Goal: Task Accomplishment & Management: Manage account settings

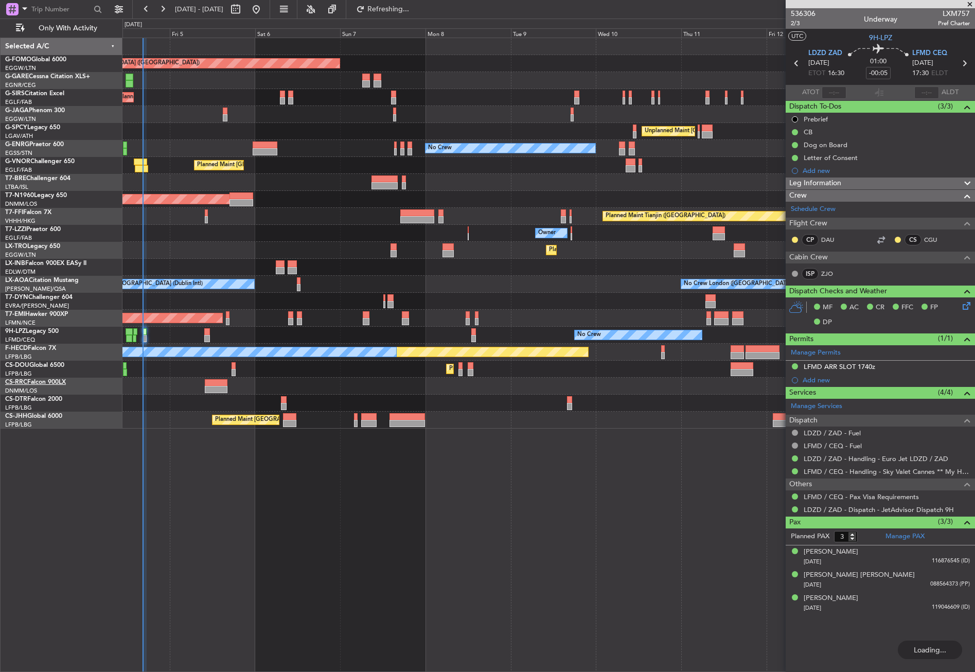
type input "16:15"
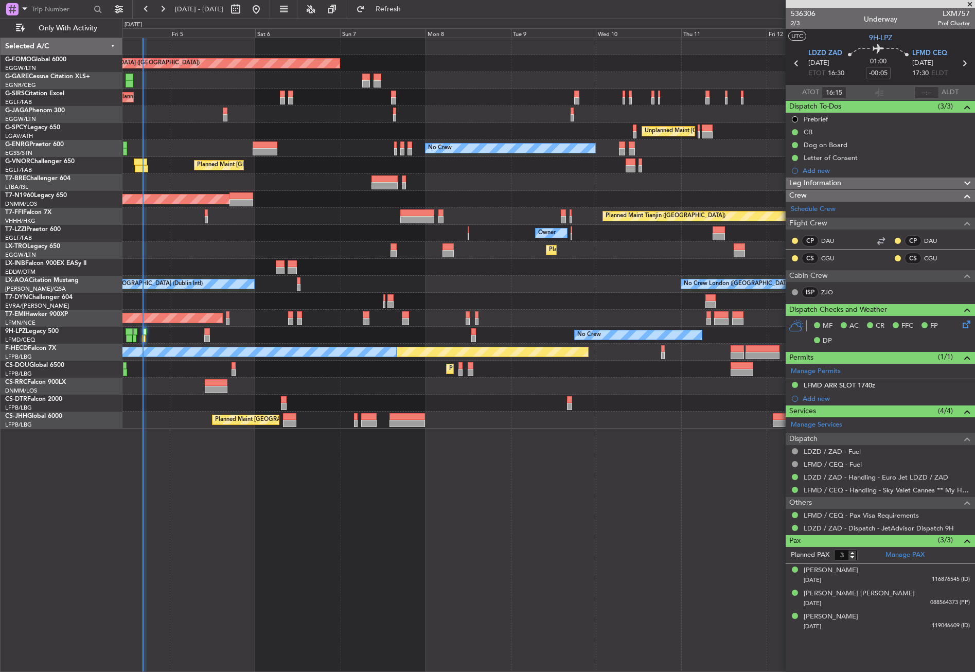
click at [263, 520] on div "Planned Maint London (Luton) Planned Maint London (Farnborough) Unplanned Maint…" at bounding box center [548, 355] width 852 height 634
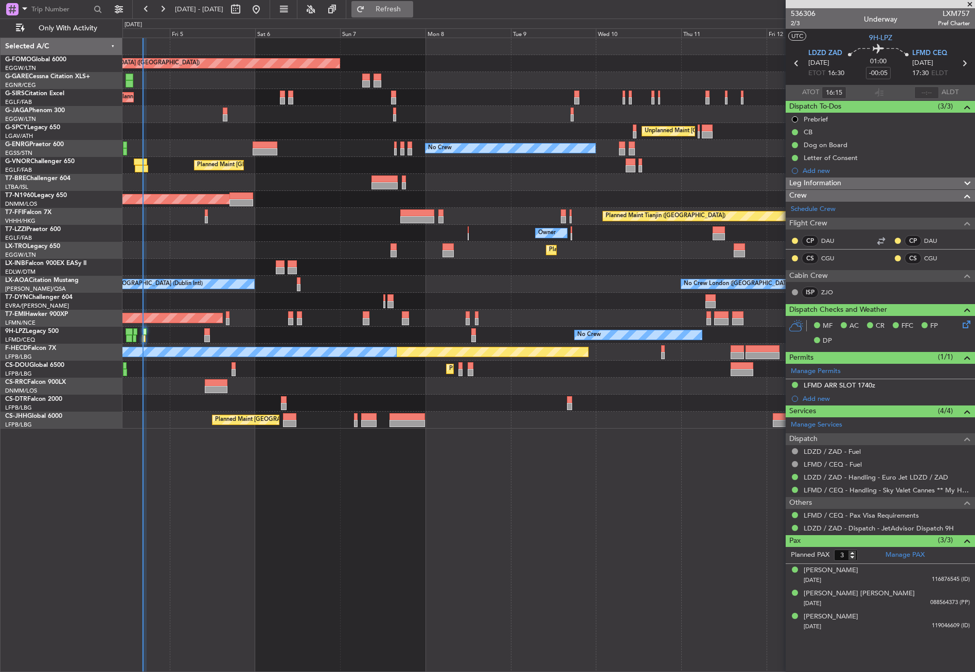
click at [413, 14] on button "Refresh" at bounding box center [382, 9] width 62 height 16
click at [456, 579] on div "Planned Maint London (Luton) Planned Maint London (Farnborough) Unplanned Maint…" at bounding box center [548, 355] width 852 height 634
click at [490, 392] on div at bounding box center [548, 385] width 852 height 17
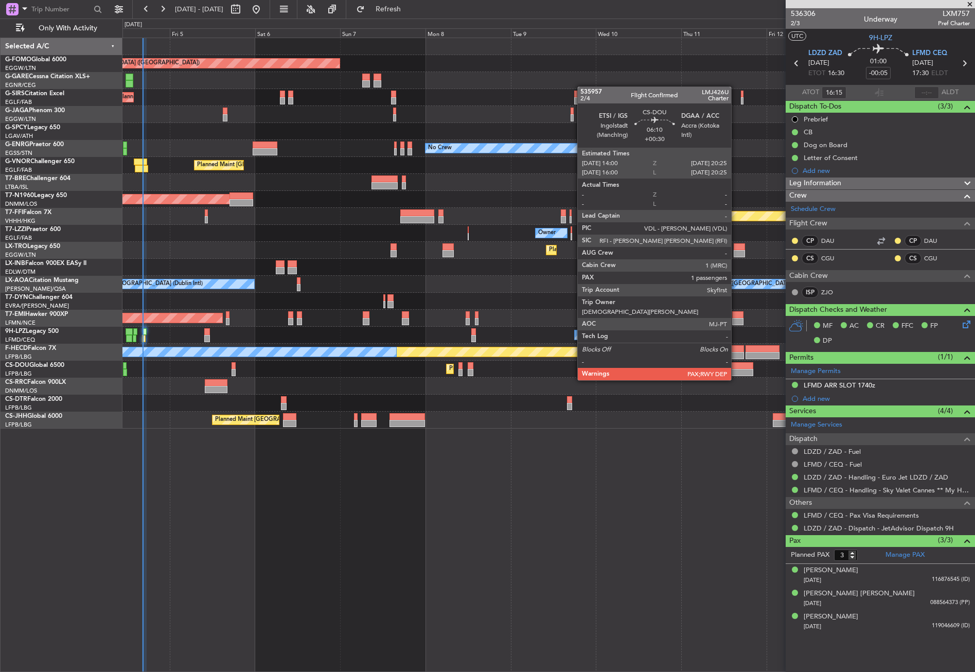
click at [735, 370] on div at bounding box center [741, 372] width 23 height 7
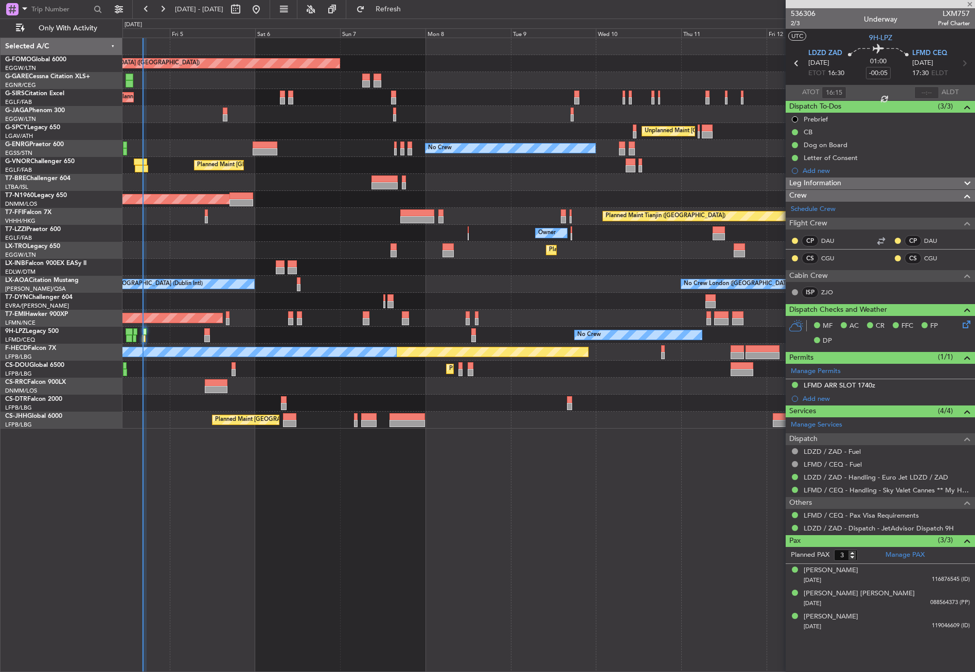
type input "+00:30"
type input "6"
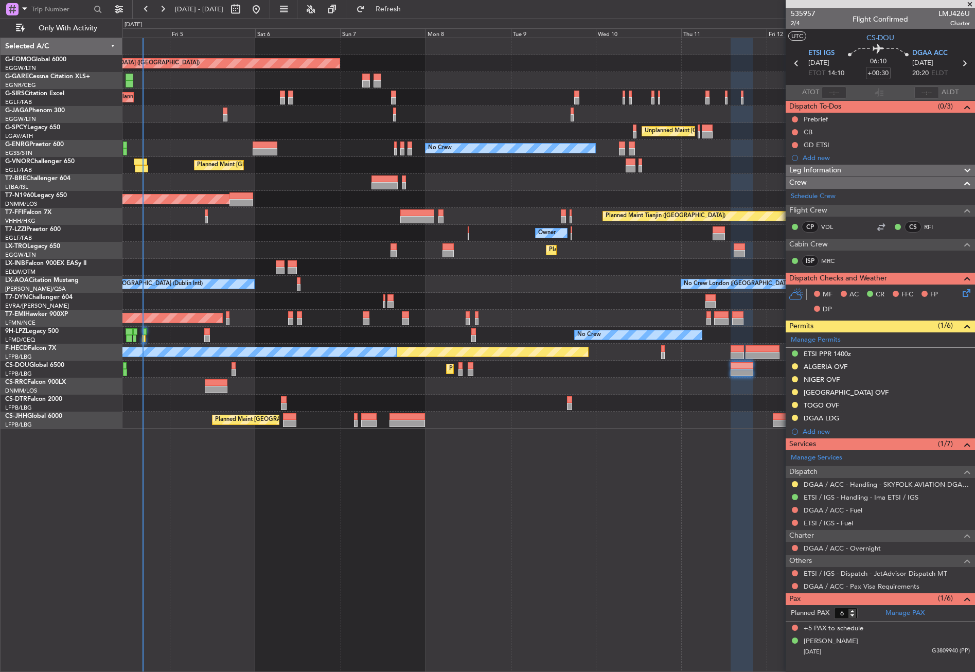
click at [732, 536] on div at bounding box center [741, 355] width 23 height 634
click at [720, 527] on div "Planned Maint London (Luton) Planned Maint London (Farnborough) Unplanned Maint…" at bounding box center [548, 355] width 852 height 634
click at [711, 522] on div "Planned Maint London (Luton) Planned Maint London (Farnborough) Unplanned Maint…" at bounding box center [548, 355] width 852 height 634
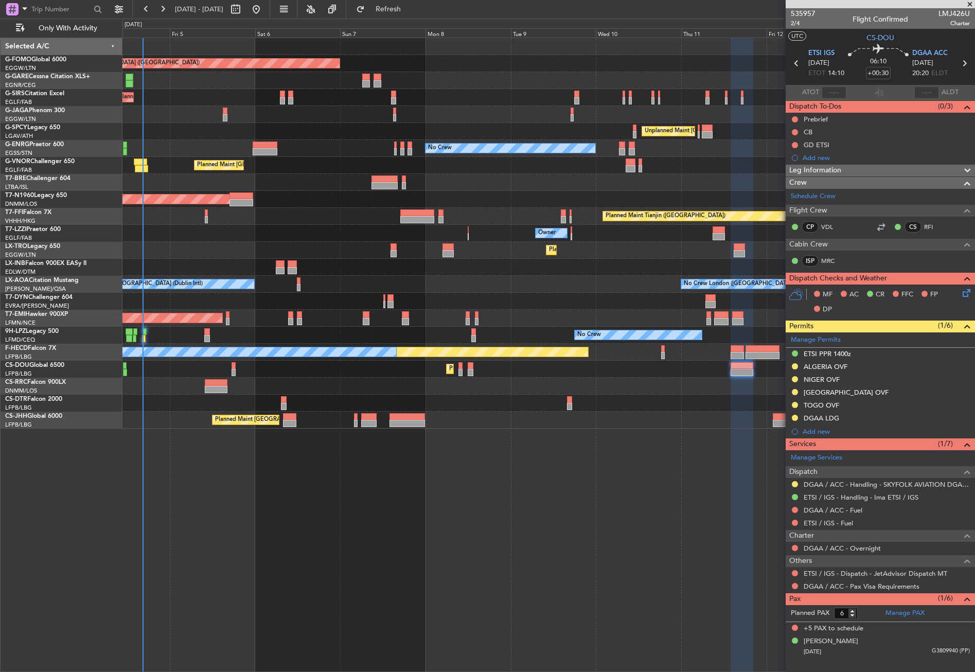
click at [572, 506] on div "Planned Maint London (Luton) Planned Maint London (Farnborough) Unplanned Maint…" at bounding box center [548, 355] width 852 height 634
click at [195, 457] on div "Planned Maint London (Luton) Planned Maint London (Farnborough) Unplanned Maint…" at bounding box center [548, 355] width 852 height 634
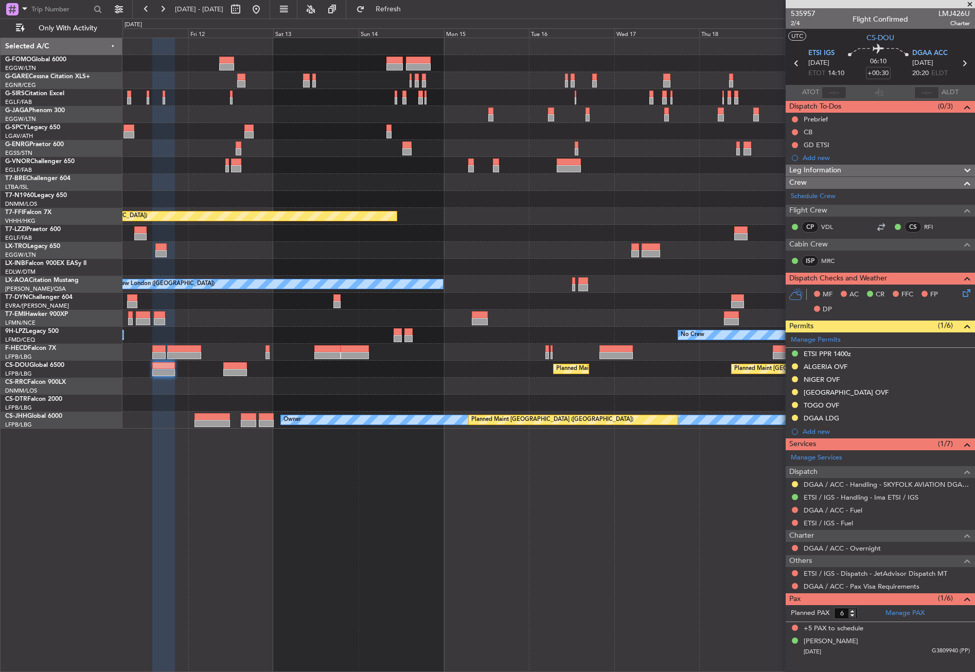
click at [329, 463] on div "Unplanned Maint Athens (Eleftherios Venizelos Intl) No Crew Planned Maint Tianj…" at bounding box center [548, 355] width 852 height 634
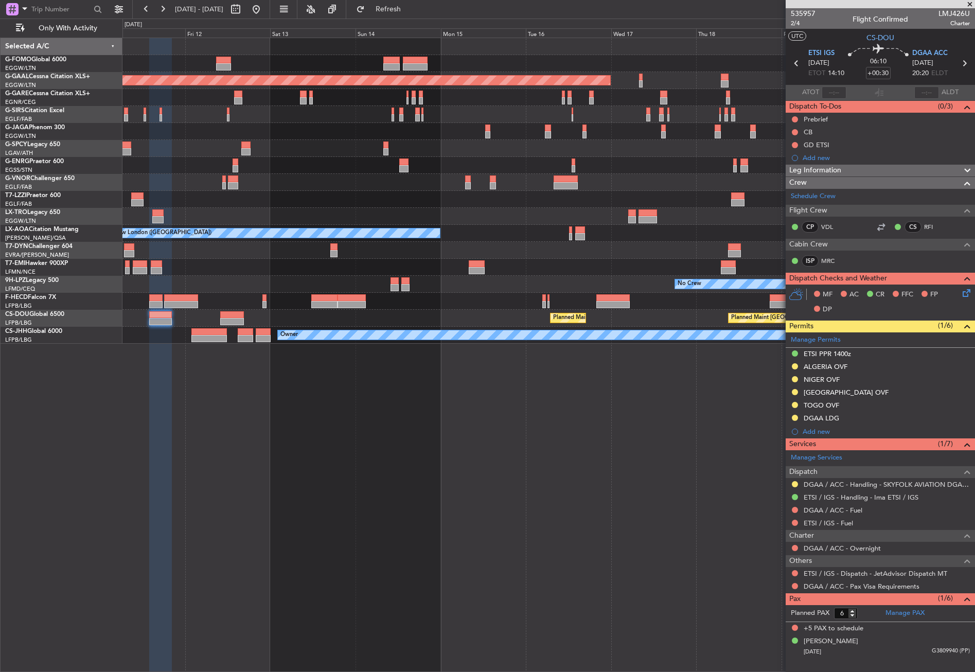
click at [333, 517] on div "Planned Maint Dusseldorf Unplanned Maint Athens (Eleftherios Venizelos Intl) No…" at bounding box center [548, 355] width 852 height 634
click at [529, 139] on div at bounding box center [548, 131] width 852 height 17
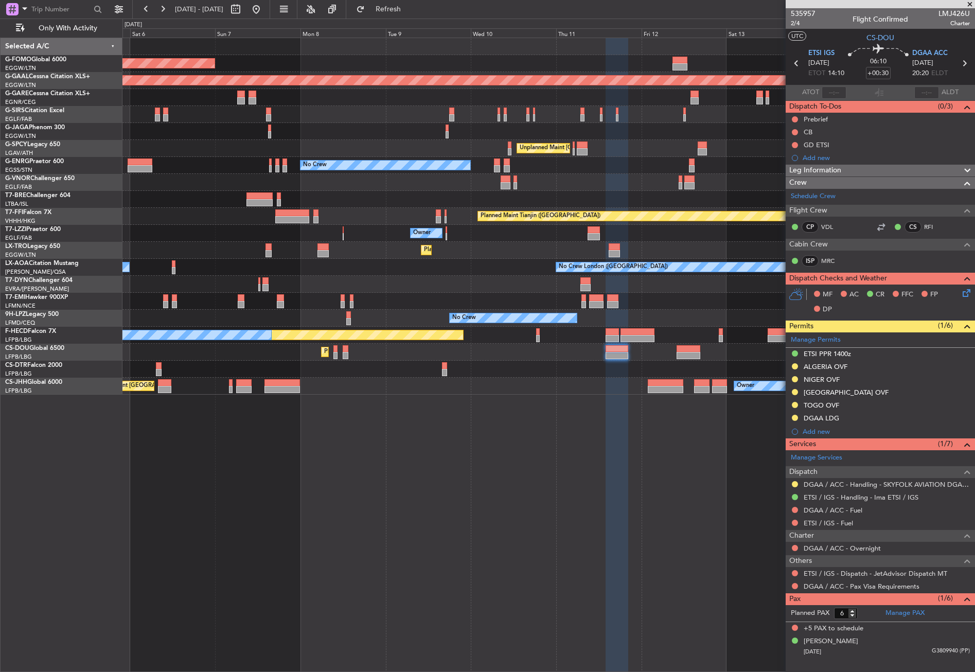
click at [446, 121] on div "Planned Maint [GEOGRAPHIC_DATA] ([GEOGRAPHIC_DATA])" at bounding box center [548, 114] width 852 height 17
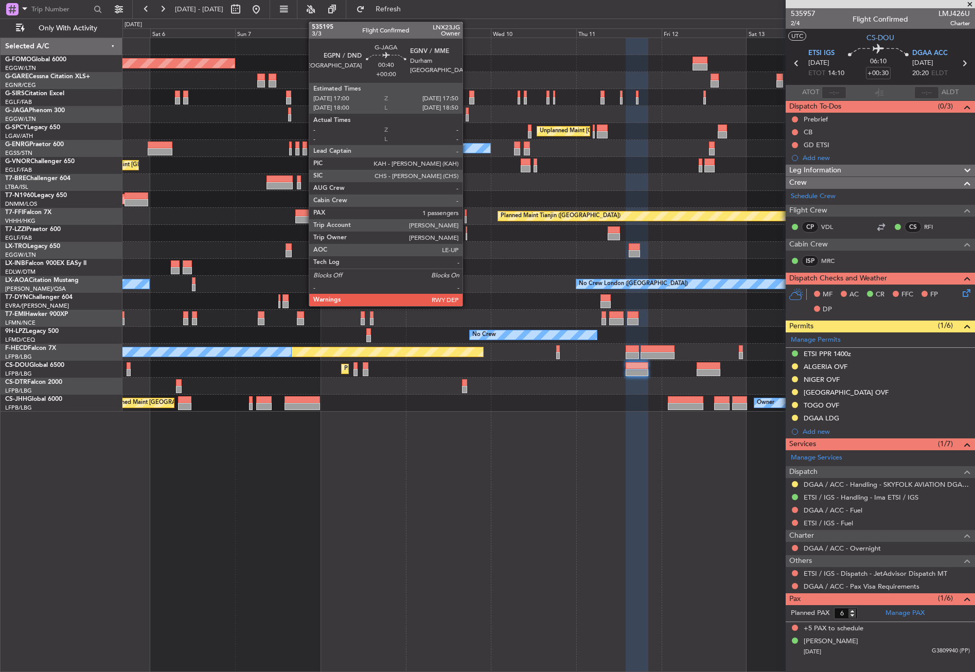
click at [467, 112] on div at bounding box center [466, 110] width 3 height 7
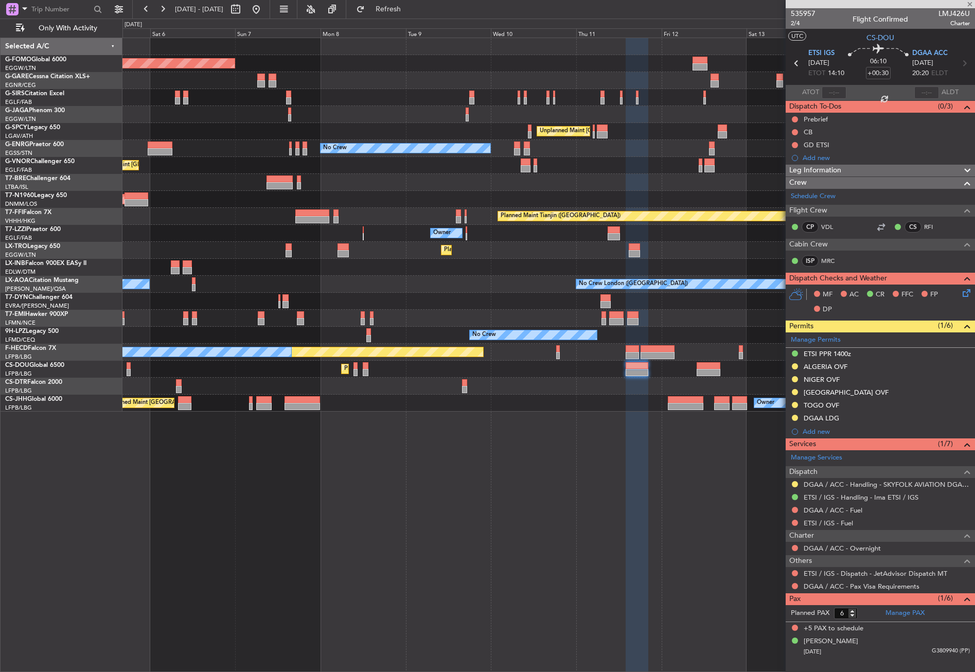
type input "1"
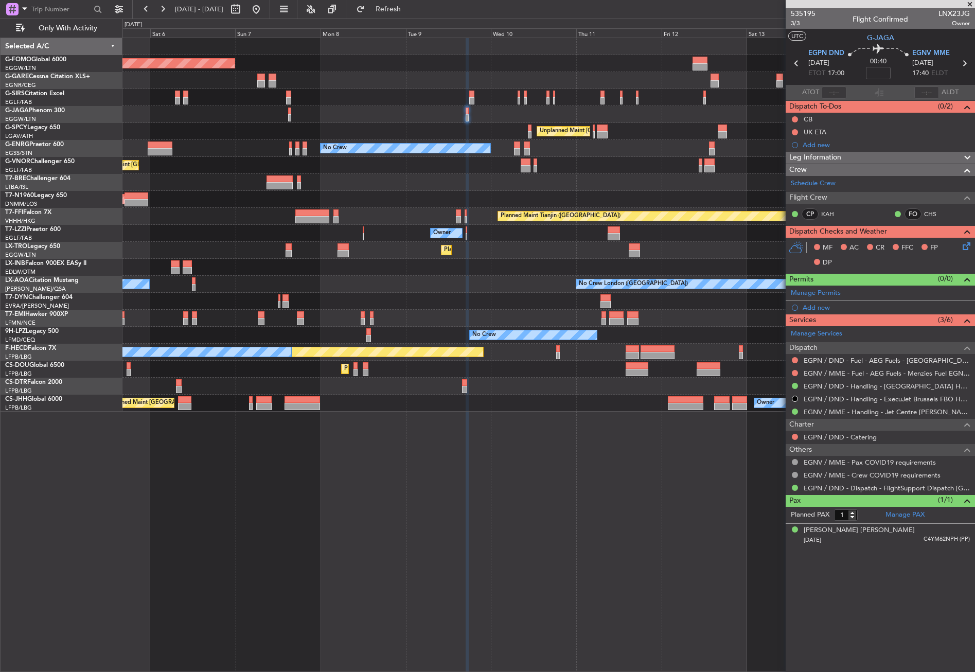
click at [368, 227] on div "Owner" at bounding box center [548, 233] width 852 height 17
click at [444, 517] on div "Planned Maint London (Luton) Planned Maint London (Farnborough) Unplanned Maint…" at bounding box center [548, 355] width 852 height 634
click at [199, 539] on div "Planned Maint London (Luton) Planned Maint London (Farnborough) Unplanned Maint…" at bounding box center [548, 355] width 852 height 634
click at [555, 550] on div "Planned Maint London (Luton) Planned Maint London (Farnborough) Unplanned Maint…" at bounding box center [548, 355] width 852 height 634
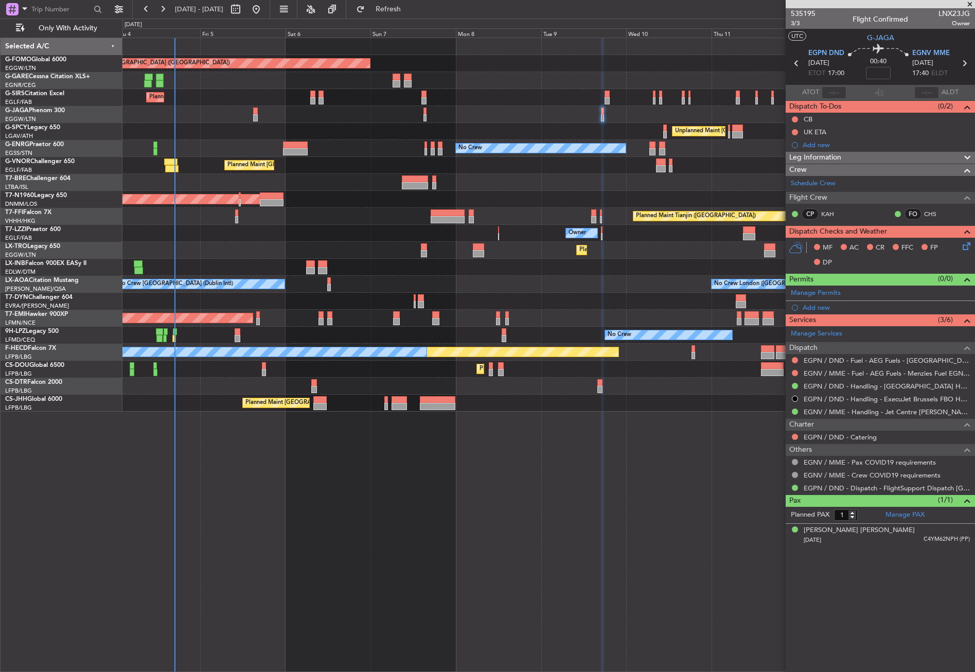
click at [310, 553] on div "Planned Maint London (Luton) Unplanned Maint Chester Planned Maint London (Farn…" at bounding box center [548, 355] width 852 height 634
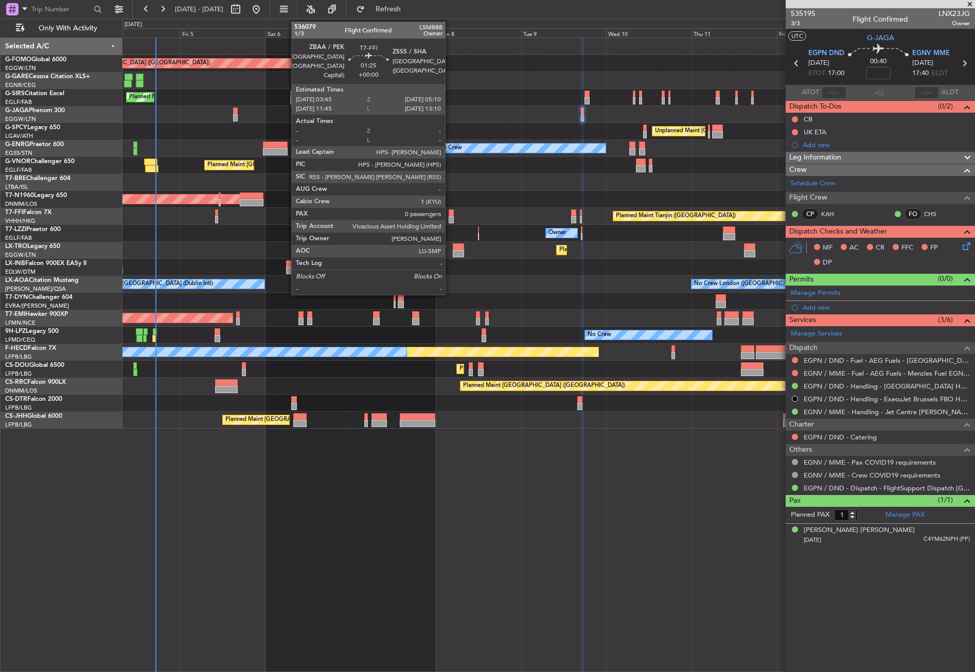
click at [425, 219] on div at bounding box center [427, 219] width 34 height 7
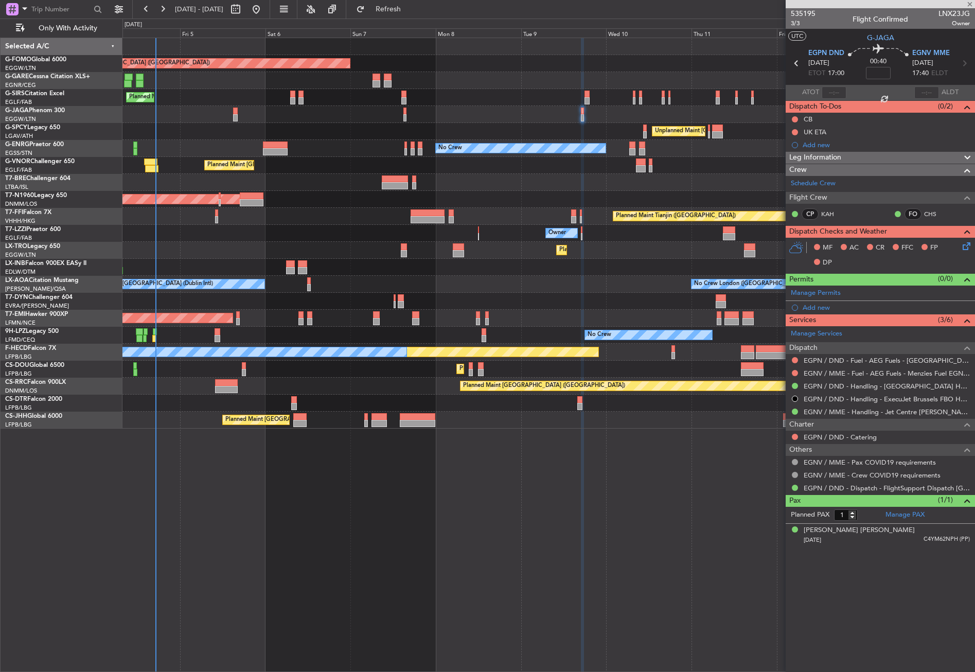
type input "-00:10"
type input "0"
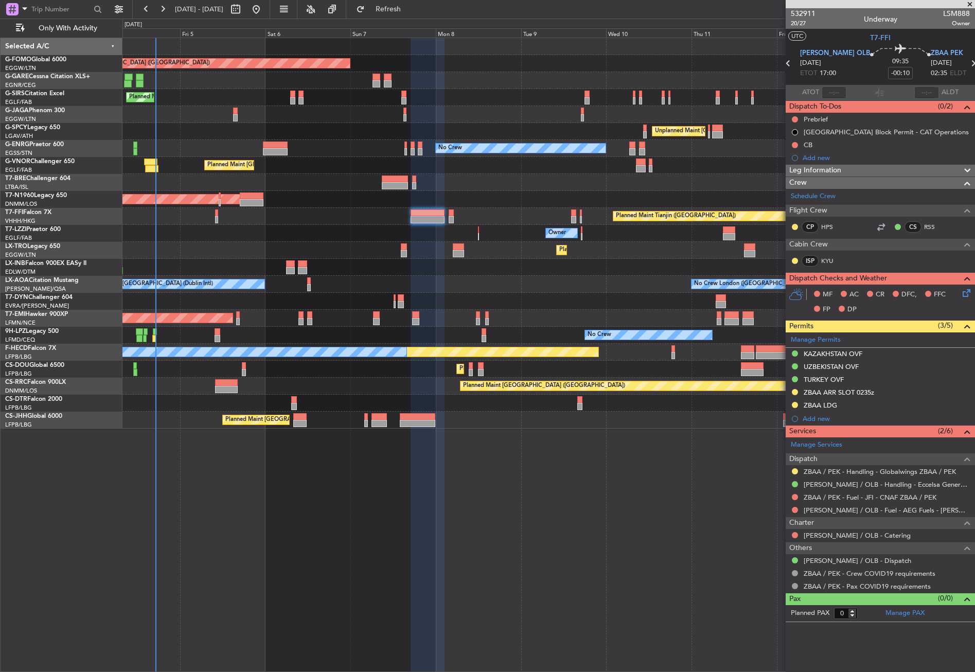
click at [409, 558] on div "Planned Maint [GEOGRAPHIC_DATA] ([GEOGRAPHIC_DATA]) Planned Maint [GEOGRAPHIC_D…" at bounding box center [548, 355] width 852 height 634
click at [288, 560] on div "Planned Maint [GEOGRAPHIC_DATA] ([GEOGRAPHIC_DATA]) Planned Maint [GEOGRAPHIC_D…" at bounding box center [548, 355] width 852 height 634
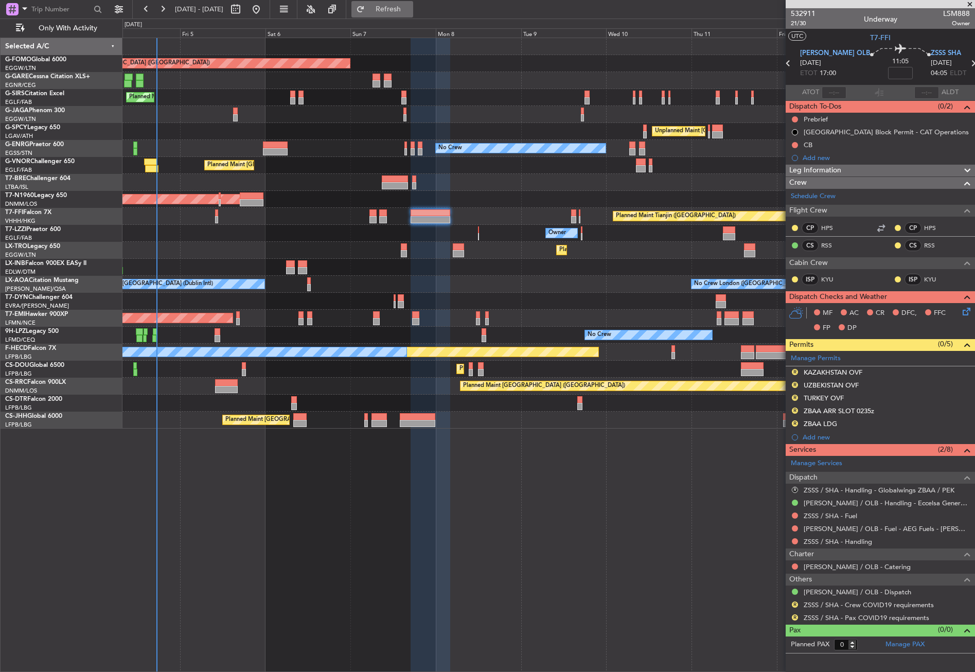
click at [395, 13] on button "Refresh" at bounding box center [382, 9] width 62 height 16
click at [298, 113] on div at bounding box center [548, 114] width 852 height 17
click at [394, 6] on button "Refresh" at bounding box center [382, 9] width 62 height 16
click at [341, 165] on div "Planned Maint [GEOGRAPHIC_DATA] ([GEOGRAPHIC_DATA])" at bounding box center [548, 165] width 852 height 17
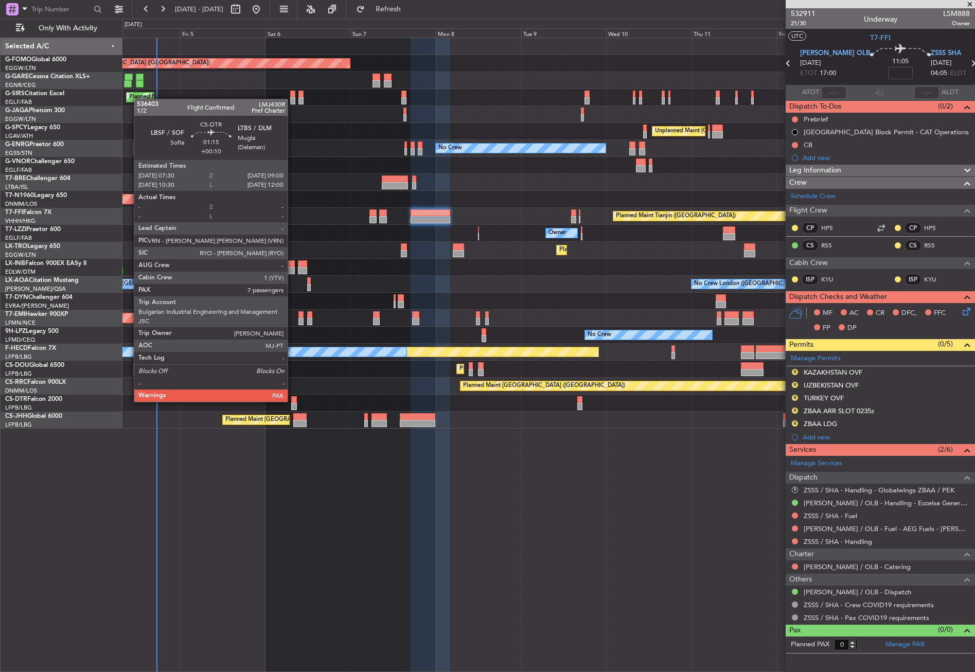
click at [292, 401] on div at bounding box center [294, 399] width 6 height 7
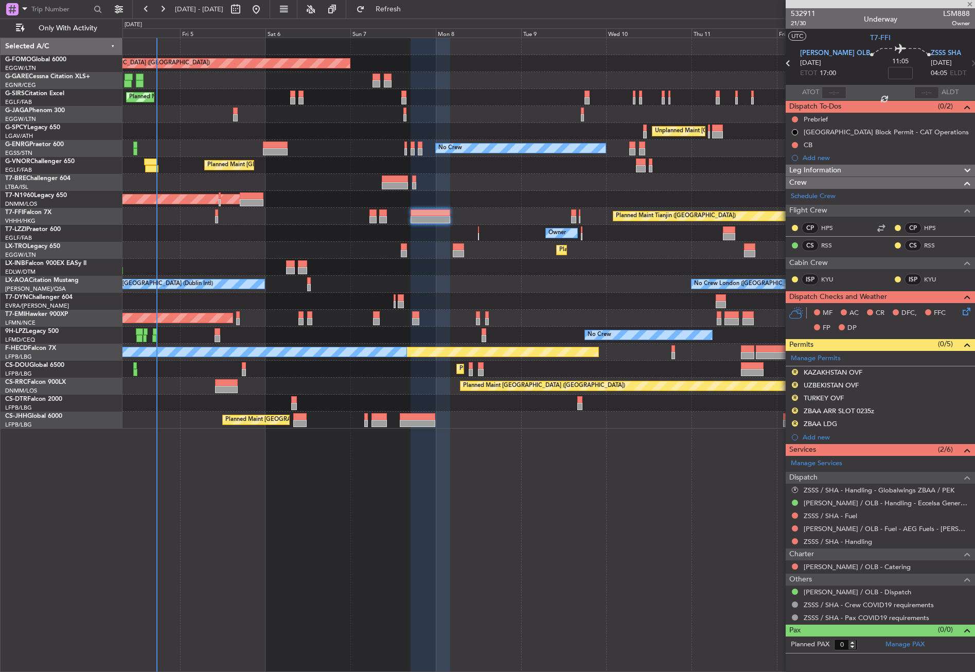
type input "+00:10"
type input "7"
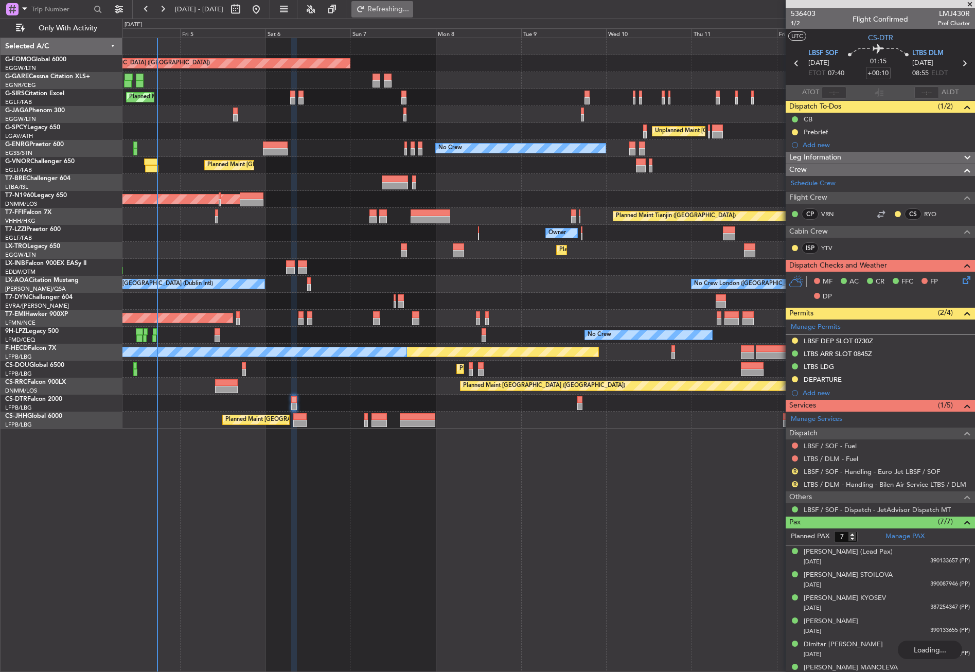
click at [404, 6] on span "Refreshing..." at bounding box center [388, 9] width 43 height 7
click at [319, 131] on div "Unplanned Maint [GEOGRAPHIC_DATA] ([PERSON_NAME] Intl)" at bounding box center [548, 131] width 852 height 17
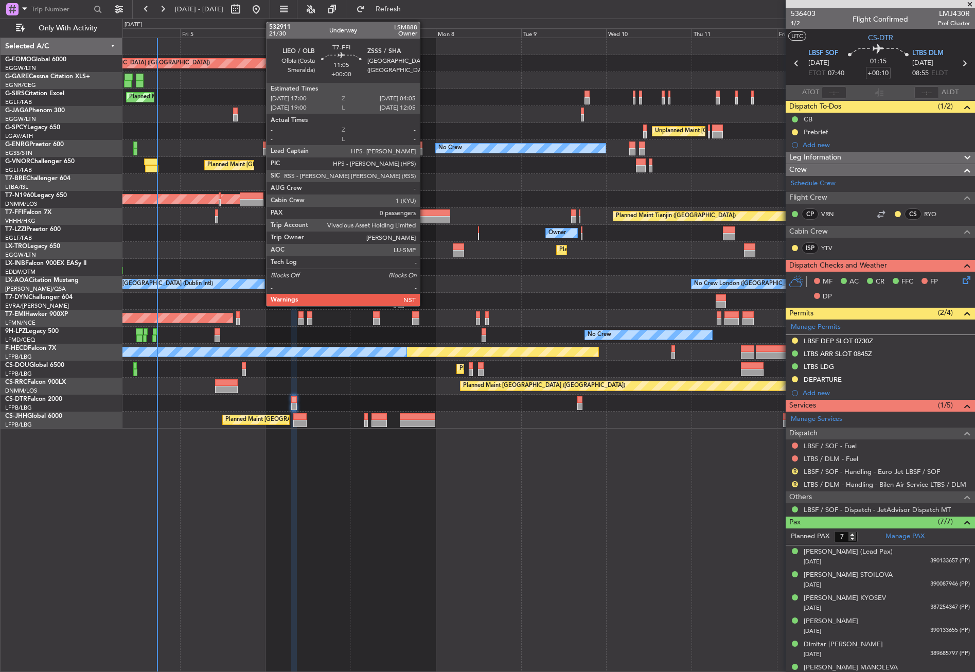
click at [424, 212] on div at bounding box center [430, 212] width 40 height 7
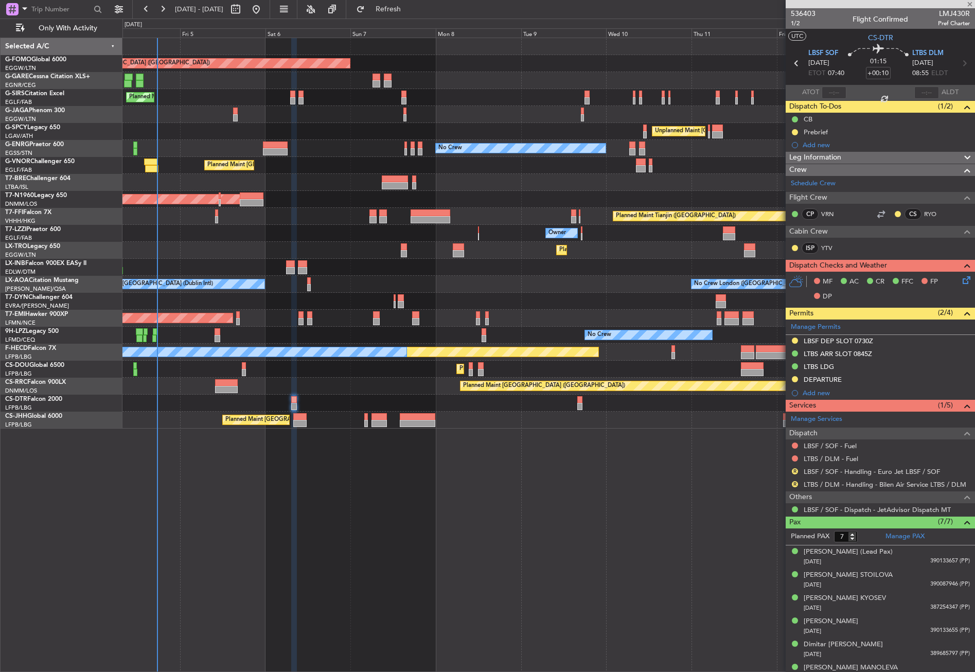
type input "0"
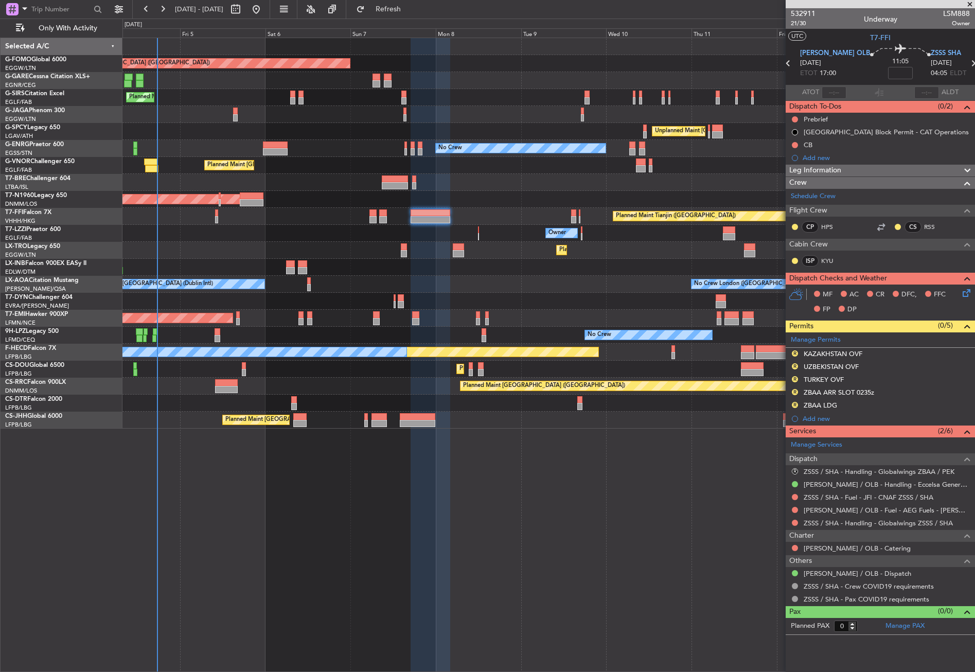
click at [608, 477] on div "Planned Maint [GEOGRAPHIC_DATA] ([GEOGRAPHIC_DATA]) Planned Maint [GEOGRAPHIC_D…" at bounding box center [548, 355] width 852 height 634
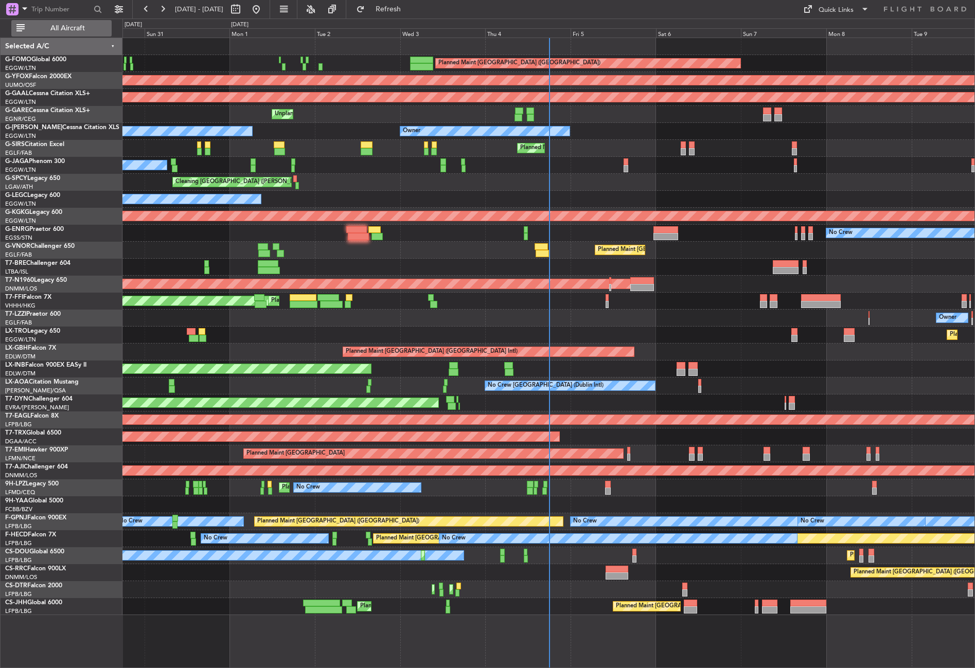
click at [82, 26] on span "All Aircraft" at bounding box center [68, 28] width 82 height 7
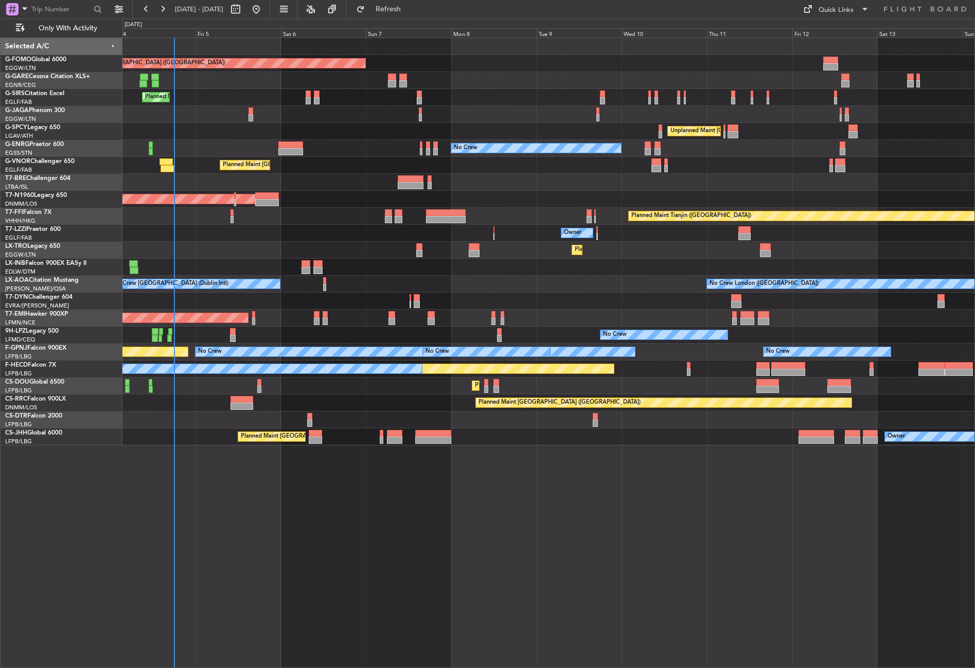
click at [287, 563] on div "Planned Maint London (Luton) Unplanned Maint Chester Planned Maint London (Farn…" at bounding box center [548, 353] width 852 height 630
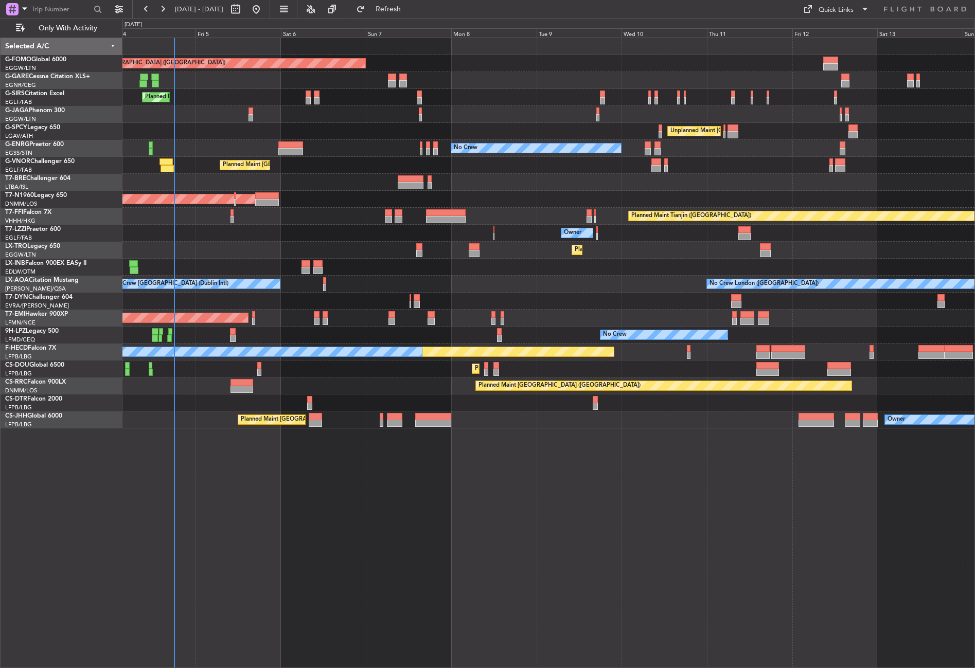
click at [328, 524] on div "Planned Maint London (Luton) Unplanned Maint Chester Planned Maint London (Farn…" at bounding box center [548, 353] width 852 height 630
click at [238, 499] on div "Planned Maint London (Luton) Unplanned Maint Chester Planned Maint London (Farn…" at bounding box center [548, 353] width 852 height 630
click at [309, 590] on div "Planned Maint London (Luton) Unplanned Maint Chester Planned Maint London (Farn…" at bounding box center [548, 353] width 852 height 630
click at [307, 583] on div "Planned Maint London (Luton) Unplanned Maint Chester Planned Maint London (Farn…" at bounding box center [548, 353] width 852 height 630
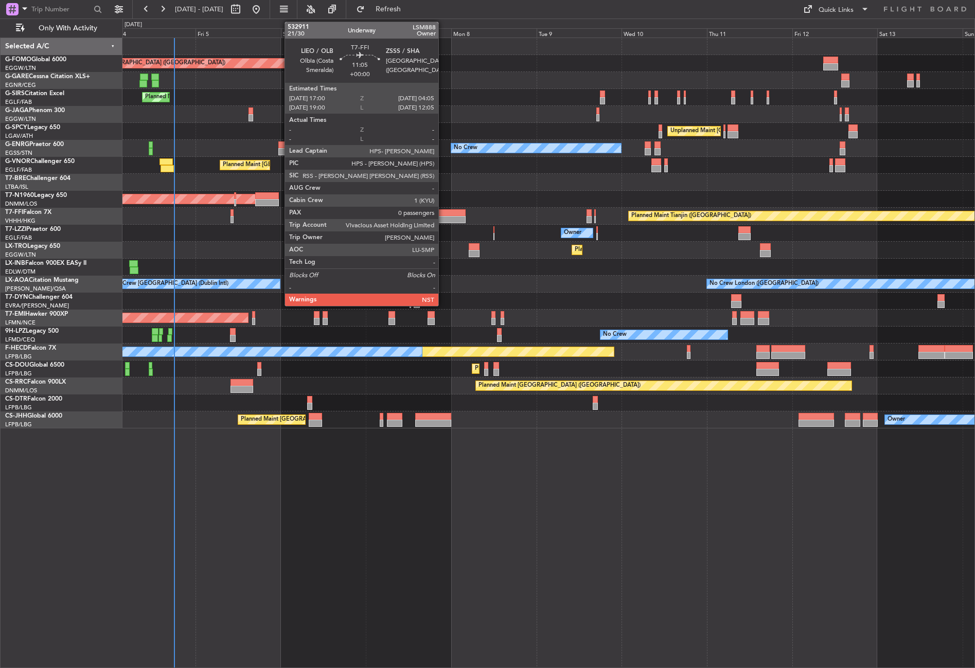
click at [443, 220] on div at bounding box center [446, 219] width 40 height 7
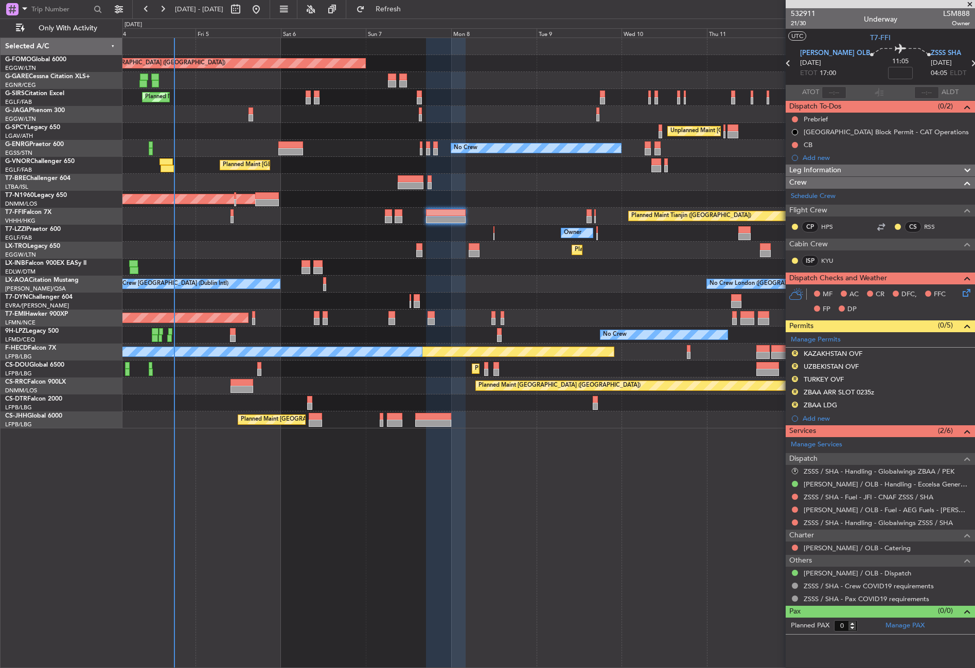
click at [387, 522] on div "Planned Maint London (Luton) Unplanned Maint Chester Planned Maint London (Farn…" at bounding box center [548, 353] width 852 height 630
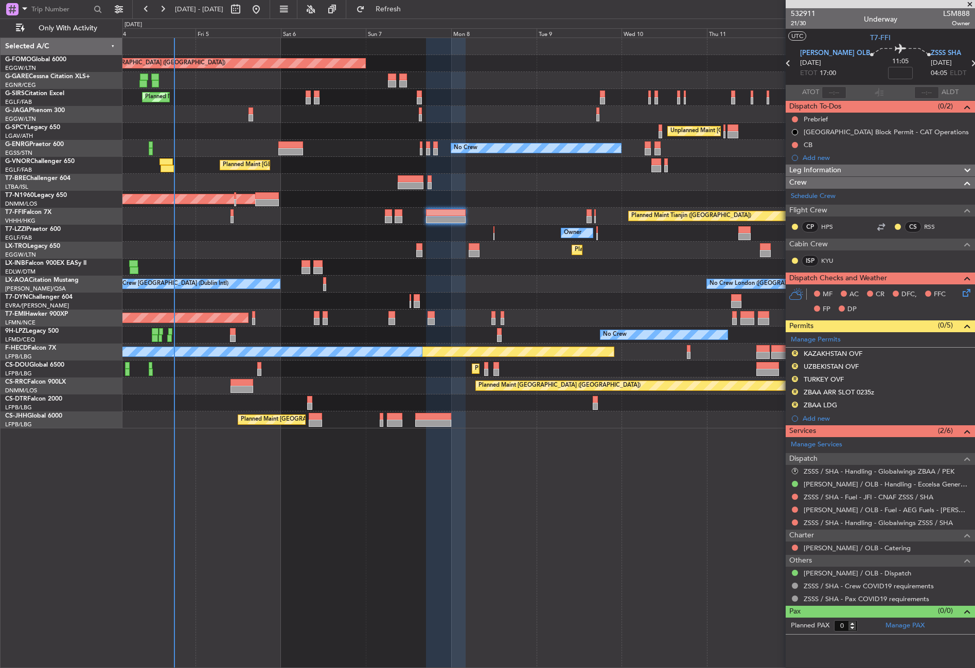
click at [253, 581] on div "Planned Maint London (Luton) Unplanned Maint Chester Planned Maint London (Farn…" at bounding box center [548, 353] width 852 height 630
click at [804, 171] on span "Leg Information" at bounding box center [815, 171] width 52 height 12
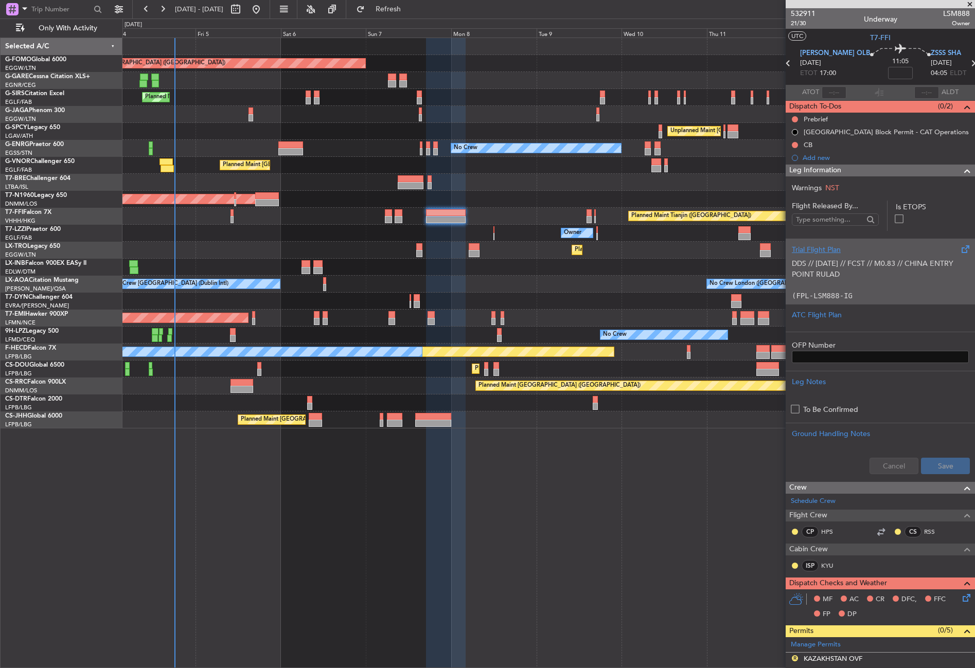
click at [889, 274] on p "DDS // [DATE] // FCST // M0.83 // CHINA ENTRY POINT RULAD" at bounding box center [879, 269] width 177 height 22
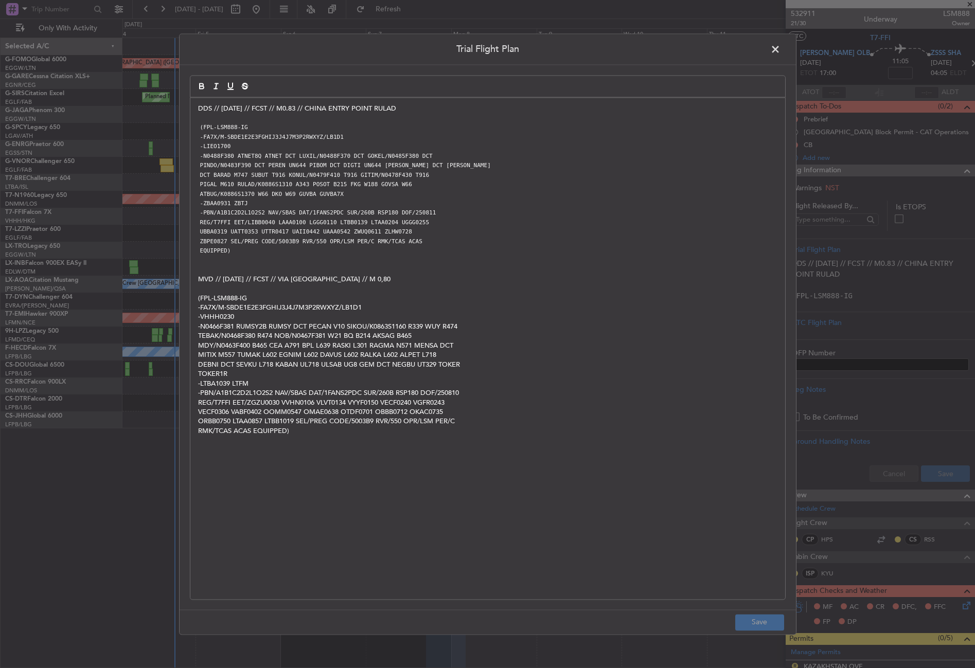
click at [780, 47] on span at bounding box center [780, 52] width 0 height 21
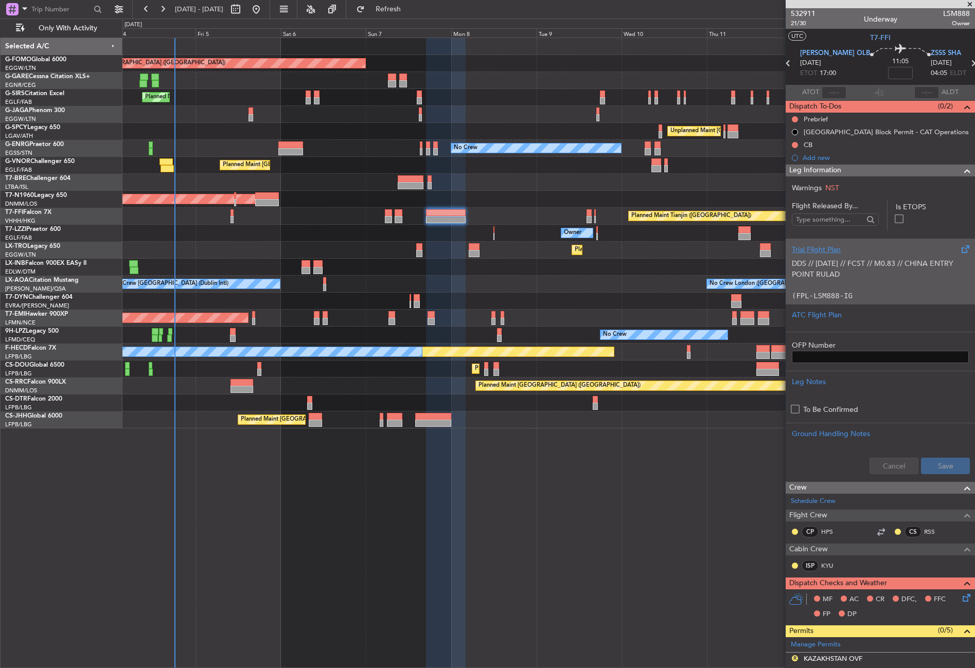
click at [816, 274] on p "DDS // [DATE] // FCST // M0.83 // CHINA ENTRY POINT RULAD" at bounding box center [879, 269] width 177 height 22
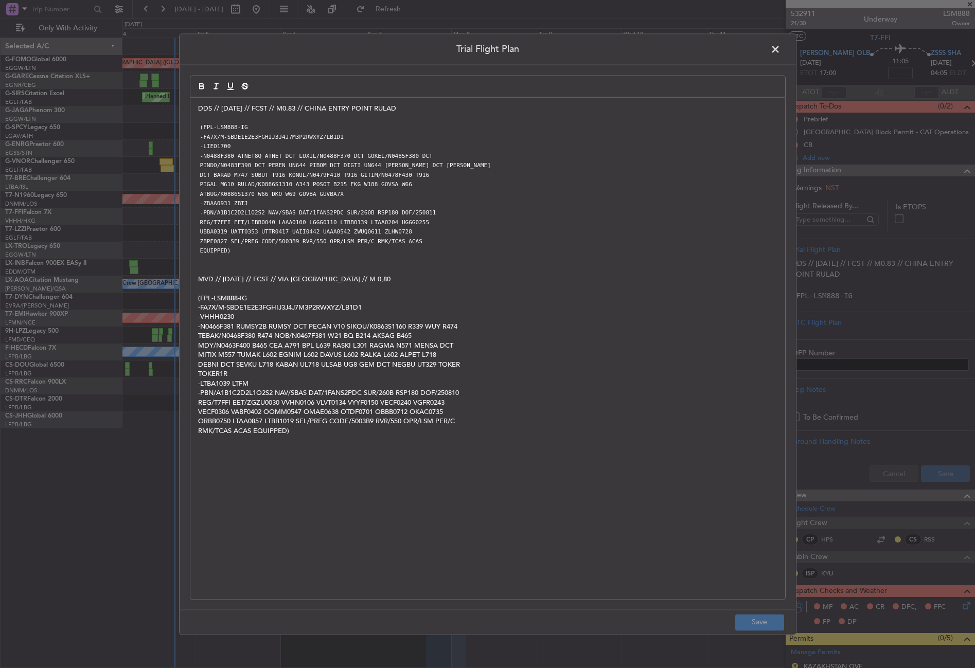
click at [780, 56] on span at bounding box center [780, 52] width 0 height 21
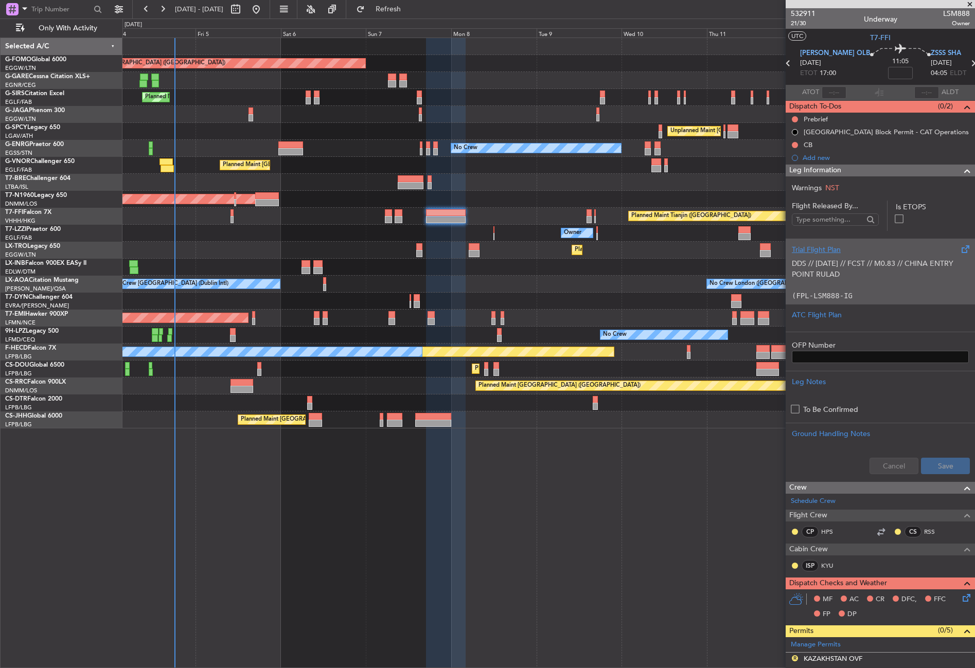
click at [846, 262] on p "DDS // [DATE] // FCST // M0.83 // CHINA ENTRY POINT RULAD" at bounding box center [879, 269] width 177 height 22
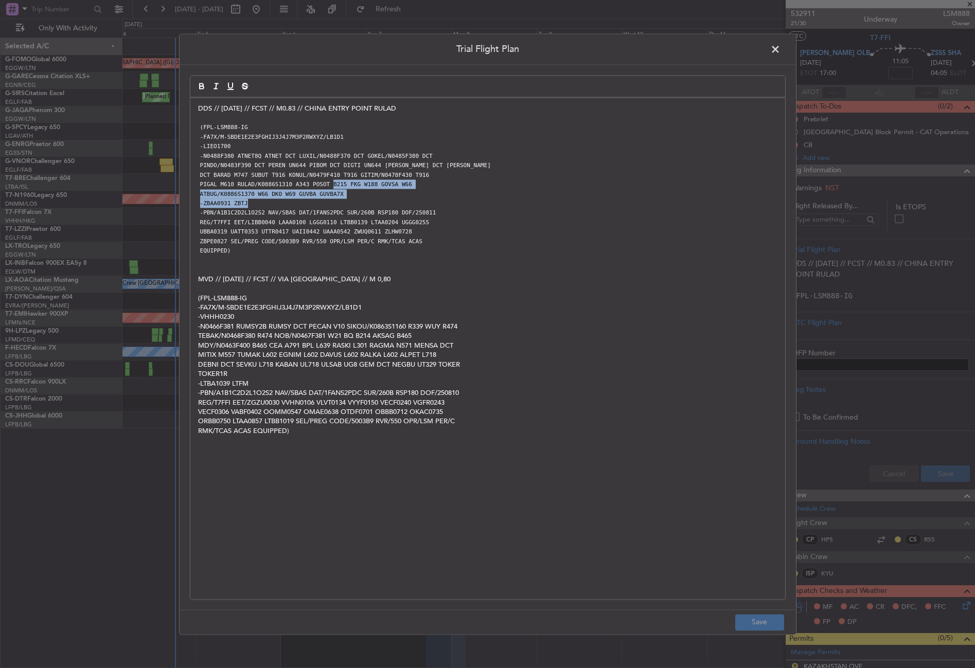
drag, startPoint x: 321, startPoint y: 185, endPoint x: 368, endPoint y: 199, distance: 48.2
click at [368, 199] on div "DDS // 10AUG // FCST // M0.83 // CHINA ENTRY POINT RULAD (FPL-LSM888-IG -FA7X/M…" at bounding box center [487, 348] width 594 height 501
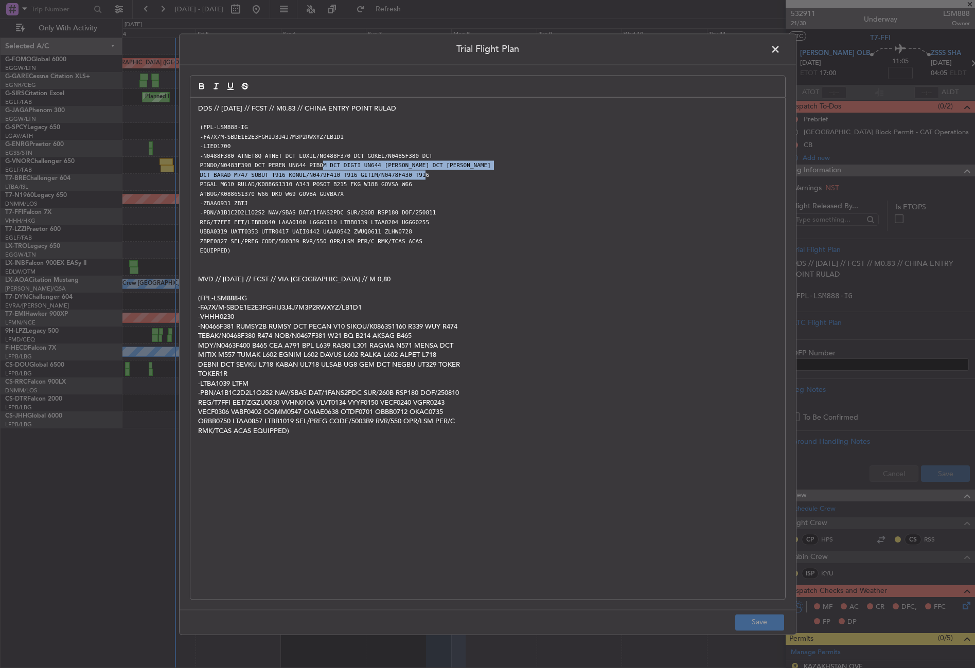
drag, startPoint x: 312, startPoint y: 166, endPoint x: 405, endPoint y: 173, distance: 93.9
click at [405, 173] on div "DDS // 10AUG // FCST // M0.83 // CHINA ENTRY POINT RULAD (FPL-LSM888-IG -FA7X/M…" at bounding box center [487, 348] width 594 height 501
click at [364, 156] on code "-N0488F380 ATNET8Q ATNET DCT LUXIL/N0488F370 DCT GOKEL/N0485F380 DCT" at bounding box center [316, 156] width 237 height 9
drag, startPoint x: 265, startPoint y: 172, endPoint x: 410, endPoint y: 150, distance: 146.6
click at [410, 150] on div "DDS // 10AUG // FCST // M0.83 // CHINA ENTRY POINT RULAD (FPL-LSM888-IG -FA7X/M…" at bounding box center [487, 348] width 594 height 501
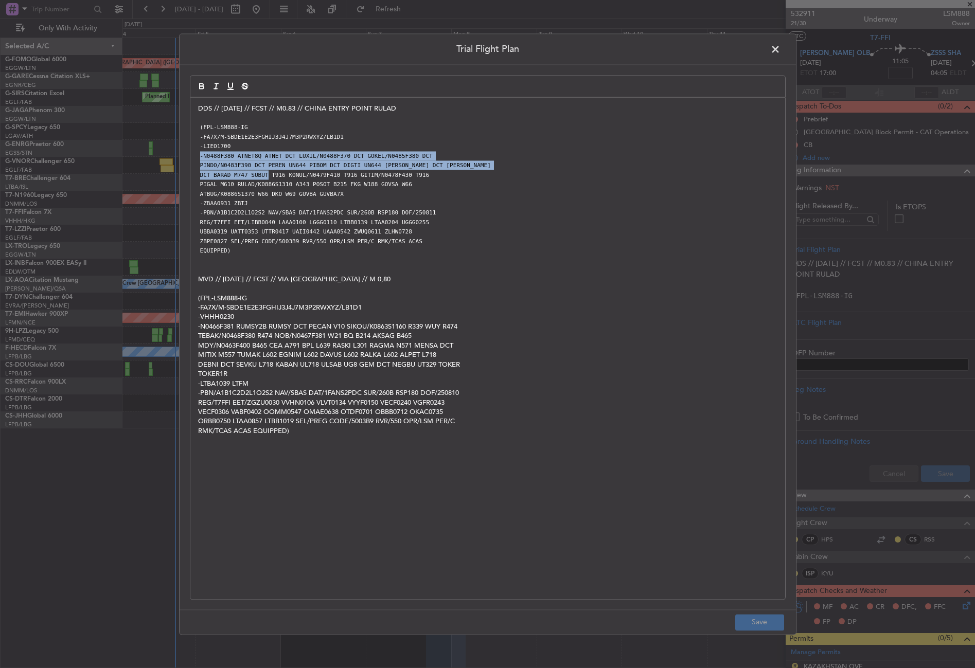
click at [411, 150] on p "-LIEO1700" at bounding box center [487, 146] width 579 height 9
click at [303, 165] on code "PINDO/N0483F390 DCT PEREN UN644 PIBOM DCT DIGTI UN644 [PERSON_NAME] DCT [PERSON…" at bounding box center [345, 165] width 295 height 9
drag, startPoint x: 358, startPoint y: 156, endPoint x: 384, endPoint y: 170, distance: 29.2
click at [384, 170] on div "DDS // 10AUG // FCST // M0.83 // CHINA ENTRY POINT RULAD (FPL-LSM888-IG -FA7X/M…" at bounding box center [487, 348] width 594 height 501
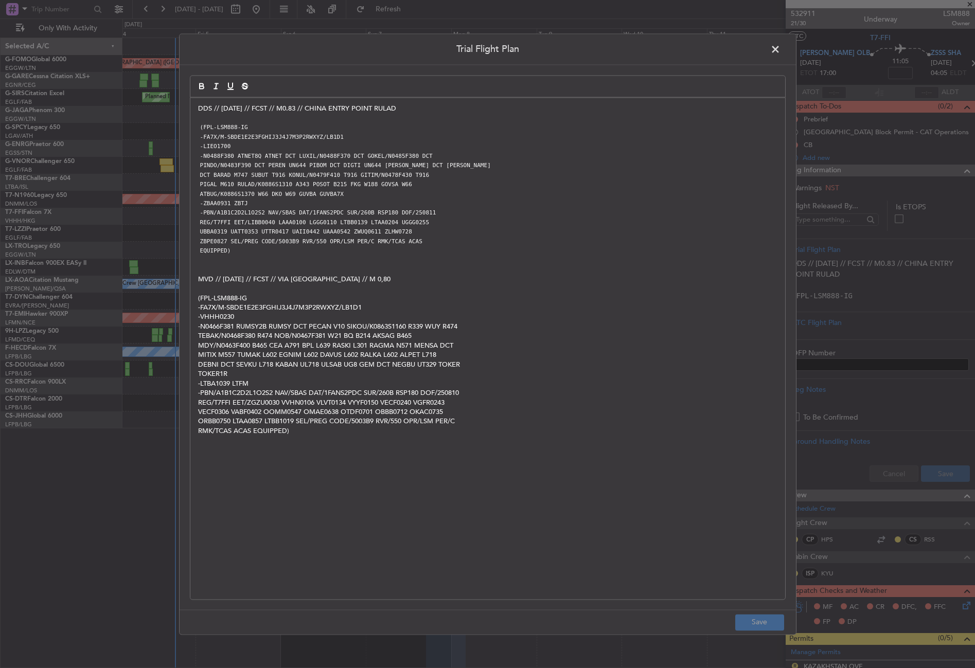
click at [336, 182] on code "PIGAL M610 RULAD/K0886S1310 A343 POSOT B215 FKG W188 GOVSA W66" at bounding box center [306, 185] width 216 height 9
click at [277, 176] on code "DCT BARAD M747 SUBUT T916 KONUL/N0479F410 T916 GITIM/N0478F430 T916" at bounding box center [314, 175] width 233 height 9
click at [283, 176] on code "DCT BARAD M747 SUBUT T916 KONUL/N0479F410 T916 GITIM/N0478F430 T916" at bounding box center [314, 175] width 233 height 9
drag, startPoint x: 283, startPoint y: 176, endPoint x: 330, endPoint y: 190, distance: 49.2
click at [330, 190] on div "DDS // 10AUG // FCST // M0.83 // CHINA ENTRY POINT RULAD (FPL-LSM888-IG -FA7X/M…" at bounding box center [487, 348] width 594 height 501
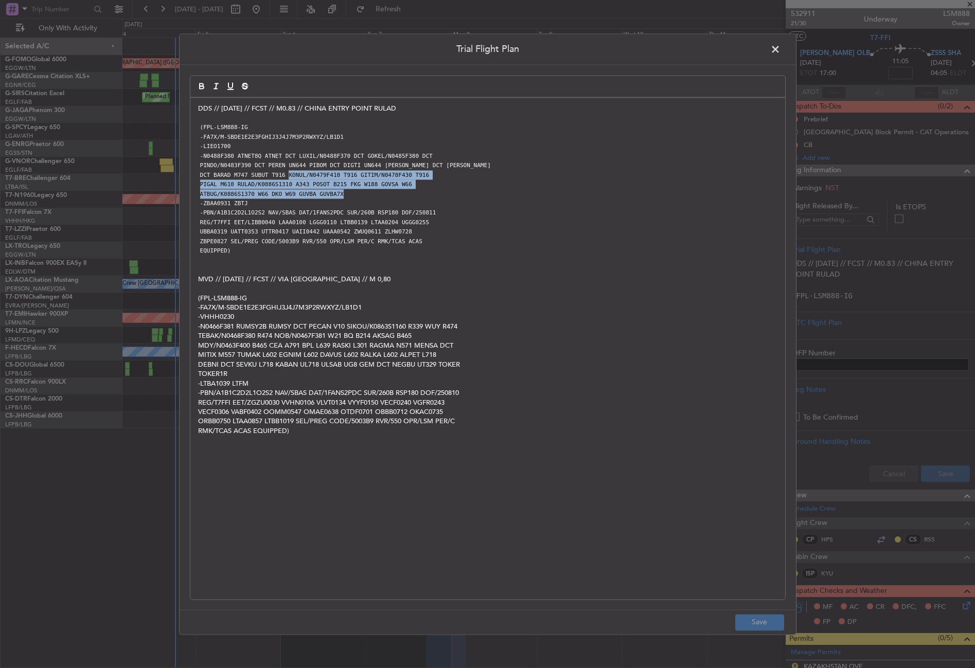
copy div "KONUL/N0479F410 T916 GITIM/N0478F430 T916 PIGAL M610 RULAD/K0886S1310 A343 POSO…"
click at [286, 175] on code "DCT BARAD M747 SUBUT T916 KONUL/N0479F410 T916 GITIM/N0478F430 T916" at bounding box center [314, 175] width 233 height 9
drag, startPoint x: 286, startPoint y: 175, endPoint x: 245, endPoint y: 187, distance: 43.2
click at [245, 187] on div "DDS // 10AUG // FCST // M0.83 // CHINA ENTRY POINT RULAD (FPL-LSM888-IG -FA7X/M…" at bounding box center [487, 348] width 594 height 501
copy div "KONUL/N0479F410 T916 GITIM/N0478F430 T916 PIGAL M610 RULAD"
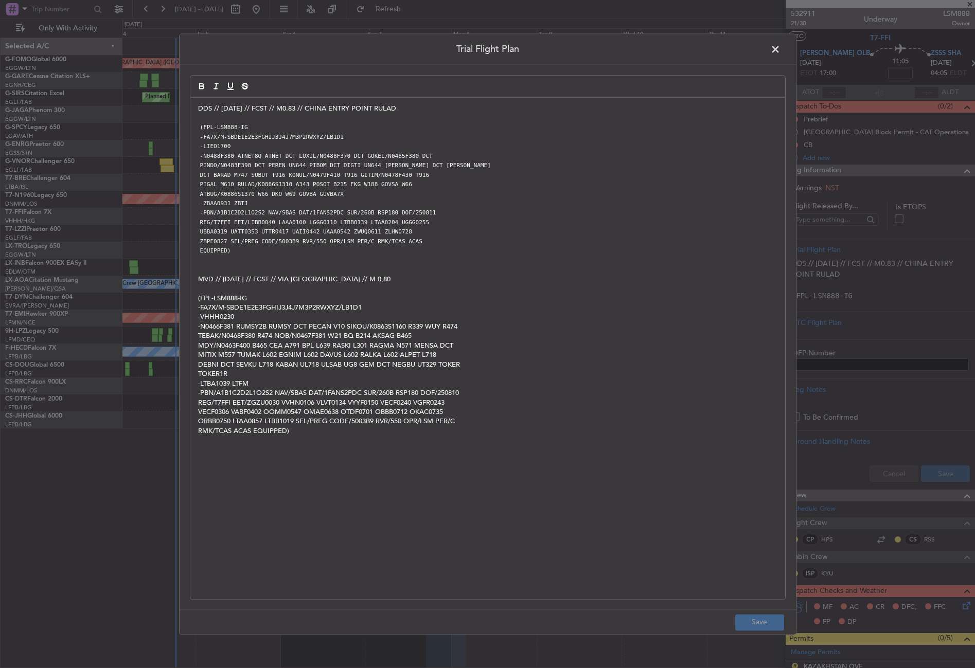
click at [780, 49] on span at bounding box center [780, 52] width 0 height 21
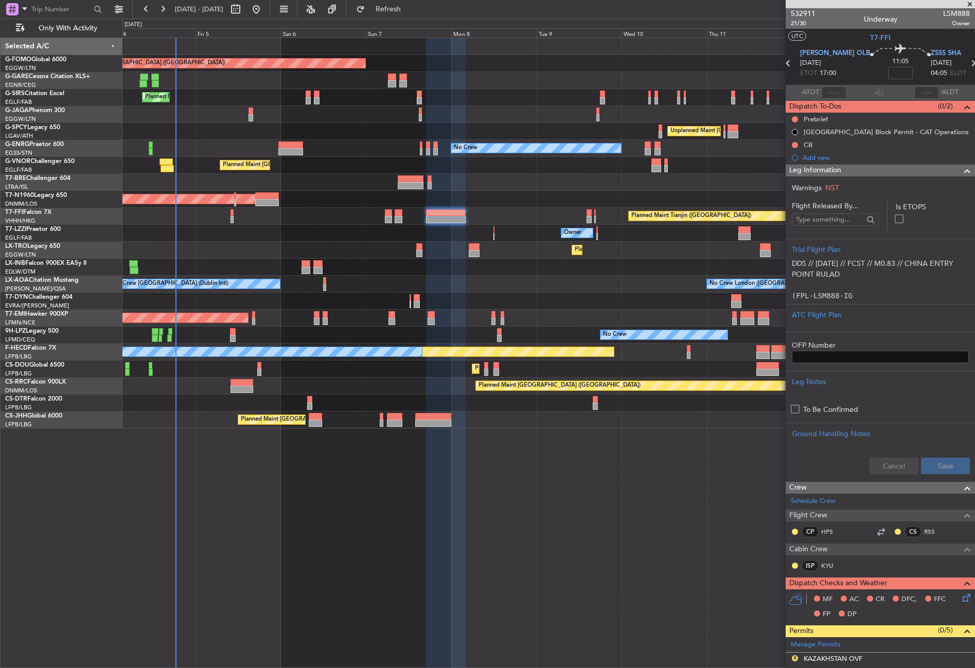
click at [364, 131] on div "Unplanned Maint [GEOGRAPHIC_DATA] ([PERSON_NAME] Intl) Cleaning [GEOGRAPHIC_DAT…" at bounding box center [548, 131] width 852 height 17
click at [246, 87] on div "Unplanned Maint [PERSON_NAME]" at bounding box center [548, 80] width 852 height 17
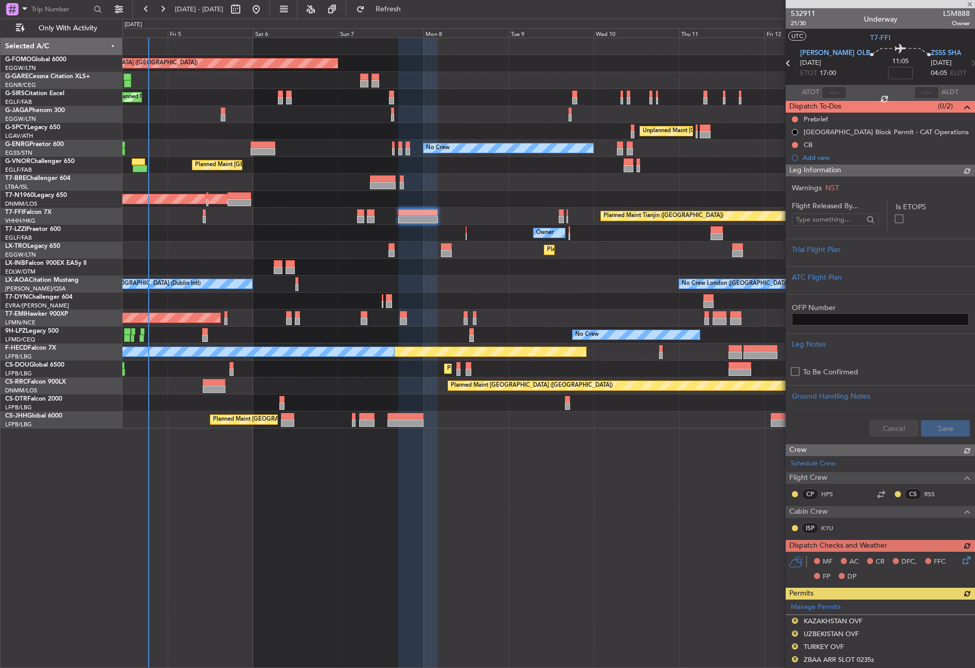
click at [219, 87] on div at bounding box center [548, 80] width 852 height 17
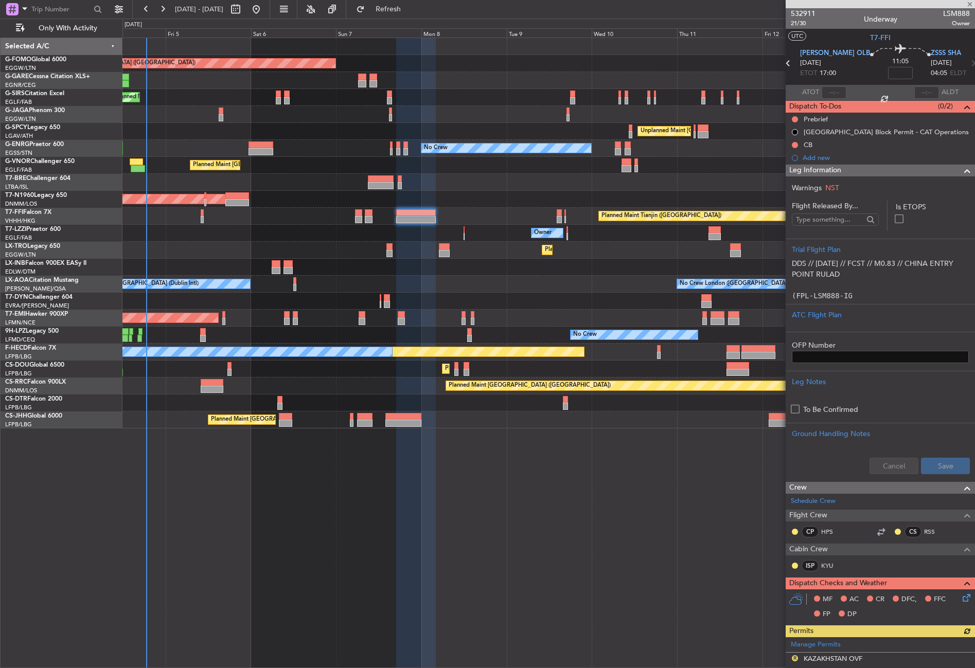
click at [411, 478] on div at bounding box center [416, 353] width 40 height 630
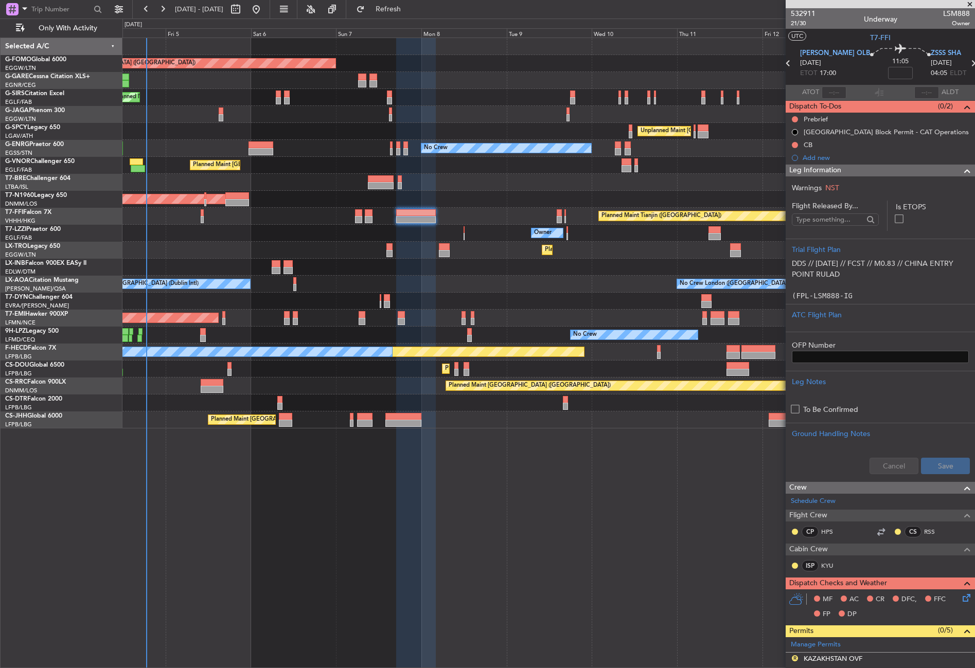
click at [411, 478] on div at bounding box center [416, 353] width 40 height 630
click at [299, 543] on div "Planned Maint [GEOGRAPHIC_DATA] ([GEOGRAPHIC_DATA]) Planned Maint [GEOGRAPHIC_D…" at bounding box center [548, 353] width 852 height 630
click at [218, 556] on div "Planned Maint [GEOGRAPHIC_DATA] ([GEOGRAPHIC_DATA]) Planned Maint [GEOGRAPHIC_D…" at bounding box center [548, 353] width 852 height 630
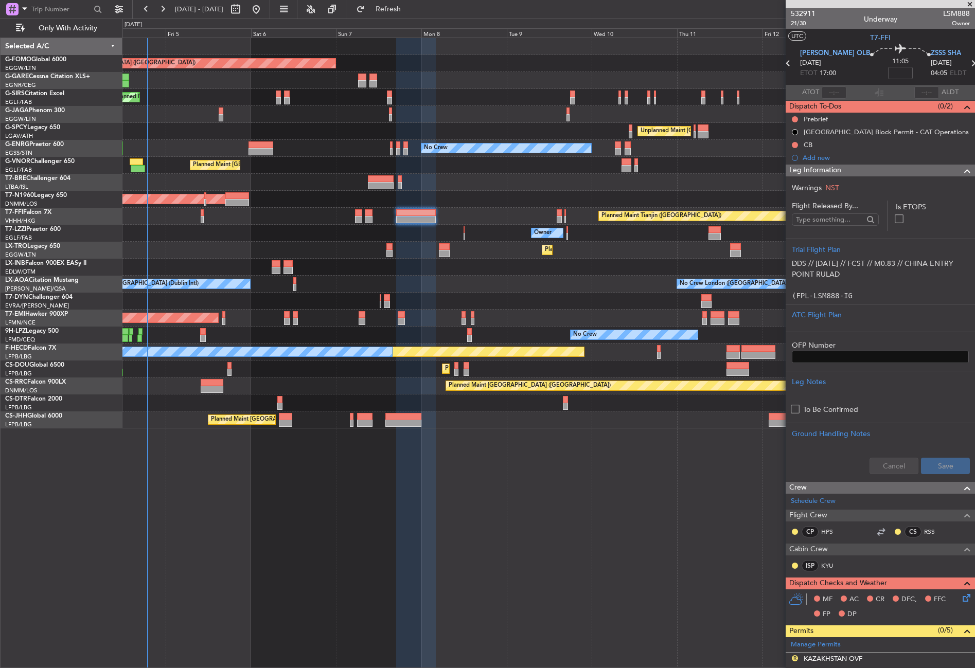
click at [267, 490] on div "Planned Maint [GEOGRAPHIC_DATA] ([GEOGRAPHIC_DATA]) Planned Maint [GEOGRAPHIC_D…" at bounding box center [548, 353] width 852 height 630
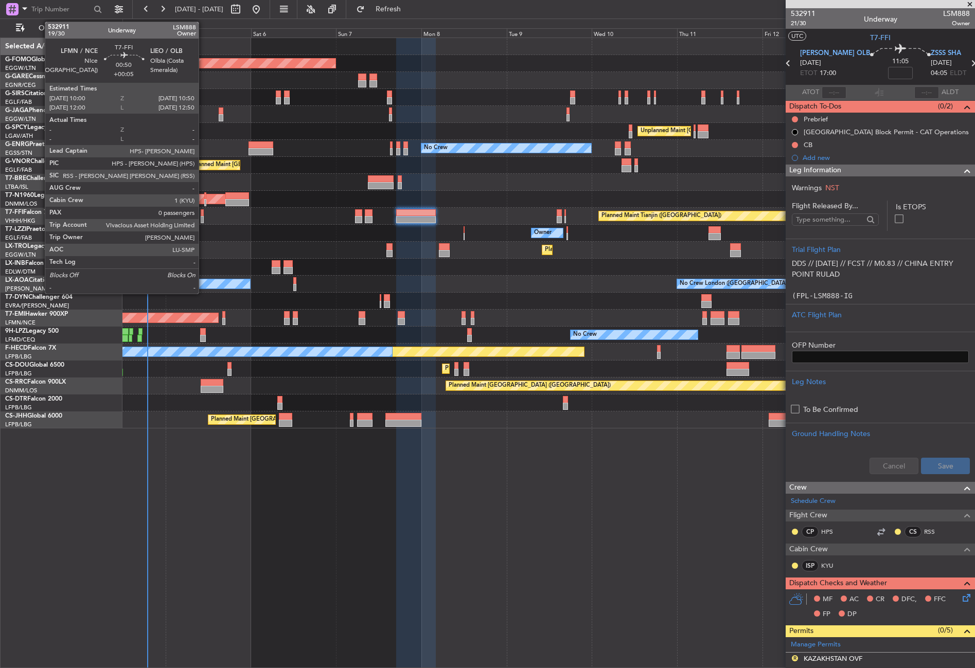
click at [203, 210] on div at bounding box center [202, 212] width 3 height 7
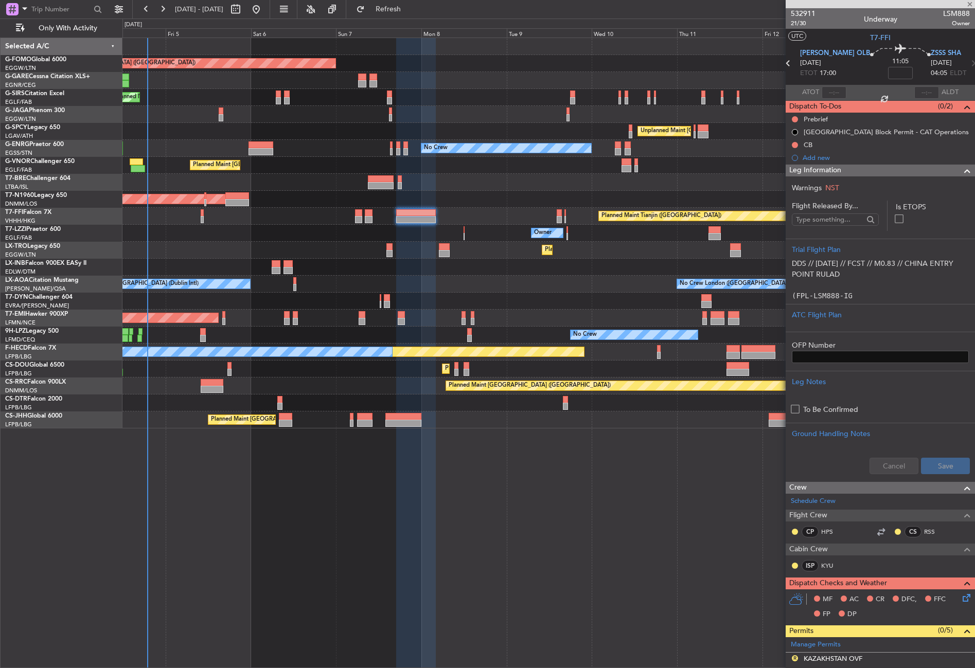
type input "+00:05"
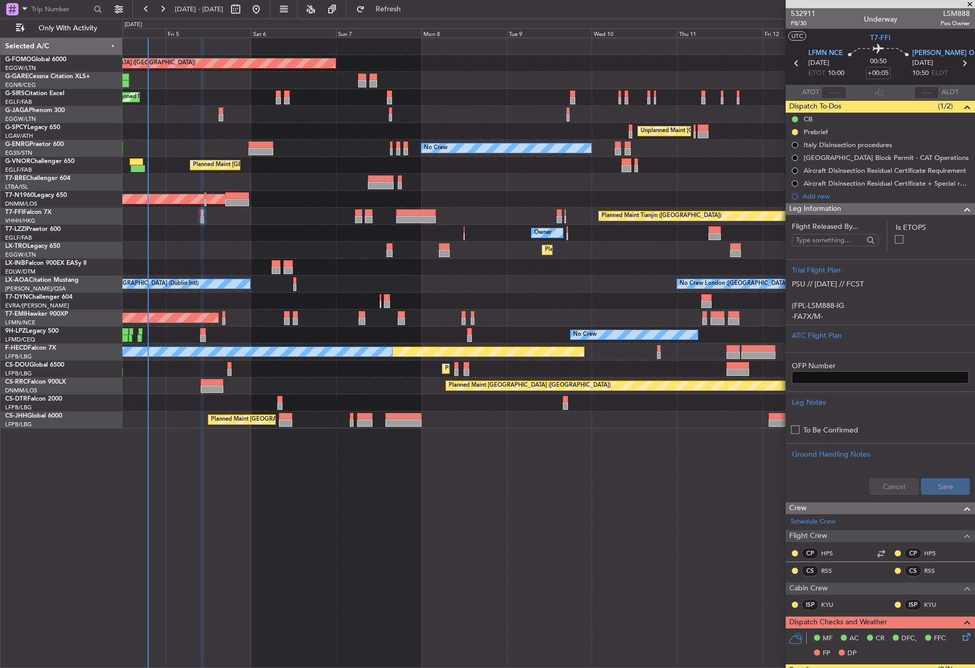
click at [318, 582] on div "Planned Maint [GEOGRAPHIC_DATA] ([GEOGRAPHIC_DATA]) Planned Maint [GEOGRAPHIC_D…" at bounding box center [548, 353] width 852 height 630
click at [487, 512] on div "Planned Maint [GEOGRAPHIC_DATA] ([GEOGRAPHIC_DATA]) Planned Maint [GEOGRAPHIC_D…" at bounding box center [548, 353] width 852 height 630
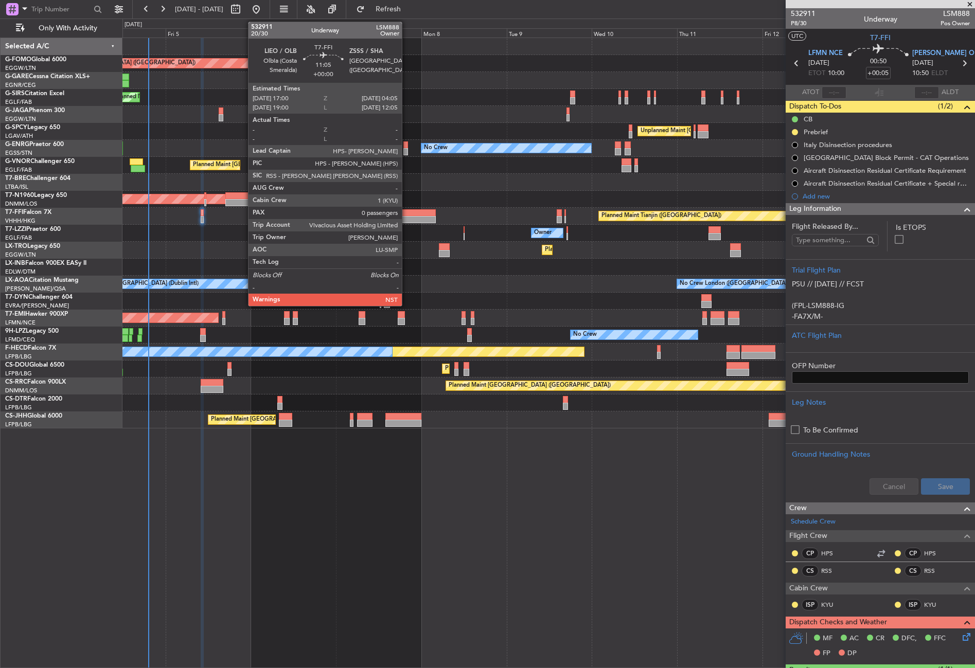
click at [406, 214] on div at bounding box center [416, 212] width 40 height 7
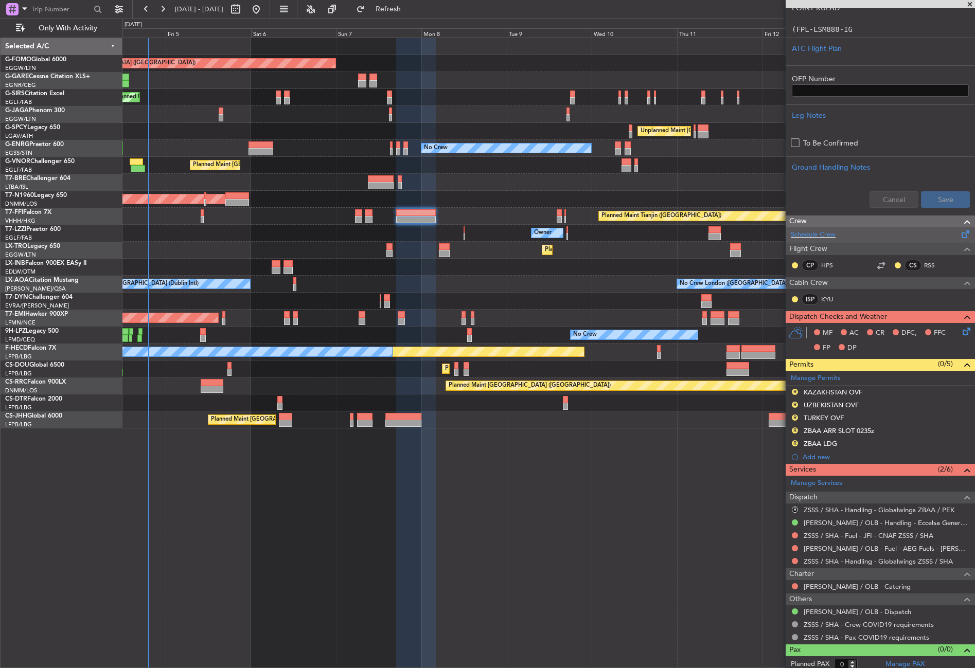
scroll to position [271, 0]
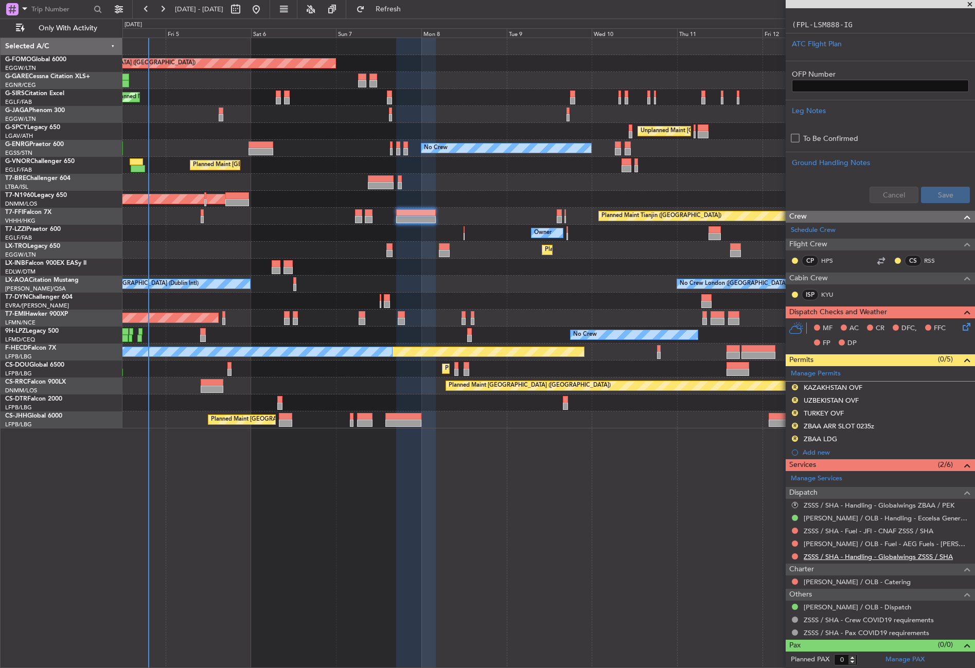
click at [845, 557] on link "ZSSS / SHA - Handling - Globalwings ZSSS / SHA" at bounding box center [877, 556] width 149 height 9
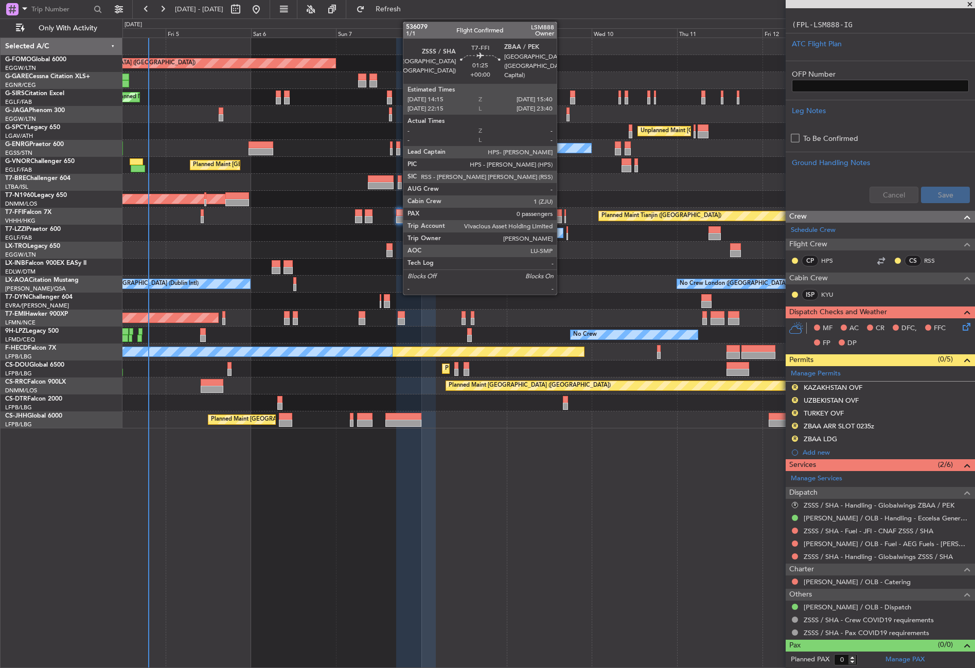
click at [561, 217] on div at bounding box center [558, 219] width 5 height 7
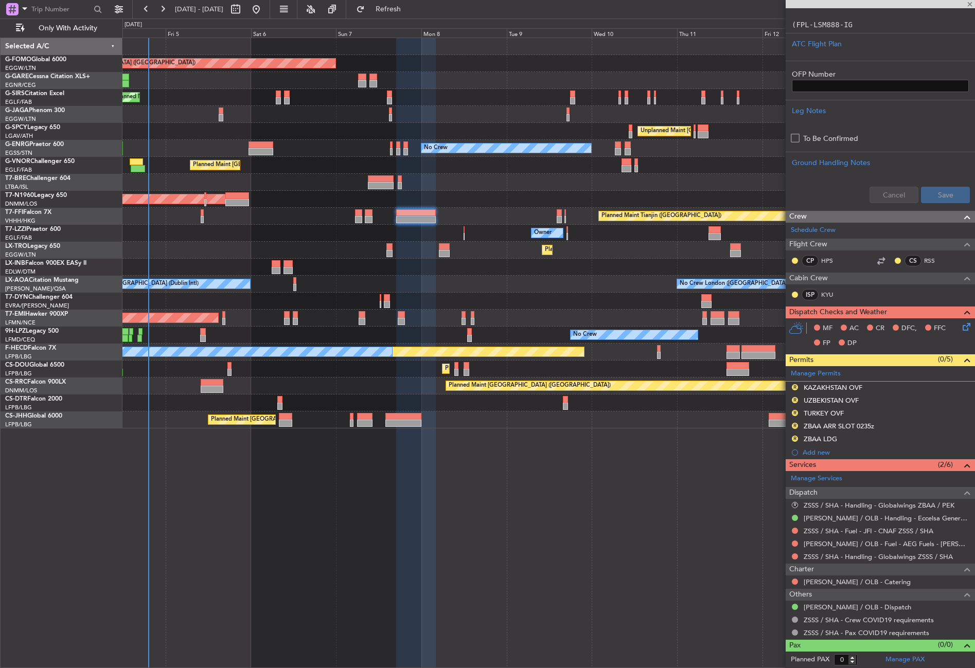
scroll to position [0, 0]
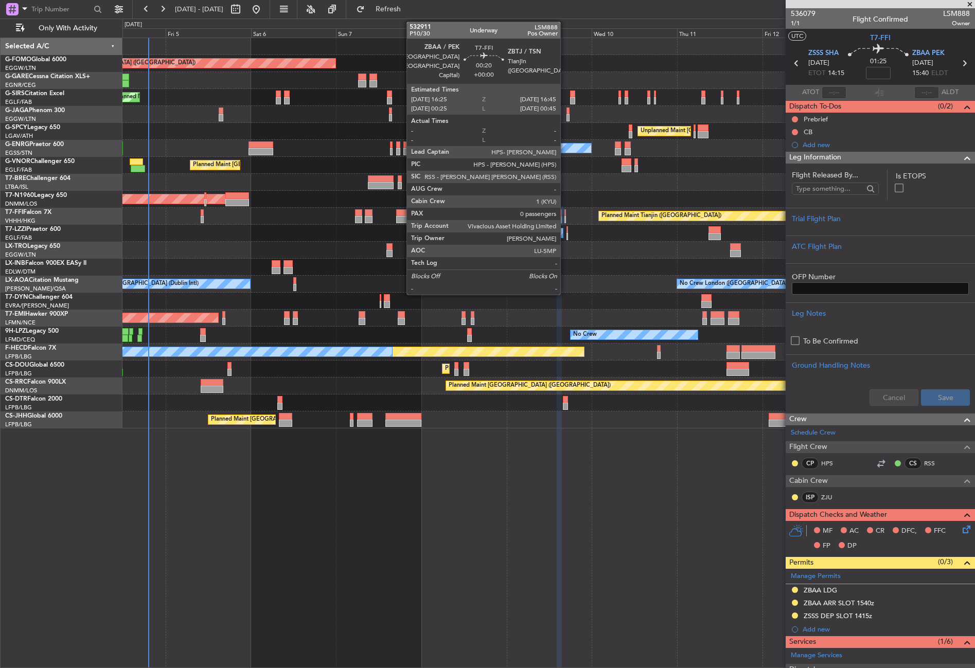
click at [565, 219] on div at bounding box center [565, 219] width 2 height 7
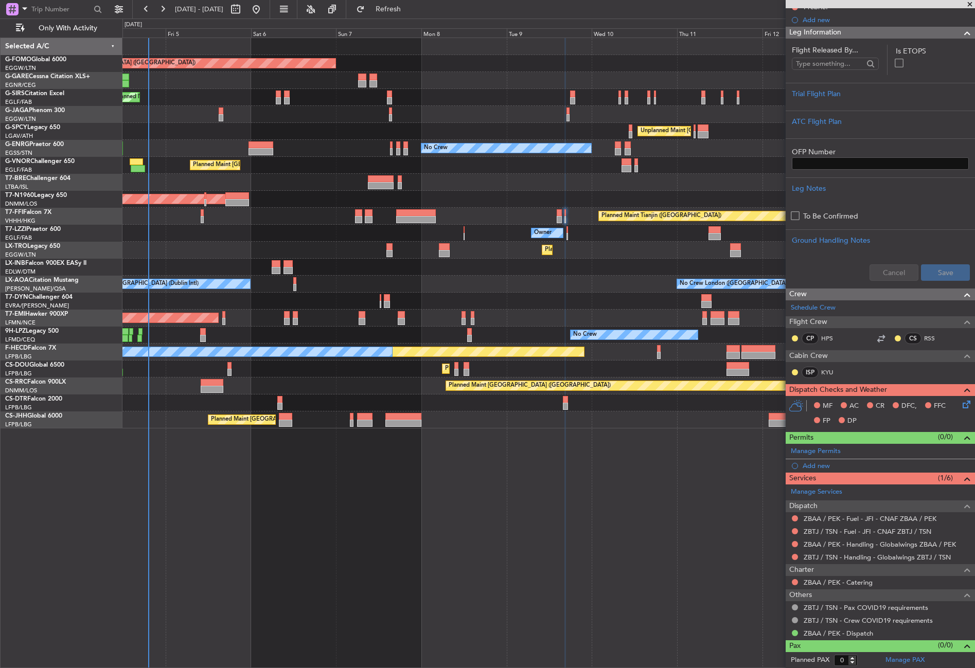
scroll to position [125, 0]
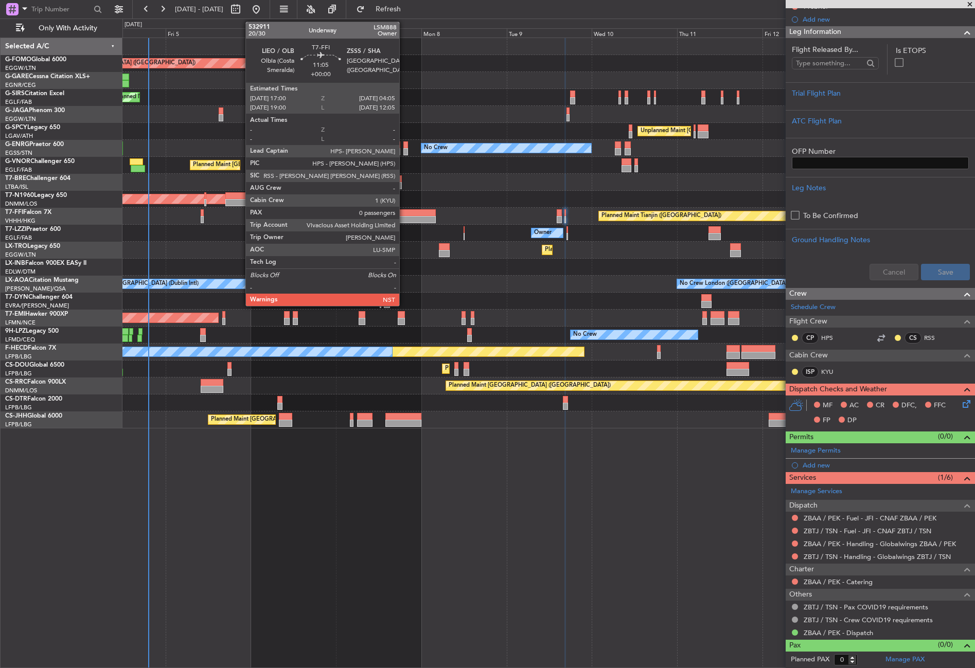
click at [404, 214] on div at bounding box center [416, 212] width 40 height 7
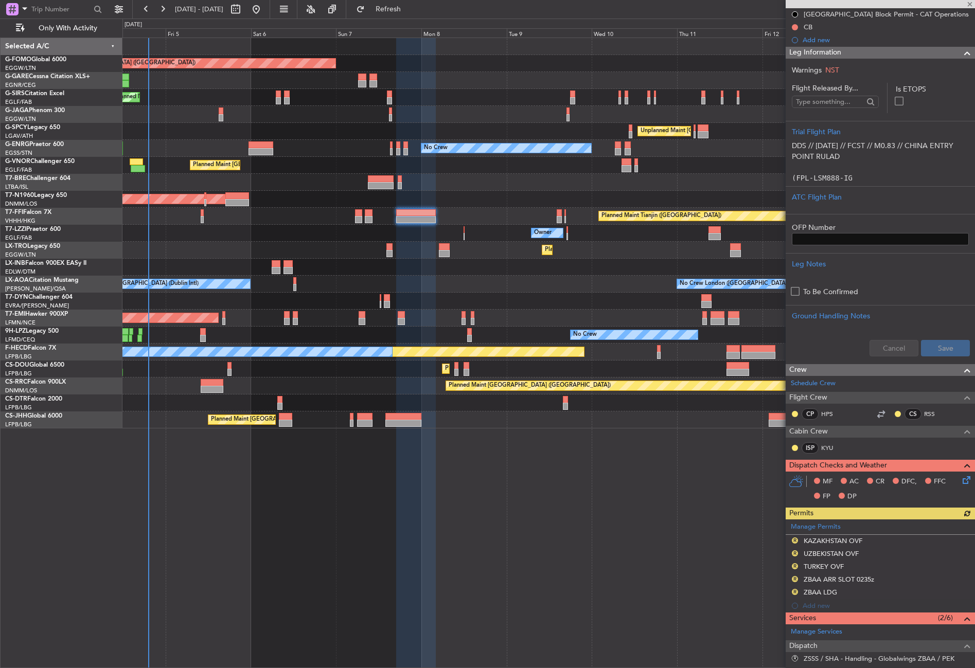
scroll to position [206, 0]
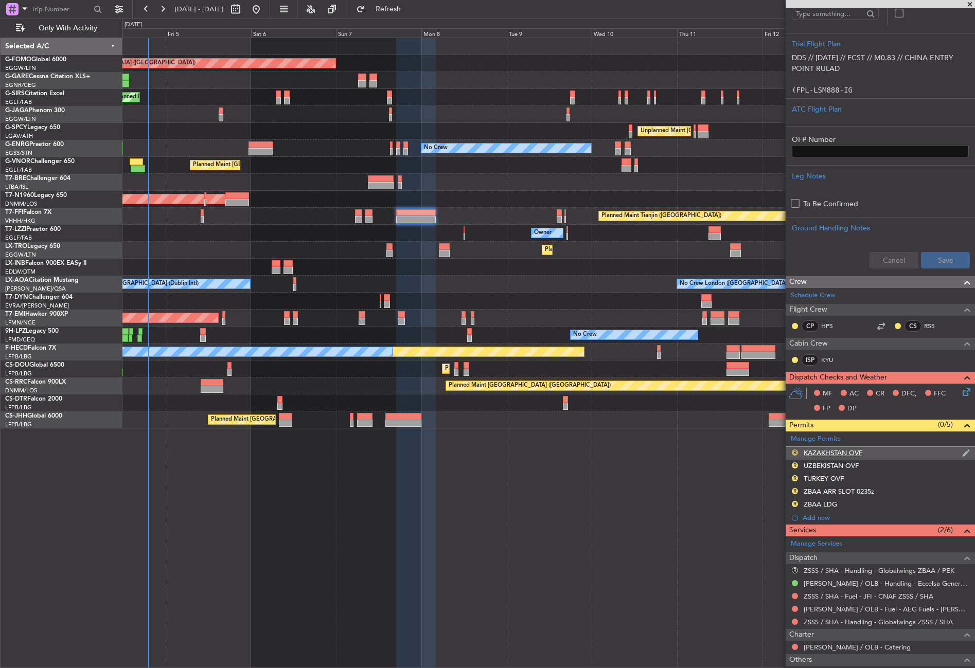
click at [796, 453] on button "R" at bounding box center [794, 452] width 6 height 6
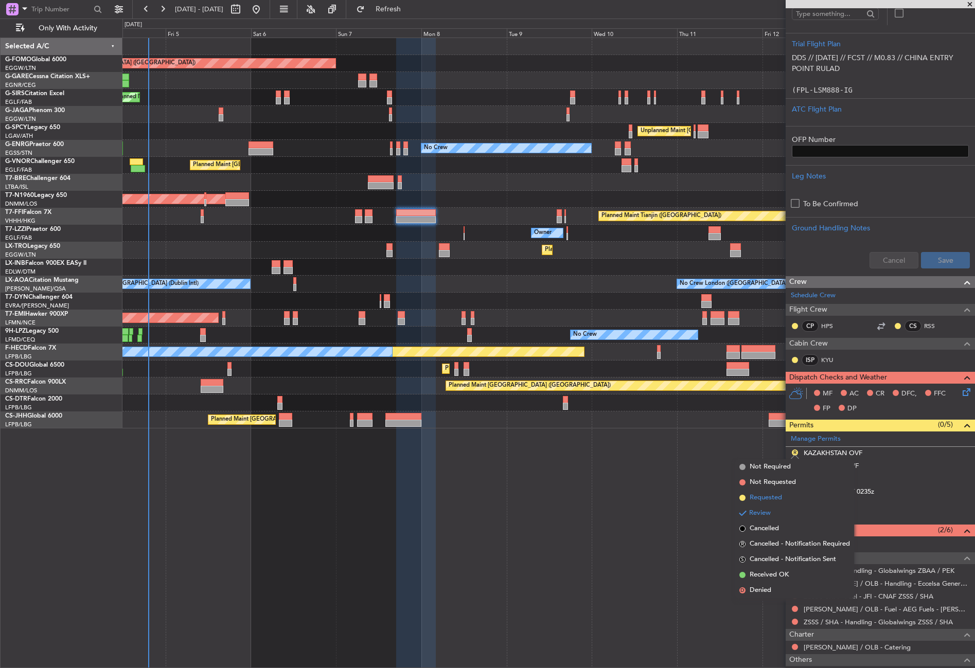
click at [779, 494] on span "Requested" at bounding box center [765, 498] width 32 height 10
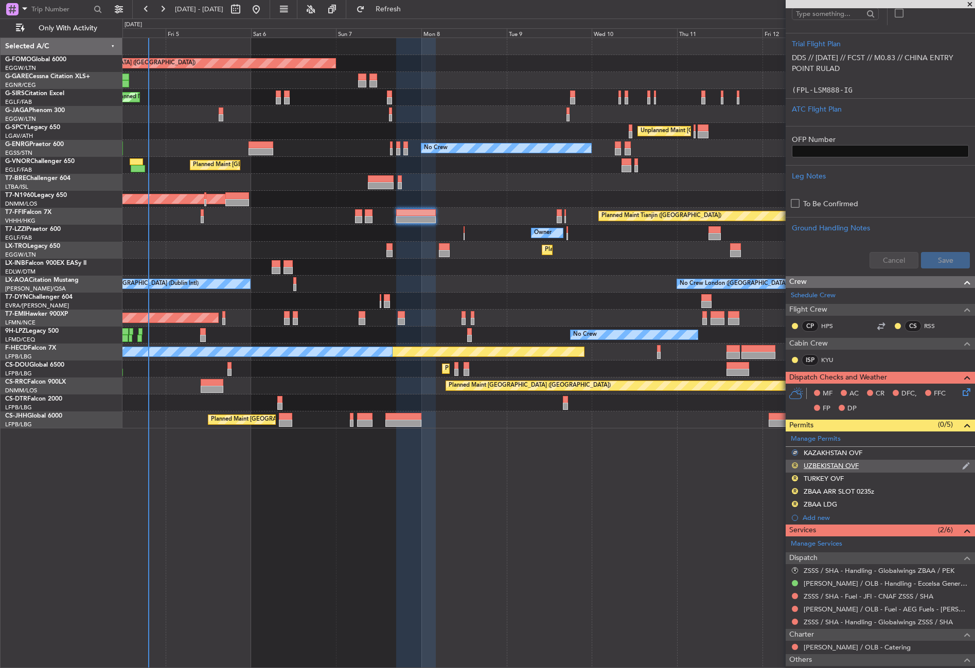
click at [794, 462] on button "R" at bounding box center [794, 465] width 6 height 6
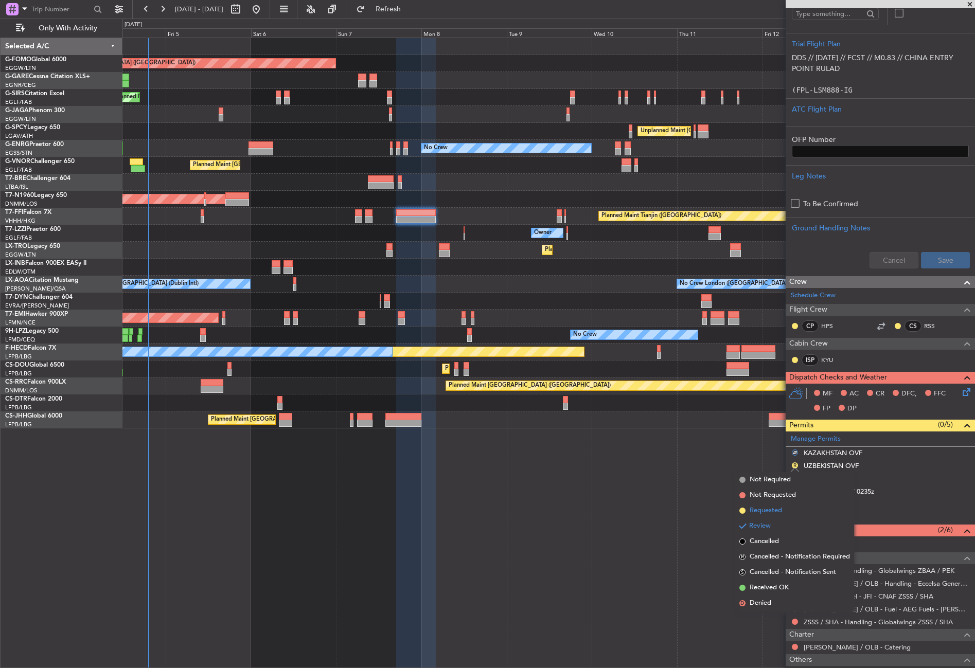
click at [778, 509] on span "Requested" at bounding box center [765, 511] width 32 height 10
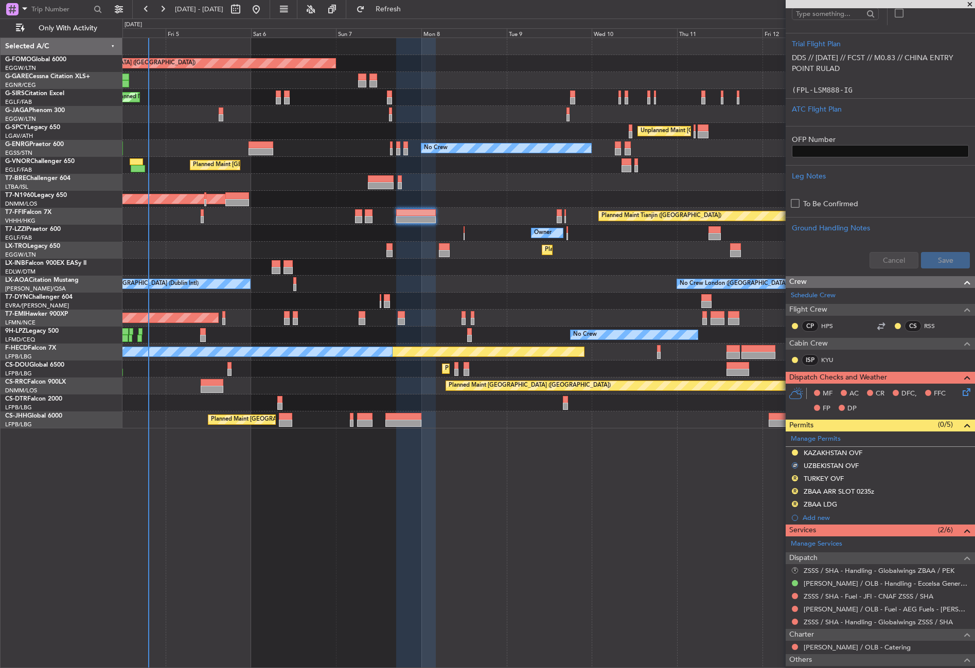
click at [796, 568] on button "R" at bounding box center [794, 570] width 6 height 6
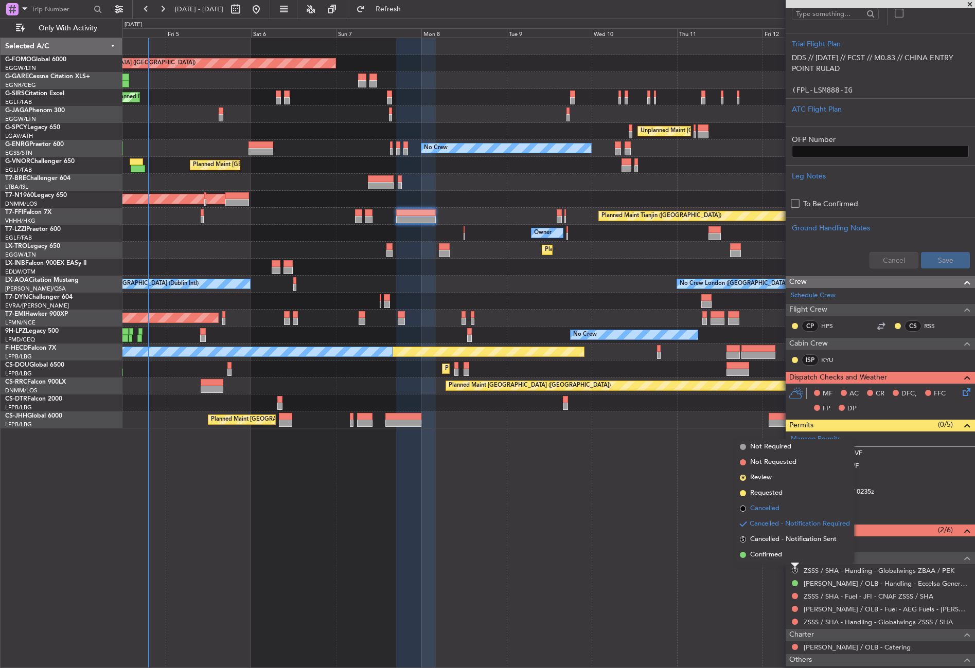
click at [755, 509] on span "Cancelled" at bounding box center [764, 508] width 29 height 10
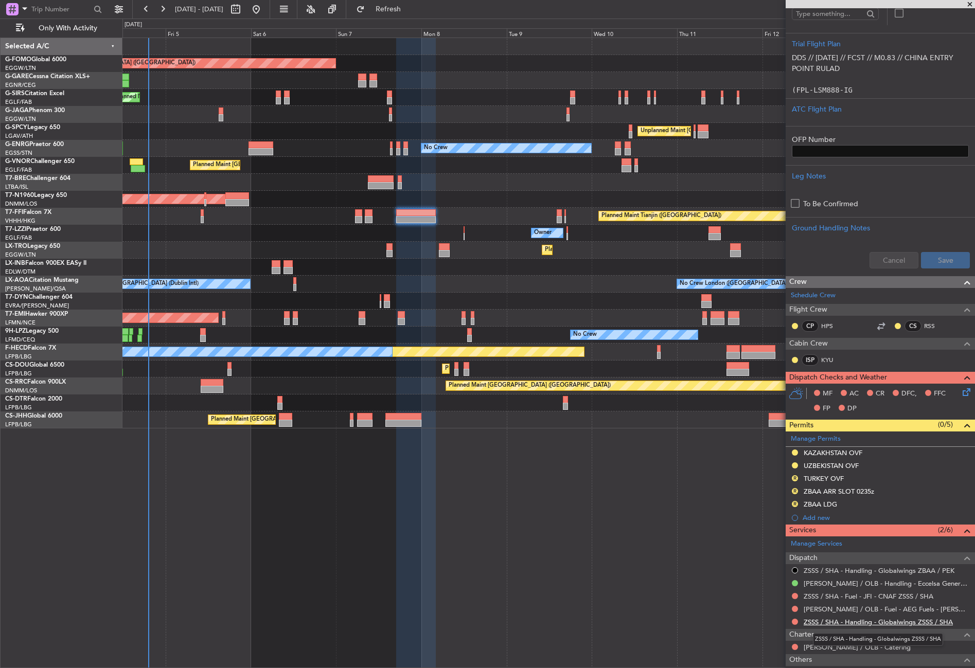
click at [830, 622] on link "ZSSS / SHA - Handling - Globalwings ZSSS / SHA" at bounding box center [877, 622] width 149 height 9
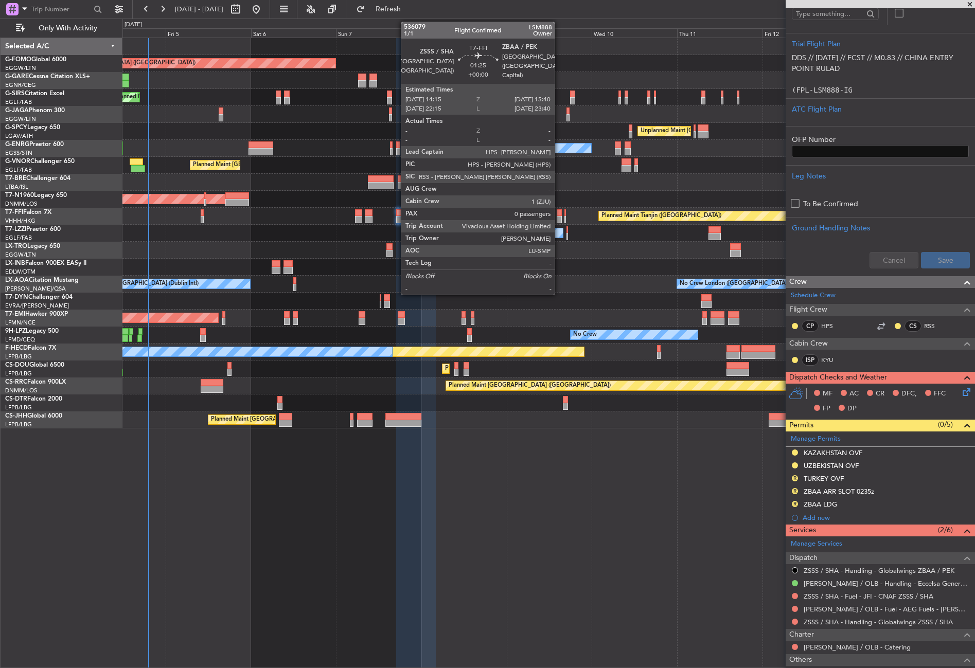
click at [559, 218] on div at bounding box center [558, 219] width 5 height 7
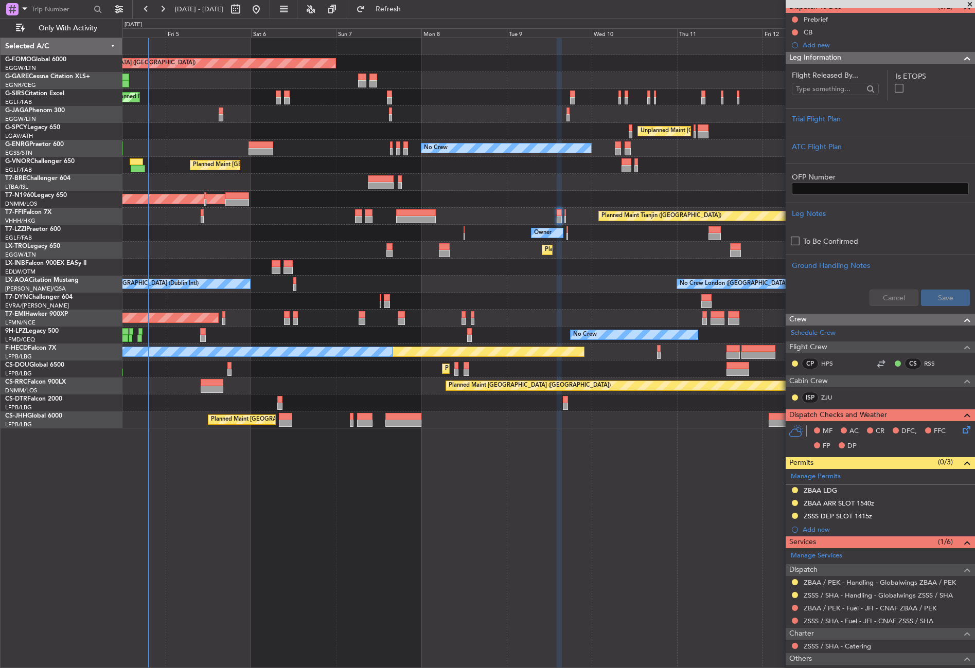
scroll to position [164, 0]
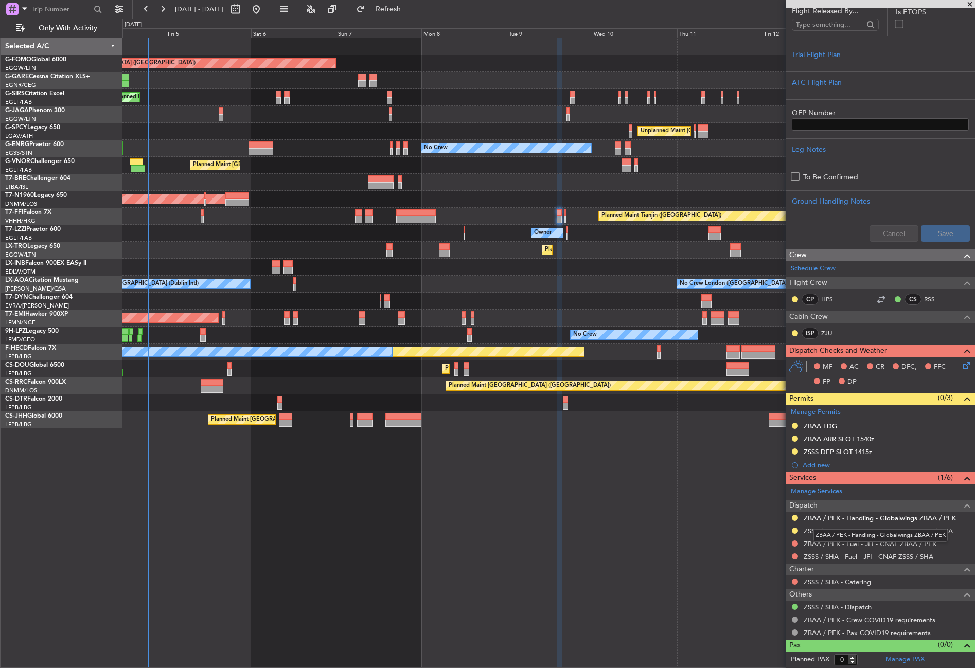
click at [848, 517] on link "ZBAA / PEK - Handling - Globalwings ZBAA / PEK" at bounding box center [879, 518] width 152 height 9
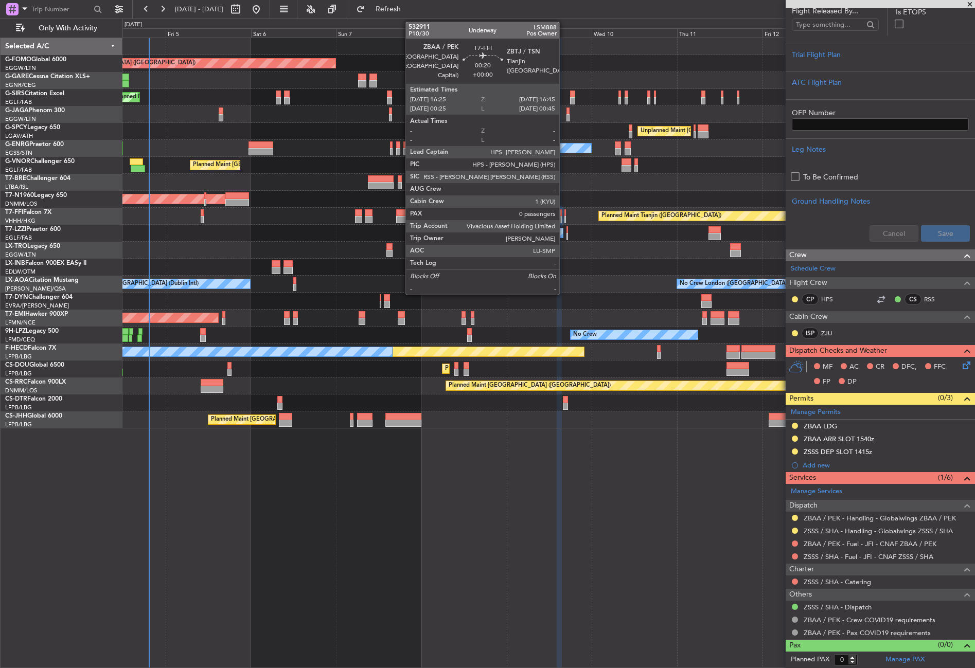
click at [564, 217] on div at bounding box center [565, 219] width 2 height 7
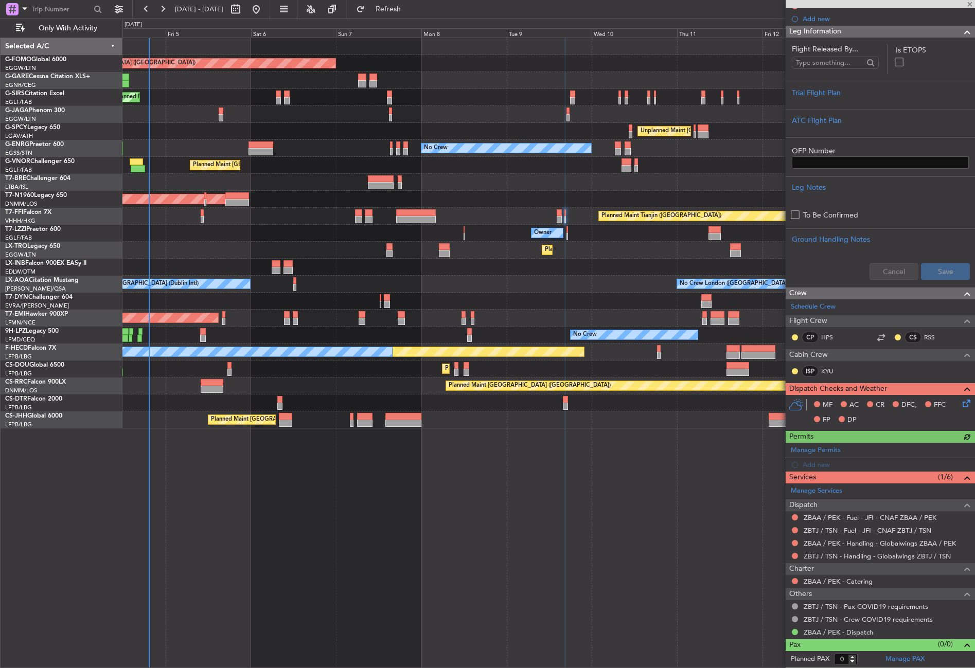
scroll to position [0, 0]
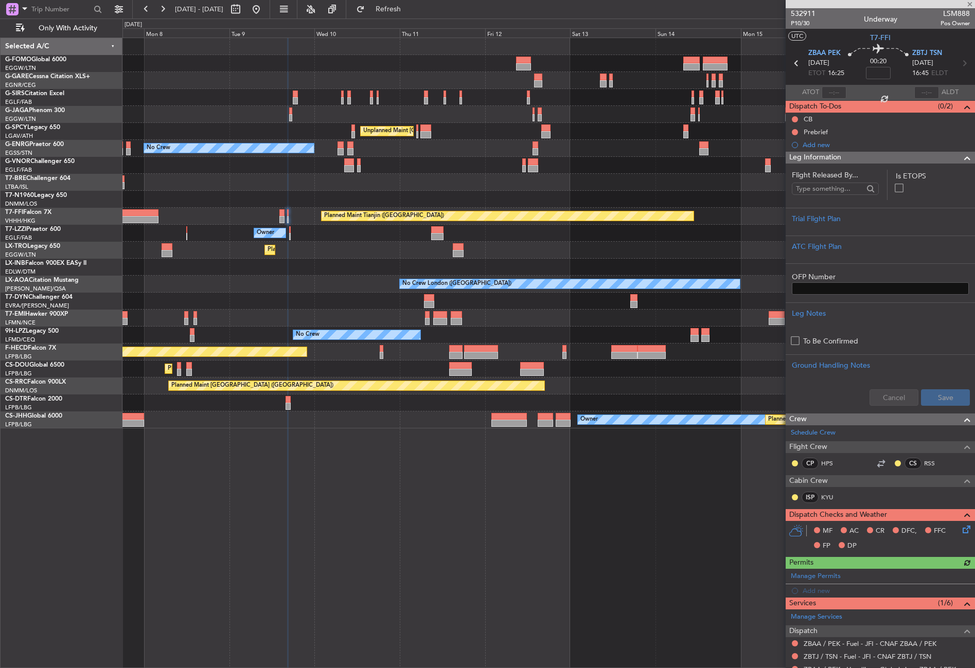
click at [292, 449] on div "Planned Maint London (Luton) Unplanned Maint Athens (Eleftherios Venizelos Intl…" at bounding box center [548, 353] width 852 height 630
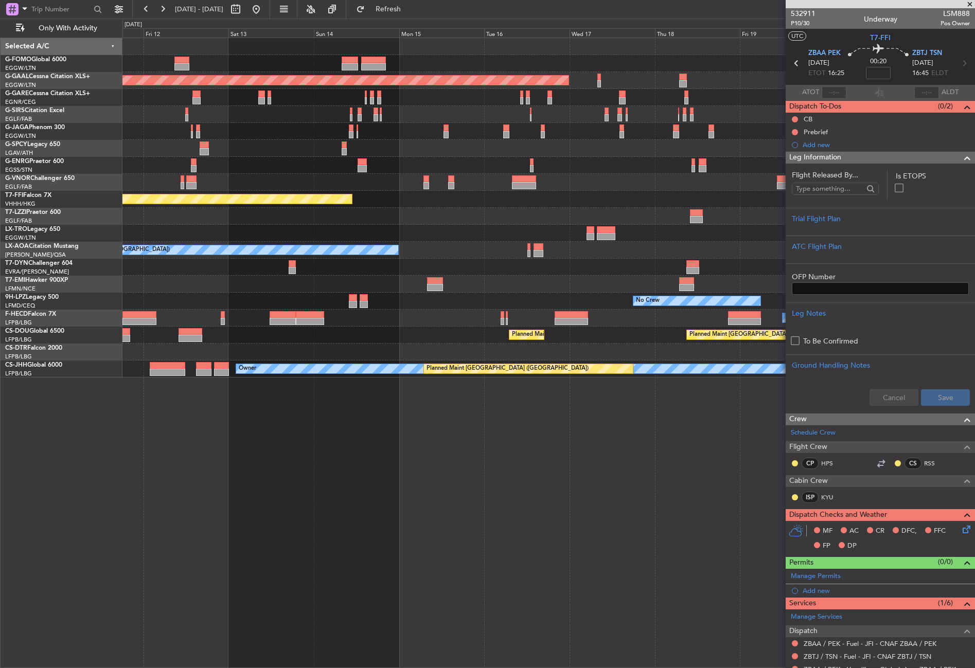
click at [244, 485] on div "Planned Maint Dusseldorf Unplanned Maint Athens (Eleftherios Venizelos Intl) No…" at bounding box center [548, 353] width 852 height 630
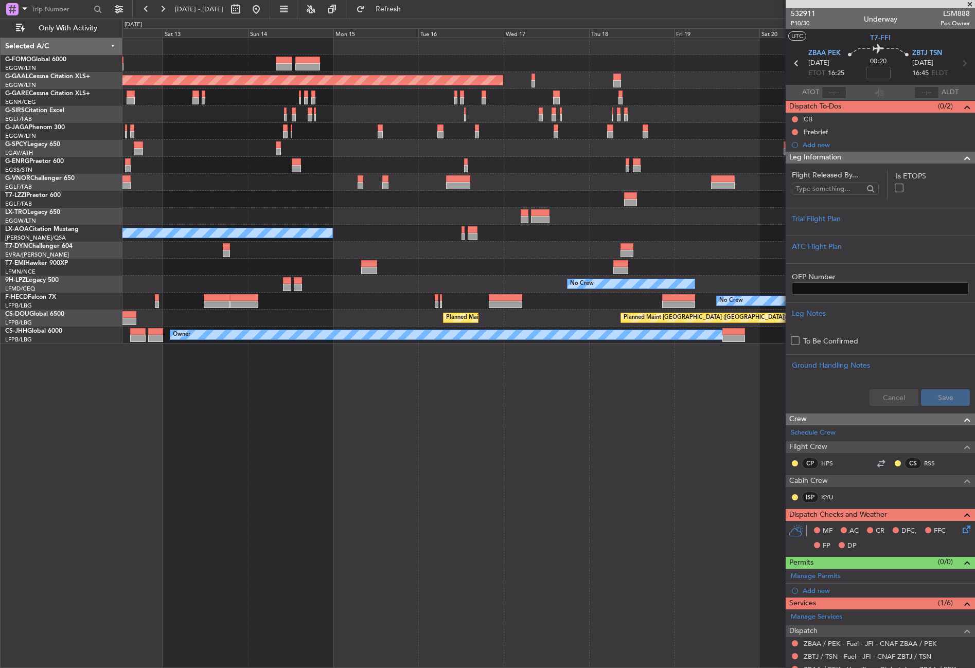
click at [364, 499] on div "Planned Maint Dusseldorf Planned Maint London (Luton) Unplanned Maint Athens (E…" at bounding box center [548, 353] width 852 height 630
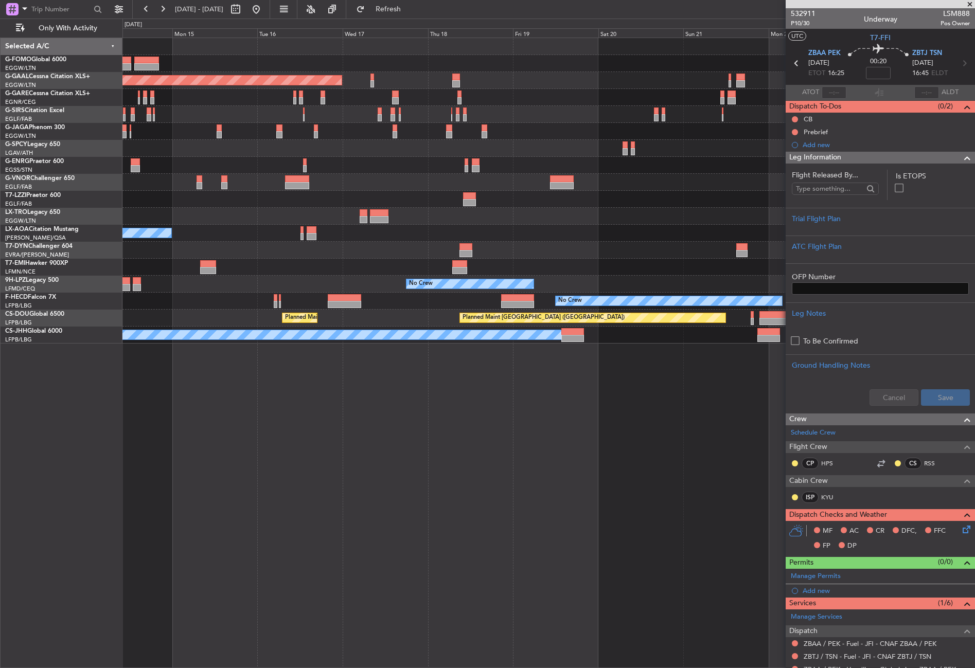
click at [313, 496] on div "Planned Maint Dusseldorf Planned Maint London (Luton) No Crew London (Farnborou…" at bounding box center [548, 353] width 852 height 630
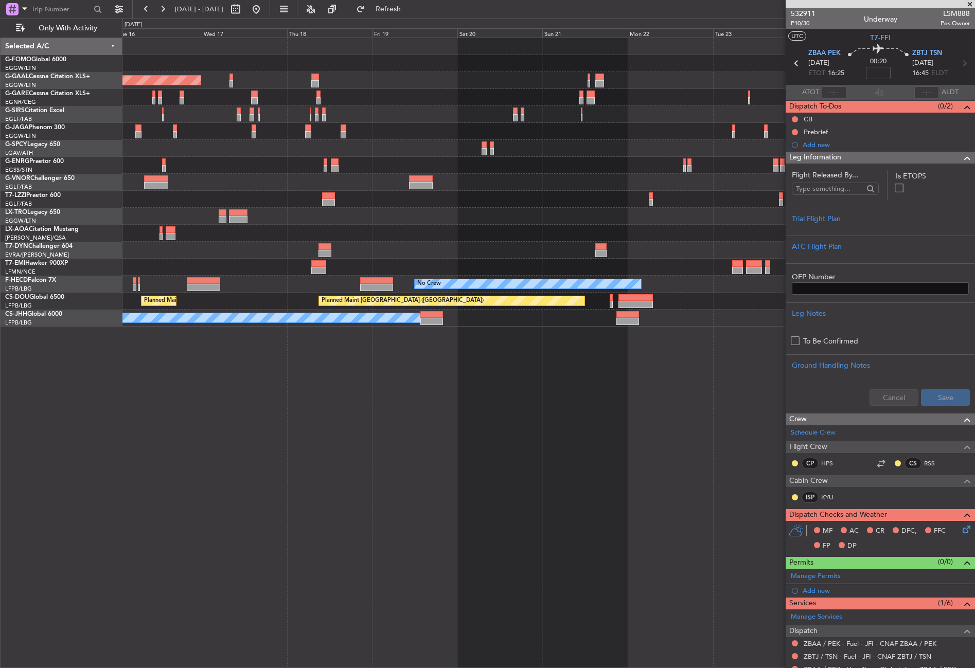
click at [337, 473] on div "Planned Maint Dusseldorf Planned Maint London (Luton) No Crew Sabadell No Crew …" at bounding box center [548, 353] width 852 height 630
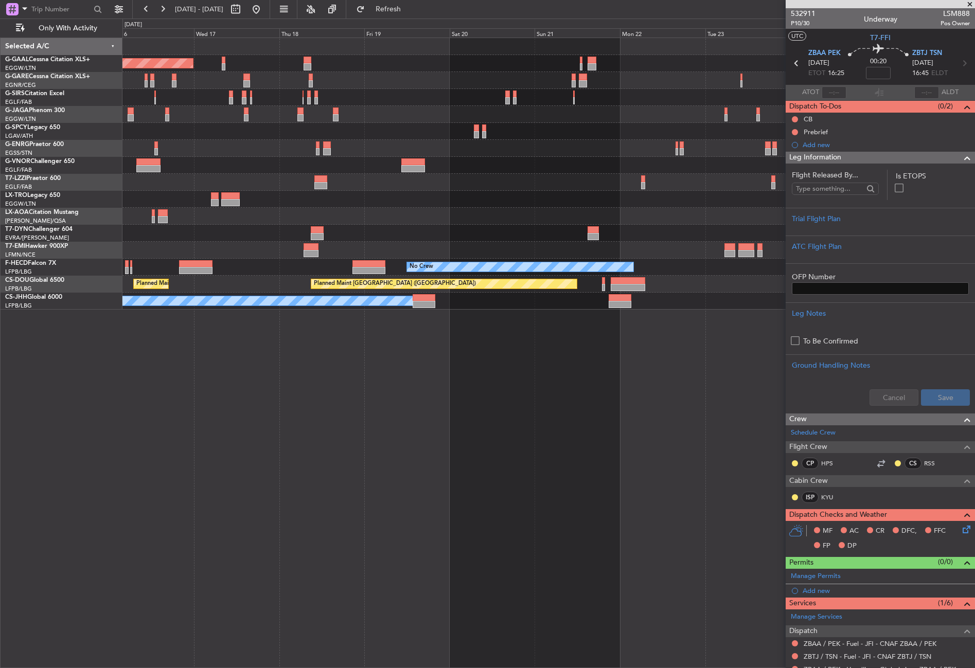
click at [652, 439] on div "Planned Maint Dusseldorf Planned Maint London (Luton) No Crew Sabadell No Crew …" at bounding box center [548, 353] width 852 height 630
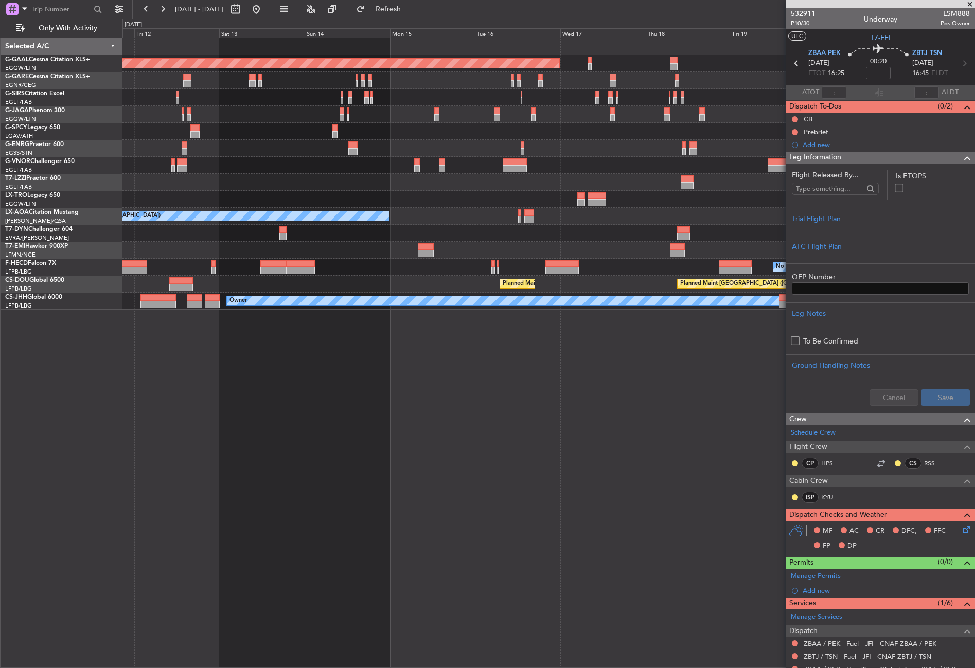
click at [693, 436] on div "Planned Maint Dusseldorf Planned Maint London (Luton) Unplanned Maint Athens (E…" at bounding box center [548, 353] width 852 height 630
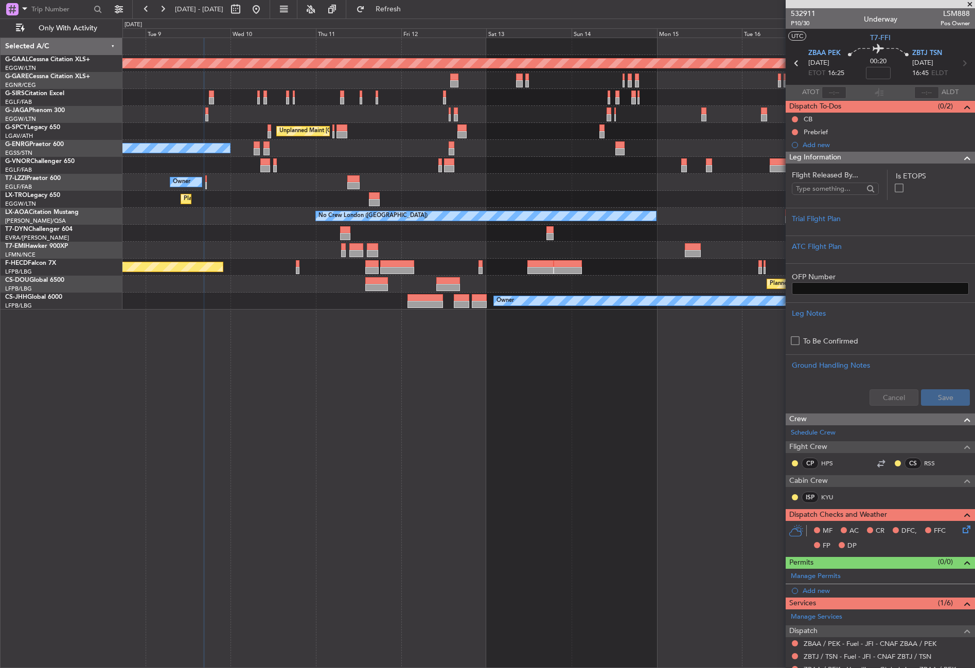
click at [690, 441] on div "Planned Maint Dusseldorf Unplanned Maint Athens (Eleftherios Venizelos Intl) No…" at bounding box center [548, 353] width 852 height 630
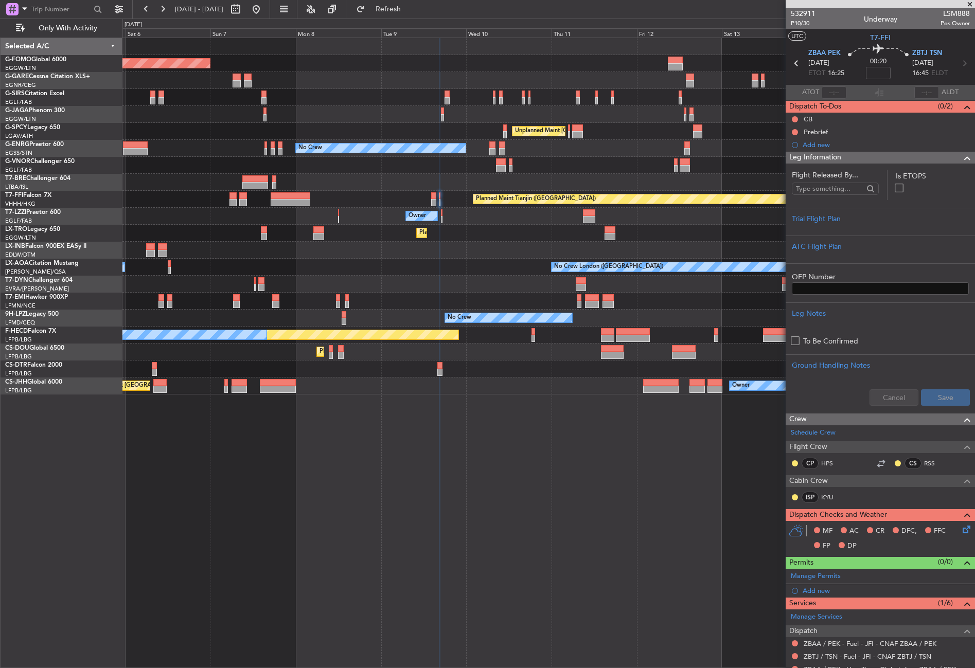
click at [521, 452] on div "Planned Maint London (Luton) Planned Maint London (Farnborough) Unplanned Maint…" at bounding box center [548, 353] width 852 height 630
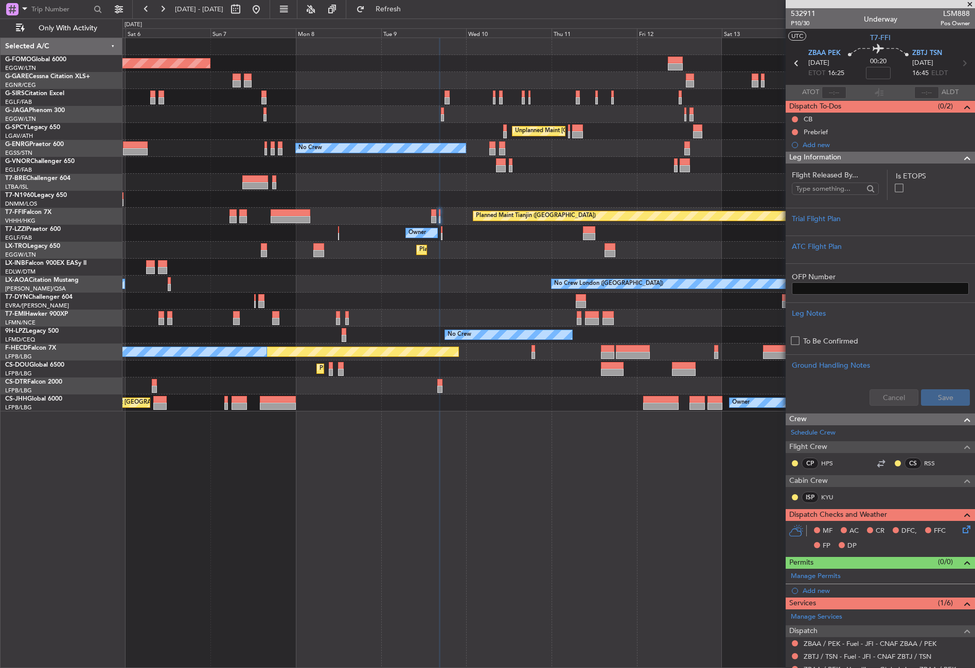
click at [406, 514] on div "Planned Maint [GEOGRAPHIC_DATA] ([GEOGRAPHIC_DATA]) Planned Maint [GEOGRAPHIC_D…" at bounding box center [548, 353] width 852 height 630
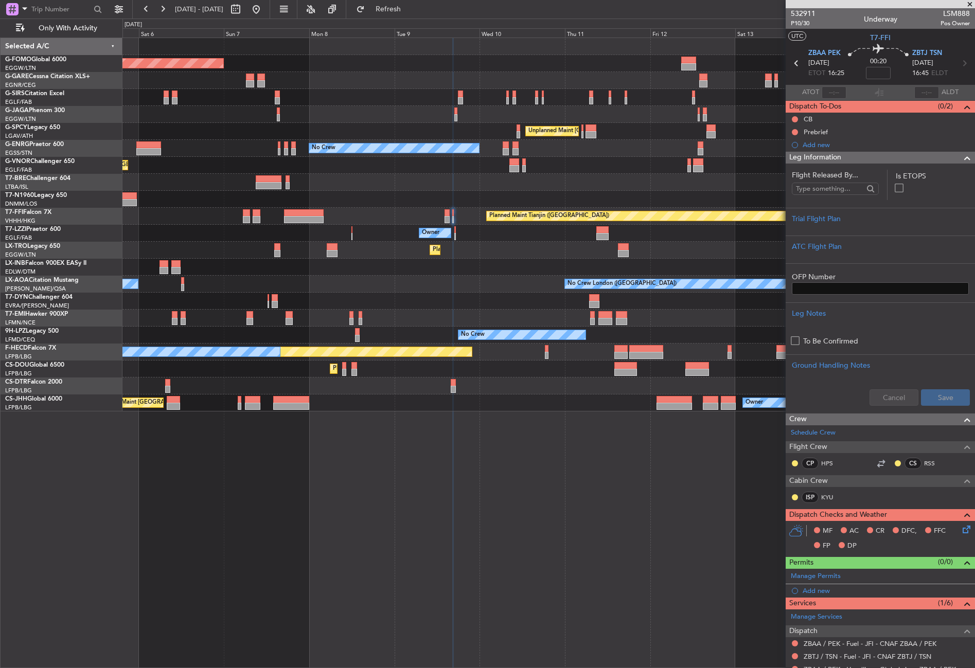
click at [505, 296] on div "Planned Maint [GEOGRAPHIC_DATA] ([GEOGRAPHIC_DATA]) Planned Maint [GEOGRAPHIC_D…" at bounding box center [548, 224] width 852 height 373
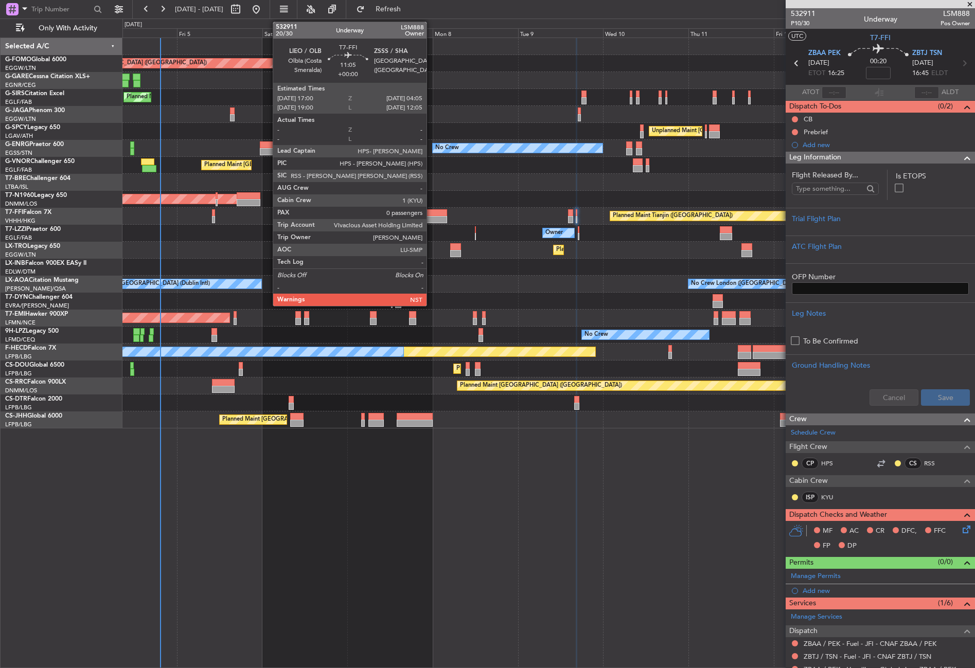
click at [431, 211] on div at bounding box center [427, 212] width 40 height 7
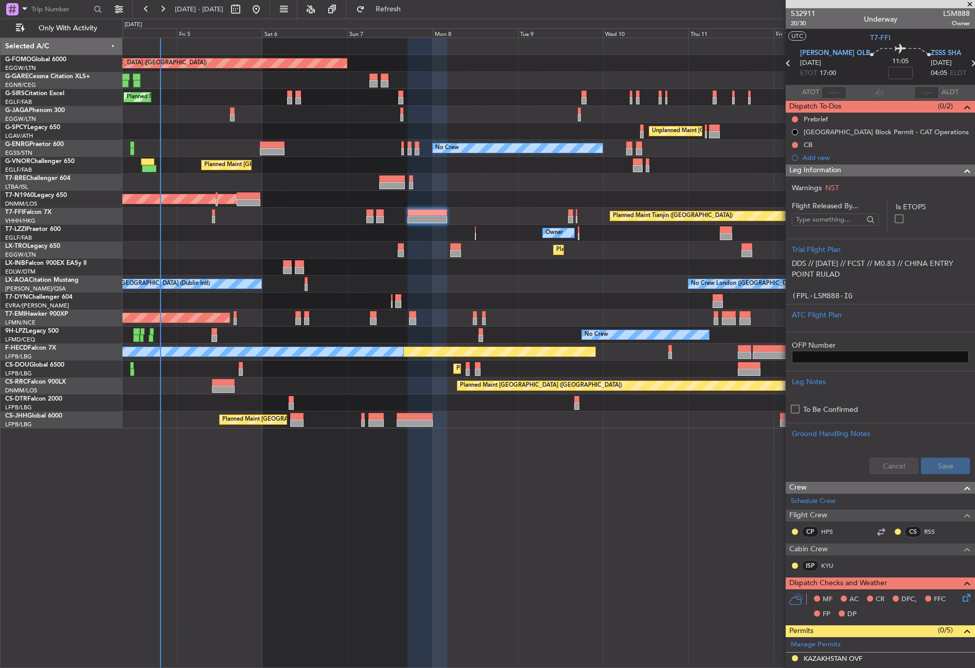
click at [279, 530] on div "Planned Maint [GEOGRAPHIC_DATA] ([GEOGRAPHIC_DATA]) Planned Maint [GEOGRAPHIC_D…" at bounding box center [548, 353] width 852 height 630
click at [293, 556] on div "Planned Maint [GEOGRAPHIC_DATA] ([GEOGRAPHIC_DATA]) Planned Maint [GEOGRAPHIC_D…" at bounding box center [548, 353] width 852 height 630
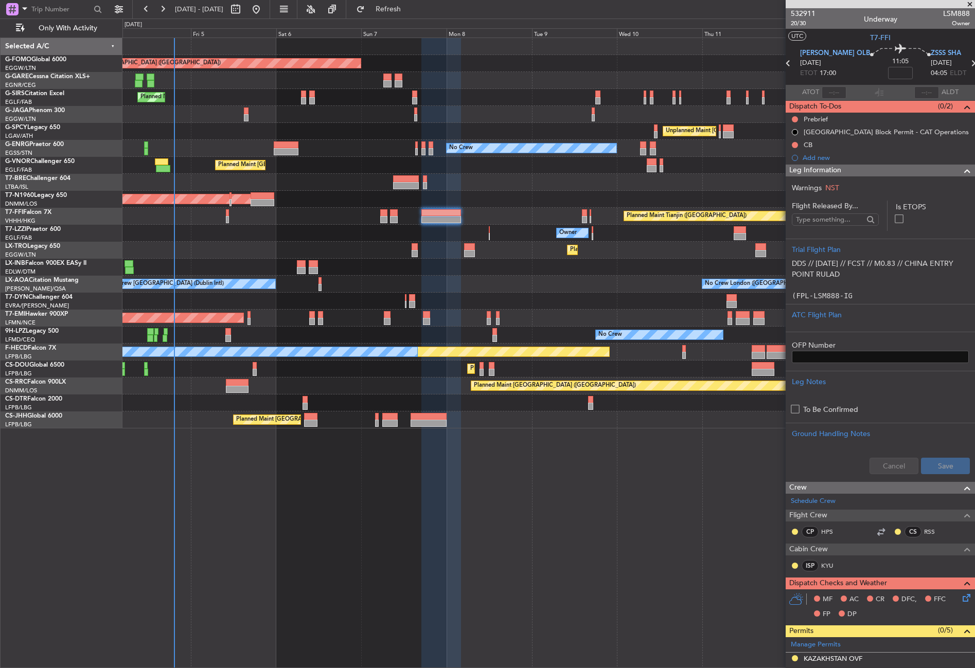
click at [284, 557] on div "Planned Maint [GEOGRAPHIC_DATA] ([GEOGRAPHIC_DATA]) Unplanned Maint [PERSON_NAM…" at bounding box center [548, 353] width 852 height 630
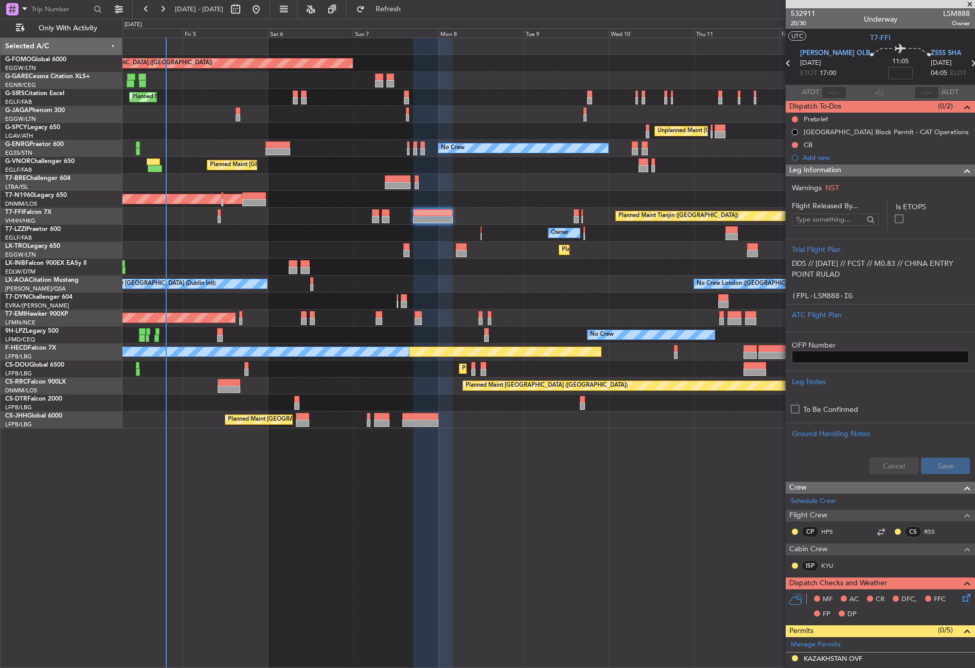
click at [291, 546] on div "Planned Maint [GEOGRAPHIC_DATA] ([GEOGRAPHIC_DATA]) Planned Maint [GEOGRAPHIC_D…" at bounding box center [548, 353] width 852 height 630
click at [545, 533] on div "Planned Maint [GEOGRAPHIC_DATA] ([GEOGRAPHIC_DATA]) Planned Maint [GEOGRAPHIC_D…" at bounding box center [548, 353] width 852 height 630
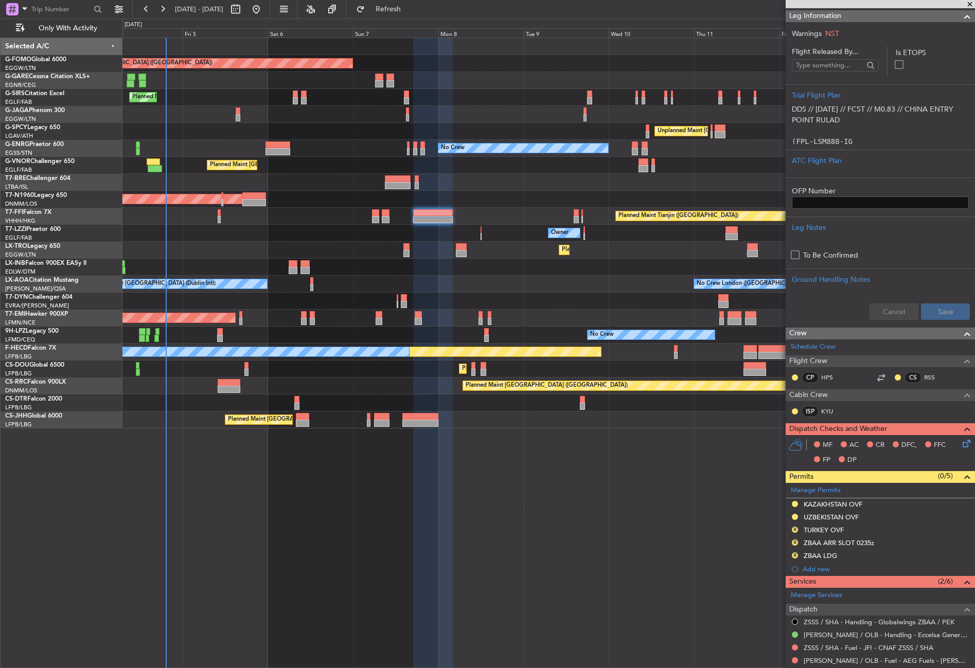
scroll to position [271, 0]
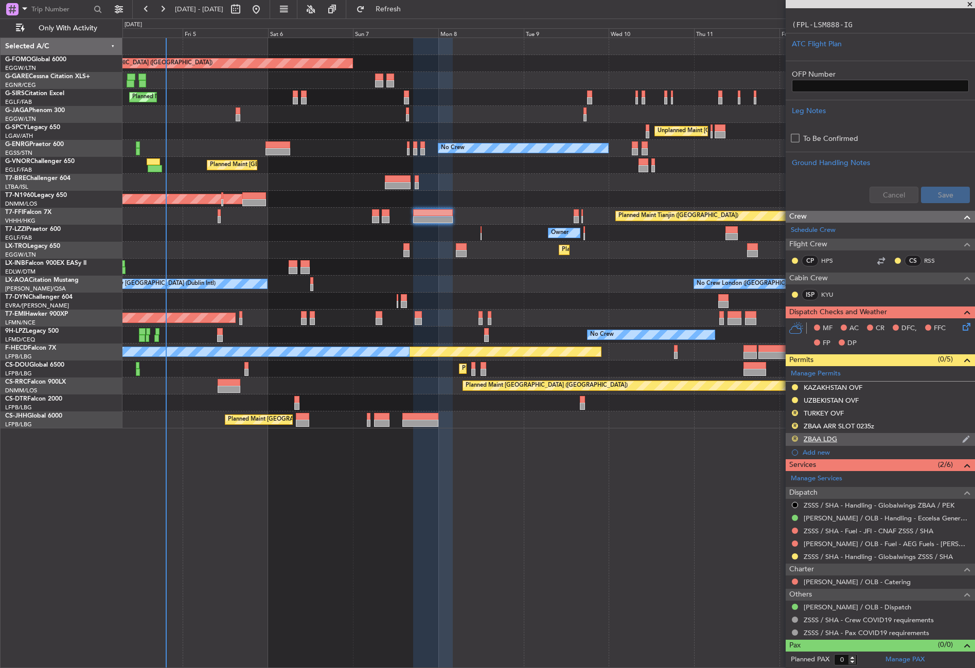
click at [797, 439] on button "R" at bounding box center [794, 439] width 6 height 6
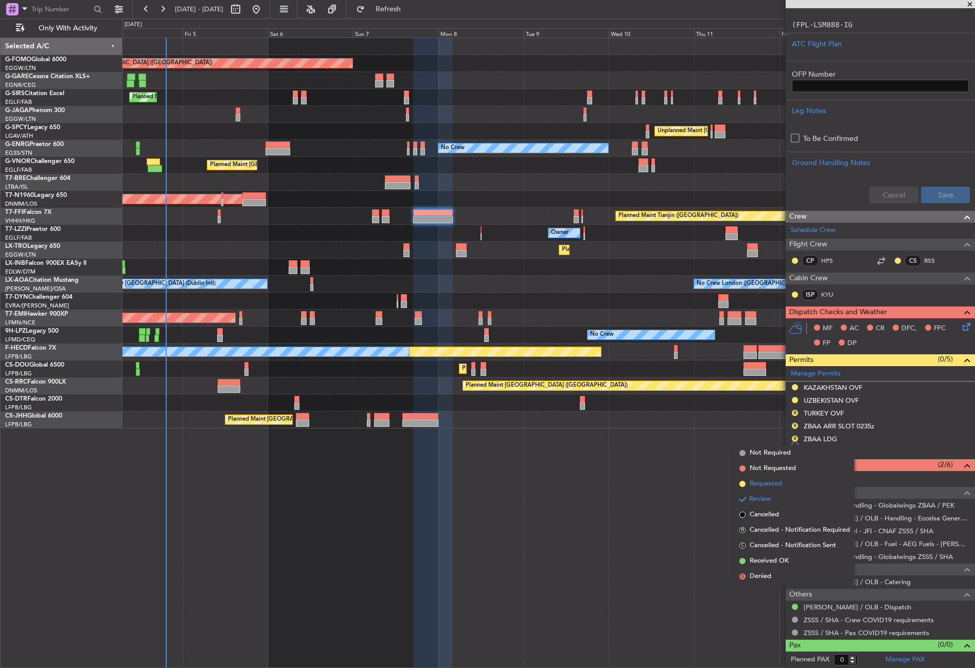
click at [764, 481] on span "Requested" at bounding box center [765, 484] width 32 height 10
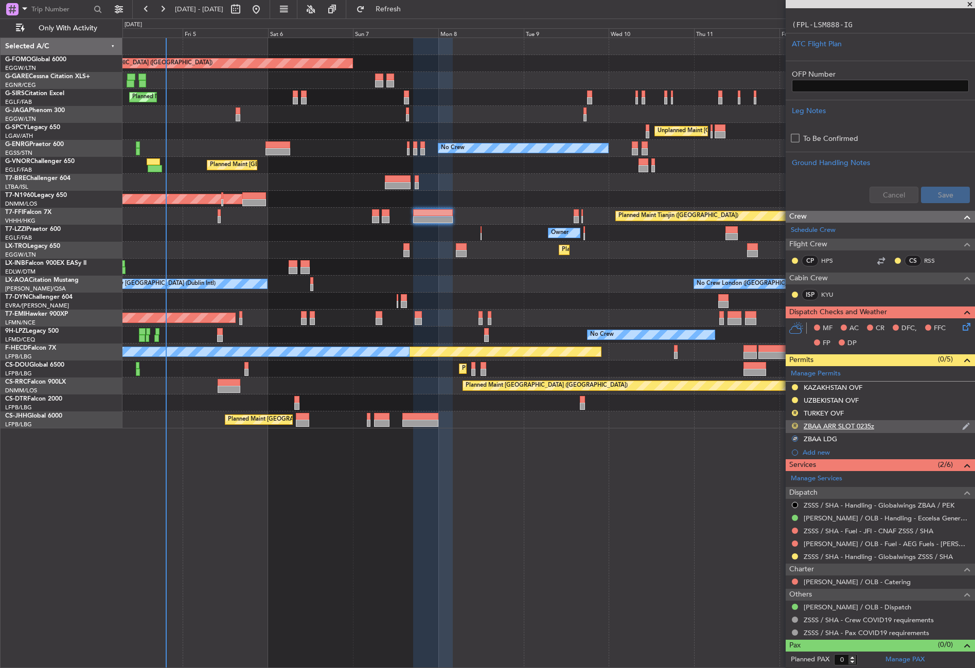
click at [795, 424] on button "R" at bounding box center [794, 426] width 6 height 6
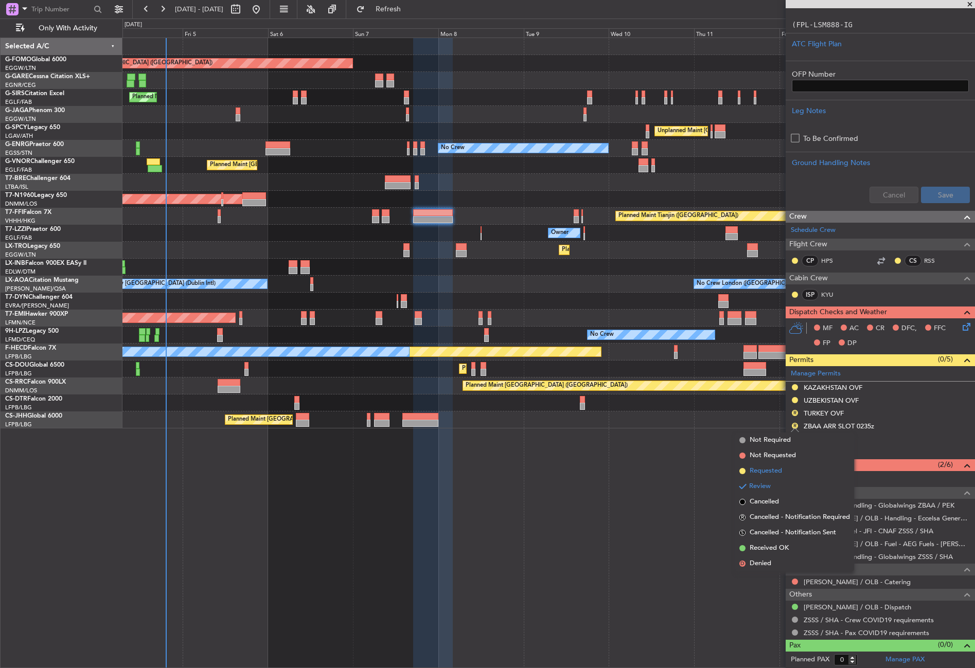
click at [773, 471] on span "Requested" at bounding box center [765, 471] width 32 height 10
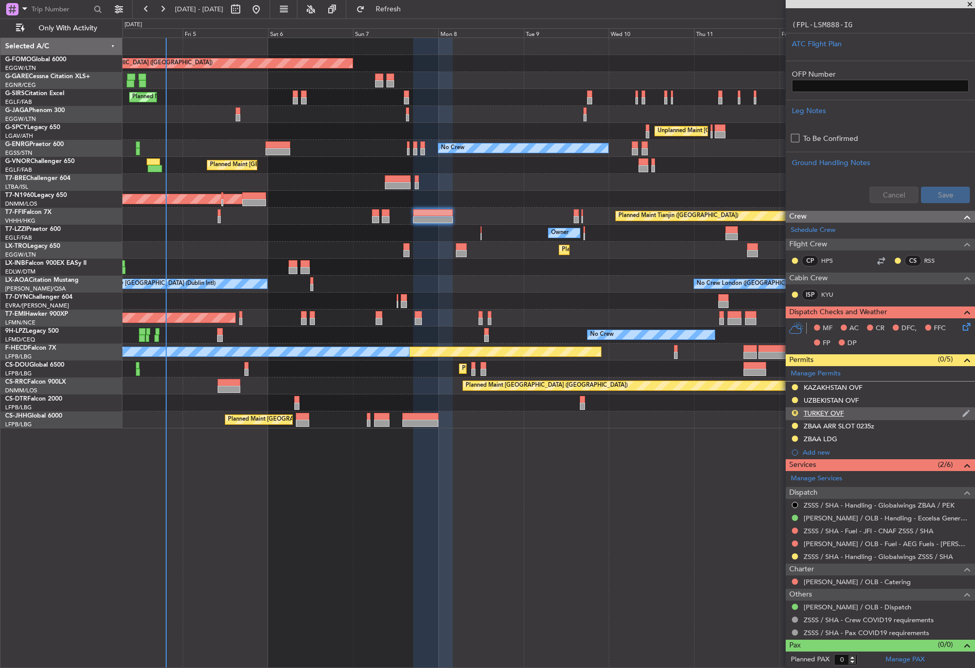
click at [805, 409] on div "TURKEY OVF" at bounding box center [823, 413] width 40 height 9
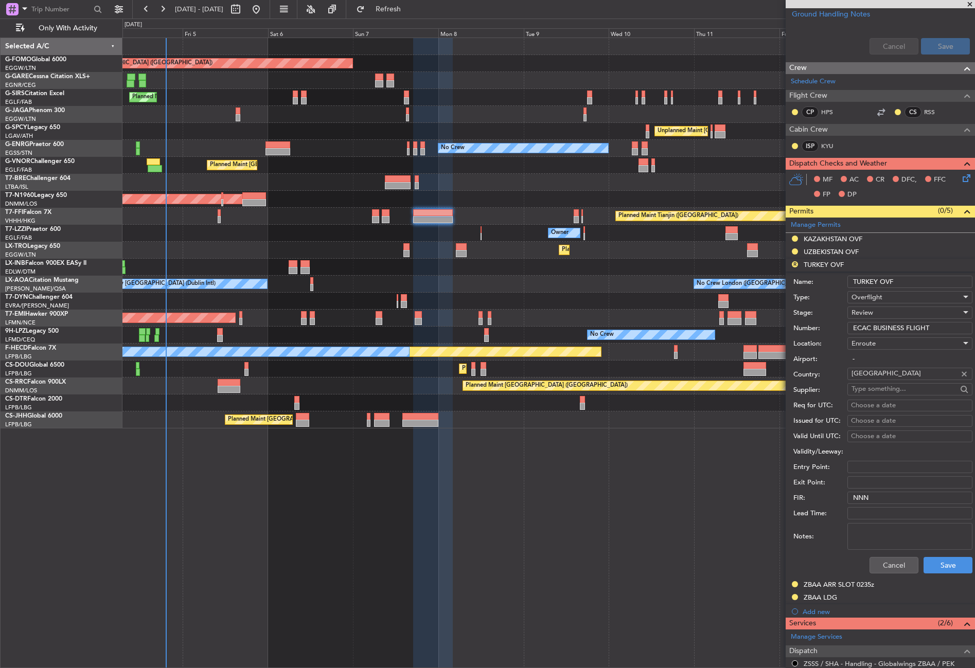
scroll to position [425, 0]
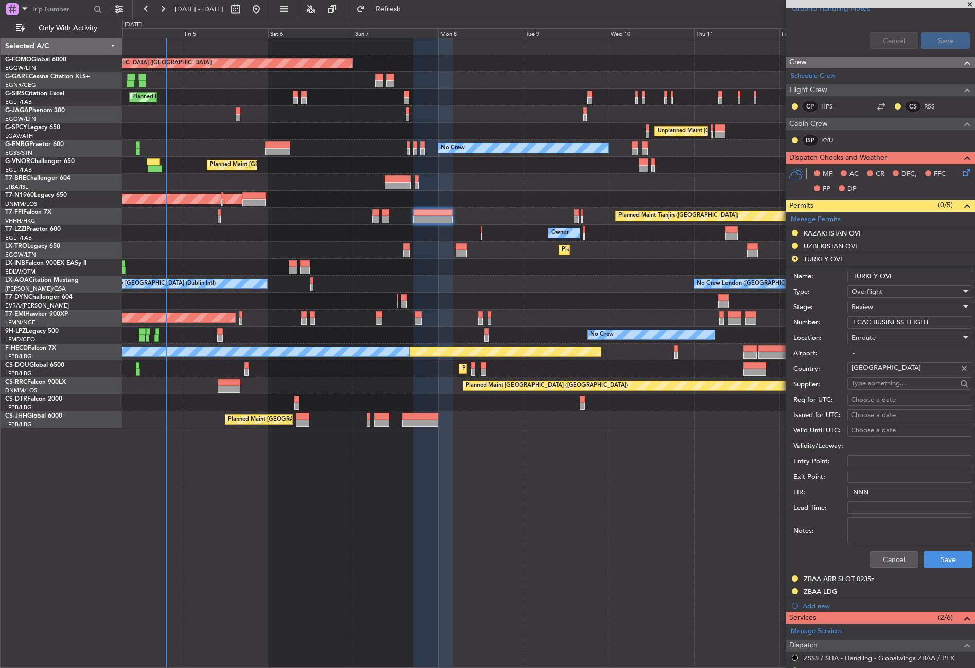
click at [864, 309] on span "Review" at bounding box center [862, 306] width 22 height 9
click at [882, 389] on span "Received OK" at bounding box center [906, 389] width 108 height 15
click at [932, 558] on button "Save" at bounding box center [947, 559] width 49 height 16
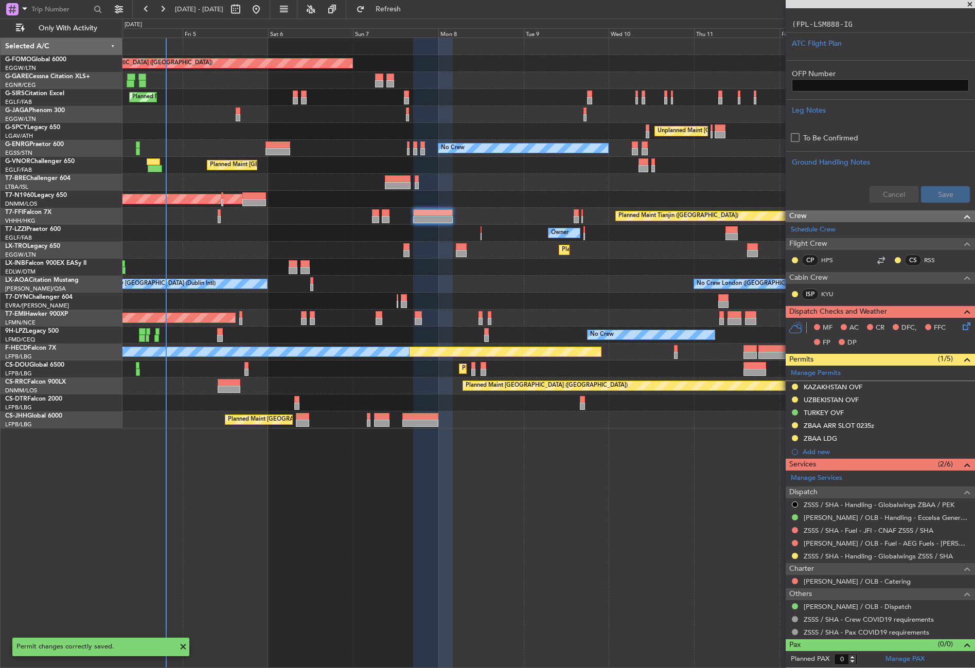
scroll to position [271, 0]
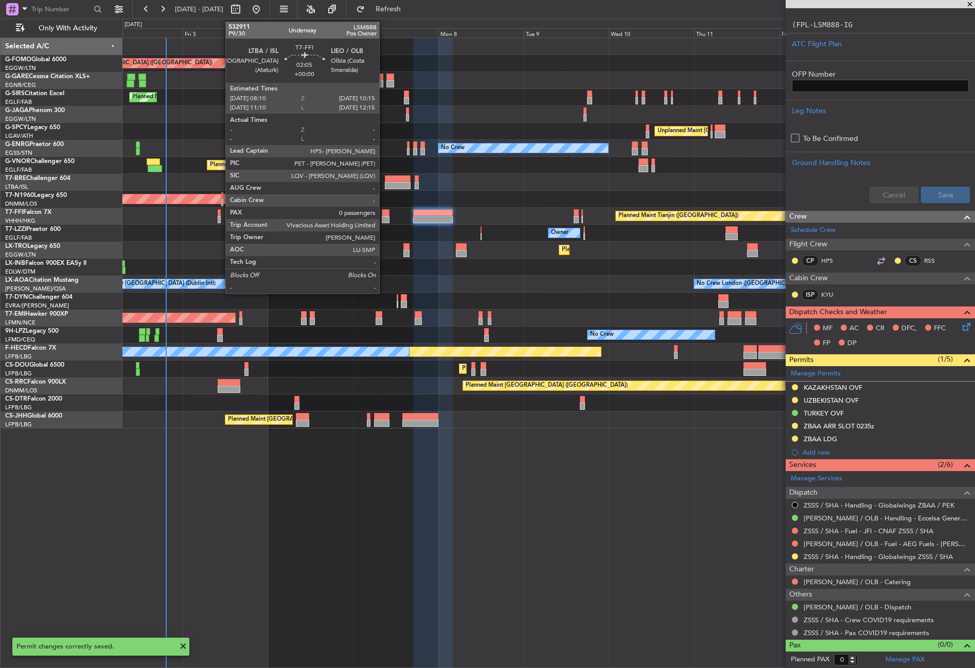
click at [384, 219] on div at bounding box center [386, 219] width 8 height 7
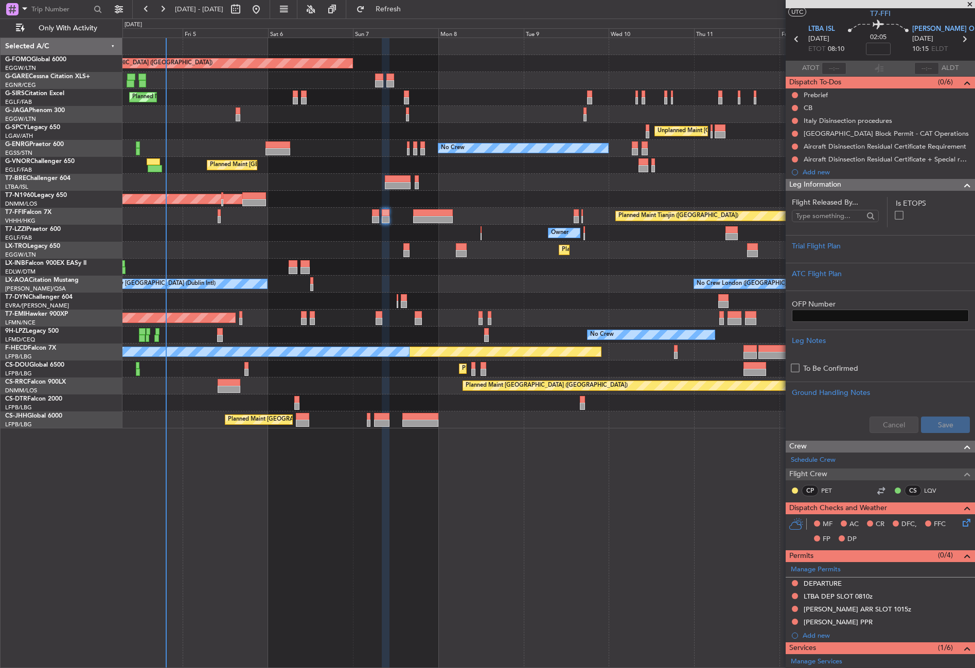
scroll to position [0, 0]
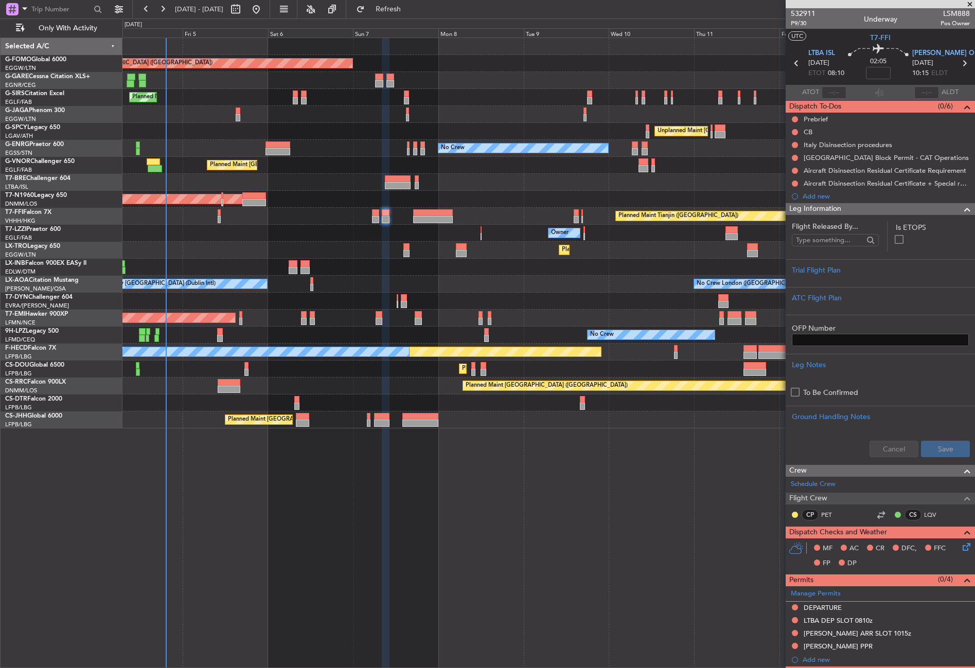
click at [631, 505] on div "Planned Maint [GEOGRAPHIC_DATA] ([GEOGRAPHIC_DATA]) Planned Maint [GEOGRAPHIC_D…" at bounding box center [548, 353] width 852 height 630
click at [927, 53] on span "[PERSON_NAME] OLB" at bounding box center [947, 53] width 70 height 10
click at [474, 518] on div "Planned Maint [GEOGRAPHIC_DATA] ([GEOGRAPHIC_DATA]) Planned Maint [GEOGRAPHIC_D…" at bounding box center [548, 353] width 852 height 630
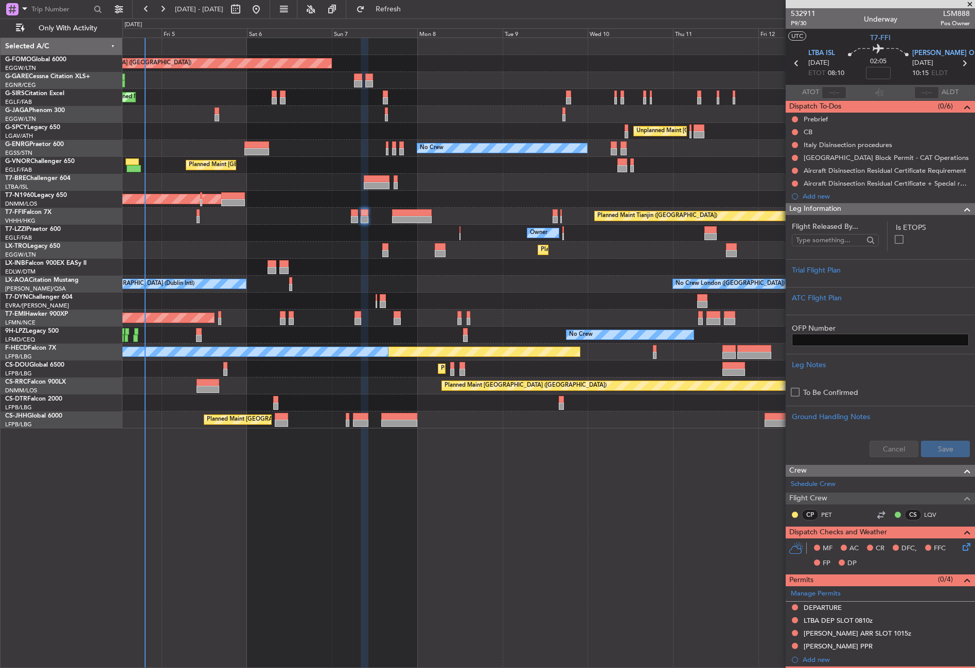
click at [453, 537] on div "Planned Maint [GEOGRAPHIC_DATA] ([GEOGRAPHIC_DATA]) Planned Maint [GEOGRAPHIC_D…" at bounding box center [548, 353] width 852 height 630
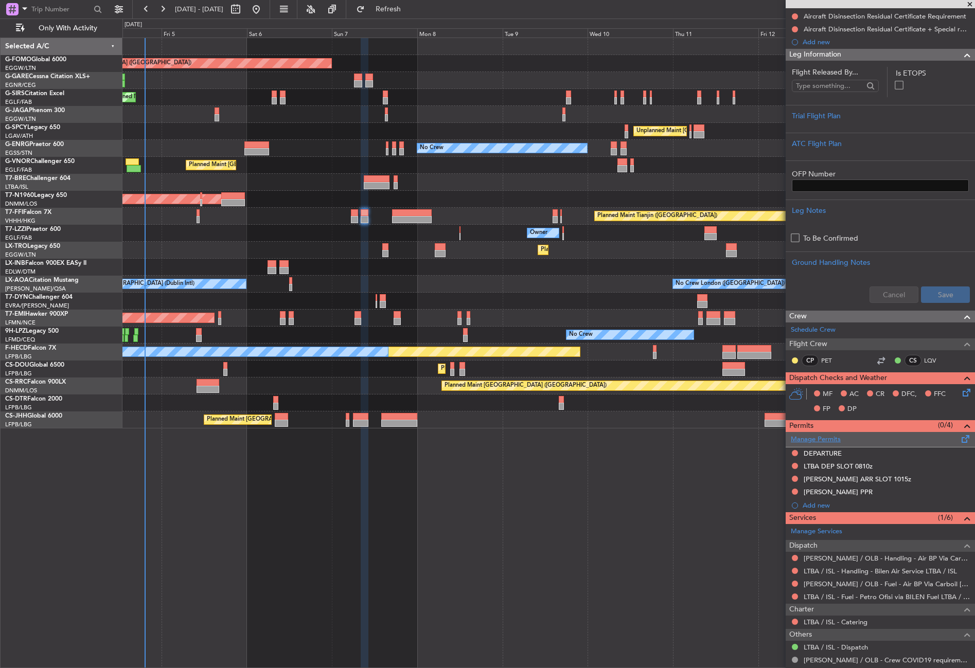
scroll to position [194, 0]
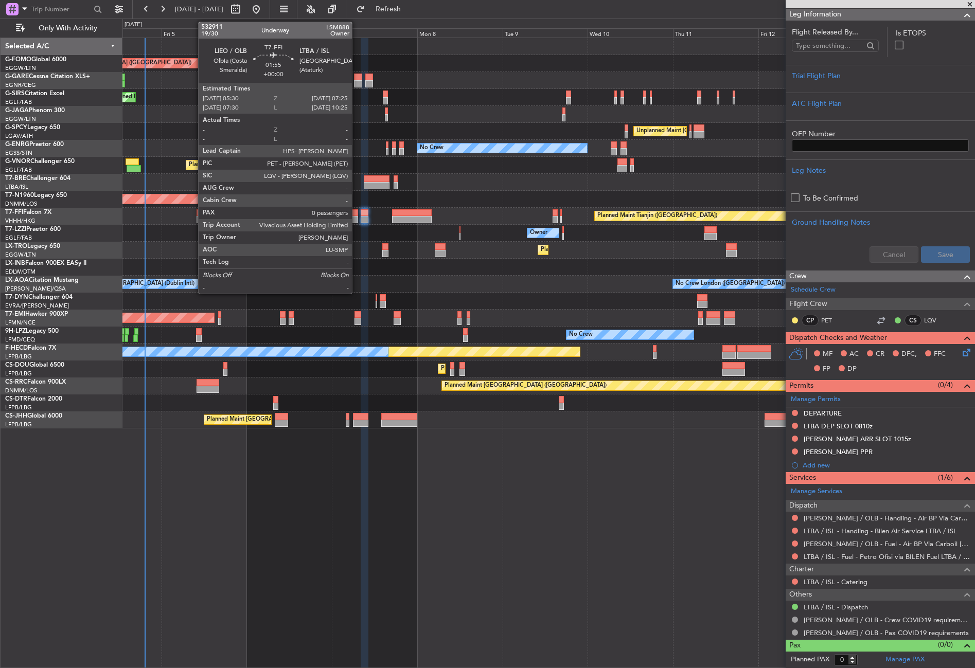
click at [356, 217] on div at bounding box center [354, 219] width 7 height 7
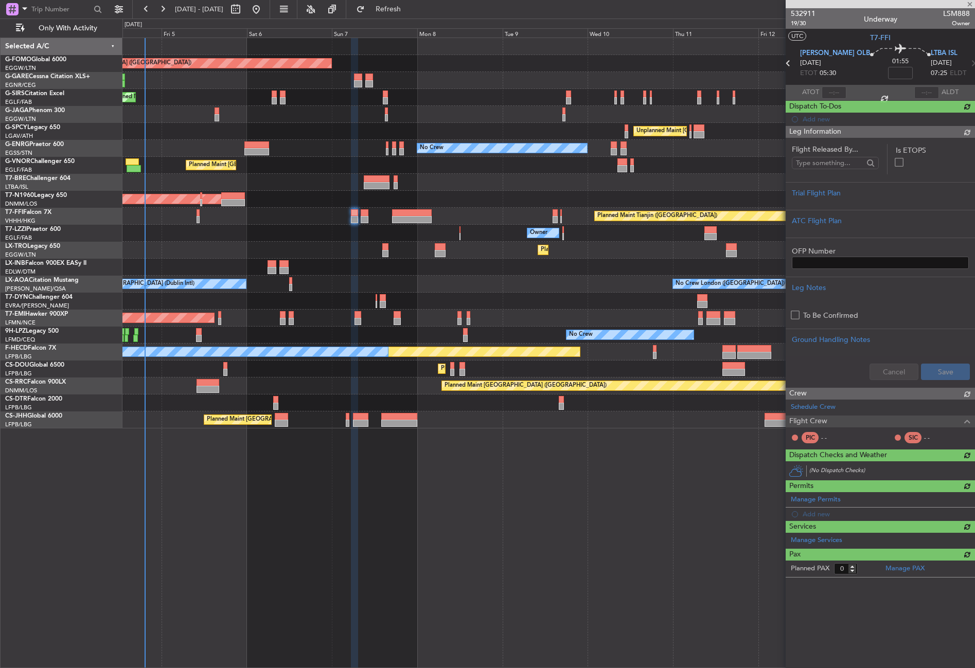
scroll to position [0, 0]
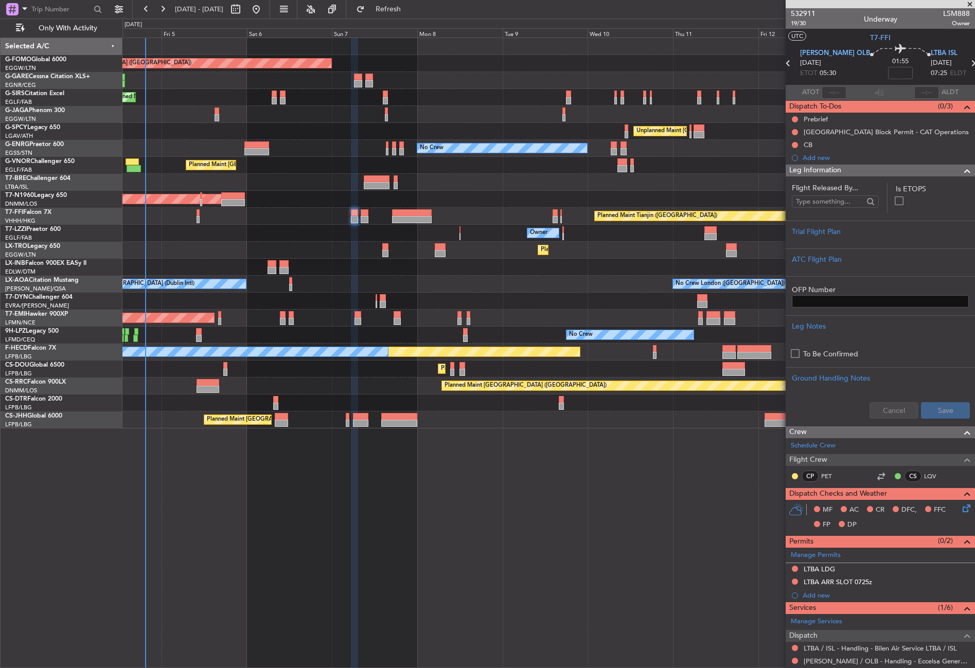
click at [320, 635] on div "Planned Maint [GEOGRAPHIC_DATA] ([GEOGRAPHIC_DATA]) Planned Maint [GEOGRAPHIC_D…" at bounding box center [548, 353] width 852 height 630
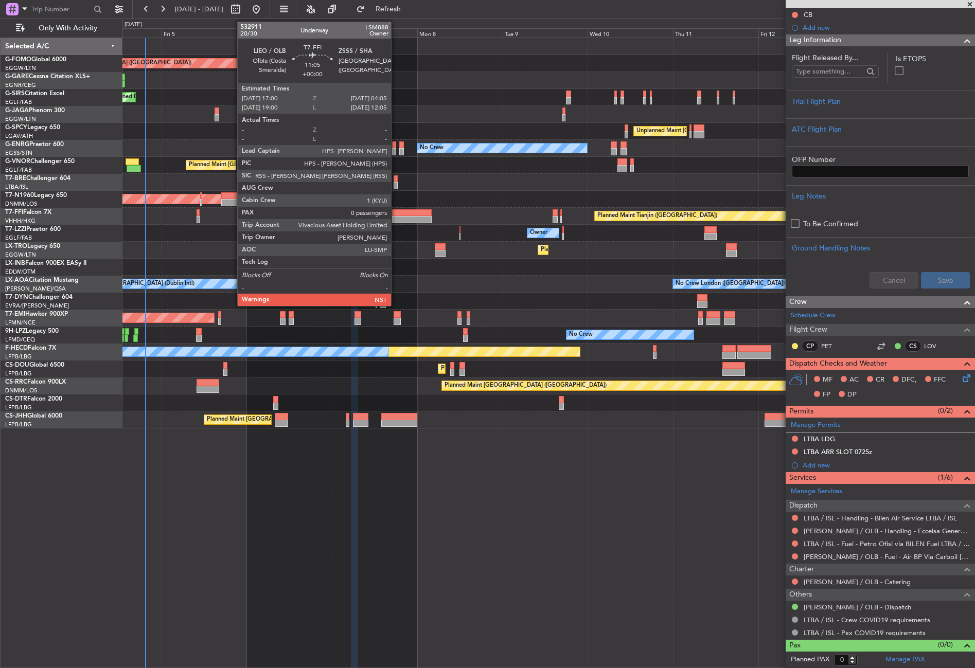
click at [395, 216] on div at bounding box center [412, 219] width 40 height 7
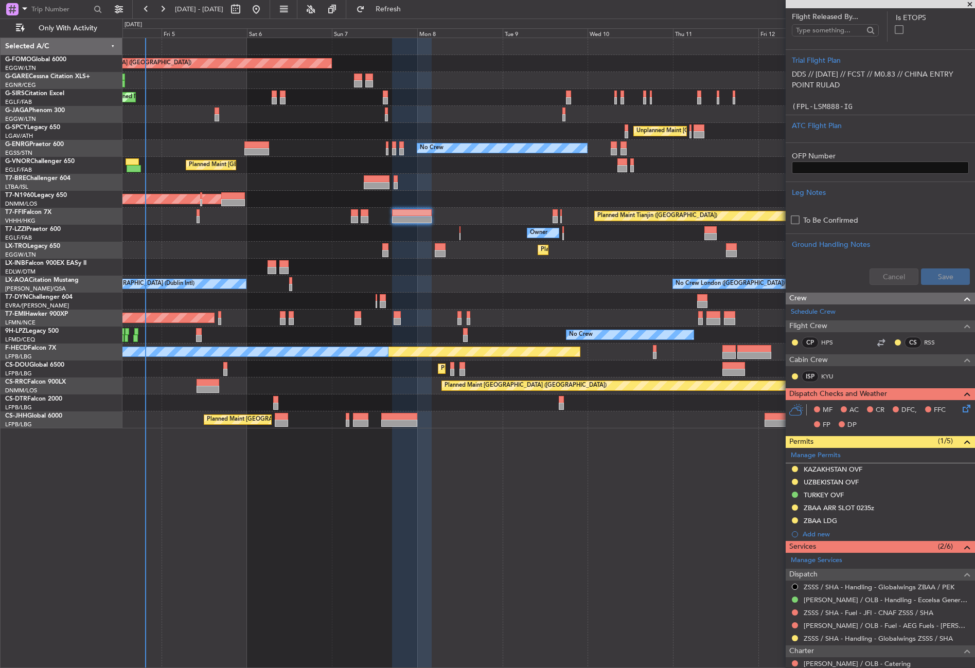
scroll to position [206, 0]
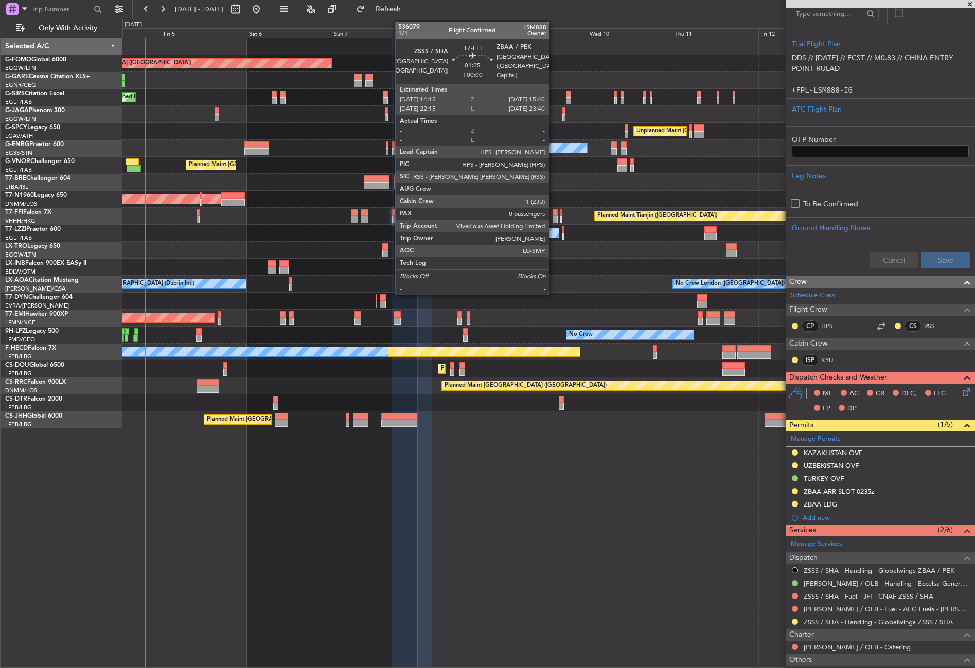
click at [553, 216] on div at bounding box center [554, 219] width 5 height 7
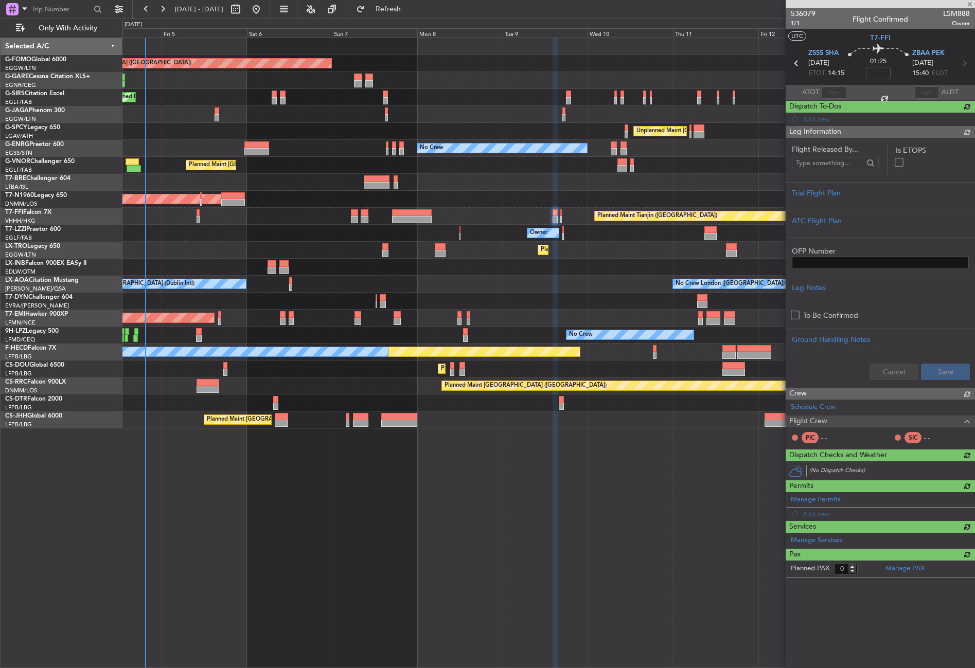
scroll to position [0, 0]
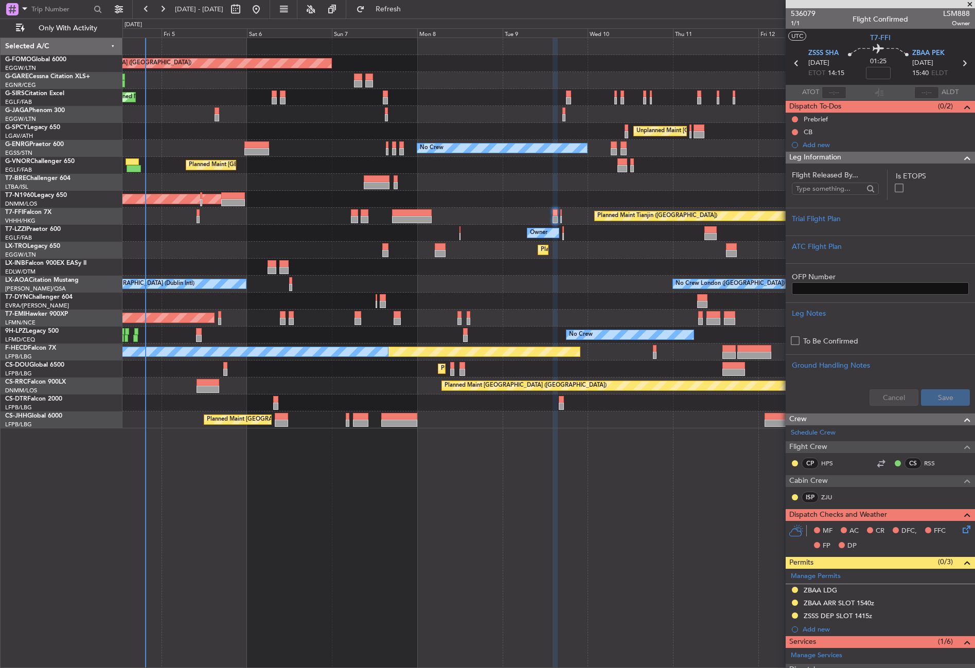
click at [334, 492] on div "Planned Maint [GEOGRAPHIC_DATA] ([GEOGRAPHIC_DATA]) Planned Maint [GEOGRAPHIC_D…" at bounding box center [548, 353] width 852 height 630
click at [416, 514] on div "Planned Maint [GEOGRAPHIC_DATA] ([GEOGRAPHIC_DATA]) Planned Maint [GEOGRAPHIC_D…" at bounding box center [548, 353] width 852 height 630
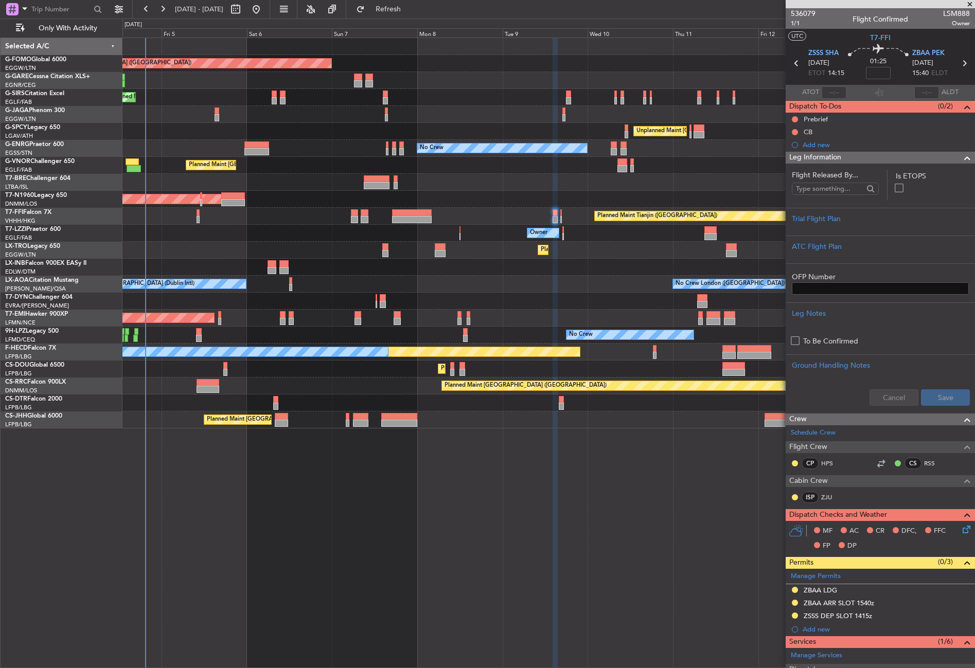
click at [416, 514] on div "Planned Maint [GEOGRAPHIC_DATA] ([GEOGRAPHIC_DATA]) Planned Maint [GEOGRAPHIC_D…" at bounding box center [548, 353] width 852 height 630
click at [426, 515] on div "Planned Maint [GEOGRAPHIC_DATA] ([GEOGRAPHIC_DATA]) Planned Maint [GEOGRAPHIC_D…" at bounding box center [548, 353] width 852 height 630
click at [512, 287] on div "No Crew London ([GEOGRAPHIC_DATA]) No Crew [GEOGRAPHIC_DATA] (Dublin Intl)" at bounding box center [548, 284] width 852 height 17
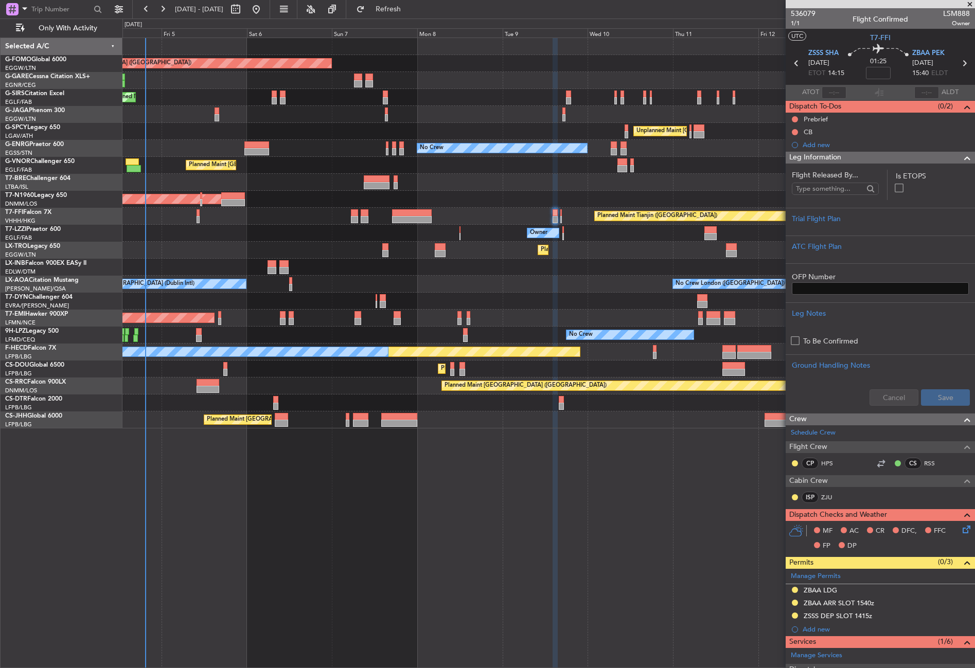
click at [309, 249] on div "Planned Maint [GEOGRAPHIC_DATA] ([GEOGRAPHIC_DATA]) Planned Maint [GEOGRAPHIC_D…" at bounding box center [548, 233] width 852 height 390
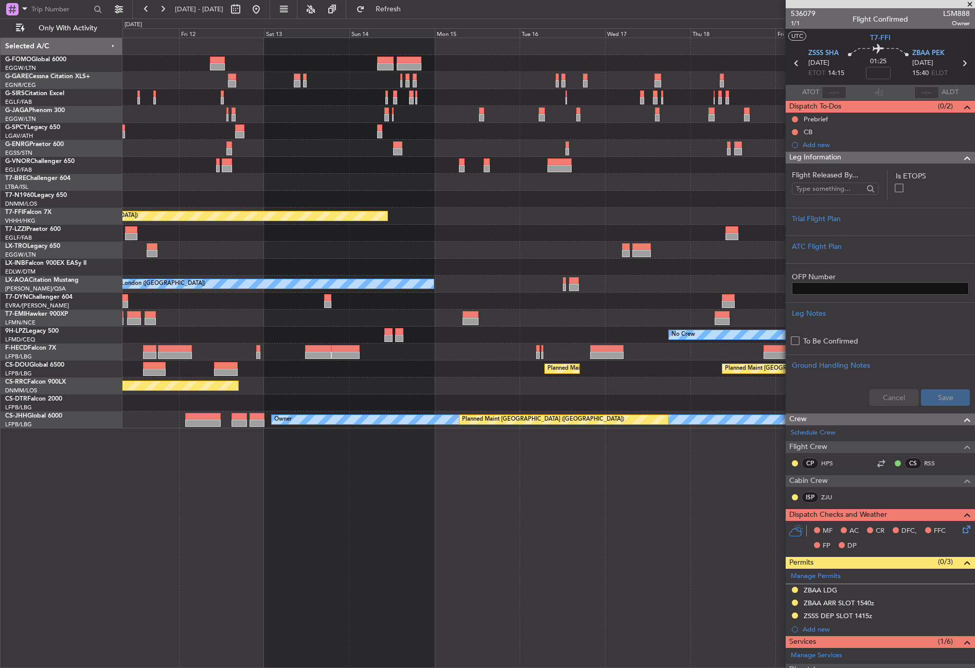
click at [250, 264] on div at bounding box center [548, 267] width 852 height 17
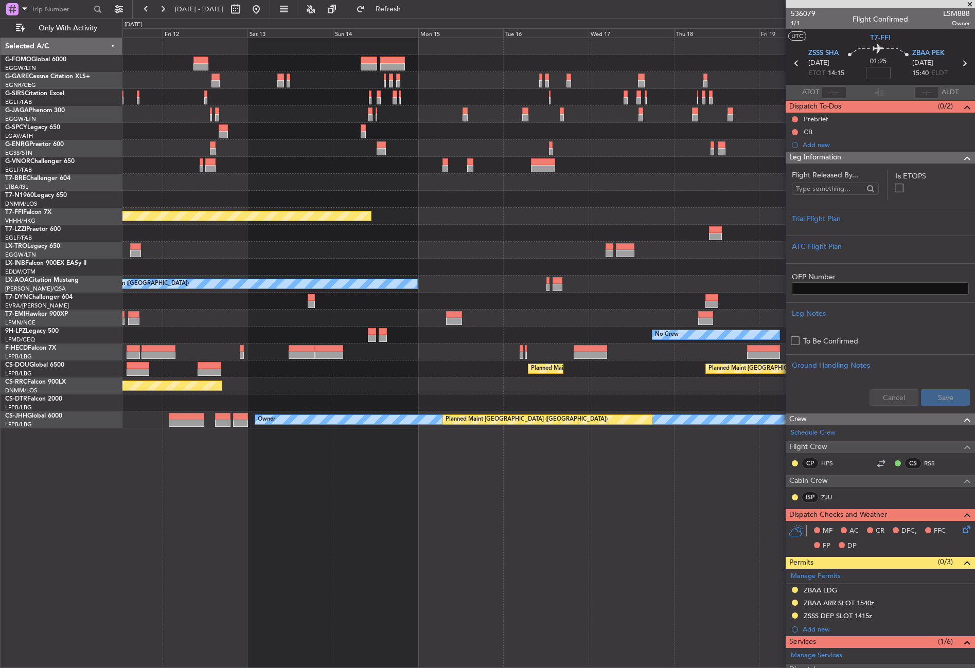
click at [352, 258] on div "Unplanned Maint [GEOGRAPHIC_DATA] ([PERSON_NAME] Intl) No Crew Planned Maint Ti…" at bounding box center [548, 233] width 852 height 390
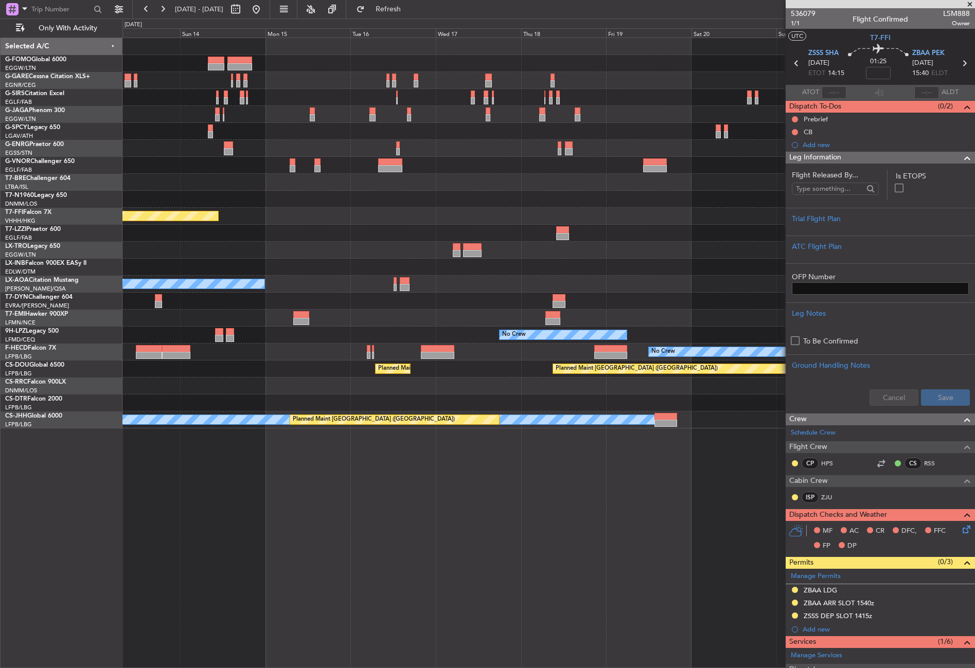
click at [226, 249] on div "Planned Maint [GEOGRAPHIC_DATA] ([GEOGRAPHIC_DATA]) Unplanned Maint [GEOGRAPHIC…" at bounding box center [548, 233] width 852 height 390
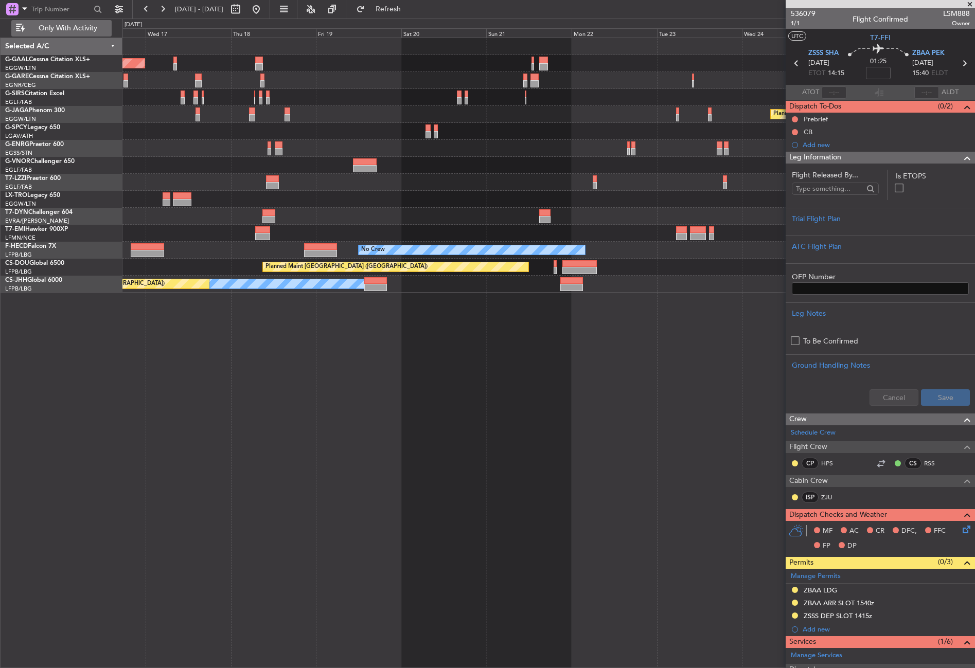
click at [58, 28] on span "Only With Activity" at bounding box center [68, 28] width 82 height 7
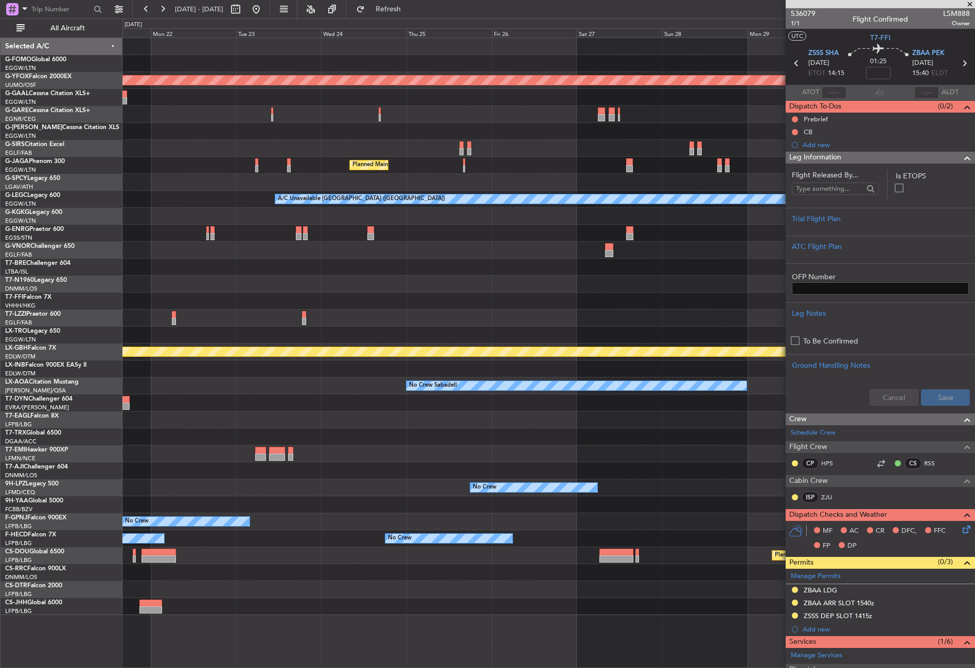
click at [95, 271] on div "AOG Maint Ostafyevo Planned Maint [GEOGRAPHIC_DATA] ([GEOGRAPHIC_DATA]) A/C Una…" at bounding box center [487, 344] width 975 height 650
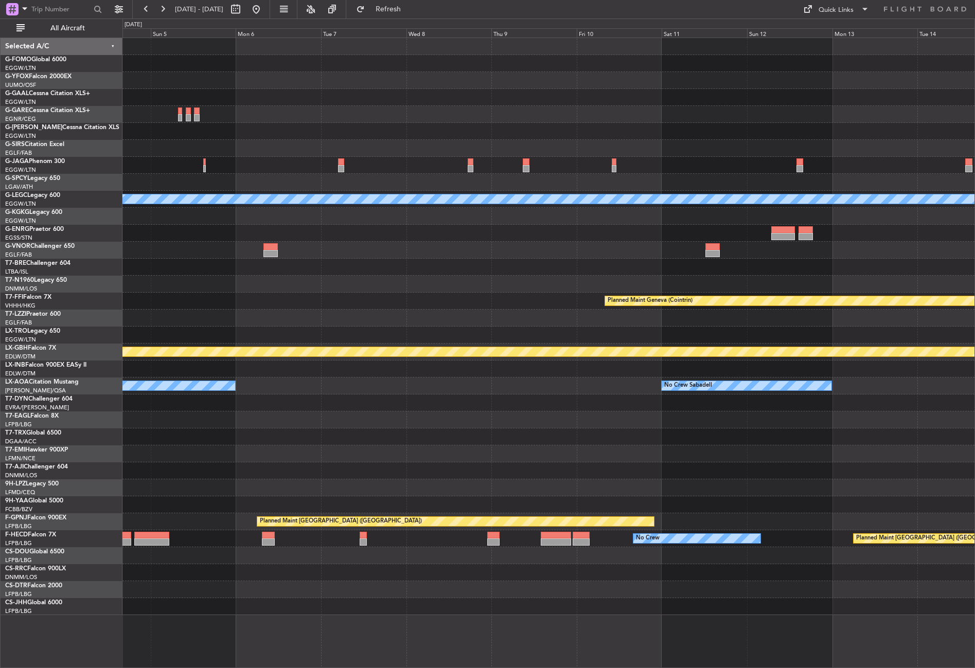
click at [183, 308] on div "Planned Maint Geneva (Cointrin)" at bounding box center [548, 301] width 852 height 17
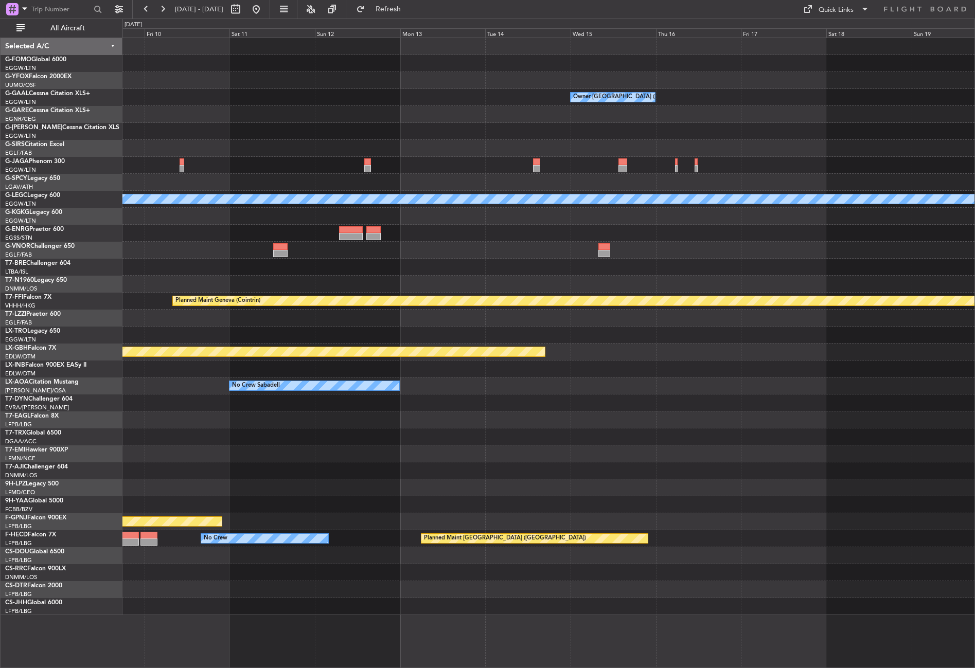
click at [238, 317] on div at bounding box center [548, 318] width 852 height 17
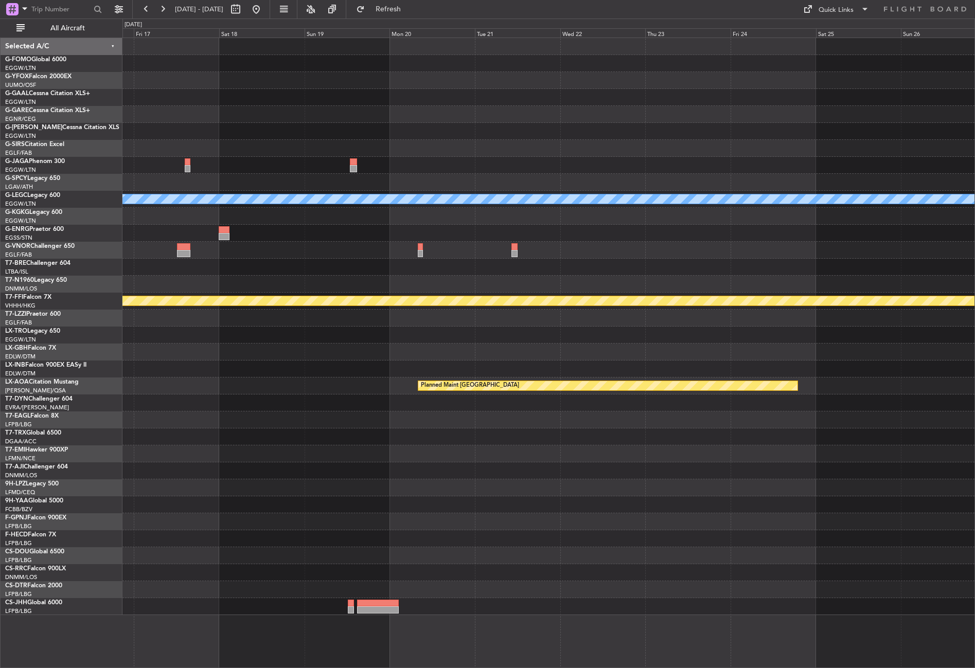
click at [334, 299] on div "Owner [GEOGRAPHIC_DATA] ([GEOGRAPHIC_DATA]) A/C Unavailable [GEOGRAPHIC_DATA] (…" at bounding box center [548, 326] width 852 height 577
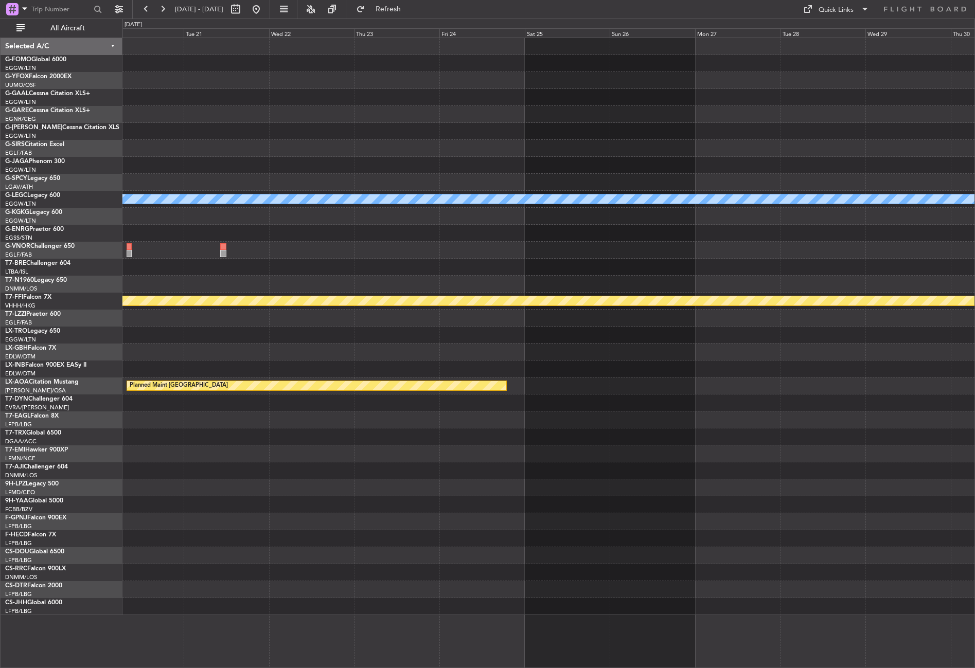
click at [286, 336] on div at bounding box center [548, 335] width 852 height 17
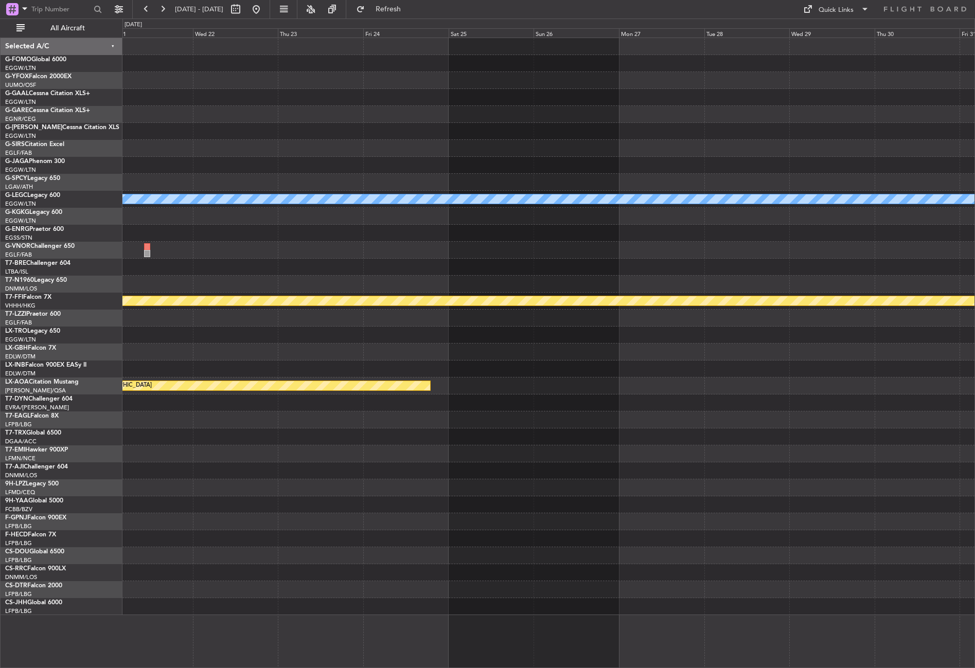
click at [408, 356] on div at bounding box center [548, 352] width 852 height 17
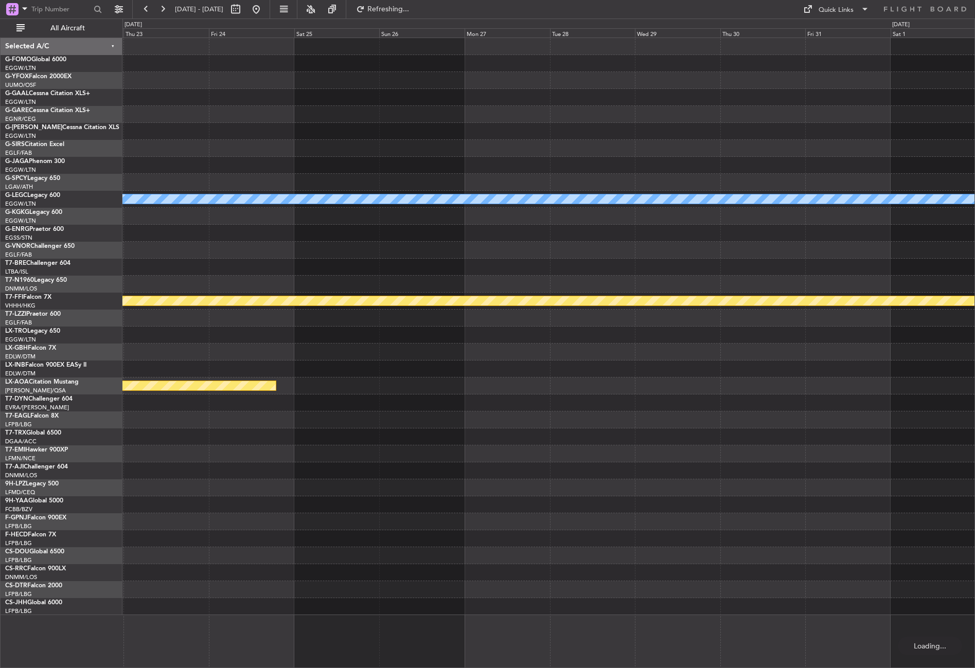
click at [65, 17] on div at bounding box center [55, 10] width 100 height 15
click at [65, 28] on span "All Aircraft" at bounding box center [68, 28] width 82 height 7
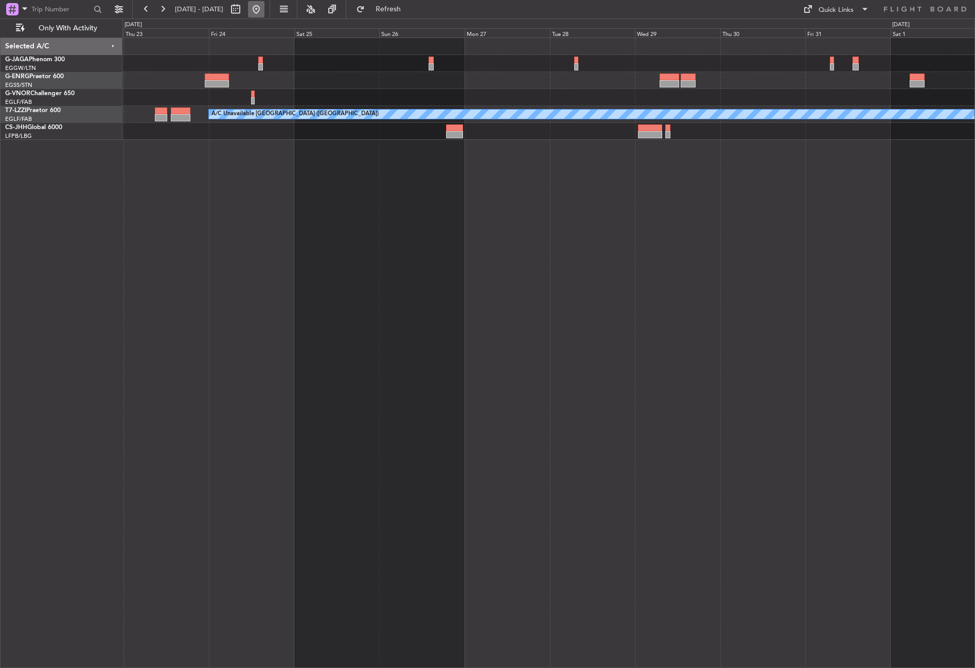
click at [264, 11] on button at bounding box center [256, 9] width 16 height 16
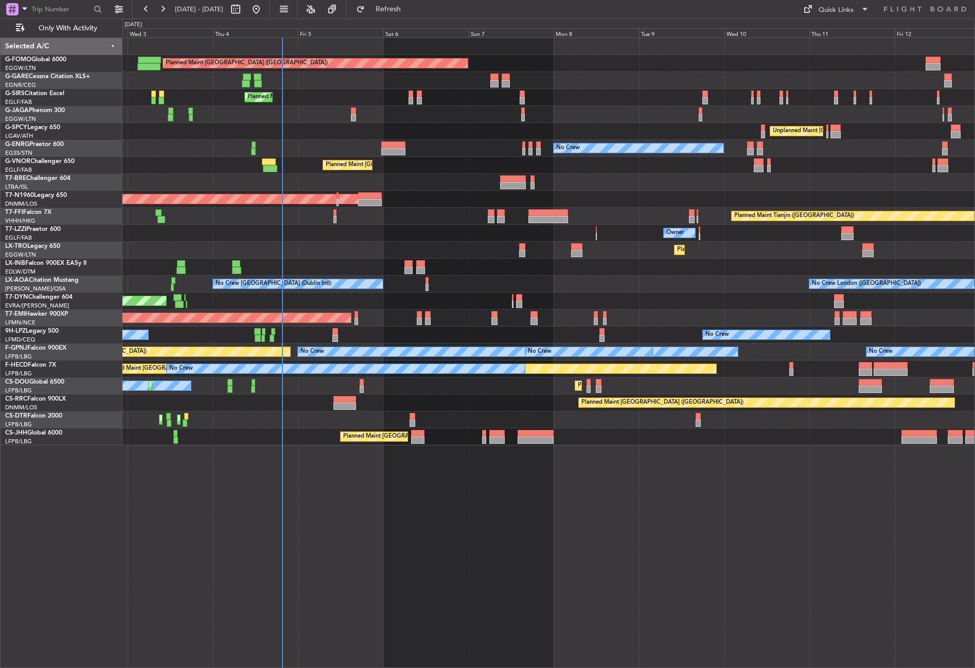
click at [355, 239] on div "Owner" at bounding box center [548, 233] width 852 height 17
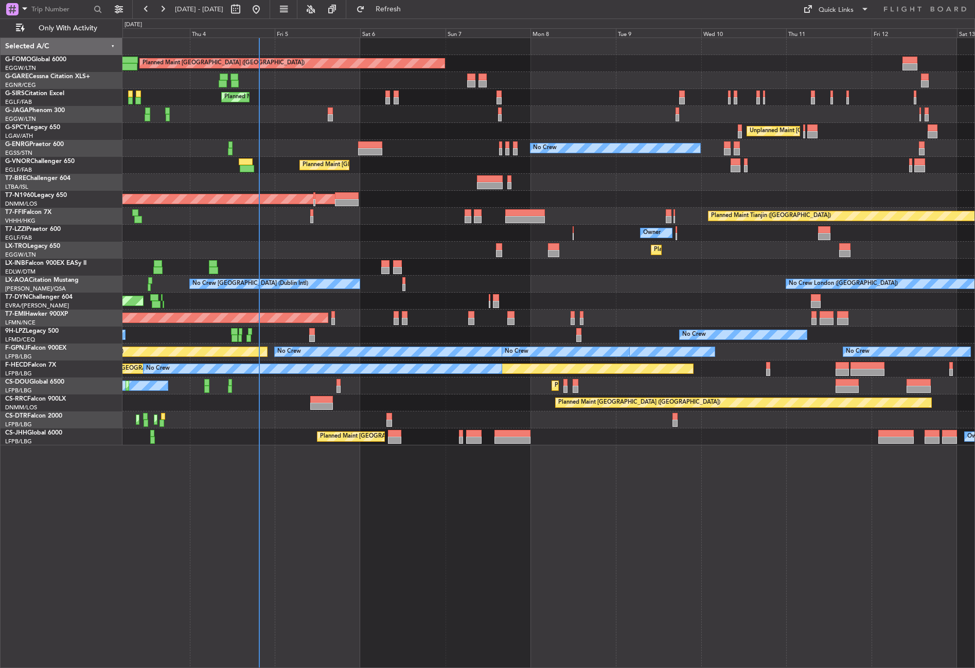
click at [354, 234] on div "Owner" at bounding box center [548, 233] width 852 height 17
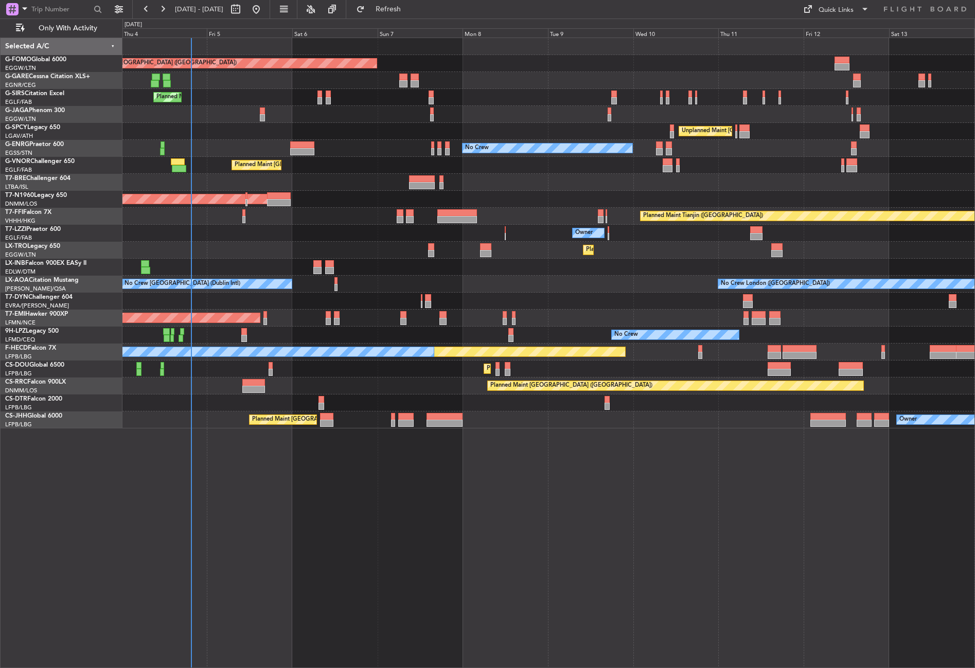
click at [219, 132] on div "Unplanned Maint [GEOGRAPHIC_DATA] ([PERSON_NAME] Intl) Cleaning [GEOGRAPHIC_DAT…" at bounding box center [548, 131] width 852 height 17
click at [340, 542] on div "Planned Maint [GEOGRAPHIC_DATA] ([GEOGRAPHIC_DATA]) Unplanned Maint [PERSON_NAM…" at bounding box center [548, 353] width 852 height 630
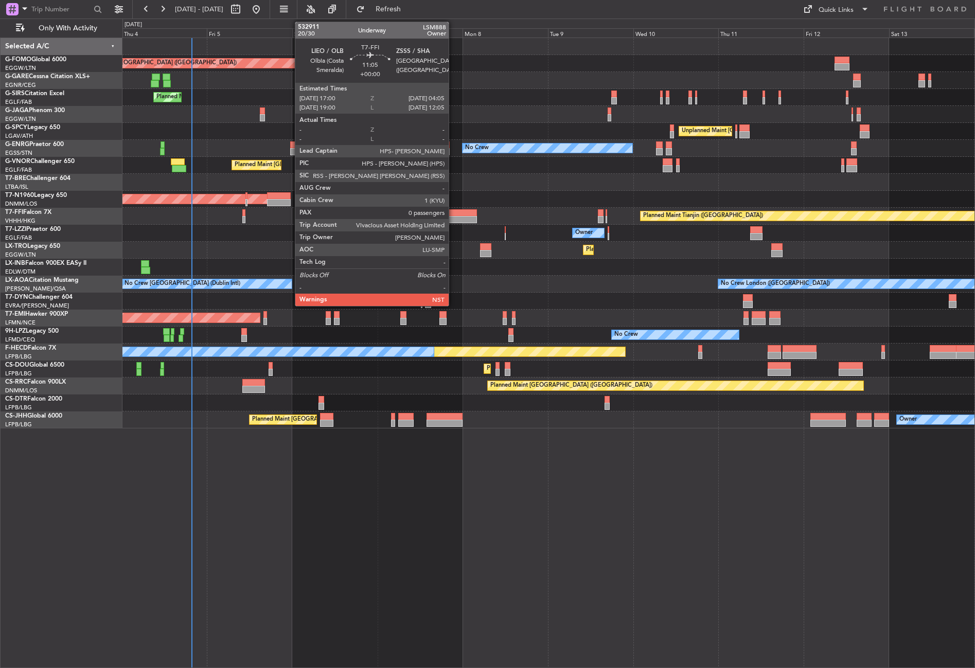
click at [453, 215] on div at bounding box center [457, 212] width 40 height 7
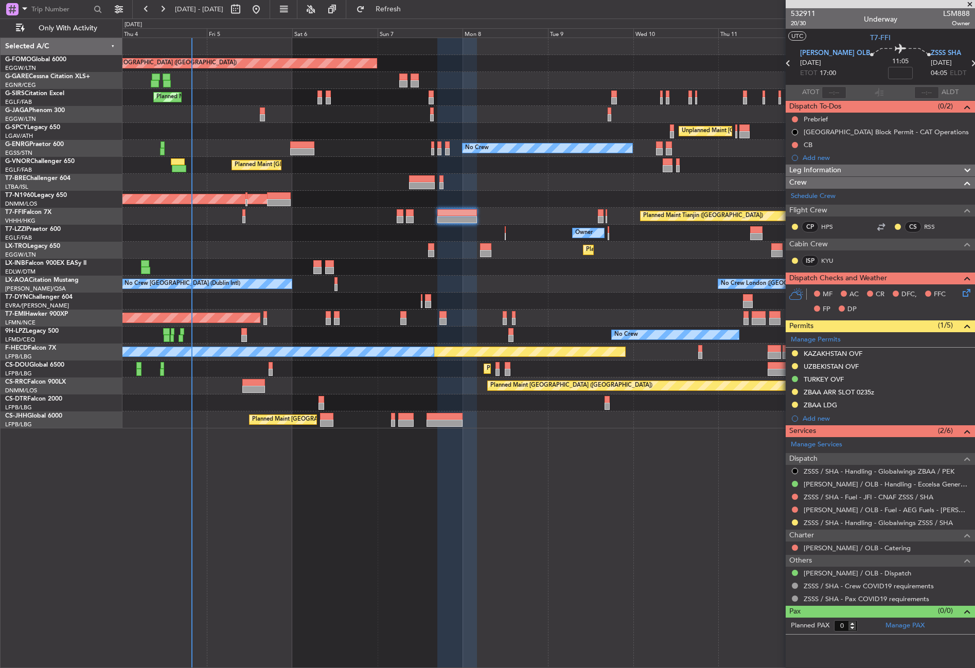
click at [591, 448] on div "Planned Maint London (Luton) Unplanned Maint Chester Planned Maint London (Farn…" at bounding box center [548, 353] width 852 height 630
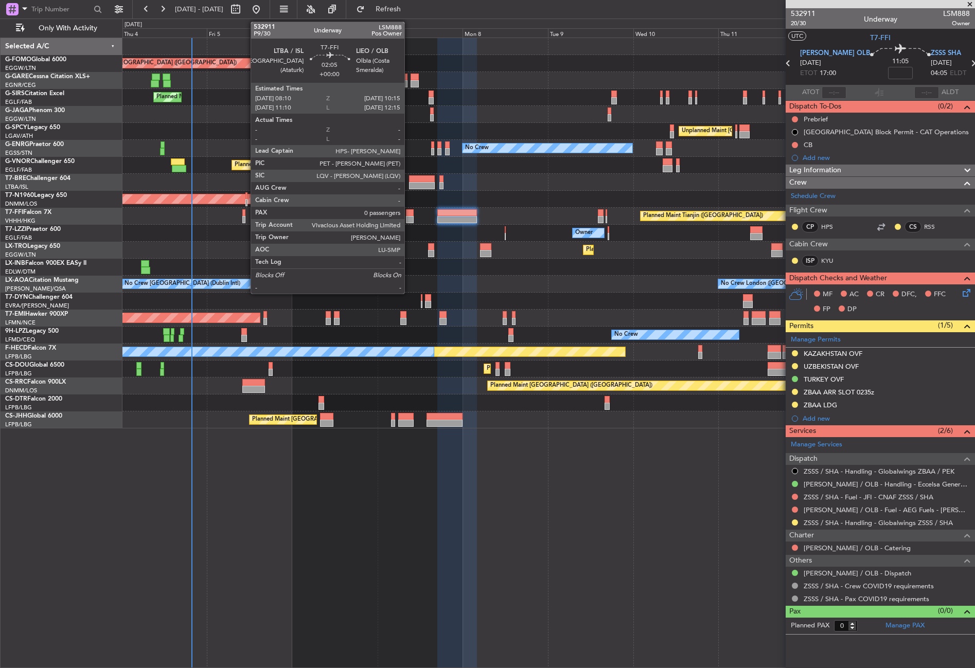
click at [409, 215] on div at bounding box center [410, 212] width 8 height 7
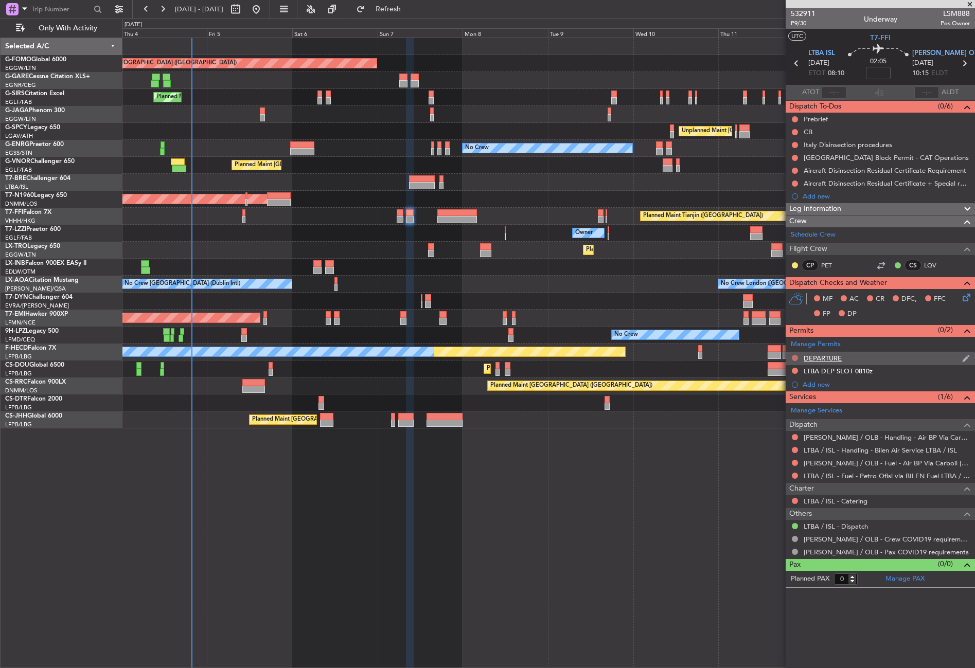
click at [794, 356] on button at bounding box center [794, 358] width 6 height 6
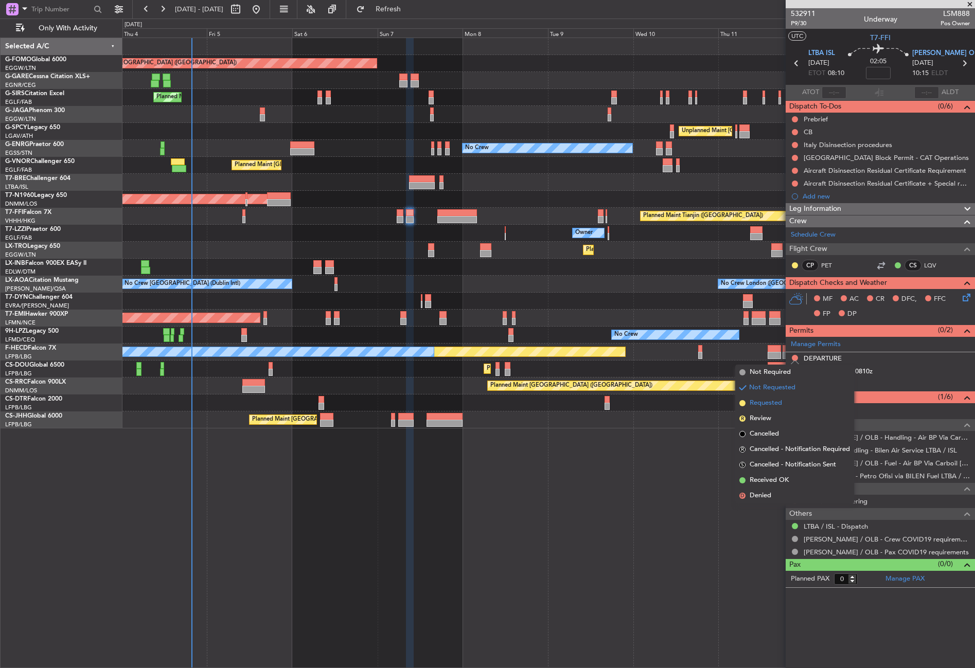
click at [779, 402] on span "Requested" at bounding box center [765, 403] width 32 height 10
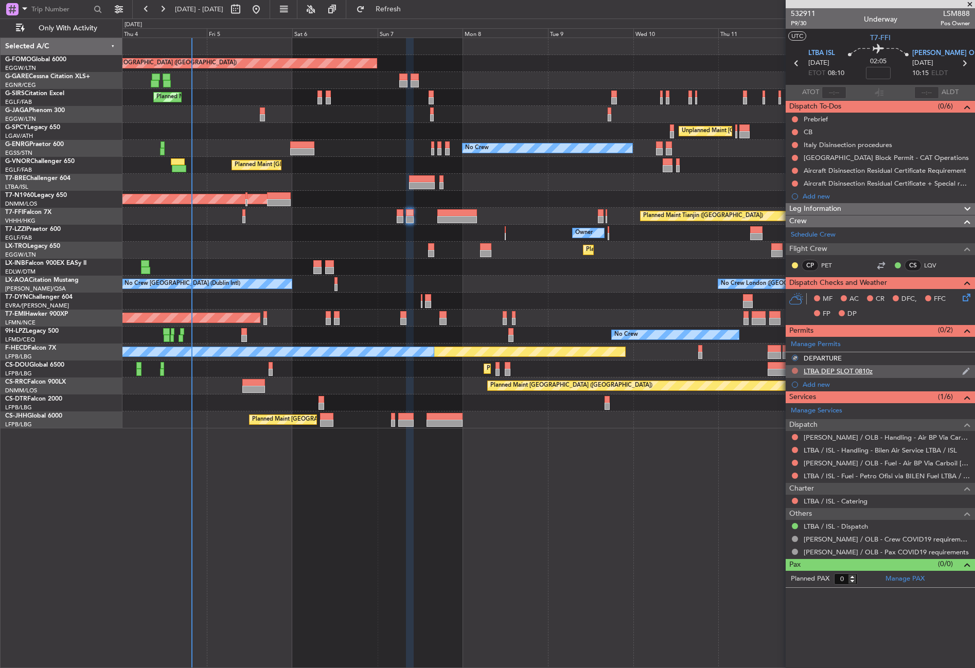
click at [796, 369] on button at bounding box center [794, 371] width 6 height 6
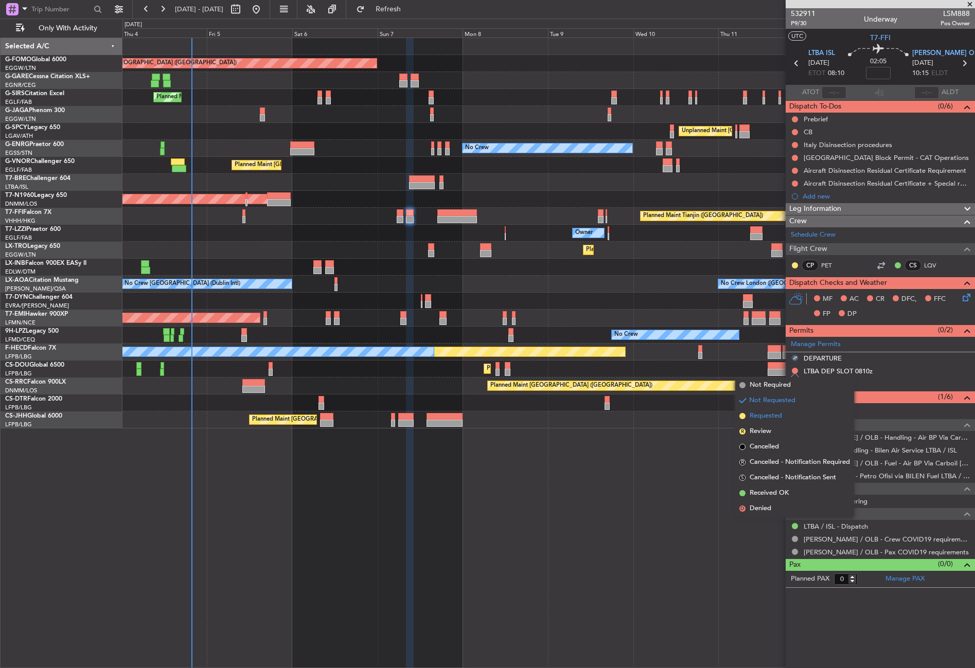
click at [771, 419] on span "Requested" at bounding box center [765, 416] width 32 height 10
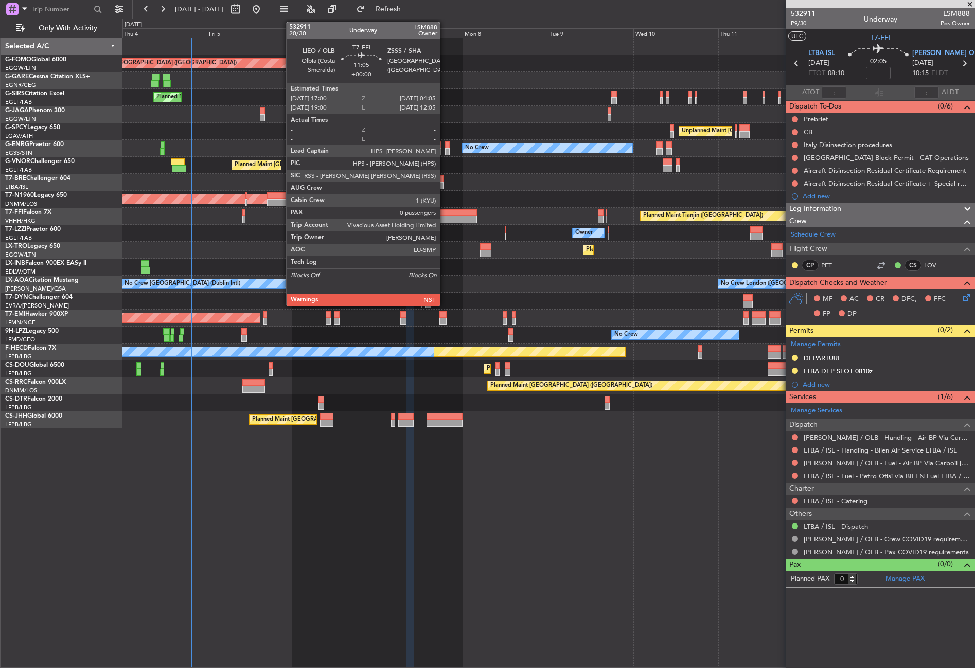
click at [444, 219] on div at bounding box center [457, 219] width 40 height 7
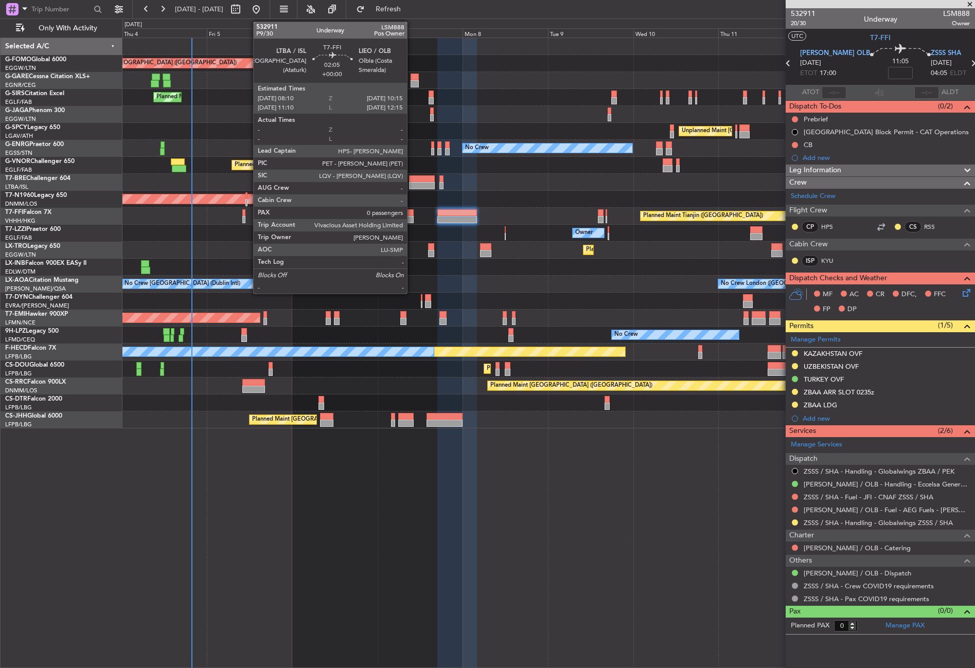
click at [411, 215] on div at bounding box center [410, 212] width 8 height 7
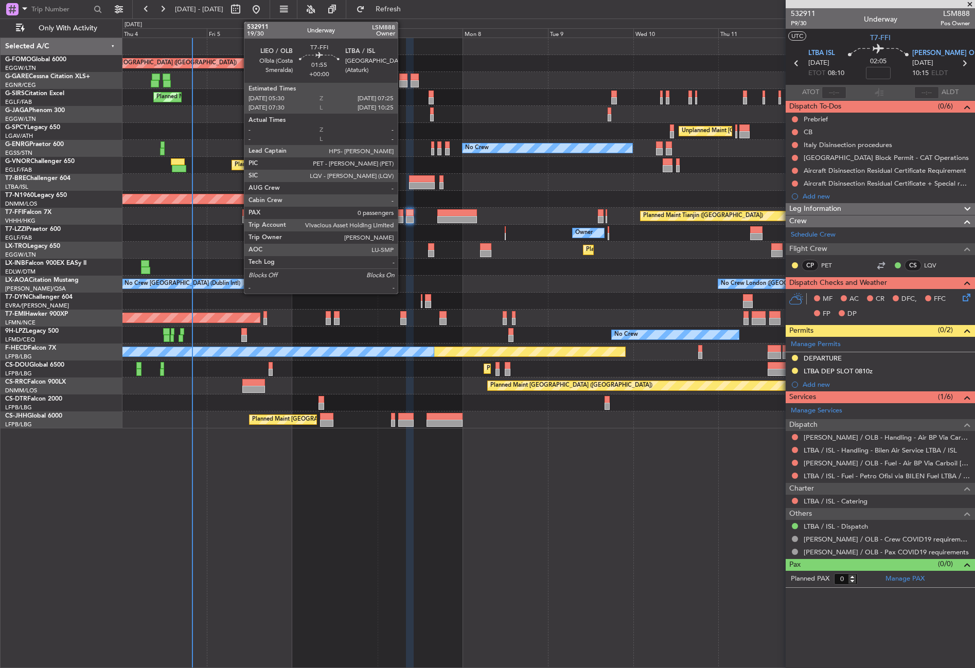
click at [402, 215] on div at bounding box center [400, 212] width 7 height 7
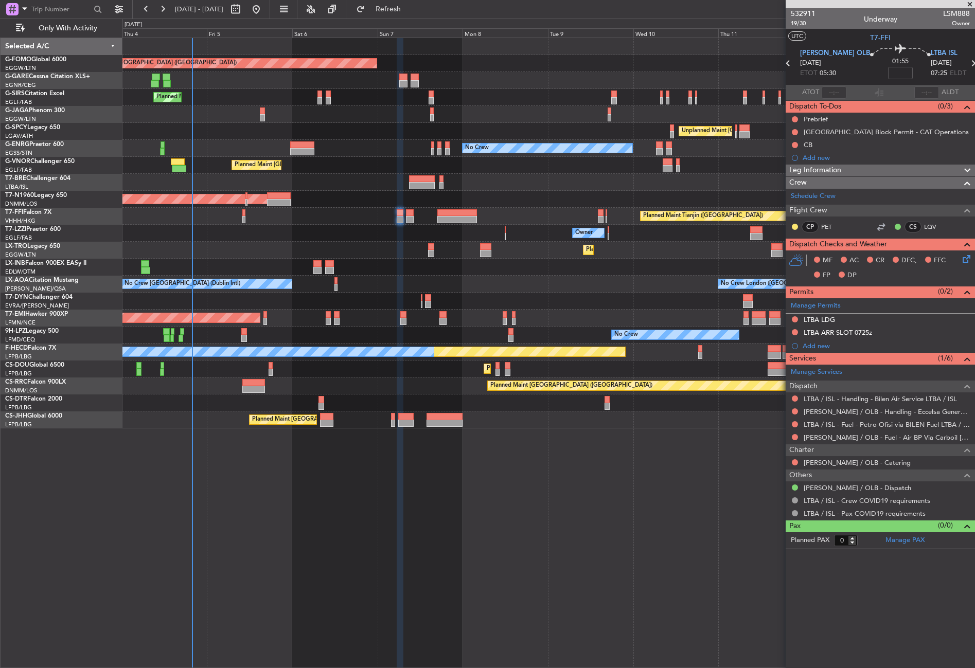
click at [514, 531] on div "Planned Maint London (Luton) Unplanned Maint Chester Planned Maint London (Farn…" at bounding box center [548, 353] width 852 height 630
click at [207, 123] on div "Unplanned Maint Athens (Eleftherios Venizelos Intl) Cleaning Athens (Eleftherio…" at bounding box center [548, 131] width 852 height 17
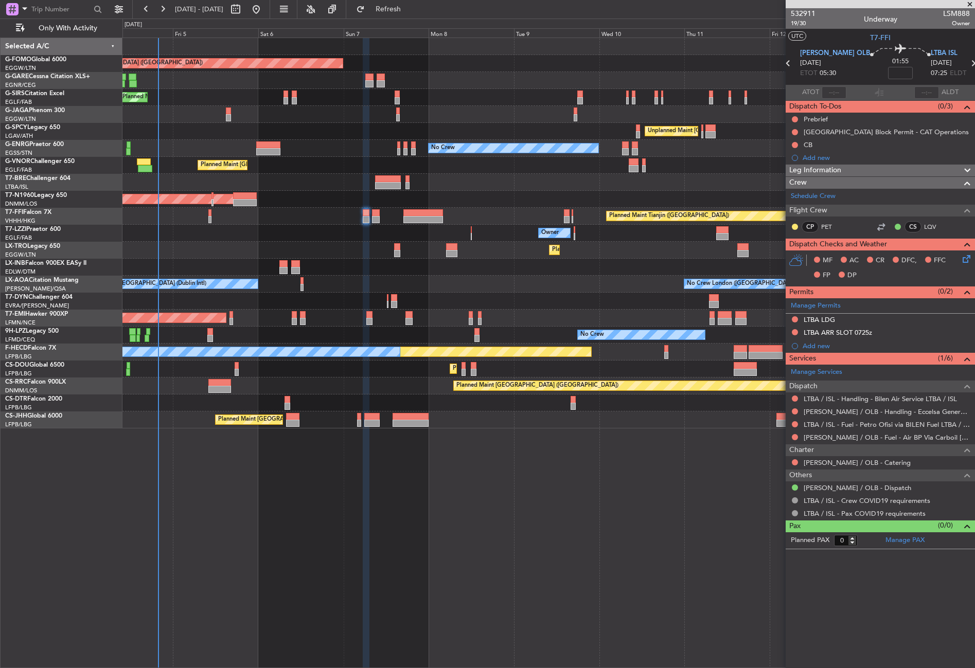
click at [190, 120] on div at bounding box center [548, 114] width 852 height 17
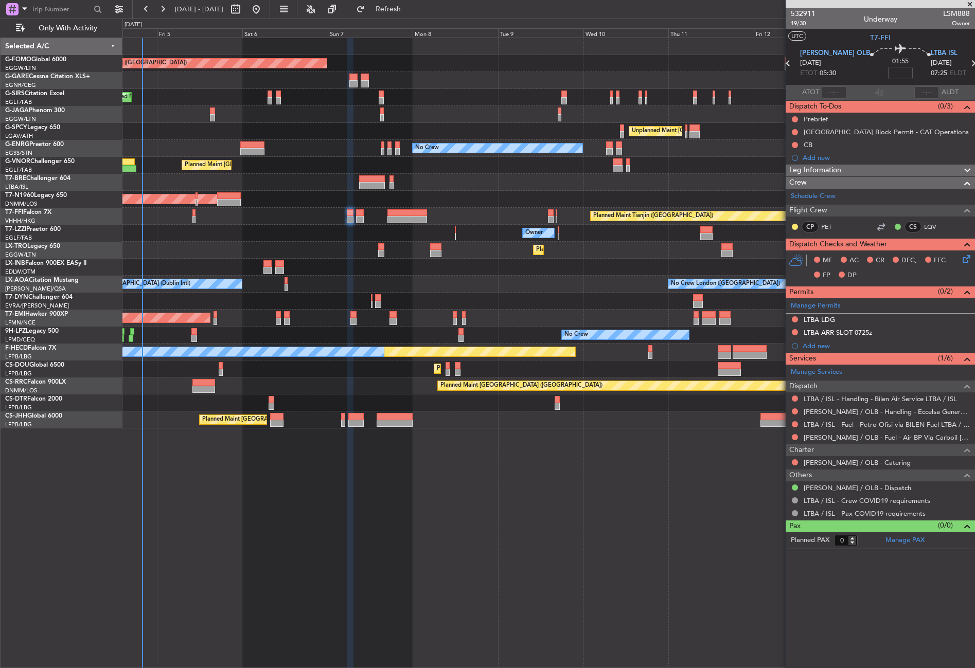
click at [181, 120] on div at bounding box center [548, 114] width 852 height 17
click at [242, 540] on div "Planned Maint [GEOGRAPHIC_DATA] ([GEOGRAPHIC_DATA]) Planned Maint [GEOGRAPHIC_D…" at bounding box center [548, 353] width 852 height 630
click at [797, 318] on button at bounding box center [794, 319] width 6 height 6
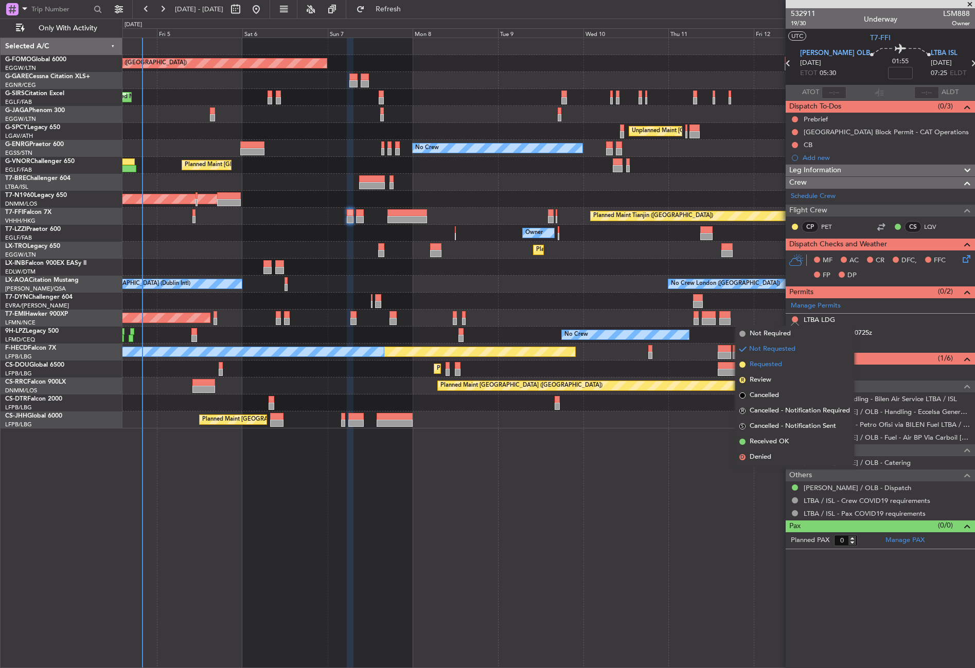
click at [777, 370] on li "Requested" at bounding box center [794, 364] width 119 height 15
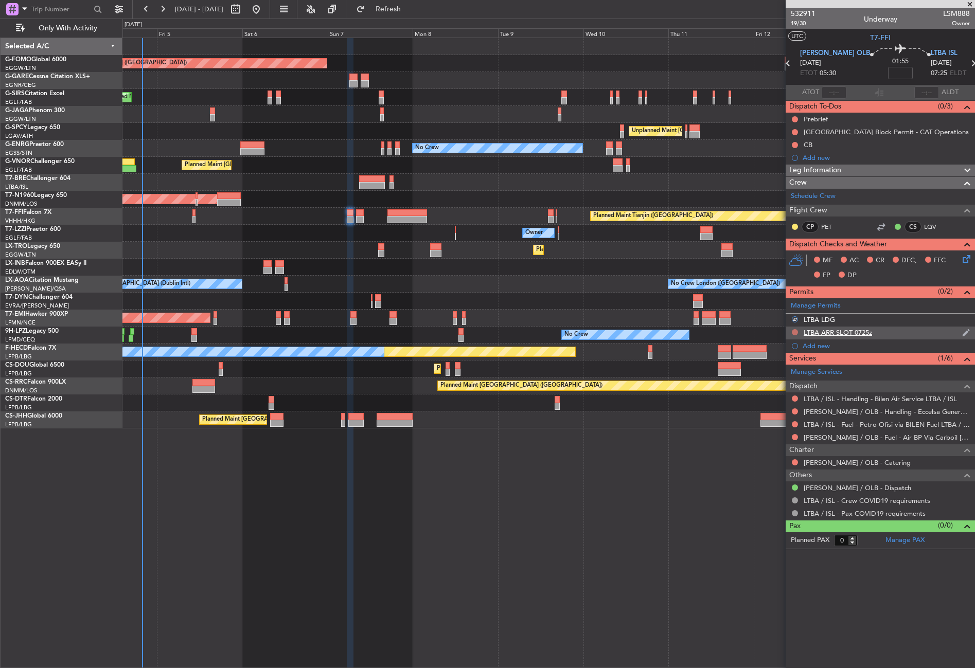
click at [792, 331] on button at bounding box center [794, 332] width 6 height 6
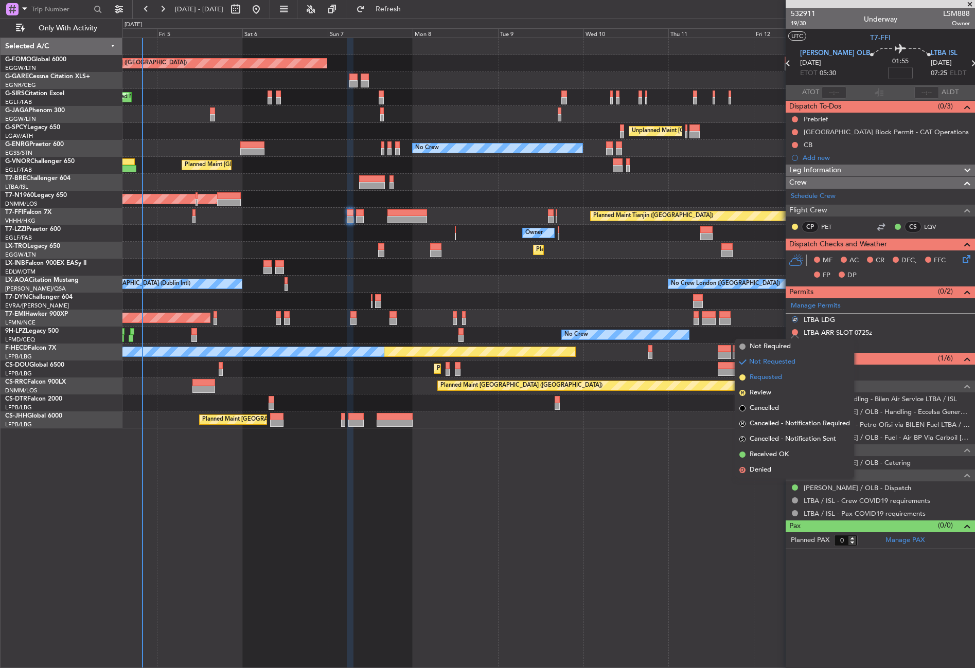
click at [777, 378] on span "Requested" at bounding box center [765, 377] width 32 height 10
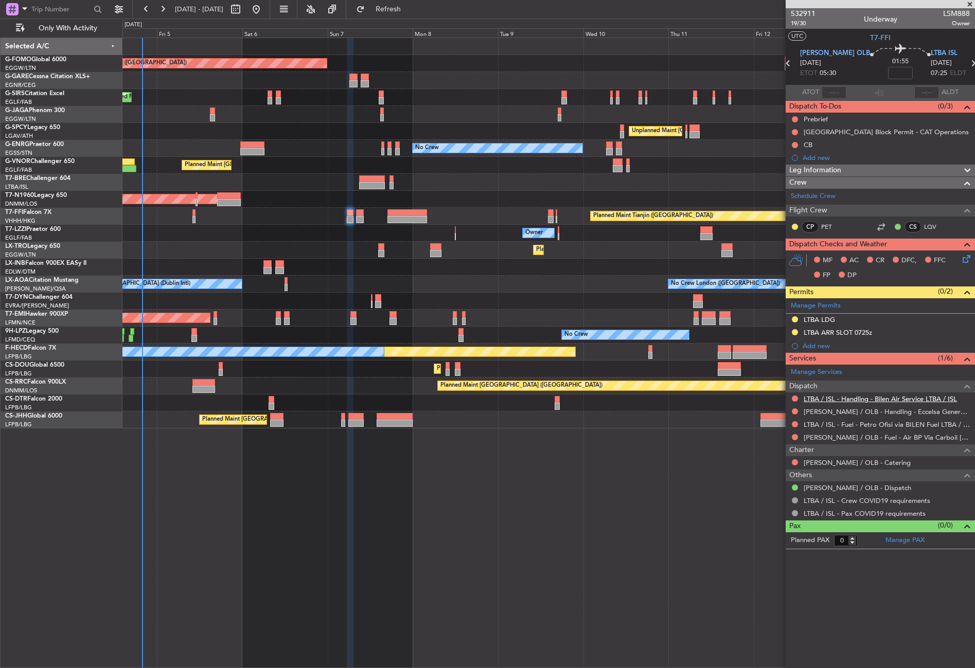
click at [830, 398] on link "LTBA / ISL - Handling - Bilen Air Service LTBA / ISL" at bounding box center [879, 398] width 153 height 9
click at [827, 401] on link "LTBA / ISL - Handling - Bilen Air Service LTBA / ISL" at bounding box center [879, 398] width 153 height 9
click at [283, 184] on div at bounding box center [548, 182] width 852 height 17
click at [297, 210] on div "Planned Maint Tianjin ([GEOGRAPHIC_DATA])" at bounding box center [548, 216] width 852 height 17
click at [392, 511] on div "Planned Maint London (Luton) Planned Maint London (Farnborough) Unplanned Maint…" at bounding box center [548, 353] width 852 height 630
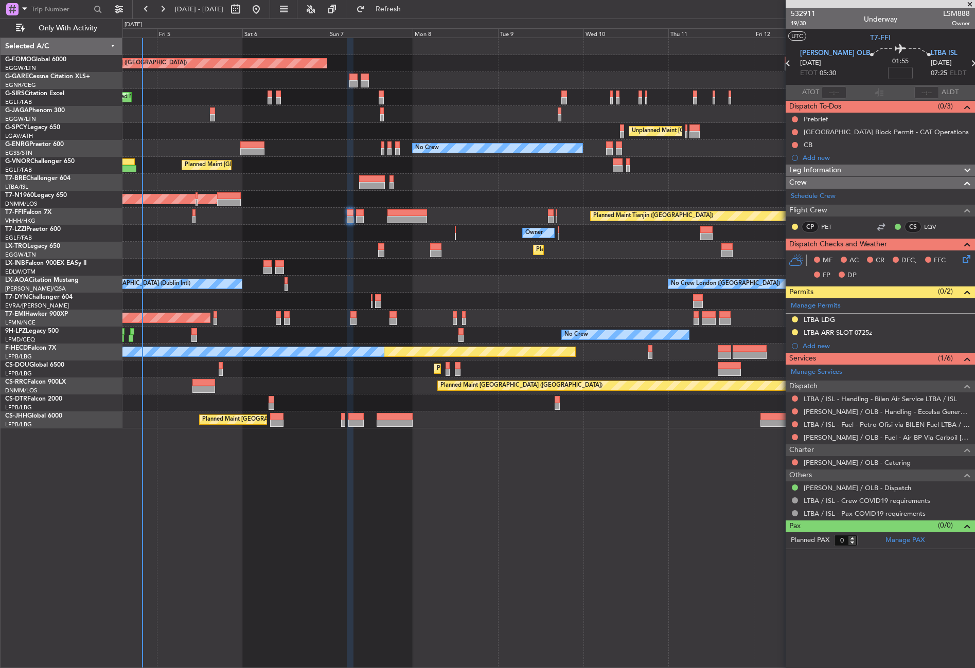
click at [392, 511] on div "Planned Maint London (Luton) Planned Maint London (Farnborough) Unplanned Maint…" at bounding box center [548, 353] width 852 height 630
click at [418, 540] on div "Planned Maint London (Luton) Planned Maint London (Farnborough) Unplanned Maint…" at bounding box center [548, 353] width 852 height 630
click at [418, 531] on div "Planned Maint London (Luton) Planned Maint London (Farnborough) Unplanned Maint…" at bounding box center [548, 353] width 852 height 630
click at [409, 535] on div "Planned Maint London (Luton) Planned Maint London (Farnborough) Unplanned Maint…" at bounding box center [548, 353] width 852 height 630
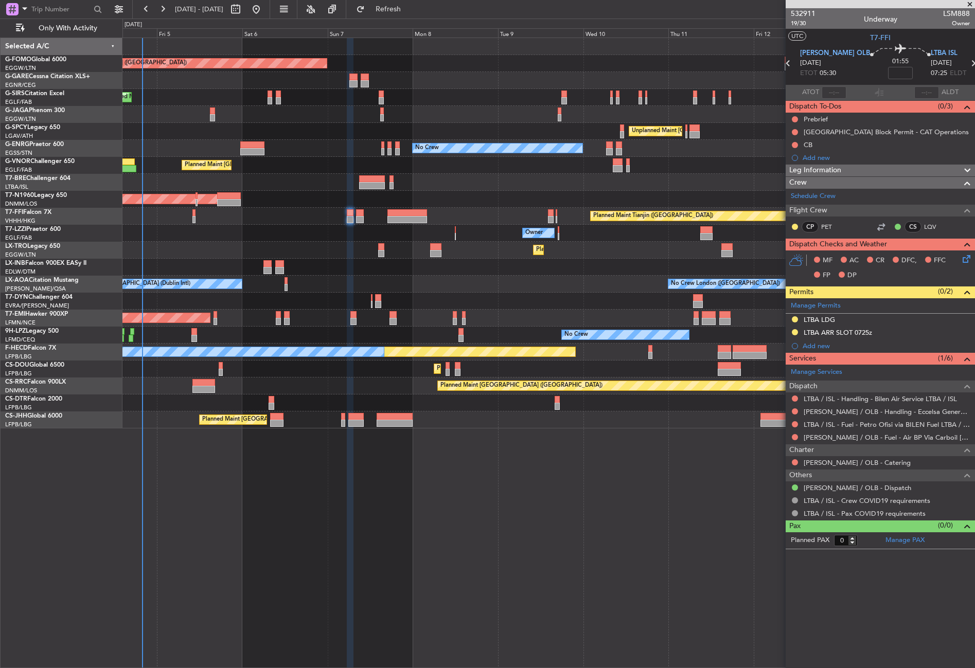
click at [409, 535] on div "Planned Maint London (Luton) Planned Maint London (Farnborough) Unplanned Maint…" at bounding box center [548, 353] width 852 height 630
click at [382, 502] on div "Planned Maint London (Luton) Planned Maint London (Farnborough) Unplanned Maint…" at bounding box center [548, 353] width 852 height 630
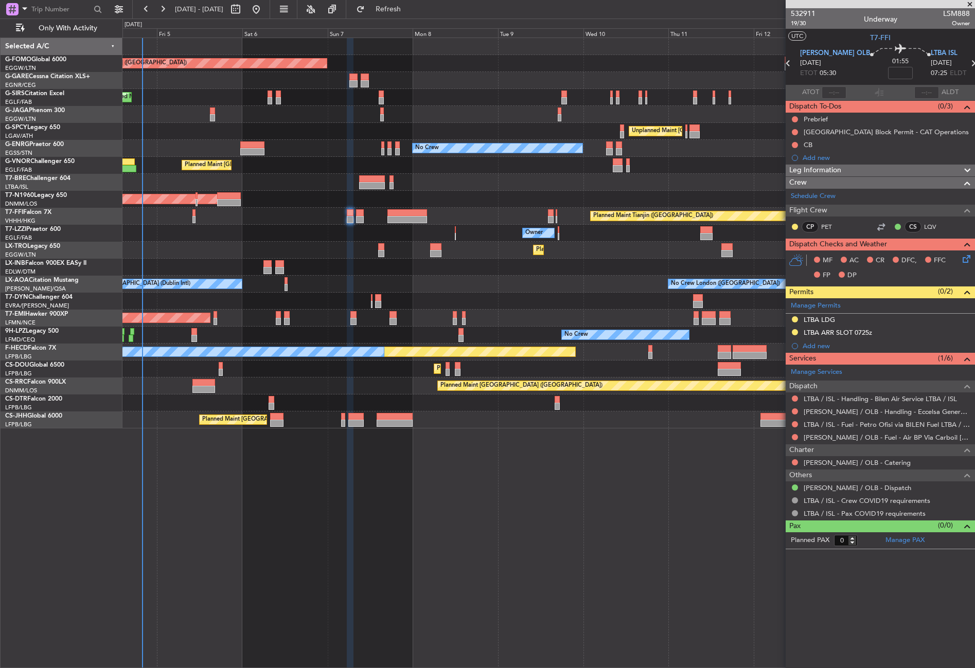
click at [382, 502] on div "Planned Maint London (Luton) Planned Maint London (Farnborough) Unplanned Maint…" at bounding box center [548, 353] width 852 height 630
click at [411, 3] on button "Refresh" at bounding box center [382, 9] width 62 height 16
click at [583, 467] on div "Planned Maint London (Luton) Planned Maint London (Farnborough) Unplanned Maint…" at bounding box center [548, 353] width 852 height 630
click at [410, 8] on span "Refresh" at bounding box center [388, 9] width 43 height 7
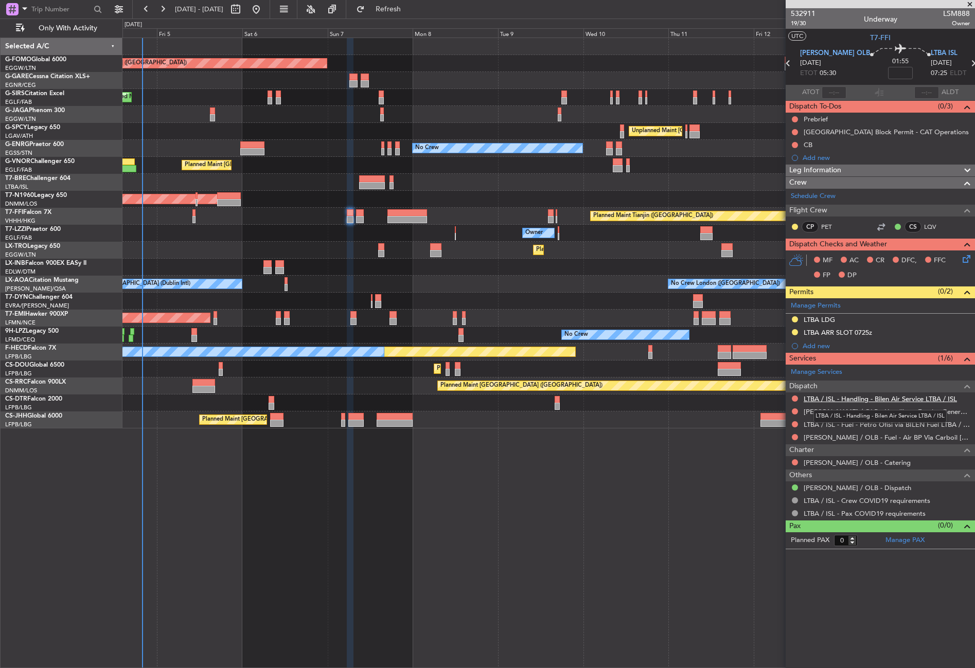
click at [841, 398] on link "LTBA / ISL - Handling - Bilen Air Service LTBA / ISL" at bounding box center [879, 398] width 153 height 9
click at [538, 469] on div "Planned Maint London (Luton) Planned Maint London (Farnborough) Unplanned Maint…" at bounding box center [548, 353] width 852 height 630
click at [397, 14] on button "Refresh" at bounding box center [382, 9] width 62 height 16
click at [487, 569] on div "Planned Maint London (Luton) Planned Maint London (Farnborough) Unplanned Maint…" at bounding box center [548, 353] width 852 height 630
click at [393, 8] on button "Refresh" at bounding box center [382, 9] width 62 height 16
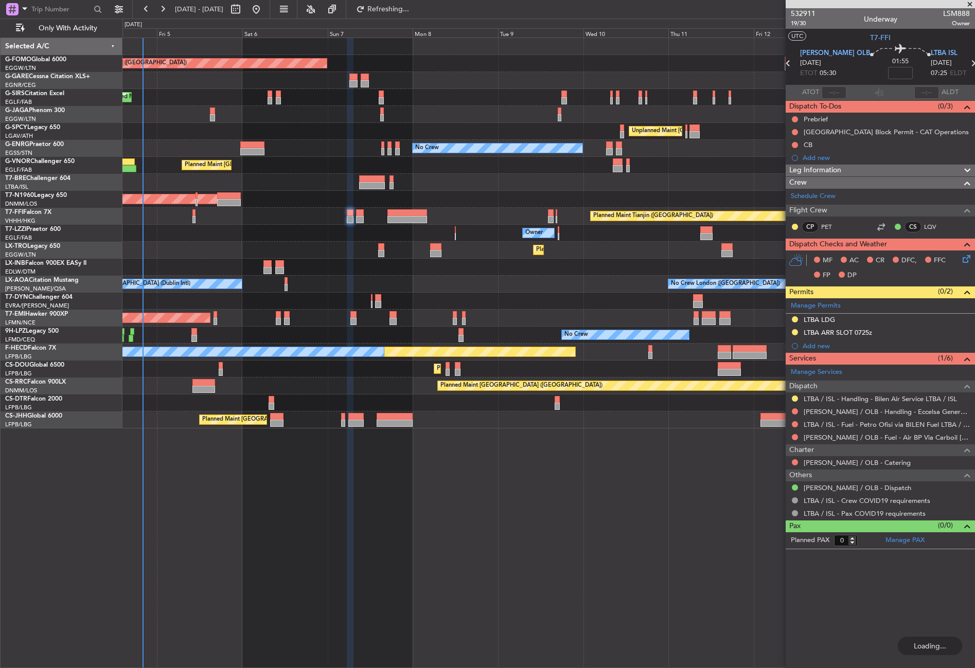
click at [425, 92] on div "Planned Maint [GEOGRAPHIC_DATA] ([GEOGRAPHIC_DATA])" at bounding box center [548, 97] width 852 height 17
click at [605, 478] on div "Planned Maint London (Luton) Planned Maint London (Farnborough) Unplanned Maint…" at bounding box center [548, 353] width 852 height 630
click at [458, 490] on div "Planned Maint London (Luton) Planned Maint London (Farnborough) Unplanned Maint…" at bounding box center [548, 353] width 852 height 630
click at [457, 491] on div "Planned Maint London (Luton) Planned Maint London (Farnborough) Unplanned Maint…" at bounding box center [548, 353] width 852 height 630
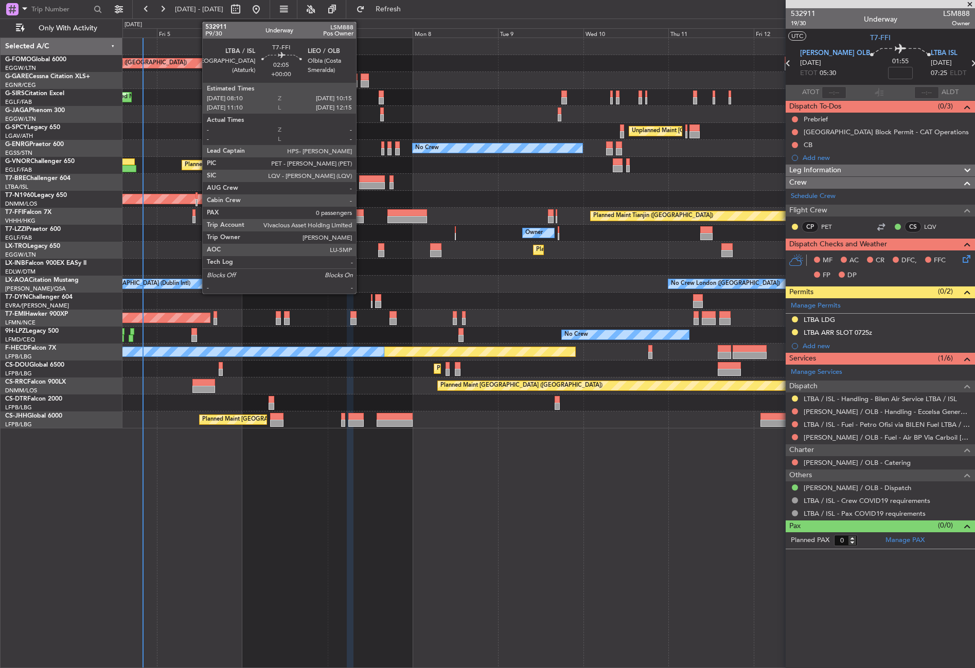
click at [361, 212] on div at bounding box center [360, 212] width 8 height 7
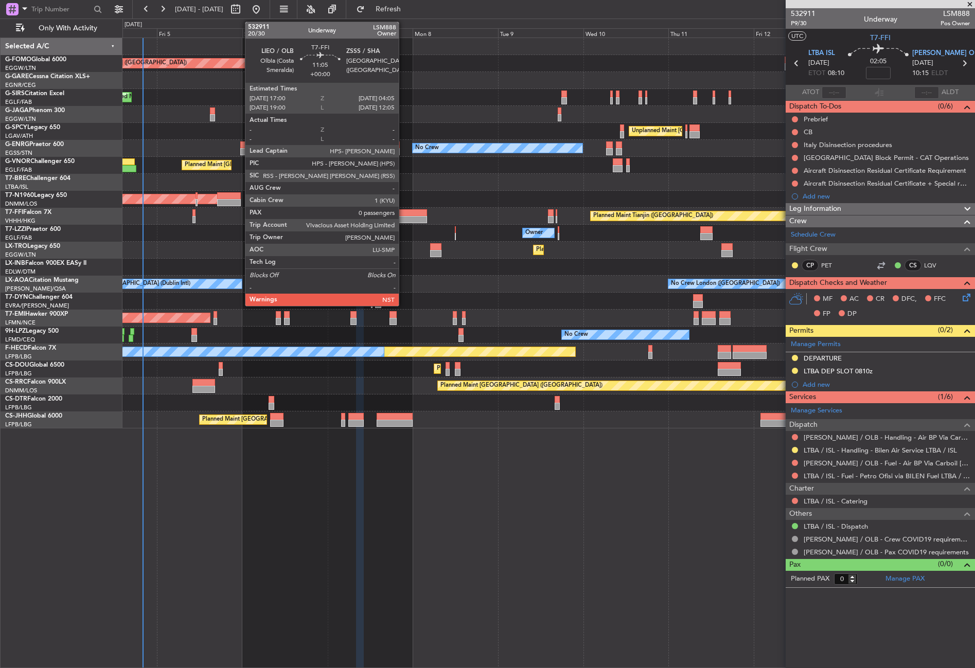
click at [403, 220] on div at bounding box center [407, 219] width 40 height 7
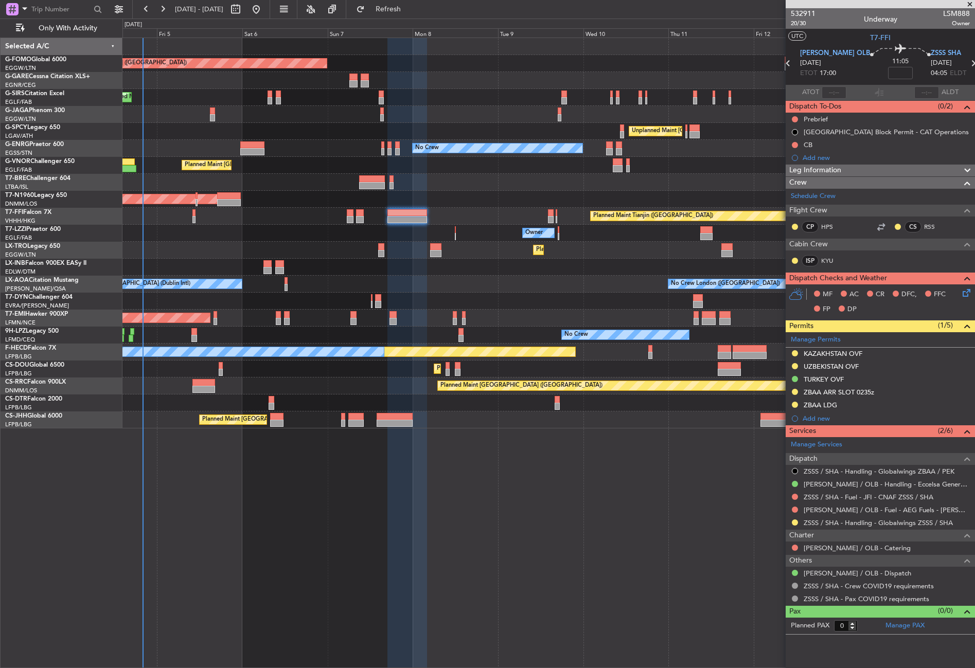
click at [460, 528] on div "Planned Maint London (Luton) Planned Maint London (Farnborough) Unplanned Maint…" at bounding box center [548, 353] width 852 height 630
click at [823, 485] on link "LIEO / OLB - Handling - Eccelsa General Aviation LIEO / OLB" at bounding box center [886, 484] width 166 height 9
click at [481, 262] on div "Unplanned Maint [GEOGRAPHIC_DATA] (Al Maktoum Intl)" at bounding box center [548, 267] width 852 height 17
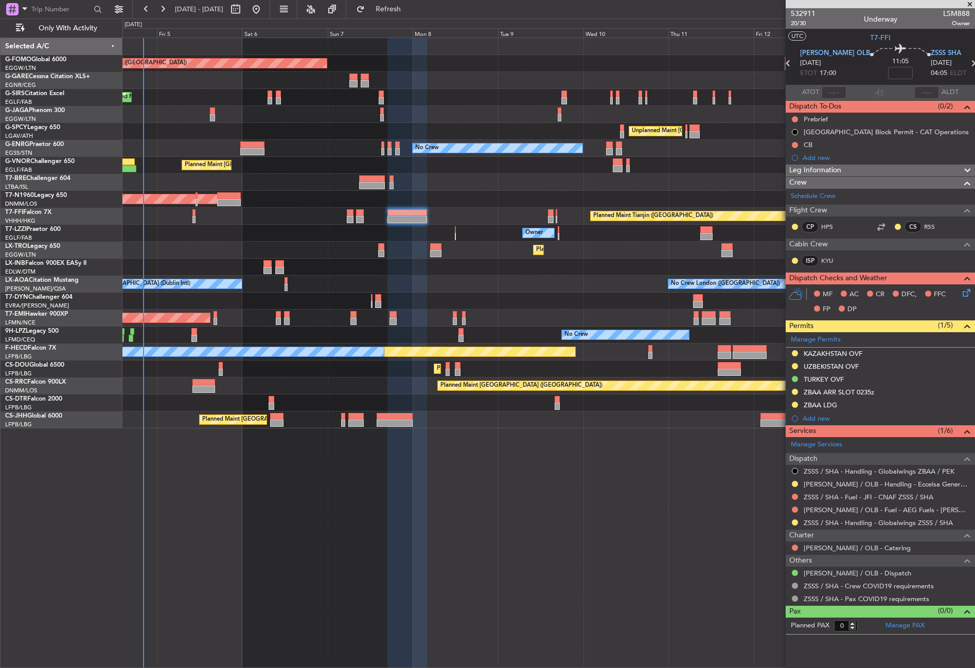
click at [481, 262] on div "Unplanned Maint [GEOGRAPHIC_DATA] (Al Maktoum Intl)" at bounding box center [548, 267] width 852 height 17
click at [374, 511] on div "Planned Maint London (Luton) Planned Maint London (Farnborough) Unplanned Maint…" at bounding box center [548, 353] width 852 height 630
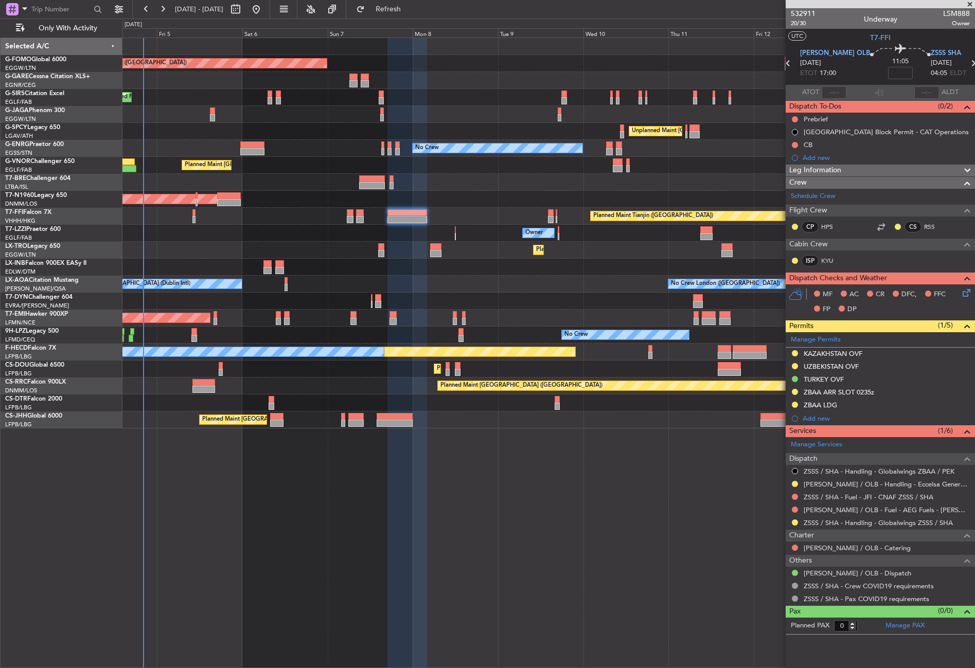
click at [374, 511] on div "Planned Maint London (Luton) Planned Maint London (Farnborough) Unplanned Maint…" at bounding box center [548, 353] width 852 height 630
click at [419, 520] on div at bounding box center [407, 353] width 40 height 630
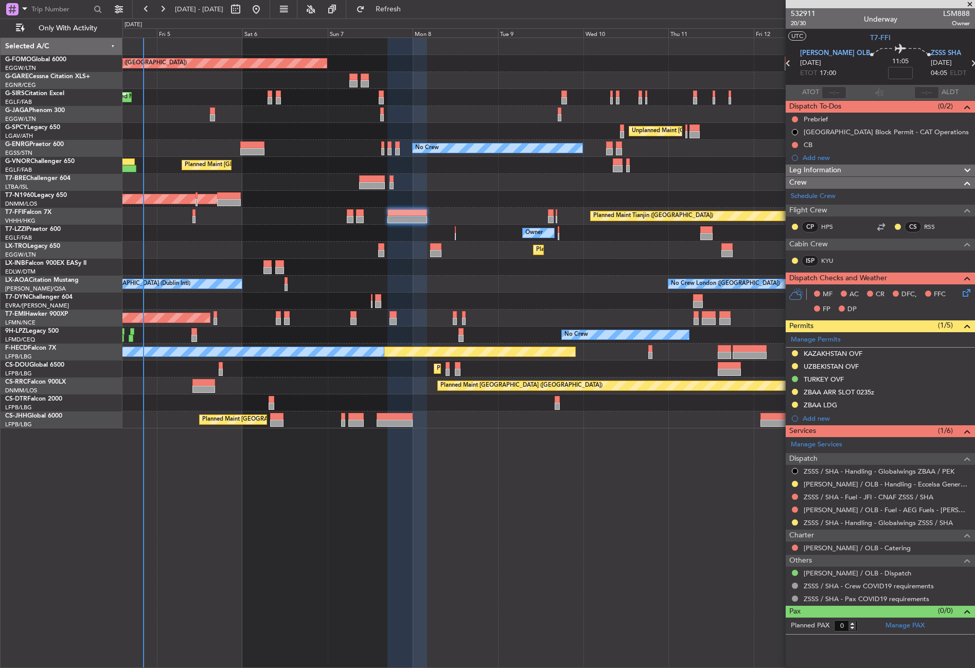
click at [419, 520] on div at bounding box center [407, 353] width 40 height 630
click at [472, 266] on div "Unplanned Maint [GEOGRAPHIC_DATA] (Al Maktoum Intl)" at bounding box center [548, 267] width 852 height 17
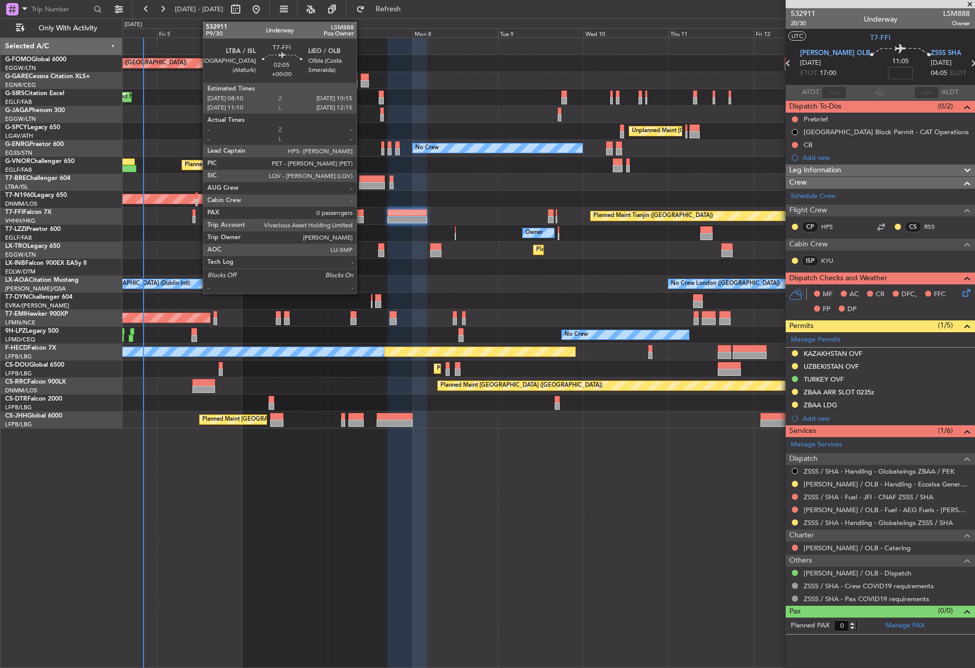
click at [361, 220] on div at bounding box center [360, 219] width 8 height 7
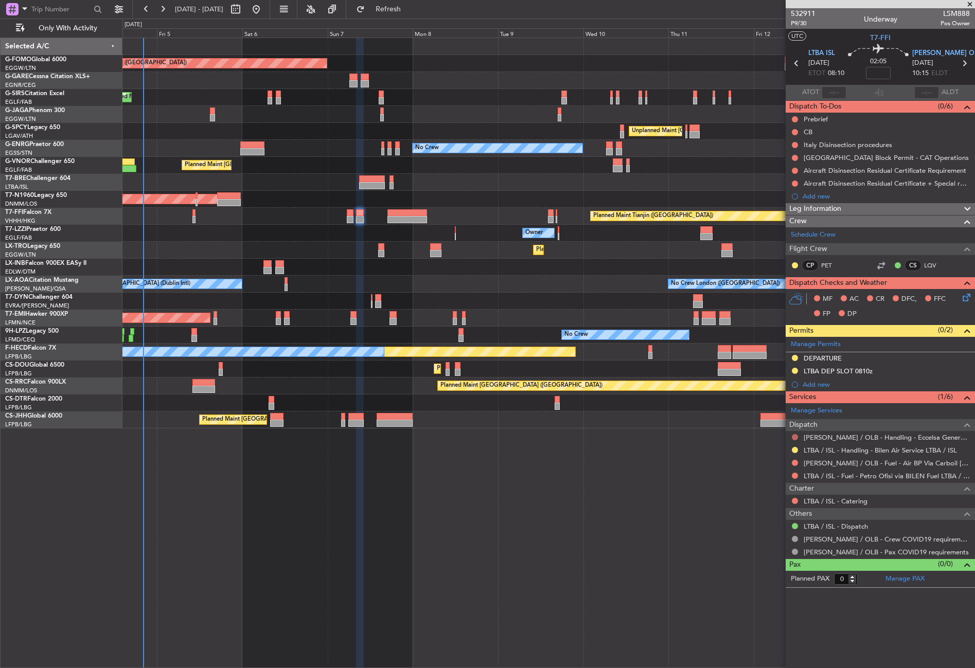
click at [796, 435] on button at bounding box center [794, 437] width 6 height 6
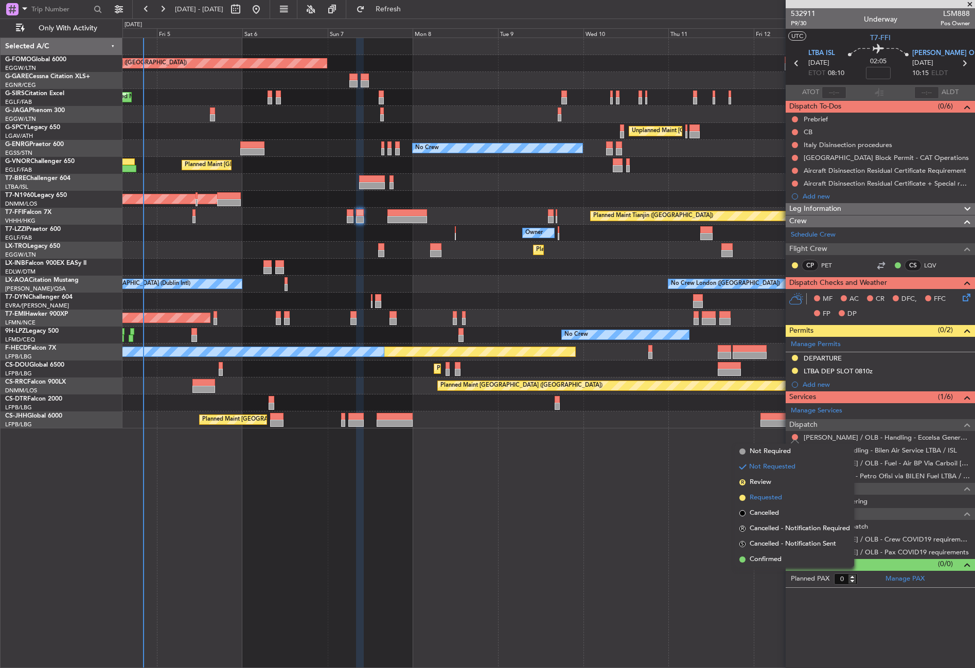
click at [765, 491] on li "Requested" at bounding box center [794, 497] width 119 height 15
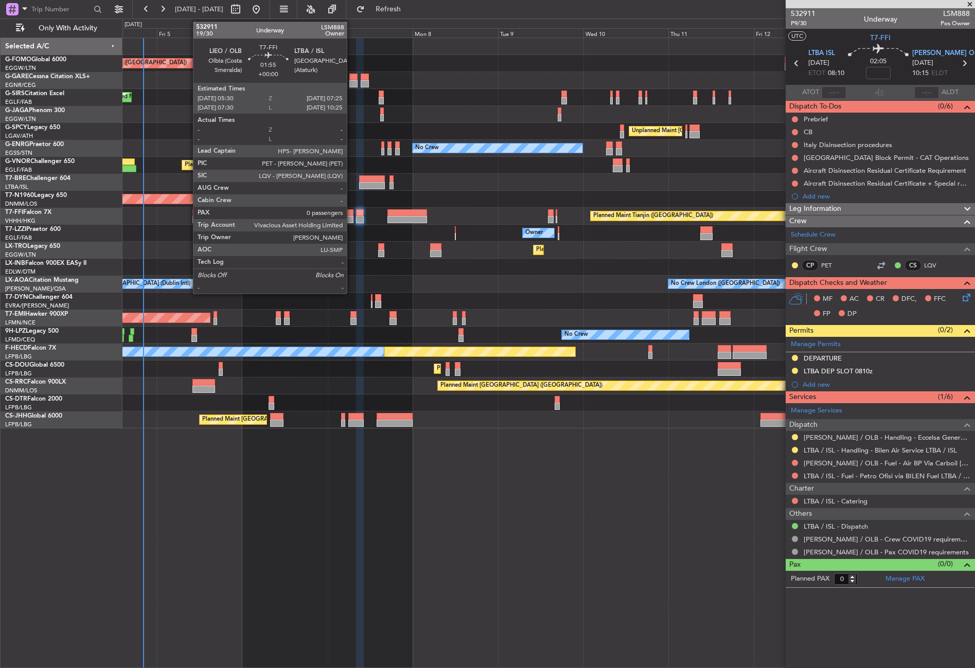
click at [351, 220] on div at bounding box center [350, 219] width 7 height 7
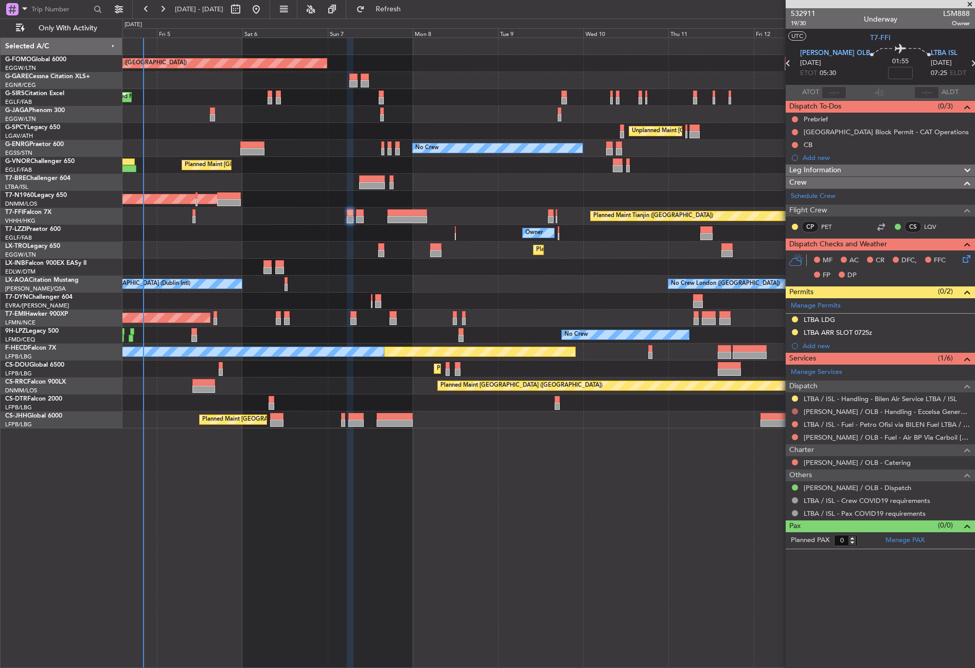
click at [791, 409] on button at bounding box center [794, 411] width 6 height 6
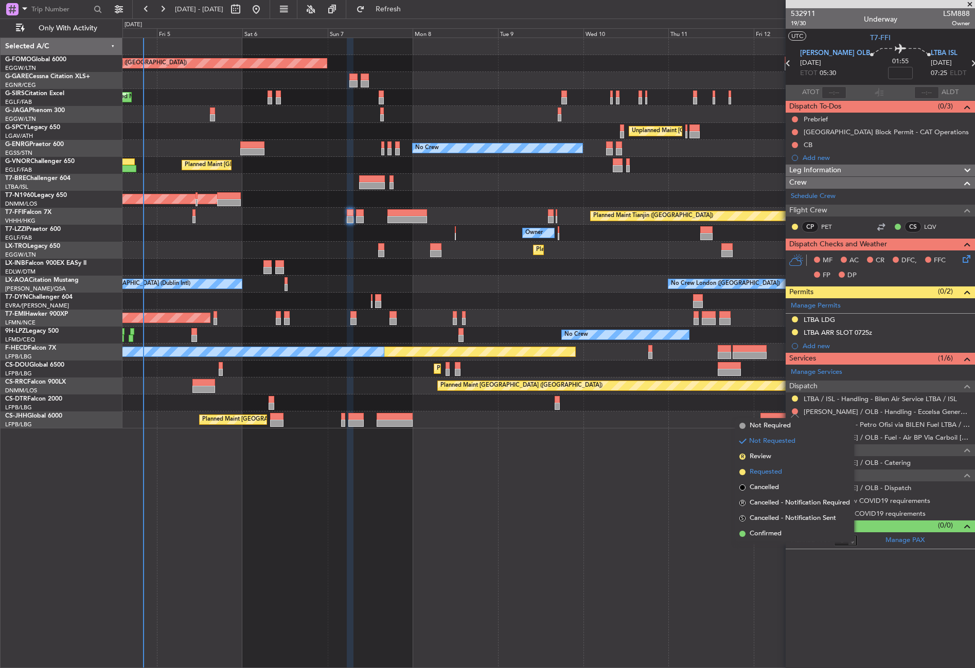
click at [768, 470] on span "Requested" at bounding box center [765, 472] width 32 height 10
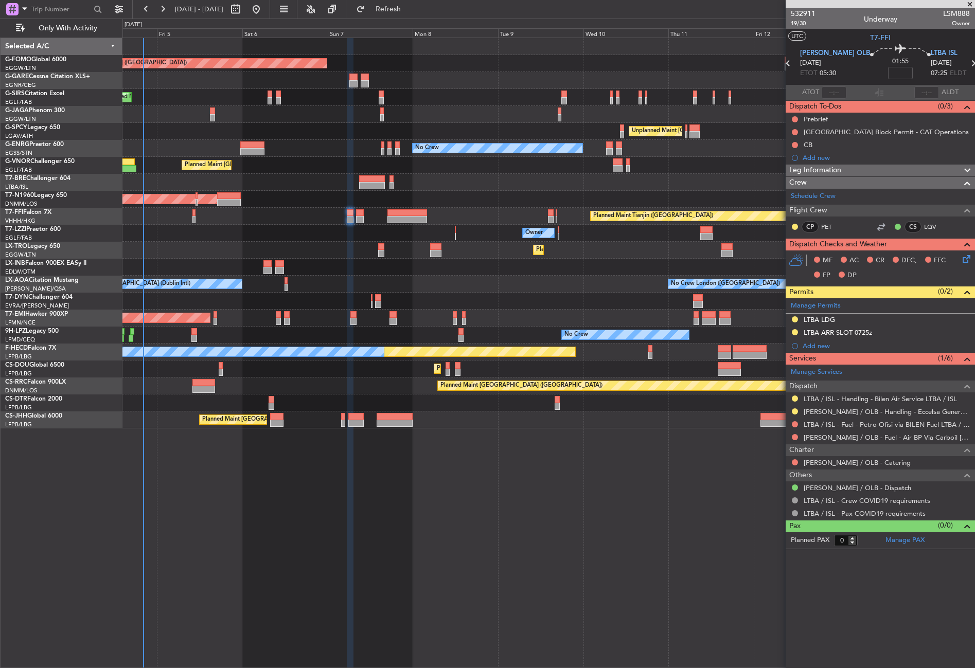
click at [337, 544] on div "Planned Maint London (Luton) Planned Maint London (Farnborough) Unplanned Maint…" at bounding box center [548, 353] width 852 height 630
click at [280, 523] on div "Planned Maint London (Luton) Planned Maint London (Farnborough) Unplanned Maint…" at bounding box center [548, 353] width 852 height 630
click at [356, 479] on div "Planned Maint [GEOGRAPHIC_DATA] ([GEOGRAPHIC_DATA]) Planned Maint [GEOGRAPHIC_D…" at bounding box center [548, 353] width 852 height 630
click at [248, 501] on div "Planned Maint [GEOGRAPHIC_DATA] ([GEOGRAPHIC_DATA]) Planned Maint [GEOGRAPHIC_D…" at bounding box center [548, 353] width 852 height 630
click at [409, 7] on span "Refresh" at bounding box center [388, 9] width 43 height 7
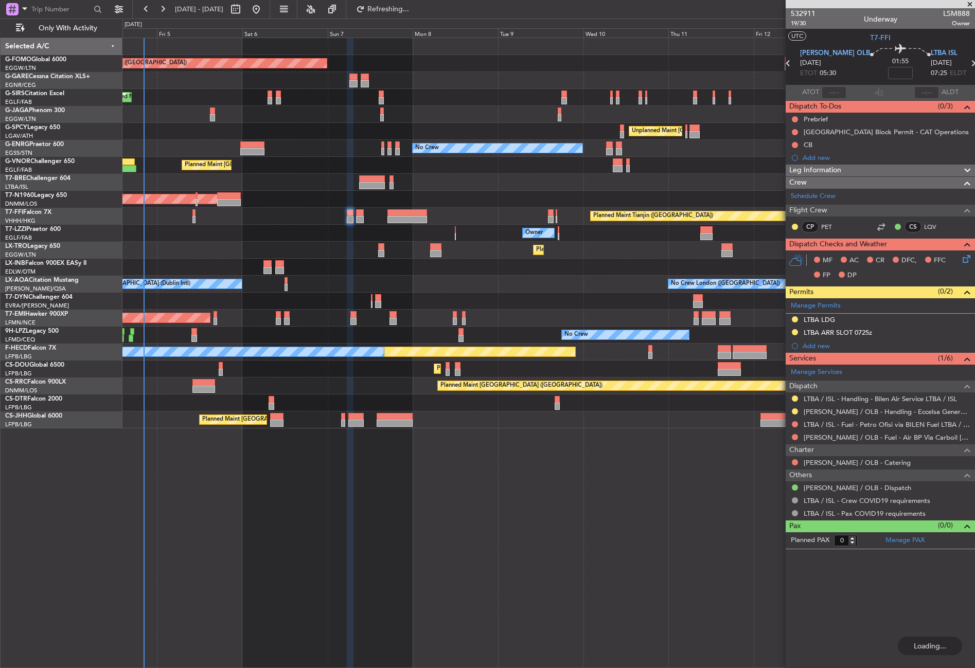
click at [441, 447] on div "Planned Maint [GEOGRAPHIC_DATA] ([GEOGRAPHIC_DATA]) Planned Maint [GEOGRAPHIC_D…" at bounding box center [548, 353] width 852 height 630
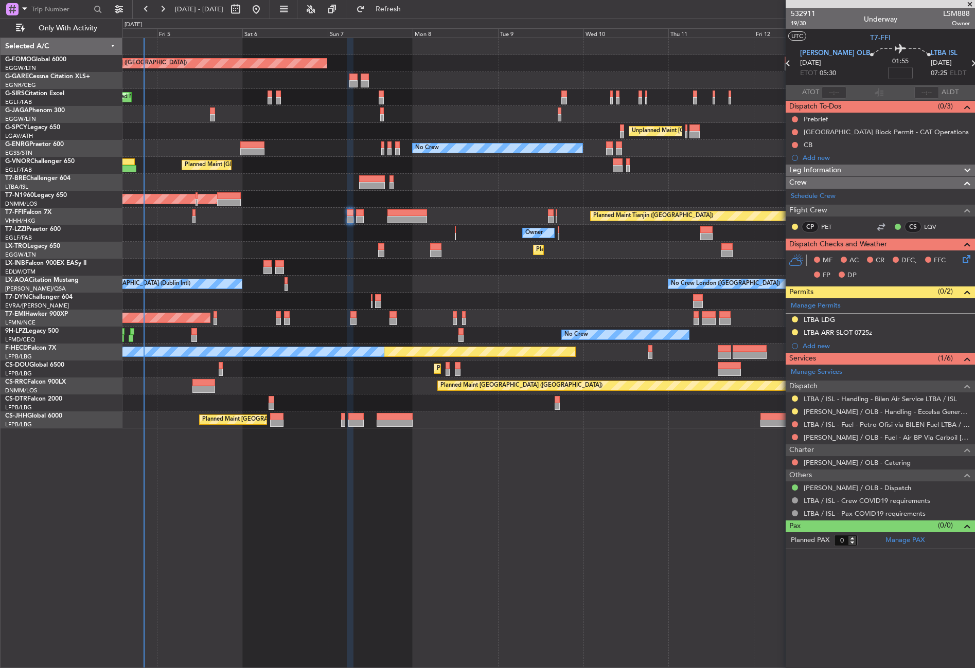
click at [441, 447] on div "Planned Maint [GEOGRAPHIC_DATA] ([GEOGRAPHIC_DATA]) Planned Maint [GEOGRAPHIC_D…" at bounding box center [548, 353] width 852 height 630
click at [287, 207] on div "Planned Maint [GEOGRAPHIC_DATA] ([GEOGRAPHIC_DATA])" at bounding box center [548, 199] width 852 height 17
click at [292, 211] on div "Planned Maint Tianjin ([GEOGRAPHIC_DATA])" at bounding box center [548, 216] width 852 height 17
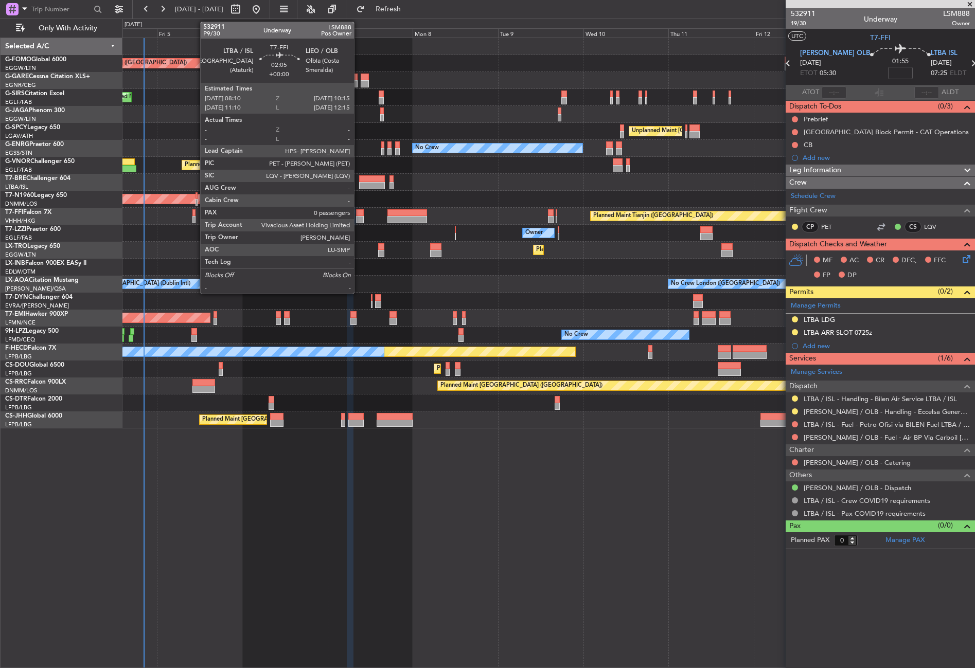
click at [358, 217] on div at bounding box center [360, 219] width 8 height 7
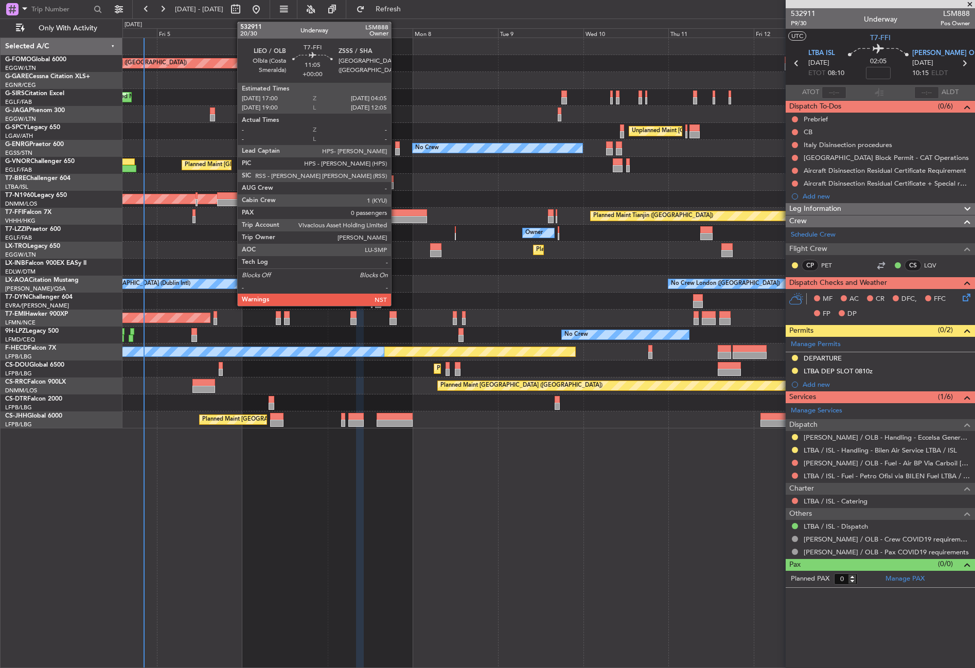
click at [395, 212] on div at bounding box center [407, 212] width 40 height 7
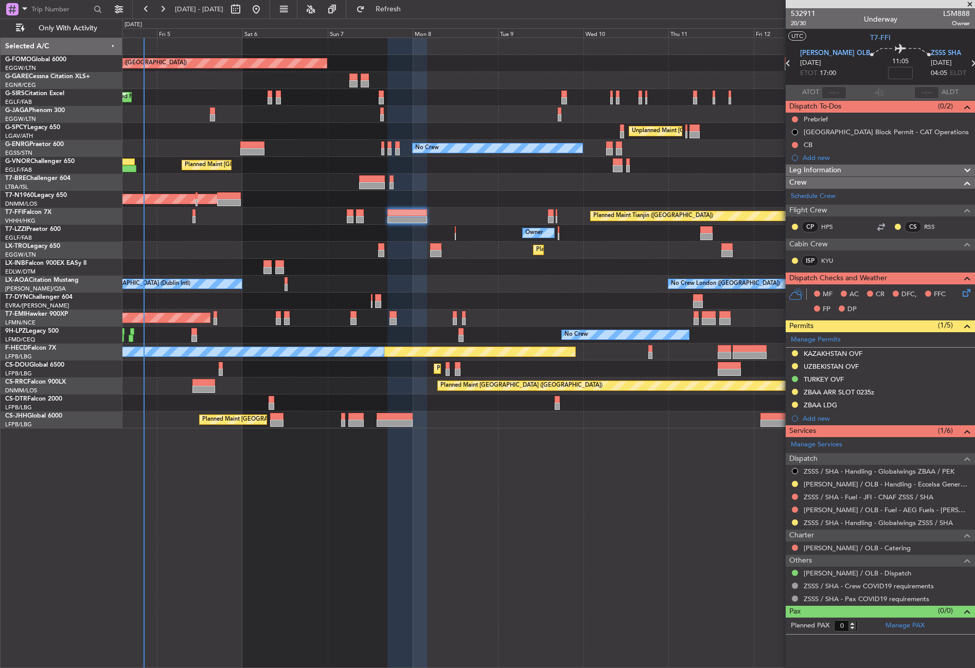
click at [297, 199] on div "Planned Maint [GEOGRAPHIC_DATA] ([GEOGRAPHIC_DATA])" at bounding box center [548, 199] width 852 height 17
click at [309, 265] on div "Unplanned Maint [GEOGRAPHIC_DATA] (Al Maktoum Intl)" at bounding box center [548, 267] width 852 height 17
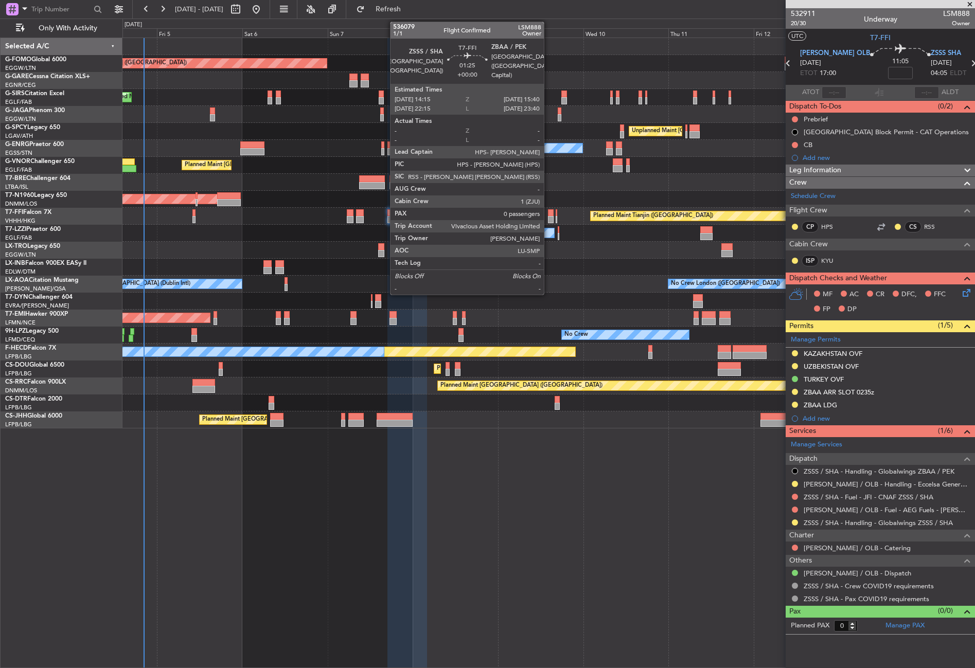
click at [548, 212] on div at bounding box center [550, 212] width 5 height 7
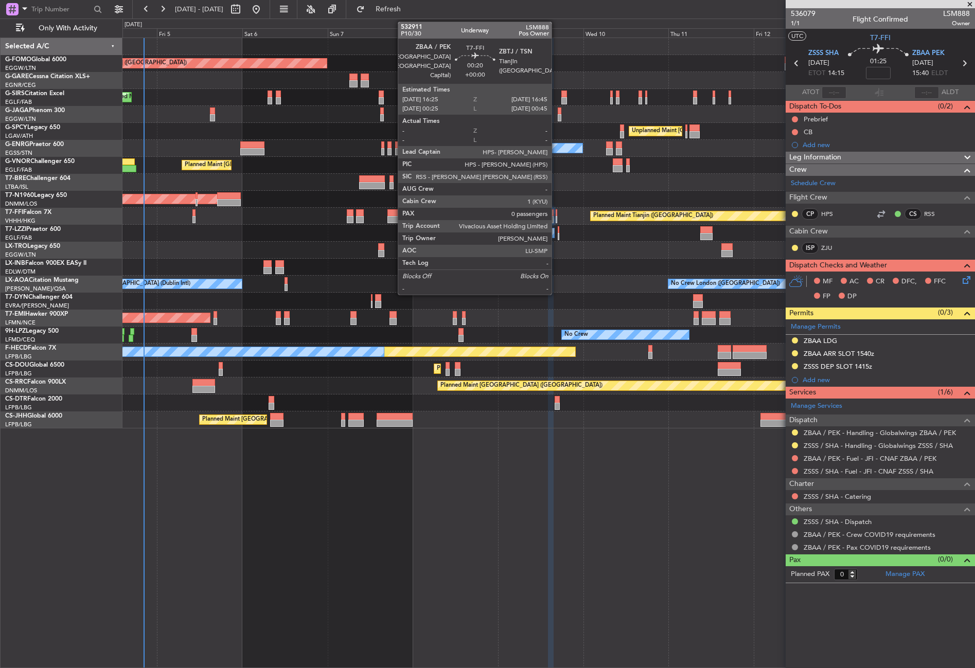
click at [556, 217] on div at bounding box center [556, 219] width 2 height 7
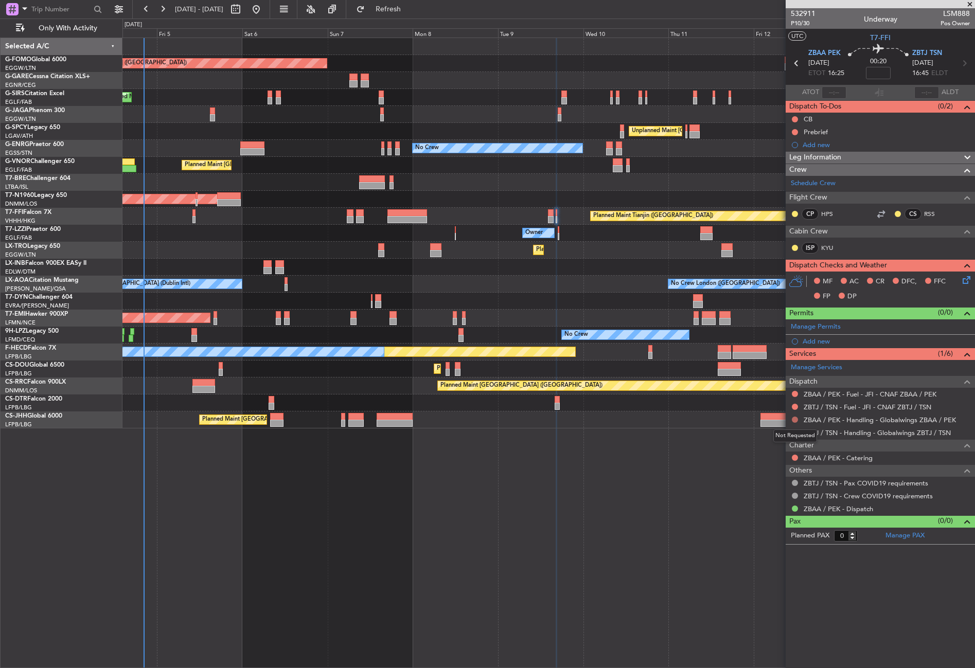
click at [797, 418] on button at bounding box center [794, 420] width 6 height 6
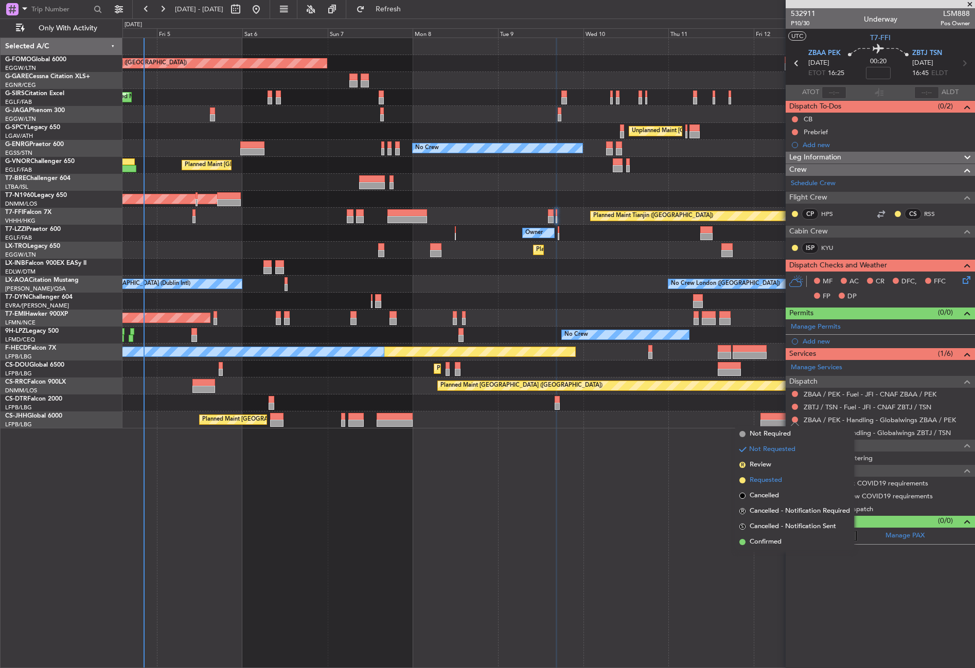
click at [773, 480] on span "Requested" at bounding box center [765, 480] width 32 height 10
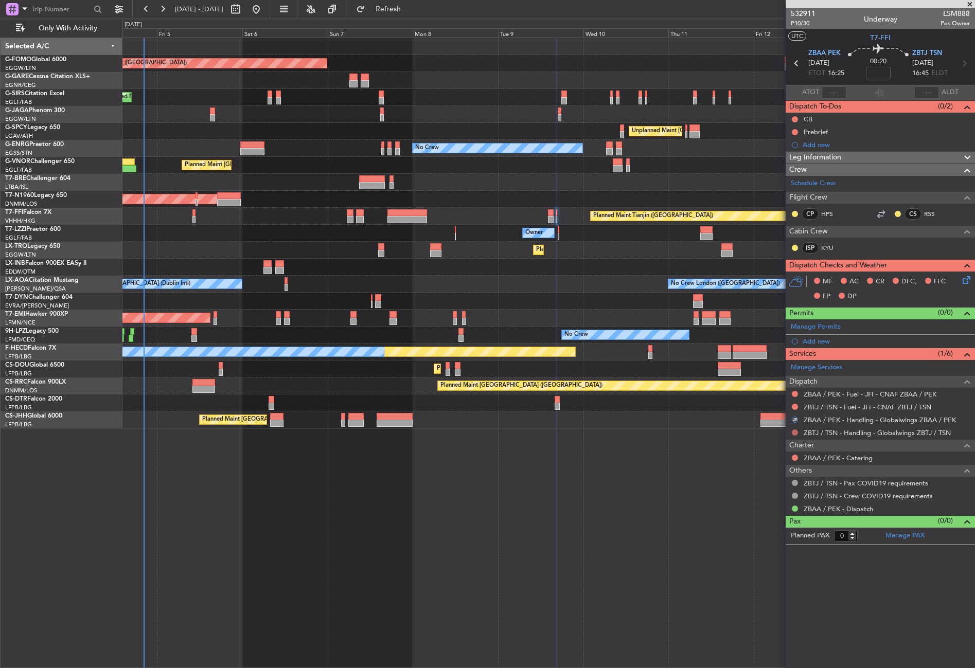
click at [795, 430] on button at bounding box center [794, 432] width 6 height 6
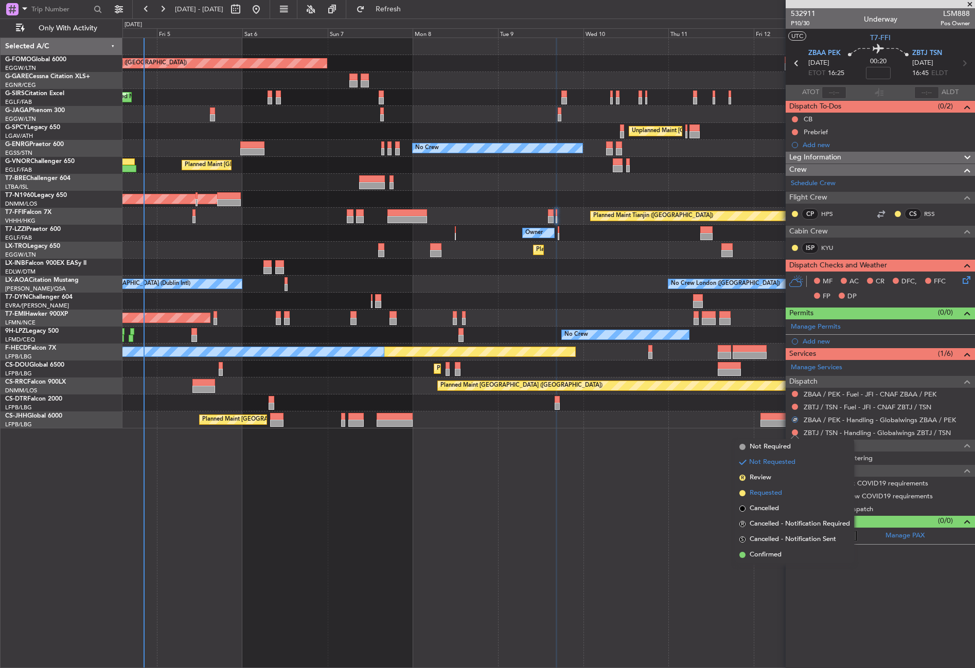
click at [776, 490] on span "Requested" at bounding box center [765, 493] width 32 height 10
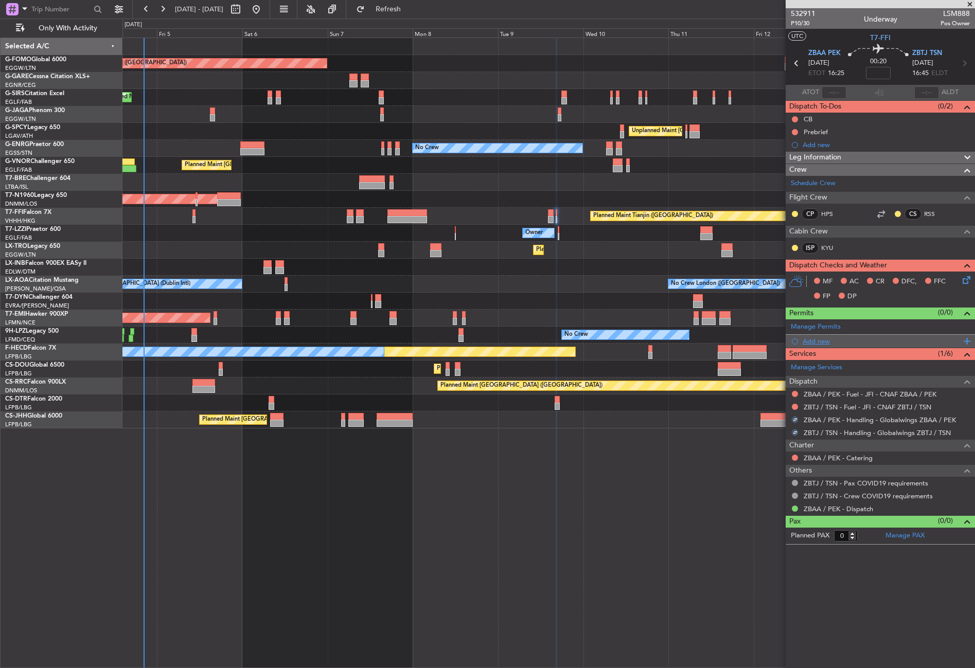
click at [812, 338] on div "Add new" at bounding box center [881, 341] width 158 height 9
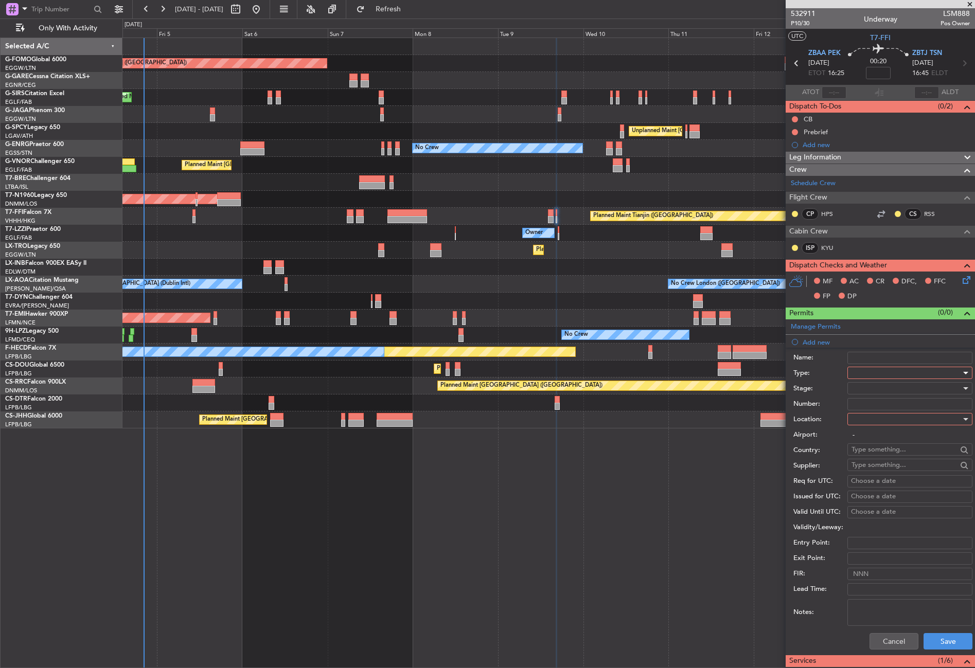
click at [853, 375] on div at bounding box center [906, 372] width 110 height 15
click at [868, 464] on span "Slot" at bounding box center [906, 469] width 108 height 15
click at [866, 420] on div at bounding box center [906, 418] width 110 height 15
click at [866, 436] on span "Departure" at bounding box center [906, 440] width 108 height 15
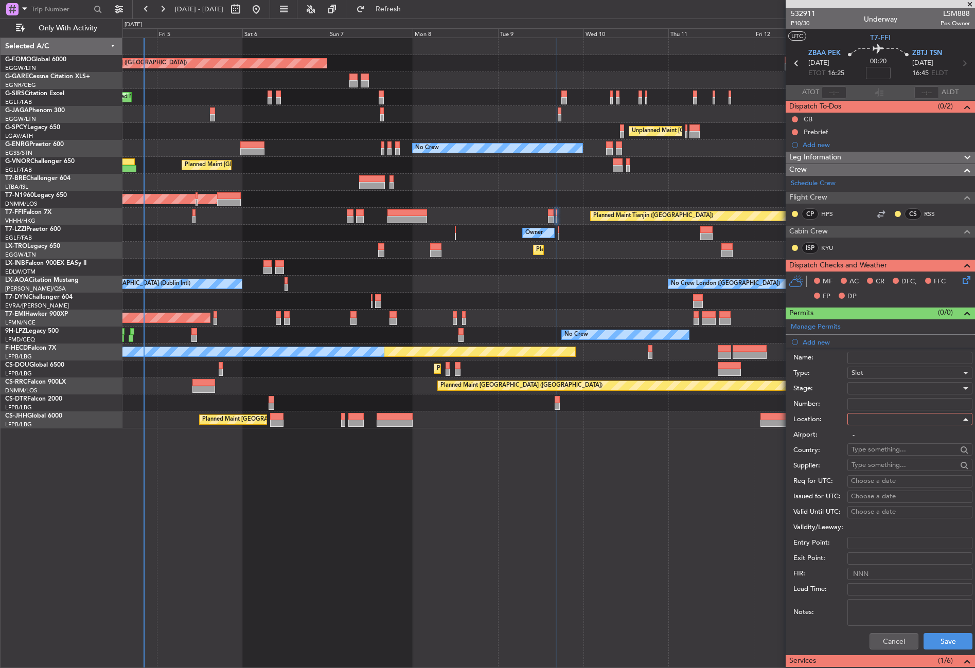
type input "ZBAA / PEK"
click at [866, 389] on div at bounding box center [906, 388] width 110 height 15
click at [870, 451] on span "Requested" at bounding box center [906, 455] width 108 height 15
click at [923, 637] on button "Save" at bounding box center [947, 641] width 49 height 16
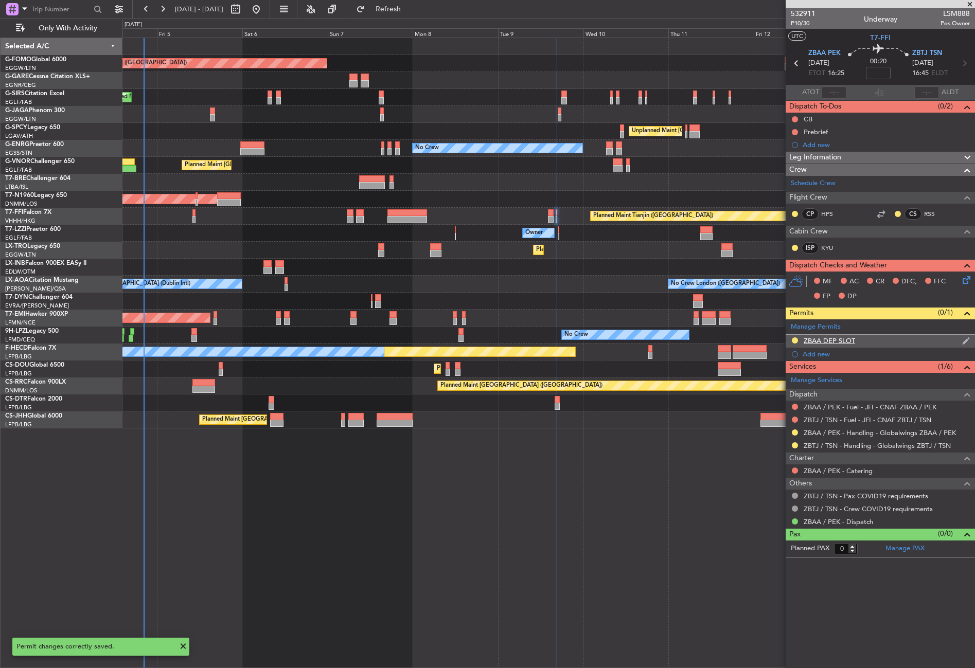
click at [871, 337] on div "ZBAA DEP SLOT" at bounding box center [879, 341] width 189 height 13
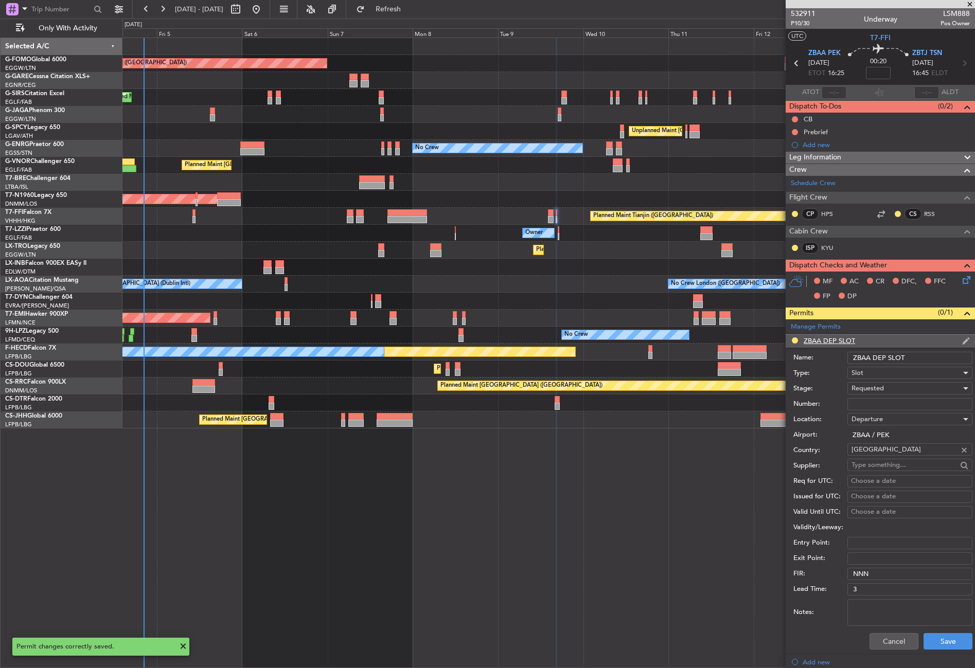
scroll to position [196, 0]
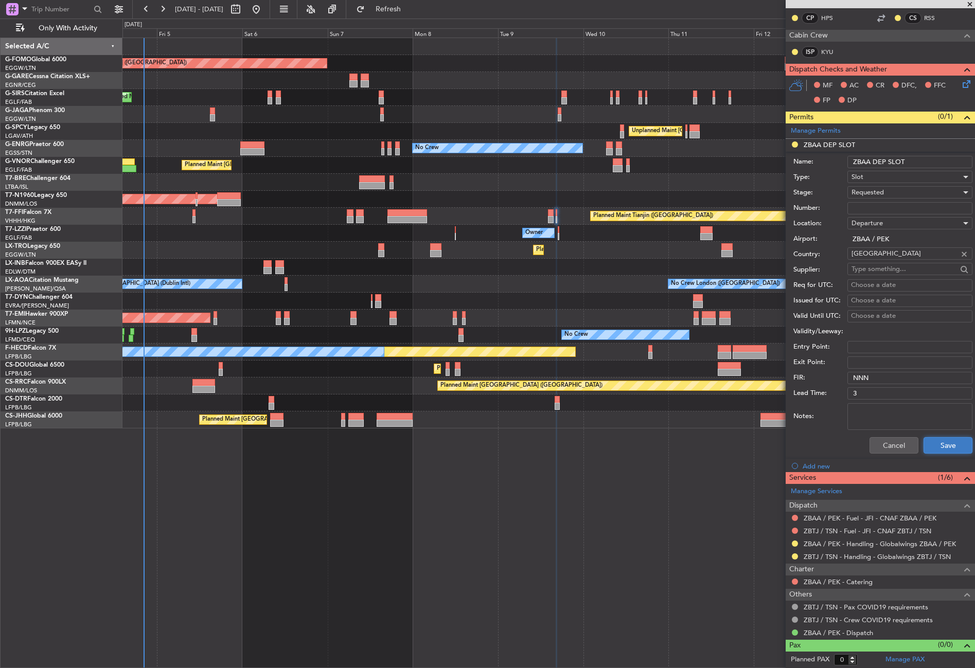
click at [934, 440] on button "Save" at bounding box center [947, 445] width 49 height 16
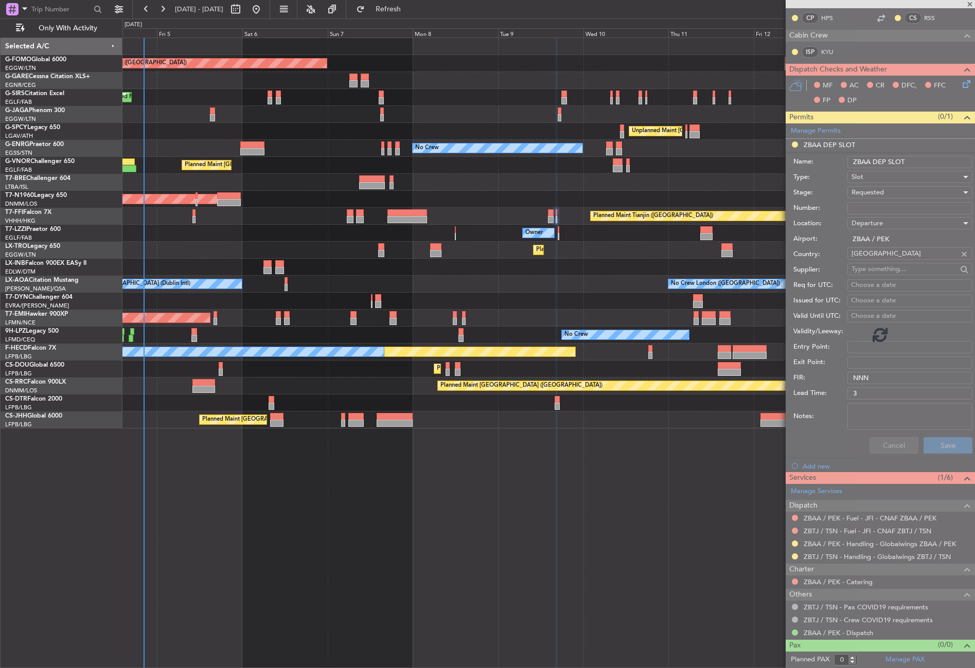
scroll to position [0, 0]
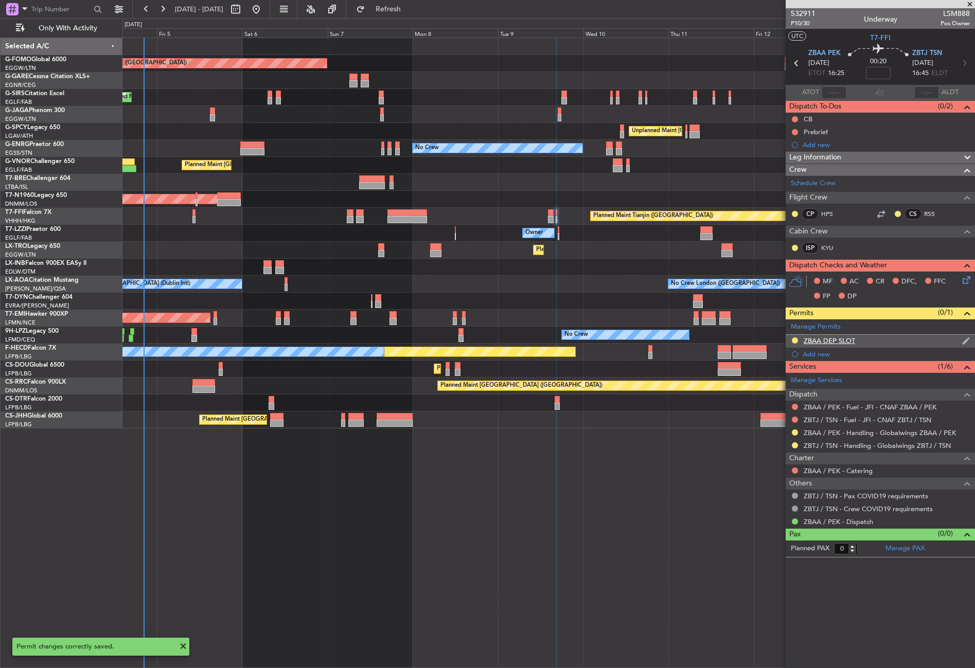
click at [883, 342] on div "ZBAA DEP SLOT" at bounding box center [879, 341] width 189 height 13
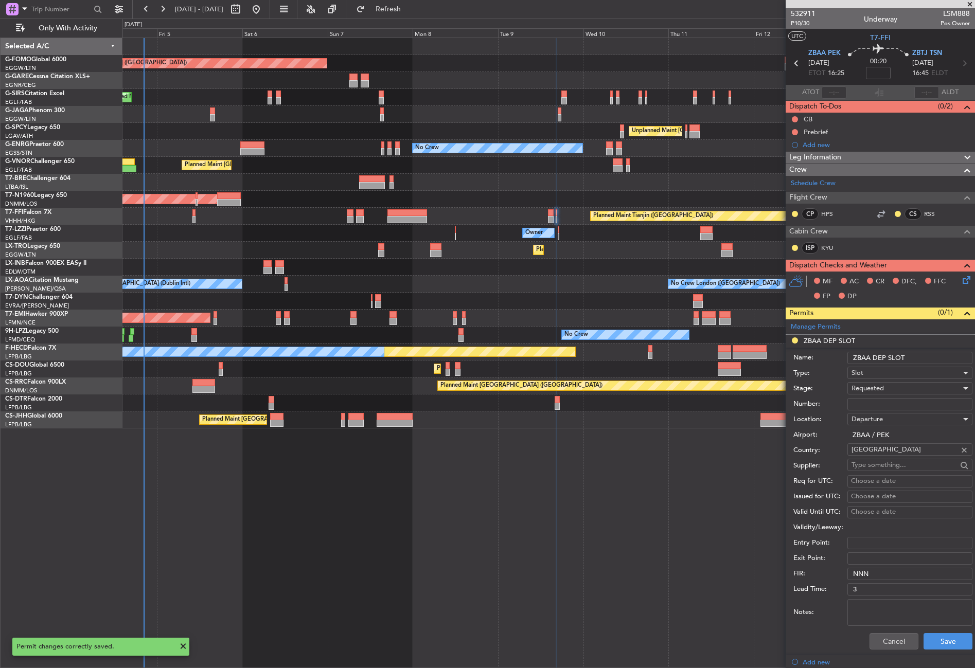
click at [931, 350] on div "Name: ZBAA DEP SLOT" at bounding box center [882, 357] width 179 height 15
click at [931, 356] on input "ZBAA DEP SLOT" at bounding box center [909, 358] width 125 height 12
type input "ZBAA DEP SLOT 1625z"
click at [939, 636] on button "Save" at bounding box center [947, 641] width 49 height 16
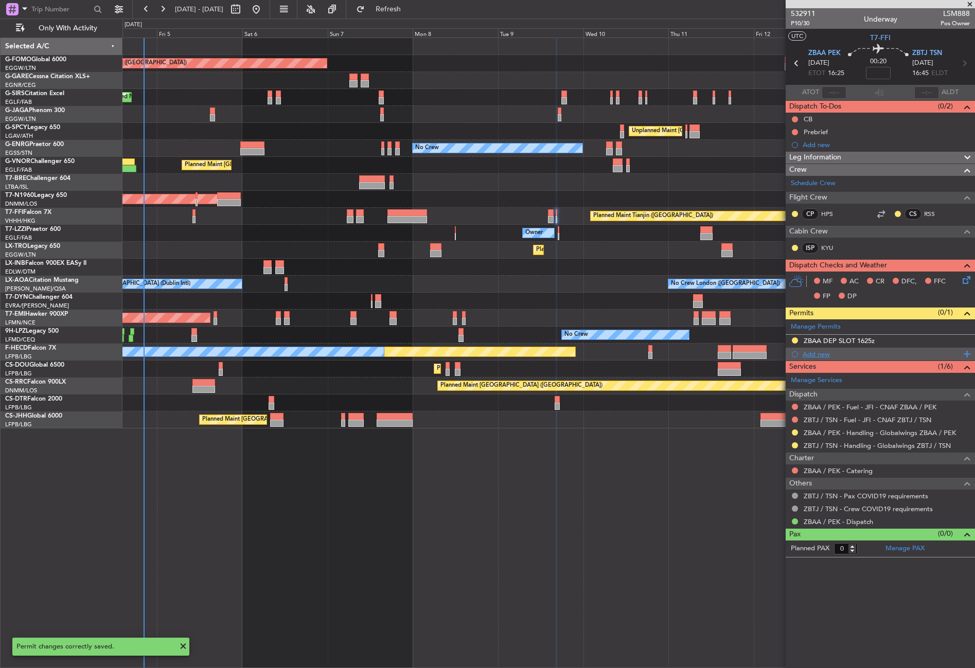
click at [802, 352] on div "Add new" at bounding box center [879, 354] width 189 height 13
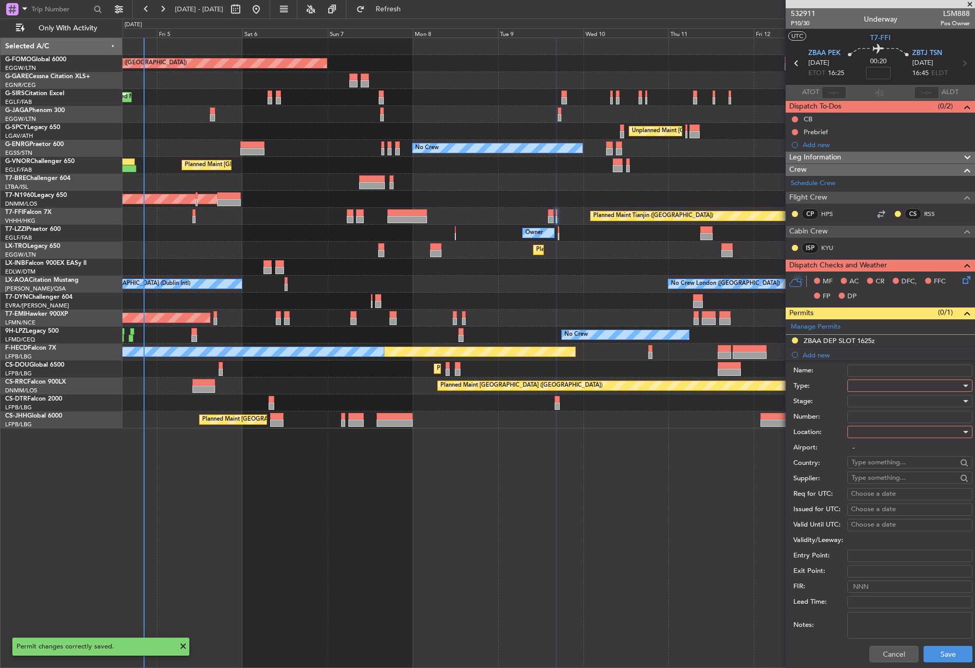
click at [856, 381] on div at bounding box center [906, 385] width 110 height 15
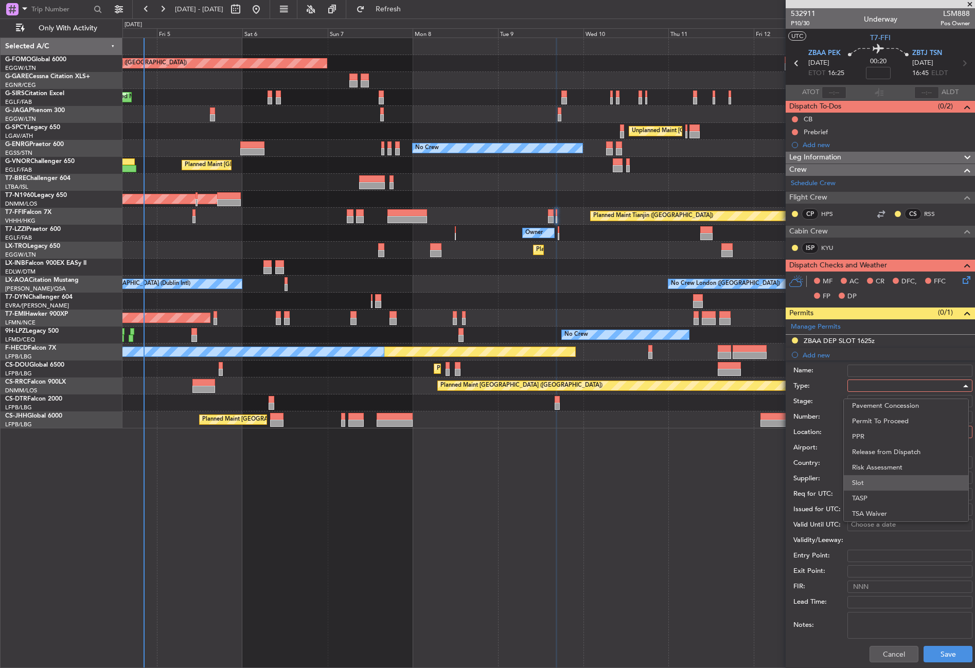
click at [883, 481] on span "Slot" at bounding box center [906, 482] width 108 height 15
click at [875, 434] on div at bounding box center [906, 431] width 110 height 15
click at [873, 480] on span "Arrival" at bounding box center [906, 483] width 108 height 15
type input "ZBTJ / TSN"
click at [862, 404] on div at bounding box center [906, 400] width 110 height 15
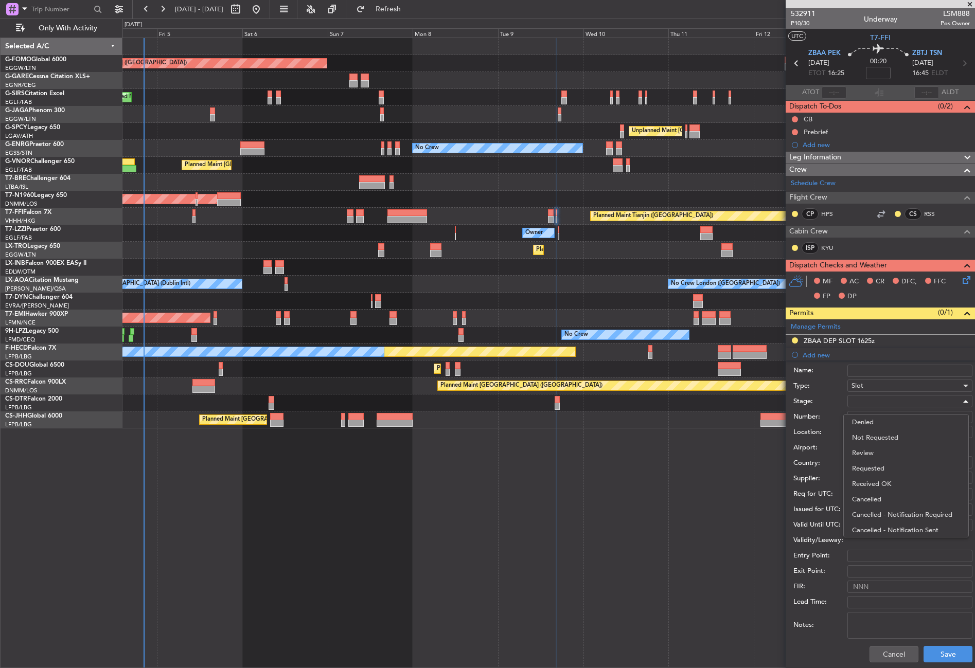
drag, startPoint x: 874, startPoint y: 467, endPoint x: 879, endPoint y: 474, distance: 8.4
click at [875, 467] on span "Requested" at bounding box center [906, 468] width 108 height 15
click at [925, 652] on button "Save" at bounding box center [947, 654] width 49 height 16
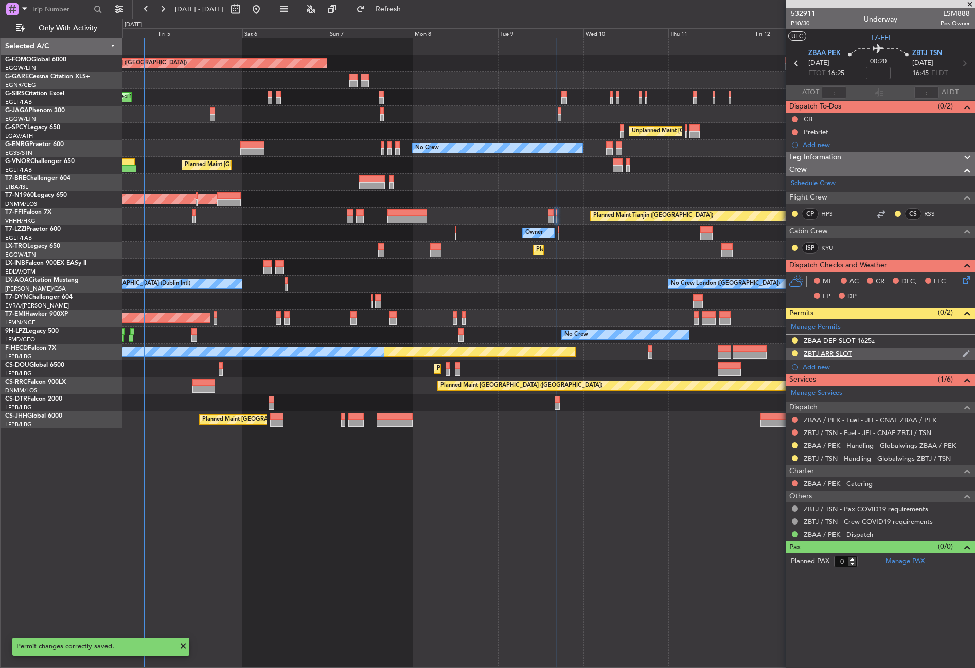
click at [893, 353] on div "ZBTJ ARR SLOT" at bounding box center [879, 354] width 189 height 13
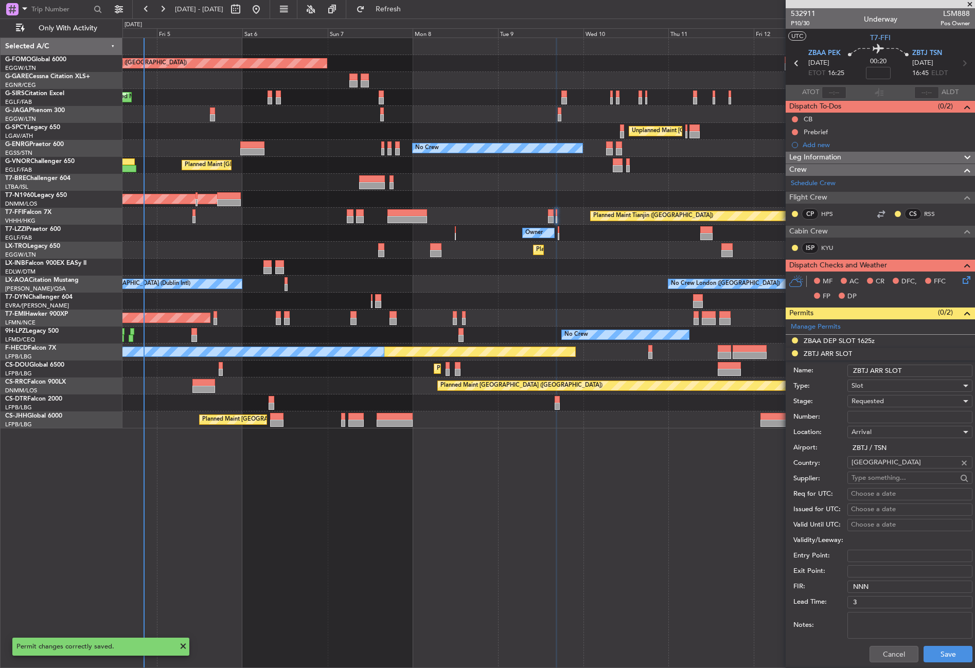
click at [934, 372] on input "ZBTJ ARR SLOT" at bounding box center [909, 371] width 125 height 12
click at [904, 367] on input "ZBTJ ARR SLOTc1645z" at bounding box center [909, 371] width 125 height 12
type input "ZBTJ ARR SLOT 1645z"
click at [926, 648] on button "Save" at bounding box center [947, 654] width 49 height 16
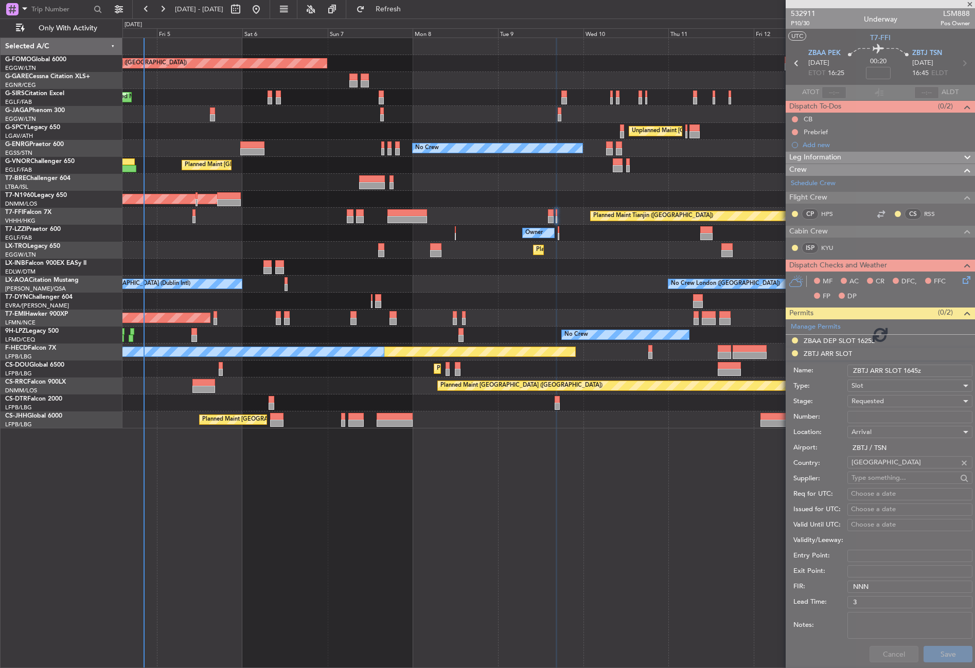
click at [652, 543] on div "Planned Maint [GEOGRAPHIC_DATA] ([GEOGRAPHIC_DATA]) Planned Maint [GEOGRAPHIC_D…" at bounding box center [548, 353] width 852 height 630
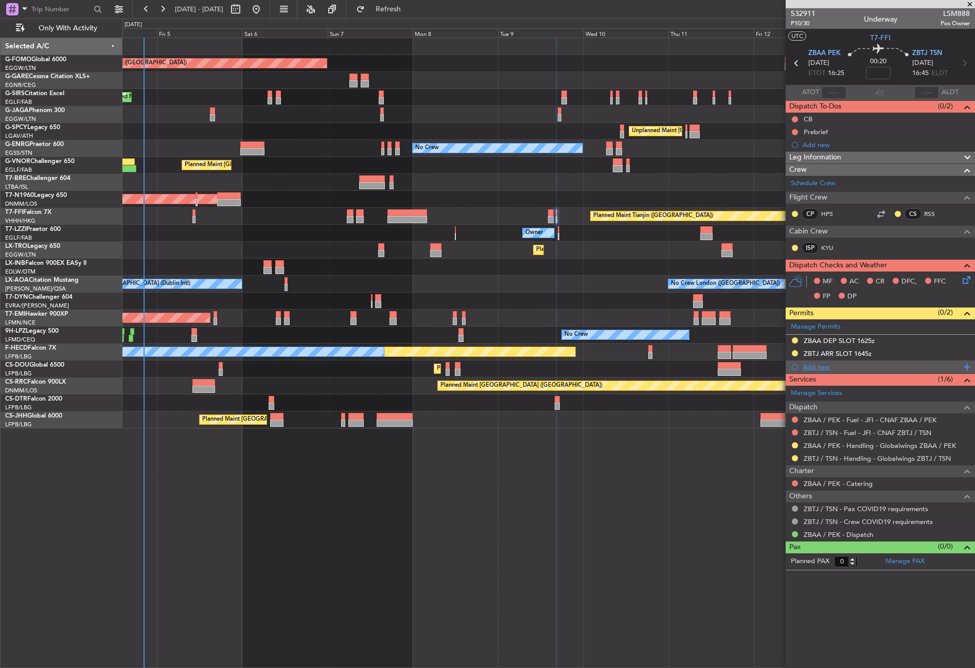
click at [818, 363] on div "Add new" at bounding box center [881, 367] width 158 height 9
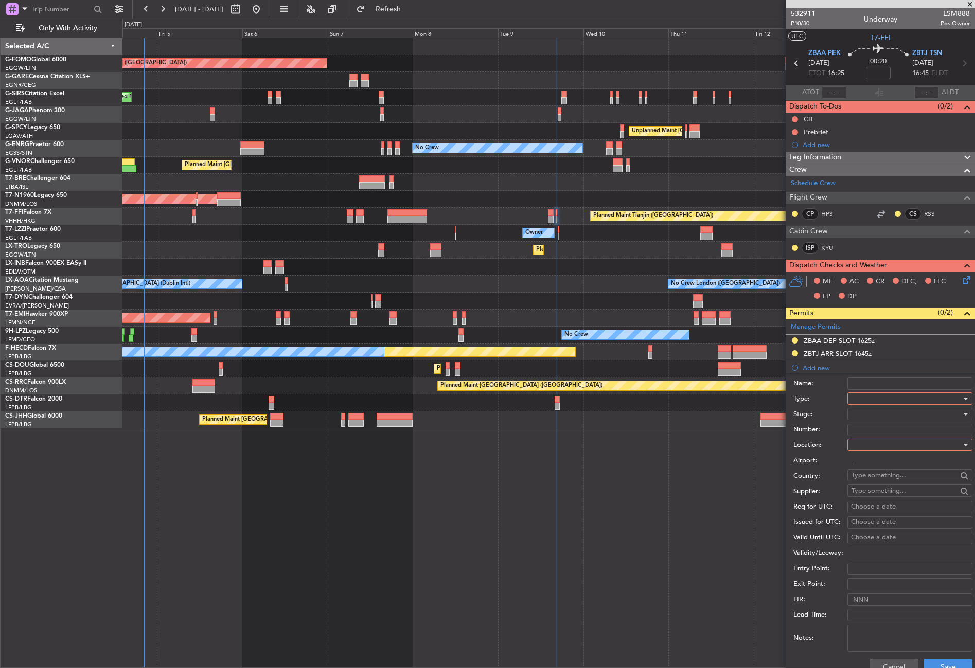
click at [861, 402] on div at bounding box center [906, 398] width 110 height 15
click at [867, 456] on span "Landing" at bounding box center [906, 456] width 108 height 15
click at [863, 442] on div at bounding box center [906, 444] width 110 height 15
click at [873, 494] on span "Arrival" at bounding box center [906, 496] width 108 height 15
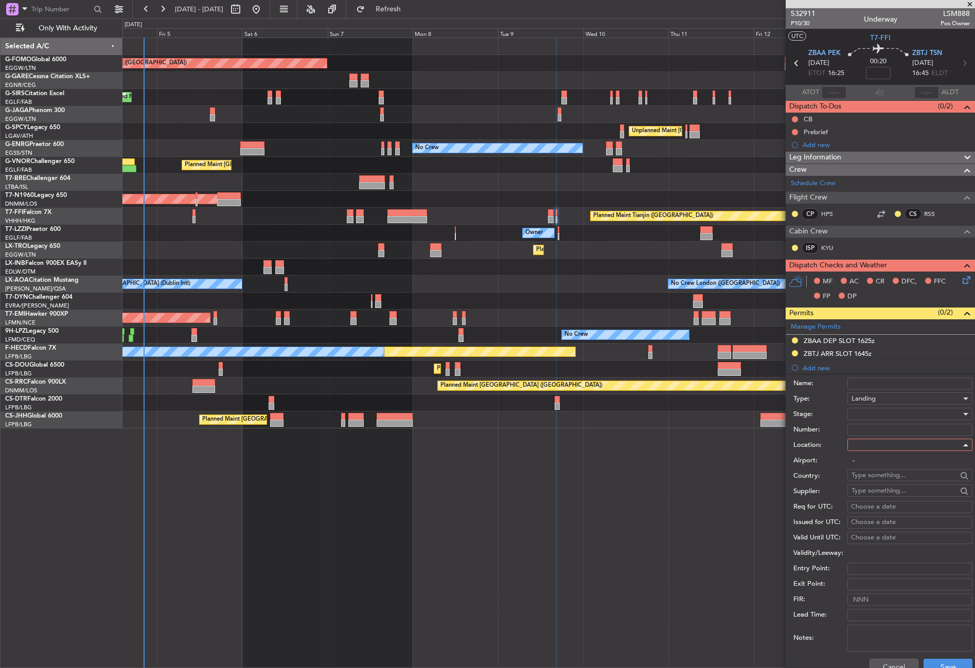
type input "ZBTJ / TSN"
click at [868, 421] on div at bounding box center [906, 413] width 110 height 15
click at [874, 483] on span "Requested" at bounding box center [906, 481] width 108 height 15
click at [936, 663] on button "Save" at bounding box center [947, 667] width 49 height 16
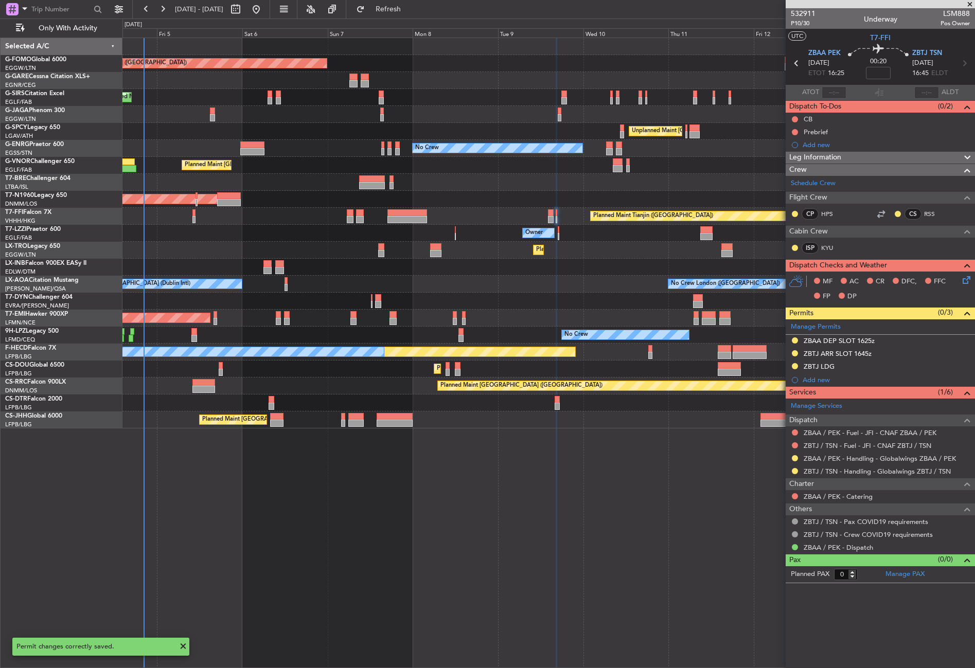
click at [681, 452] on div "Planned Maint London (Luton) Planned Maint London (Farnborough) Unplanned Maint…" at bounding box center [548, 353] width 852 height 630
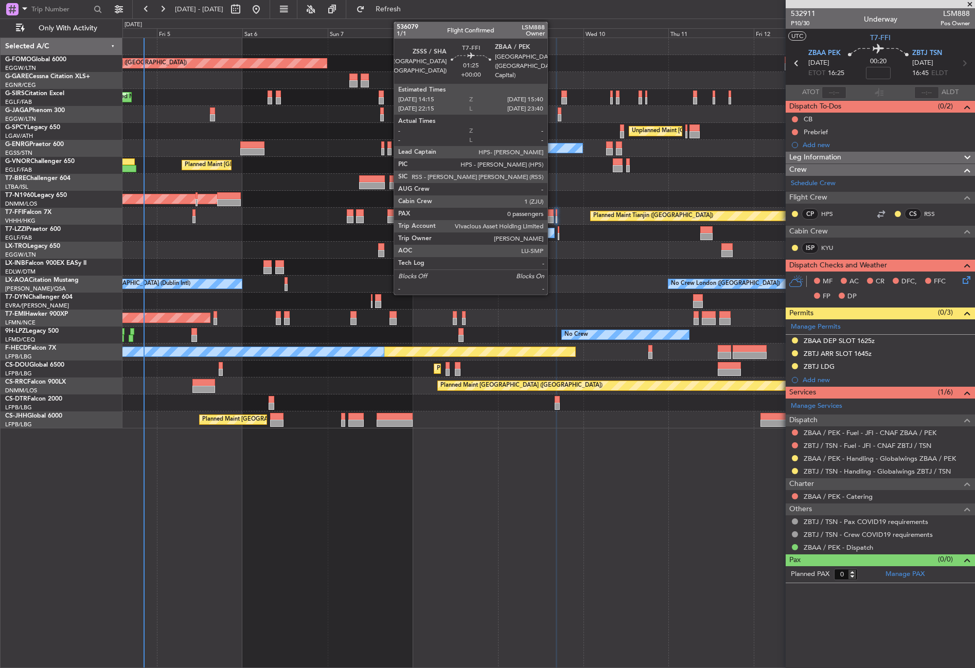
click at [552, 219] on div at bounding box center [550, 219] width 5 height 7
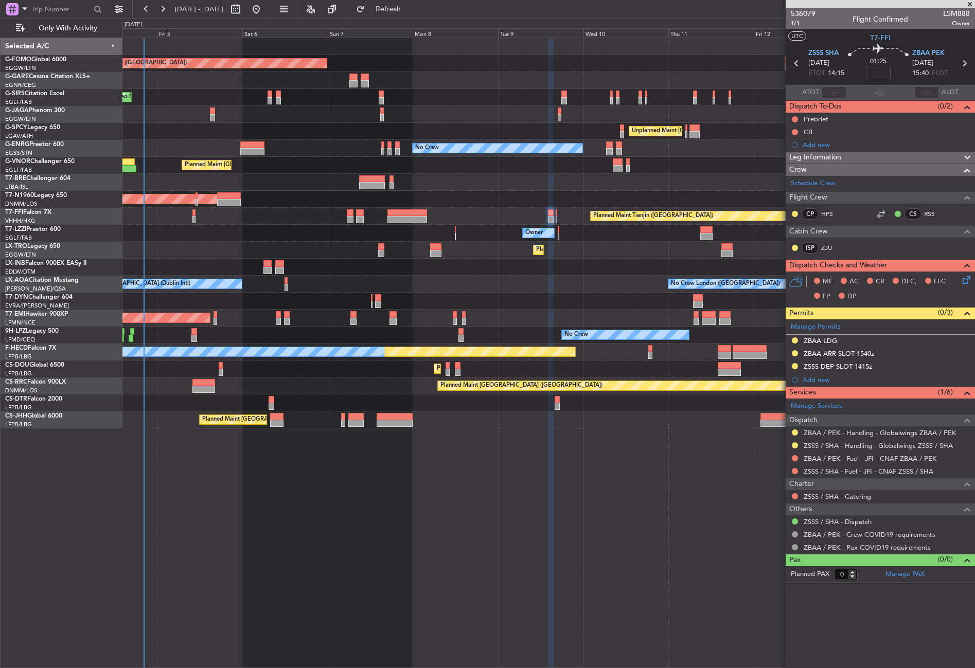
click at [529, 272] on div "Unplanned Maint [GEOGRAPHIC_DATA] (Al Maktoum Intl)" at bounding box center [548, 267] width 852 height 17
click at [529, 286] on div "No Crew Dublin (Dublin Intl) No Crew London (Farnborough)" at bounding box center [548, 284] width 852 height 17
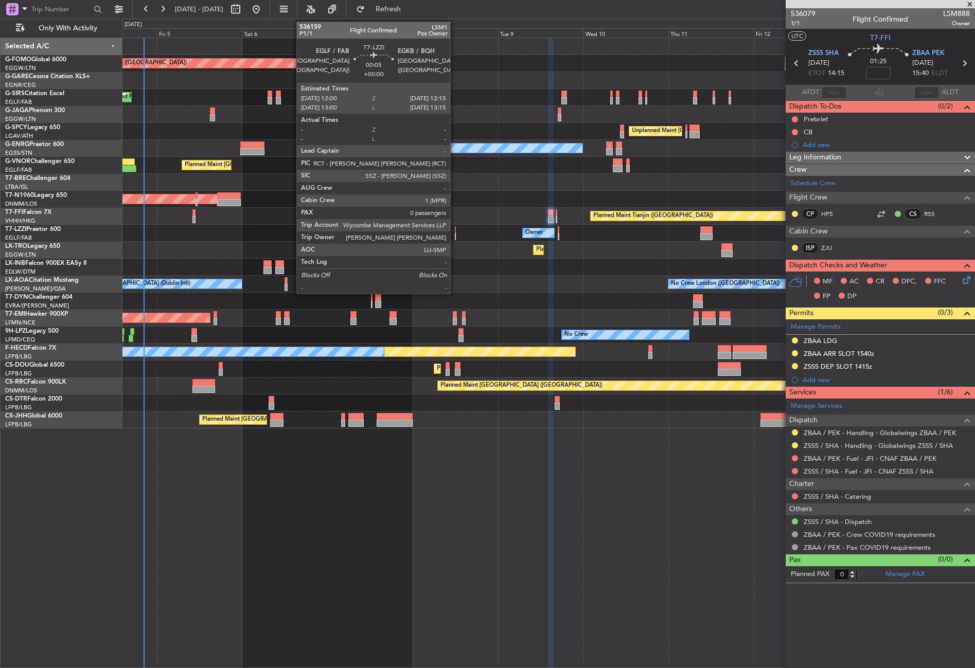
click at [455, 233] on div at bounding box center [455, 236] width 1 height 7
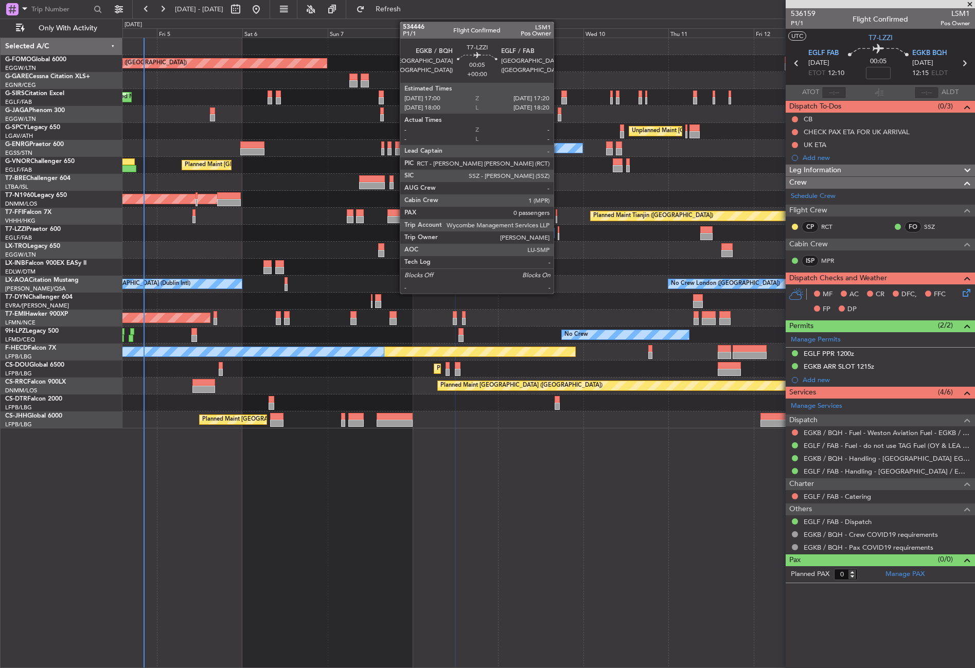
click at [558, 235] on div at bounding box center [558, 236] width 2 height 7
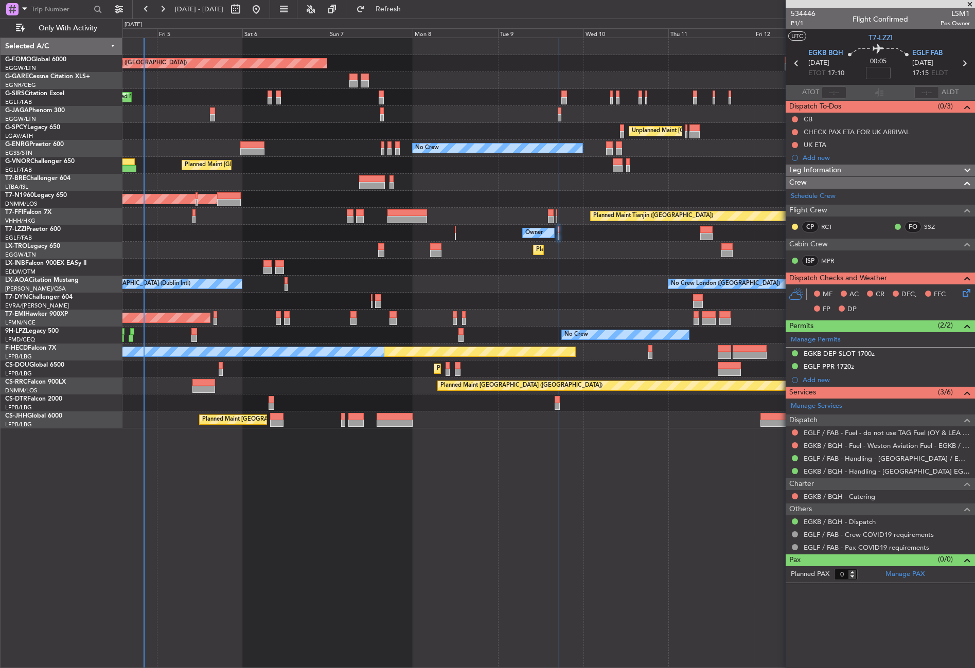
click at [340, 261] on div "Unplanned Maint [GEOGRAPHIC_DATA] (Al Maktoum Intl)" at bounding box center [548, 267] width 852 height 17
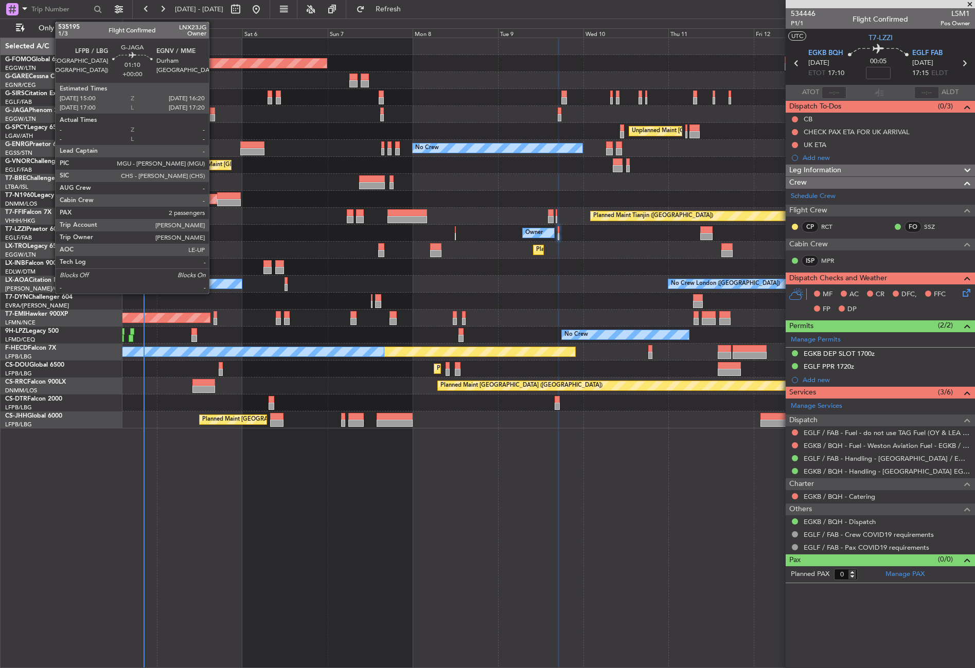
click at [213, 116] on div at bounding box center [212, 117] width 5 height 7
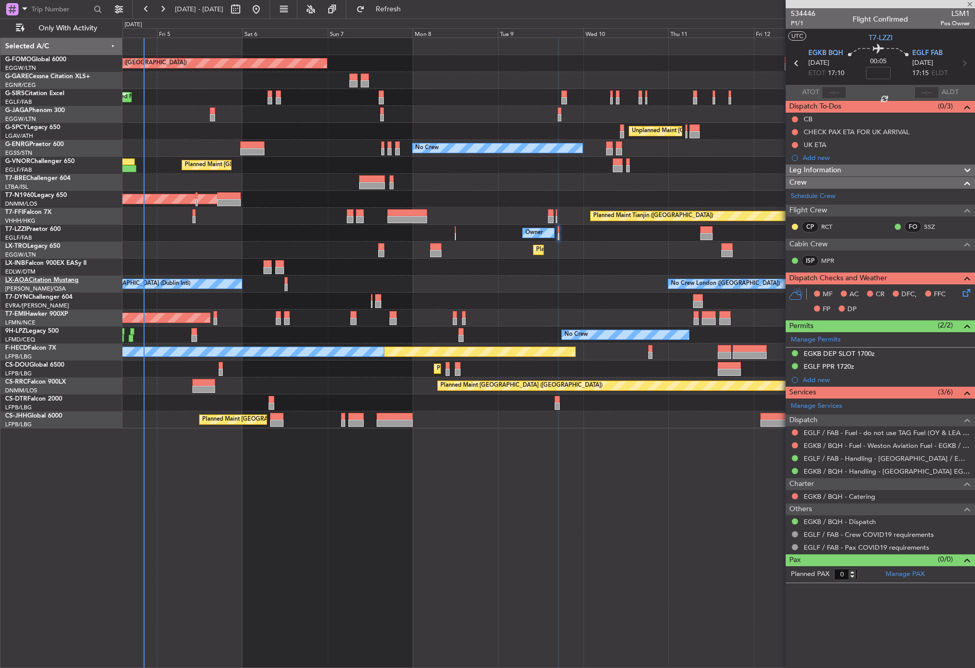
type input "2"
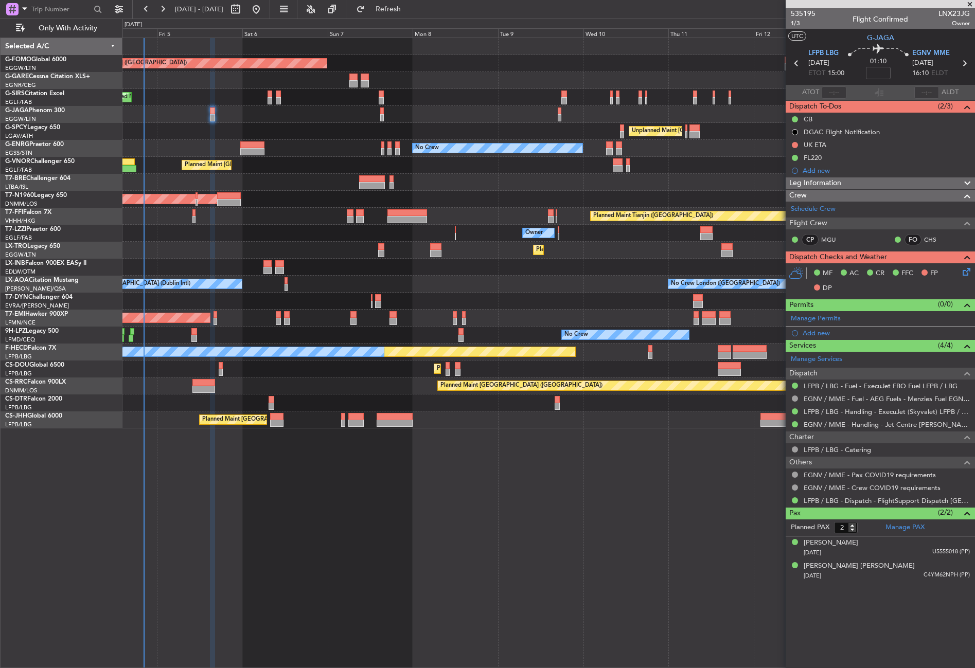
click at [320, 451] on div "Planned Maint London (Luton) Planned Maint London (Farnborough) Unplanned Maint…" at bounding box center [548, 353] width 852 height 630
click at [871, 184] on div "Leg Information" at bounding box center [879, 183] width 189 height 12
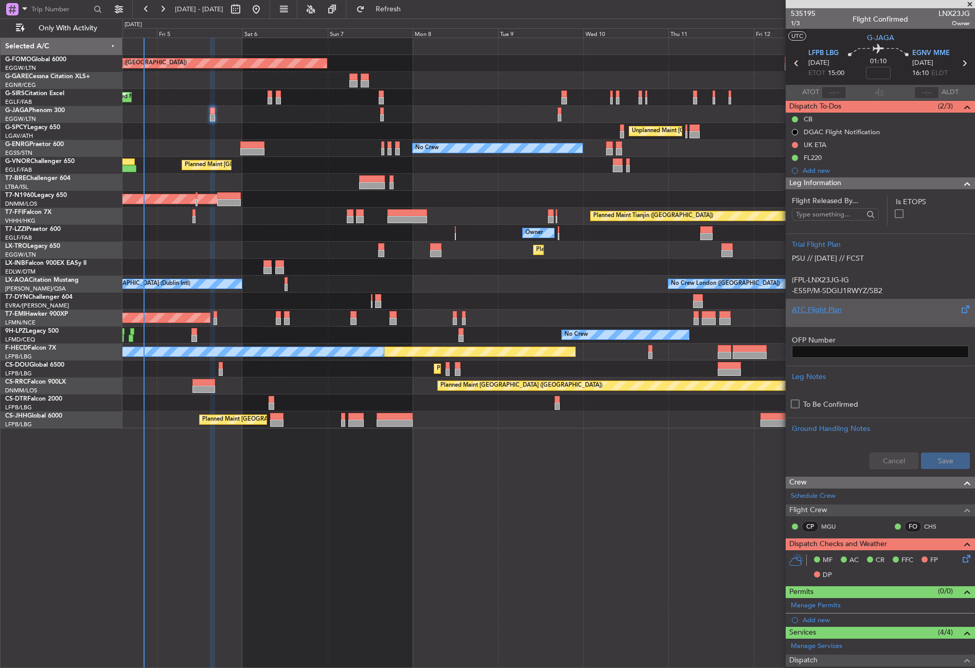
click at [848, 311] on div "ATC Flight Plan" at bounding box center [879, 309] width 177 height 11
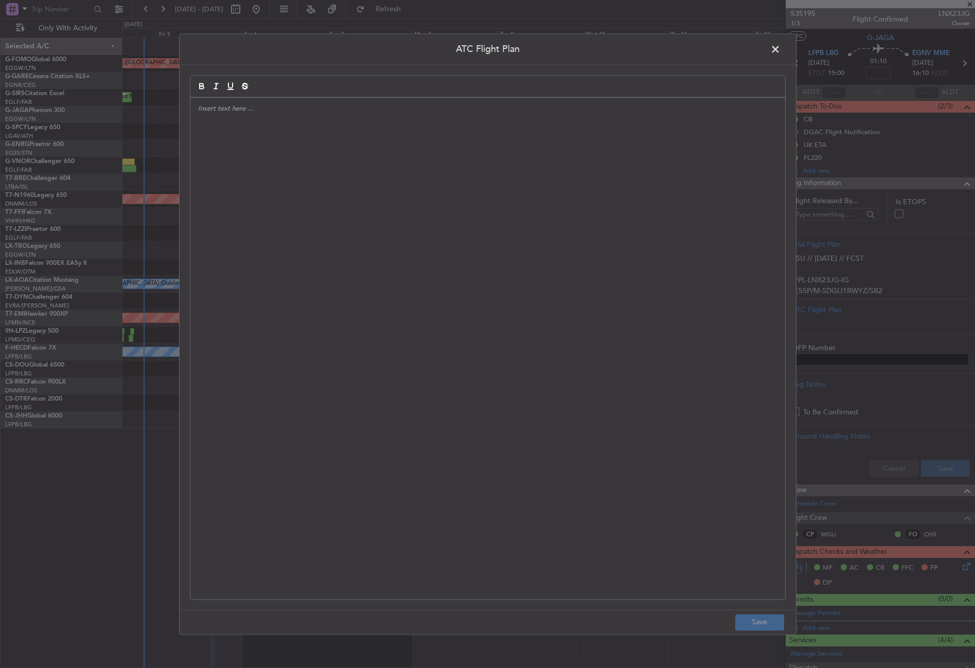
click at [587, 271] on div at bounding box center [487, 348] width 594 height 501
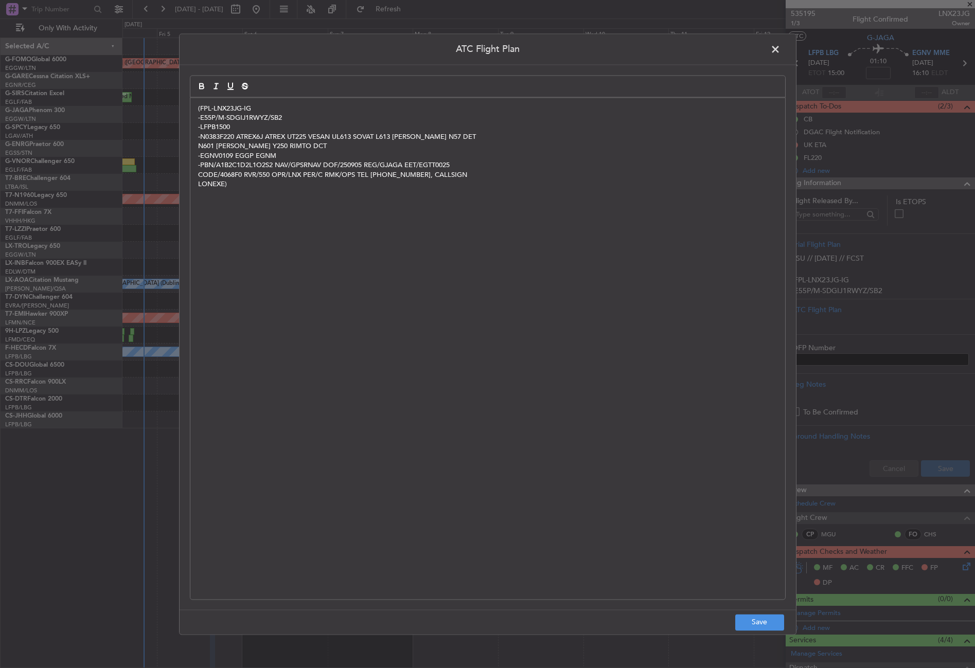
scroll to position [0, 0]
click at [758, 617] on button "Save" at bounding box center [759, 622] width 49 height 16
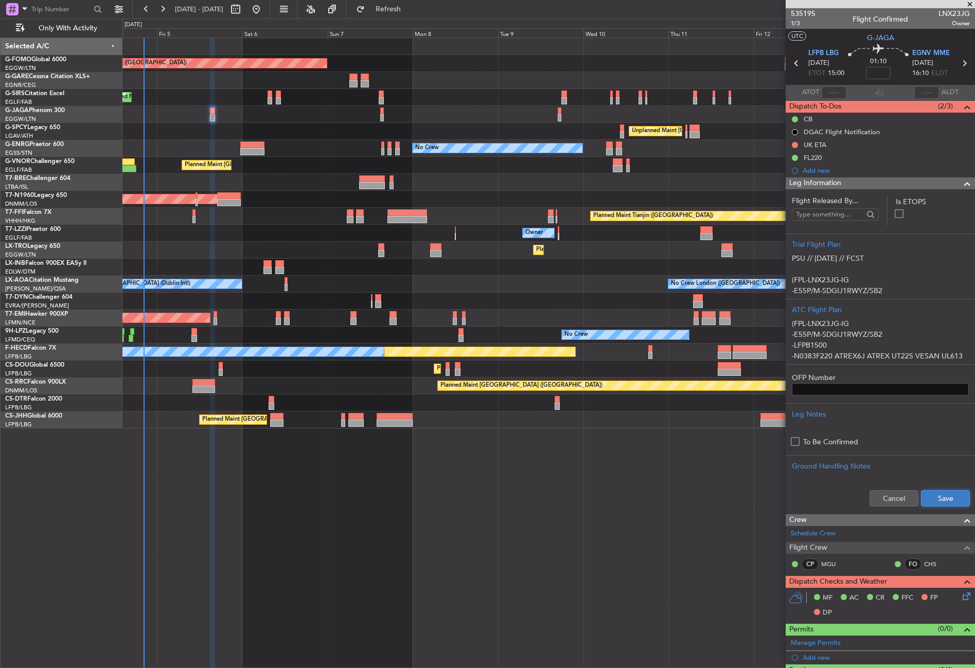
click at [954, 496] on button "Save" at bounding box center [945, 498] width 49 height 16
click at [283, 514] on div "Planned Maint London (Luton) Planned Maint London (Farnborough) Unplanned Maint…" at bounding box center [548, 353] width 852 height 630
click at [794, 180] on span "Leg Information" at bounding box center [815, 183] width 52 height 12
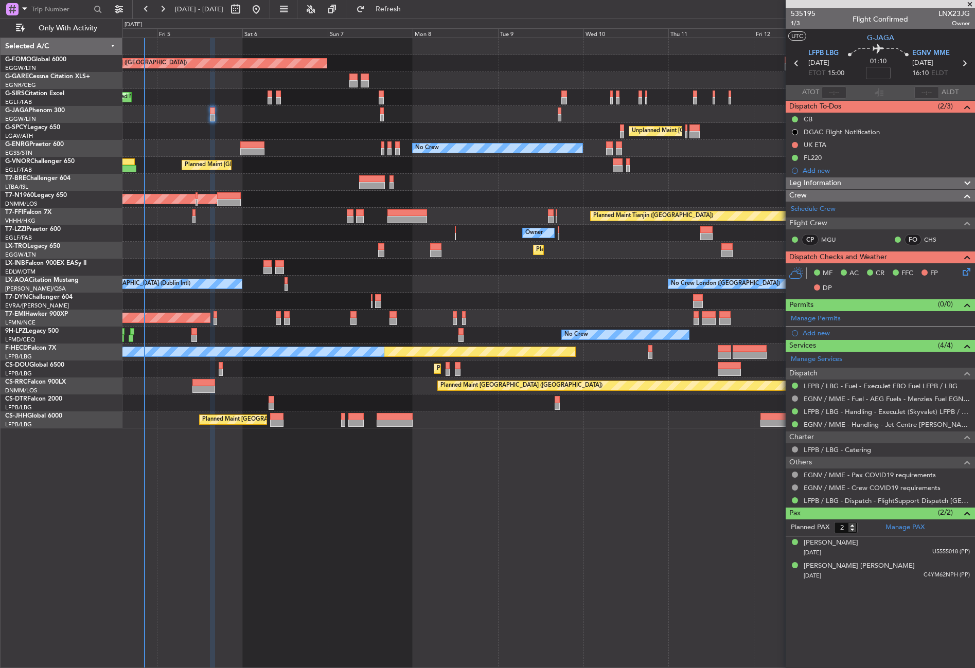
click at [497, 585] on div "Planned Maint London (Luton) Planned Maint London (Farnborough) Unplanned Maint…" at bounding box center [548, 353] width 852 height 630
click at [444, 517] on div "Planned Maint London (Luton) Planned Maint London (Farnborough) Unplanned Maint…" at bounding box center [548, 353] width 852 height 630
click at [403, 501] on div "Planned Maint London (Luton) Planned Maint London (Farnborough) Unplanned Maint…" at bounding box center [548, 353] width 852 height 630
click at [966, 274] on icon at bounding box center [964, 270] width 8 height 8
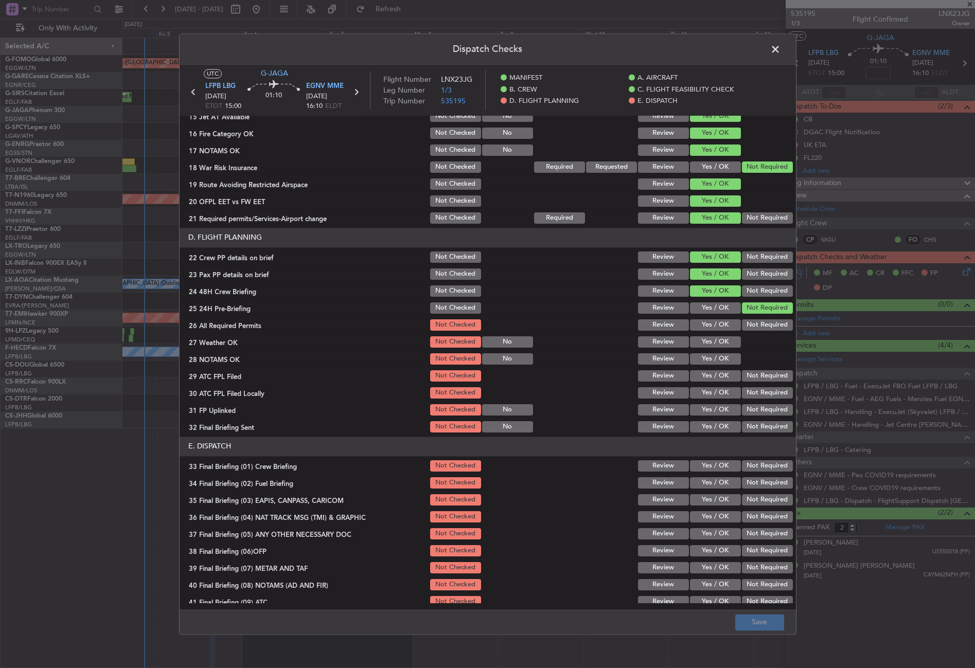
scroll to position [426, 0]
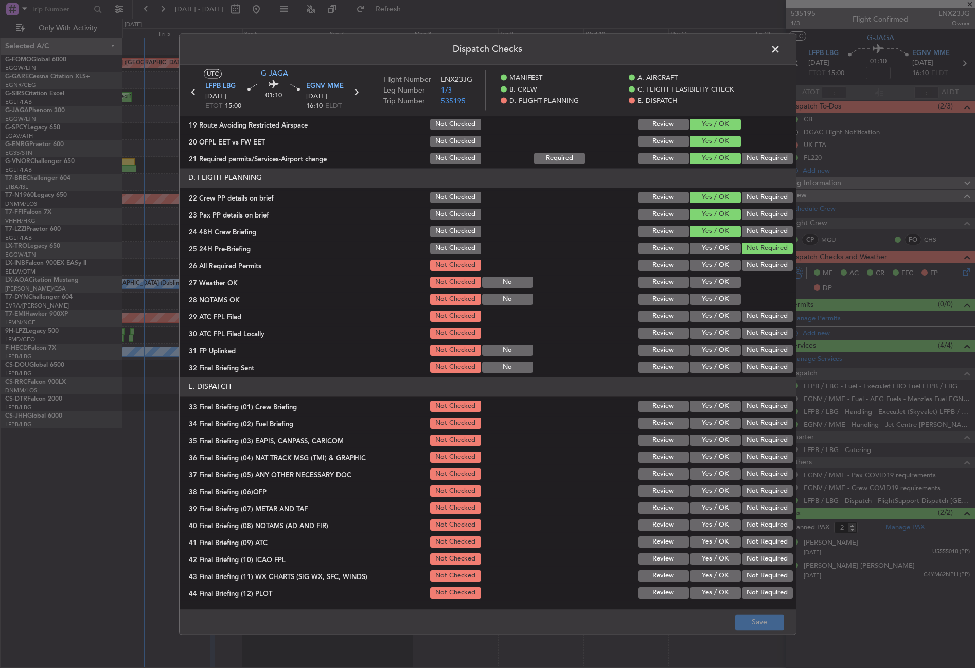
click at [692, 262] on button "Yes / OK" at bounding box center [715, 265] width 51 height 11
click at [701, 280] on button "Yes / OK" at bounding box center [715, 282] width 51 height 11
click at [699, 300] on button "Yes / OK" at bounding box center [715, 299] width 51 height 11
click at [699, 312] on button "Yes / OK" at bounding box center [715, 316] width 51 height 11
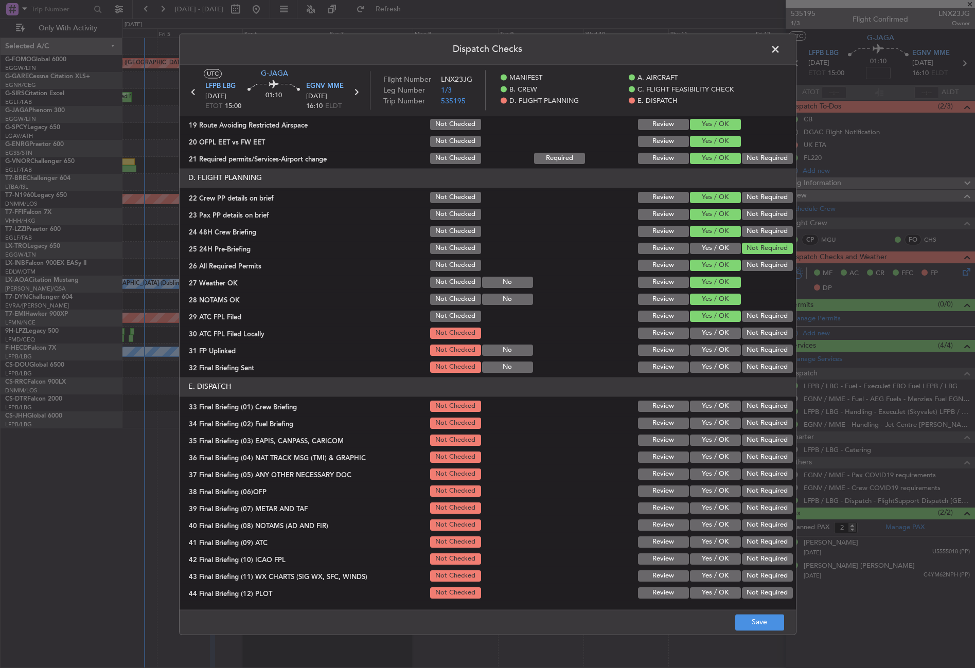
click at [753, 330] on button "Not Required" at bounding box center [767, 333] width 51 height 11
click at [721, 355] on button "Yes / OK" at bounding box center [715, 350] width 51 height 11
click at [753, 369] on button "Not Required" at bounding box center [767, 367] width 51 height 11
click at [701, 406] on button "Yes / OK" at bounding box center [715, 406] width 51 height 11
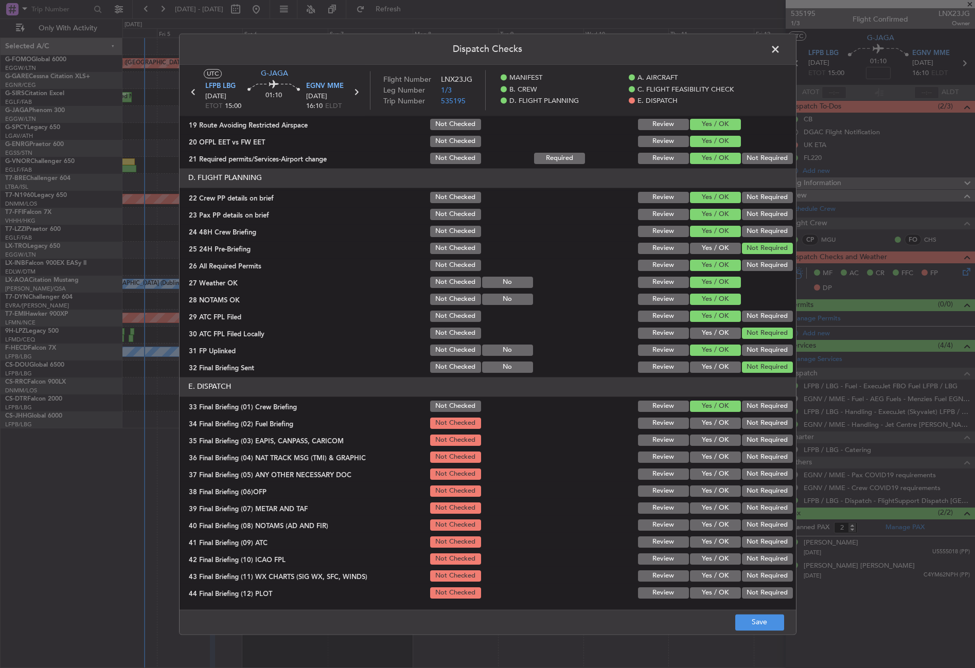
click at [702, 426] on button "Yes / OK" at bounding box center [715, 423] width 51 height 11
click at [762, 444] on button "Not Required" at bounding box center [767, 440] width 51 height 11
click at [753, 456] on button "Not Required" at bounding box center [767, 457] width 51 height 11
click at [701, 470] on button "Yes / OK" at bounding box center [715, 474] width 51 height 11
click at [701, 486] on button "Yes / OK" at bounding box center [715, 490] width 51 height 11
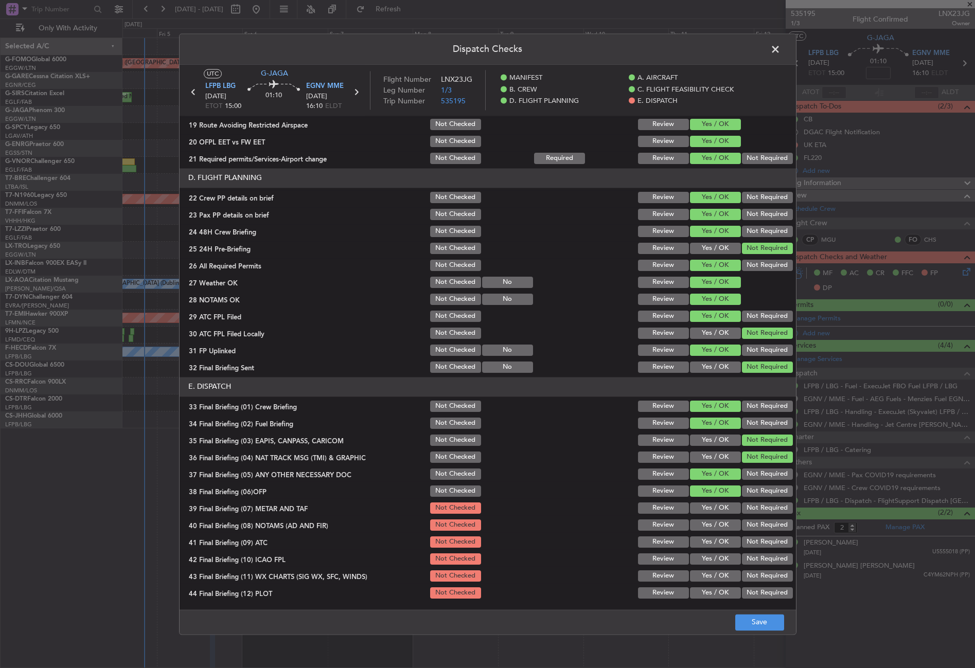
click at [702, 513] on button "Yes / OK" at bounding box center [715, 507] width 51 height 11
click at [705, 527] on button "Yes / OK" at bounding box center [715, 524] width 51 height 11
click at [709, 548] on div "Yes / OK" at bounding box center [714, 542] width 52 height 14
click at [718, 542] on button "Yes / OK" at bounding box center [715, 541] width 51 height 11
click at [747, 559] on button "Not Required" at bounding box center [767, 558] width 51 height 11
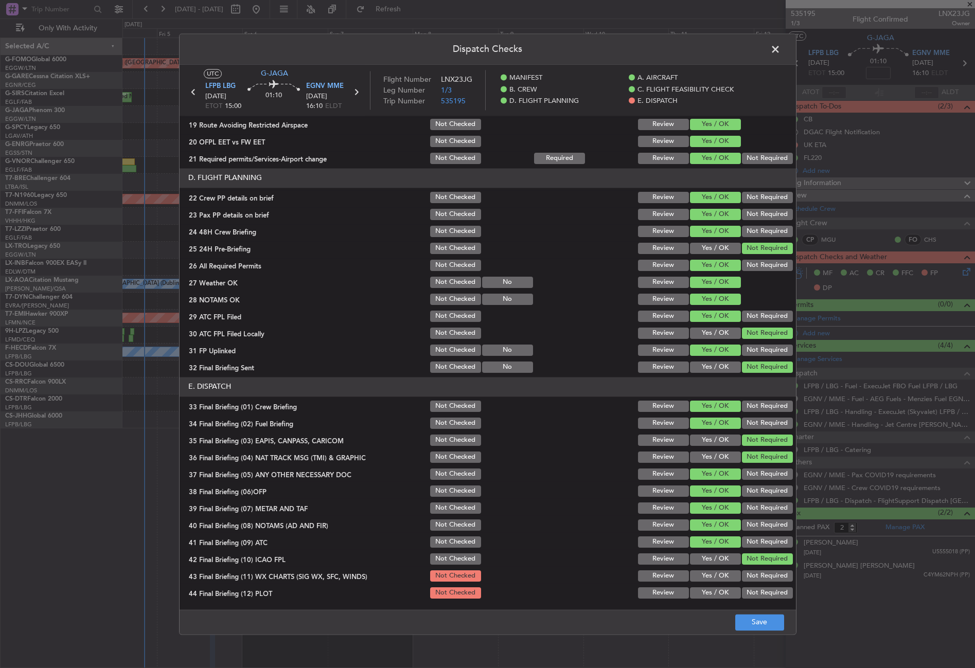
click at [721, 575] on button "Yes / OK" at bounding box center [715, 575] width 51 height 11
click at [745, 589] on button "Not Required" at bounding box center [767, 592] width 51 height 11
click at [751, 621] on button "Save" at bounding box center [759, 622] width 49 height 16
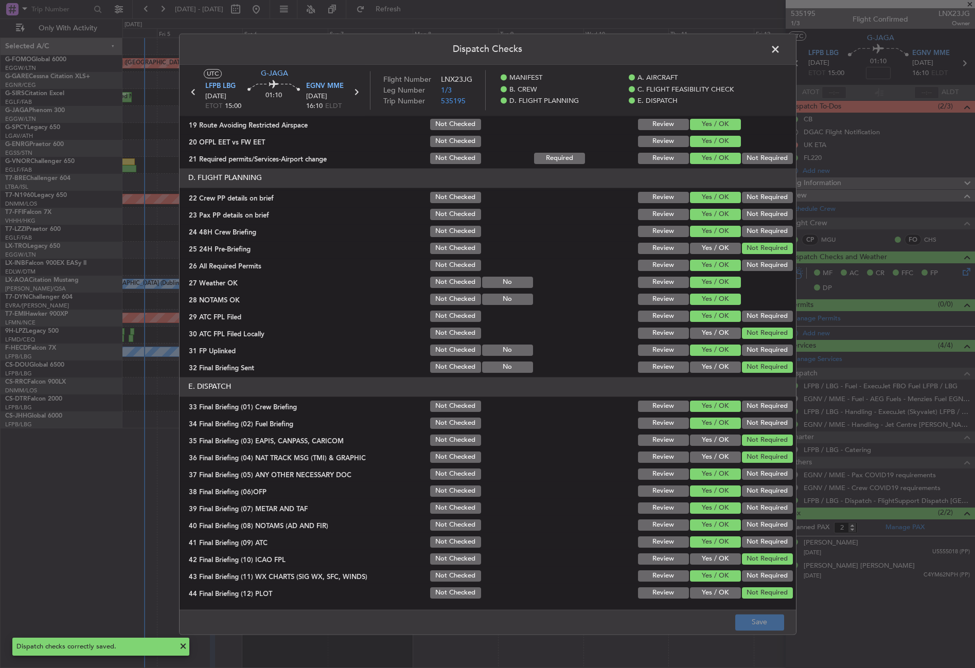
click at [780, 48] on span at bounding box center [780, 52] width 0 height 21
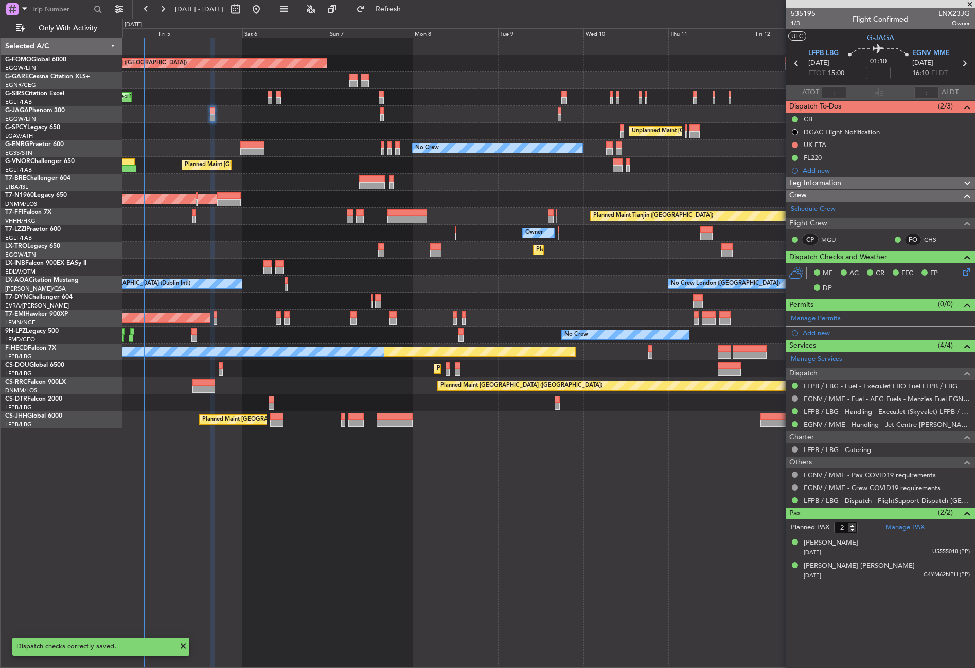
click at [443, 591] on div "Planned Maint London (Luton) Planned Maint London (Farnborough) Unplanned Maint…" at bounding box center [548, 353] width 852 height 630
click at [306, 226] on div "Owner" at bounding box center [548, 233] width 852 height 17
click at [558, 600] on div "Planned Maint London (Luton) Planned Maint London (Farnborough) Unplanned Maint…" at bounding box center [548, 353] width 852 height 630
click at [280, 462] on div "Planned Maint London (Luton) Planned Maint London (Farnborough) Unplanned Maint…" at bounding box center [548, 353] width 852 height 630
click at [795, 23] on span "1/3" at bounding box center [802, 23] width 25 height 9
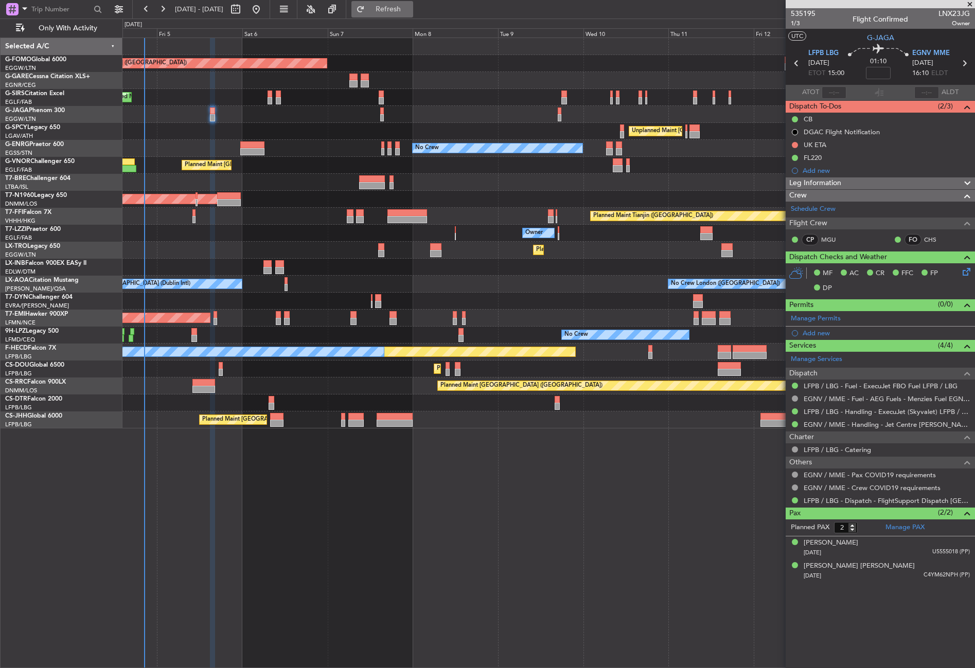
click at [408, 15] on button "Refresh" at bounding box center [382, 9] width 62 height 16
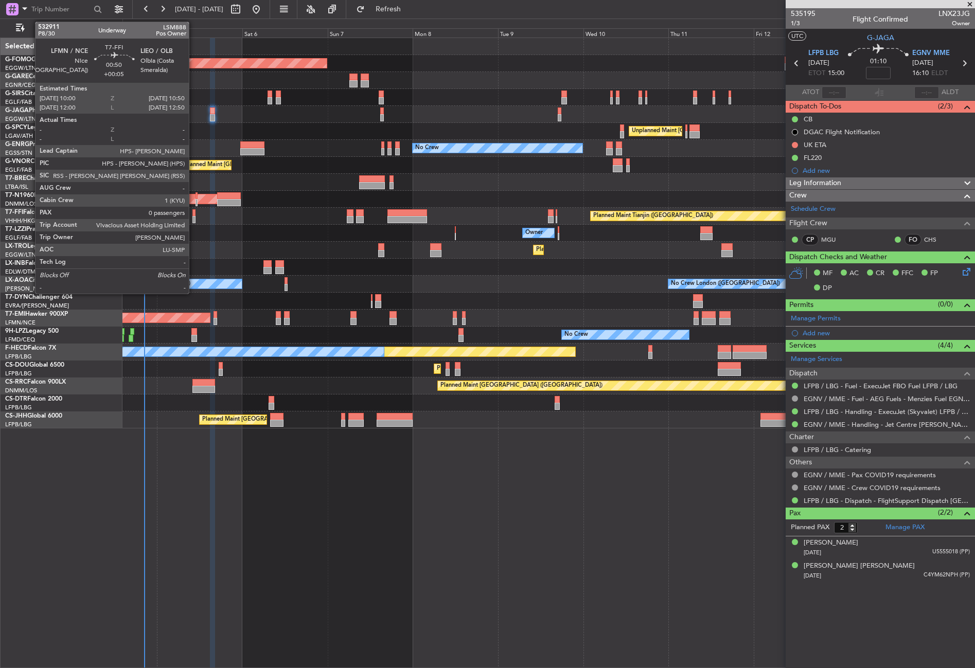
click at [193, 215] on div at bounding box center [193, 212] width 3 height 7
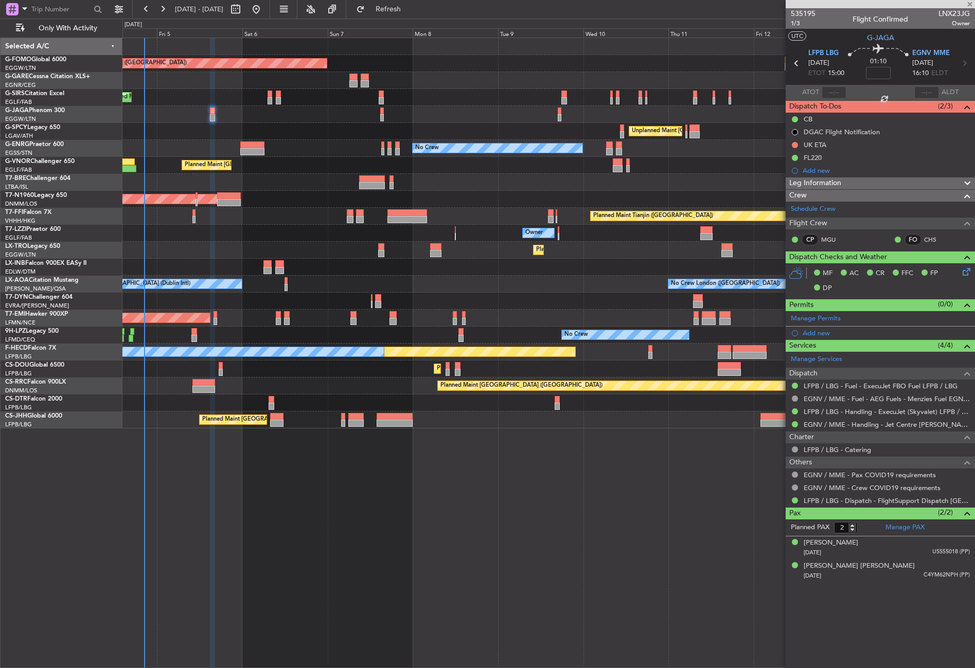
type input "+00:05"
type input "0"
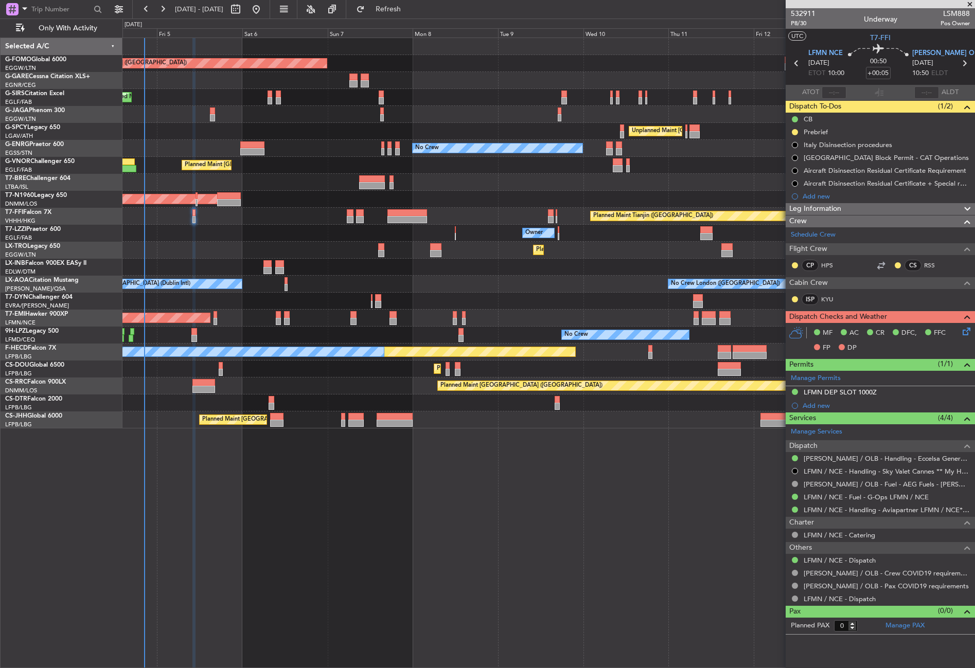
click at [249, 566] on div "Planned Maint London (Luton) Planned Maint London (Farnborough) Unplanned Maint…" at bounding box center [548, 353] width 852 height 630
click at [221, 538] on div "Planned Maint London (Luton) Planned Maint London (Farnborough) Unplanned Maint…" at bounding box center [548, 353] width 852 height 630
click at [385, 558] on div "Planned Maint London (Luton) Planned Maint London (Farnborough) Unplanned Maint…" at bounding box center [548, 353] width 852 height 630
click at [848, 393] on div "LFMN DEP SLOT 1000Z" at bounding box center [839, 392] width 73 height 9
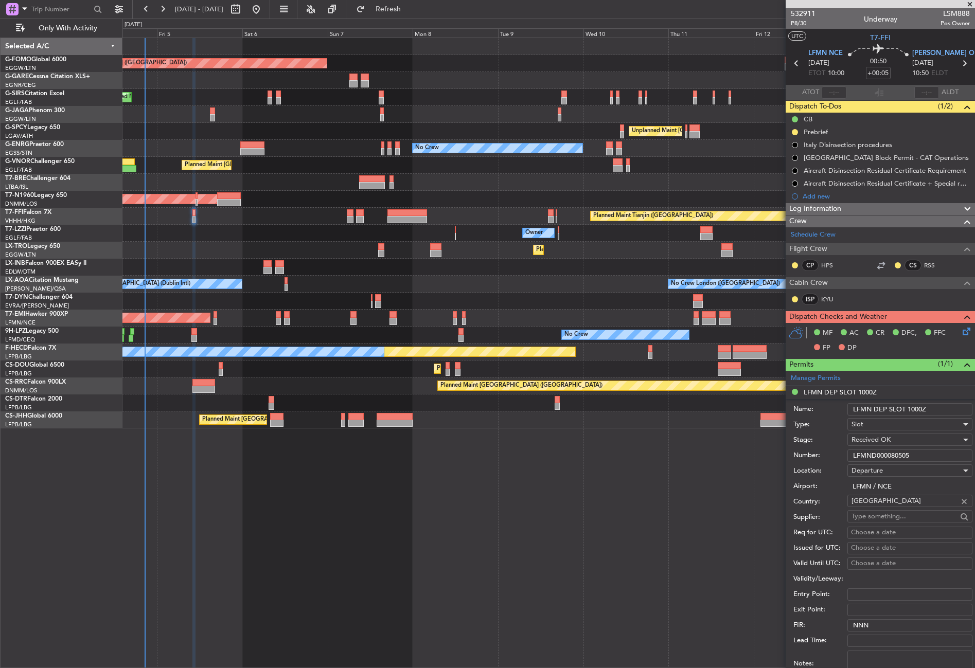
click at [864, 455] on input "LFMND000080505" at bounding box center [909, 455] width 125 height 12
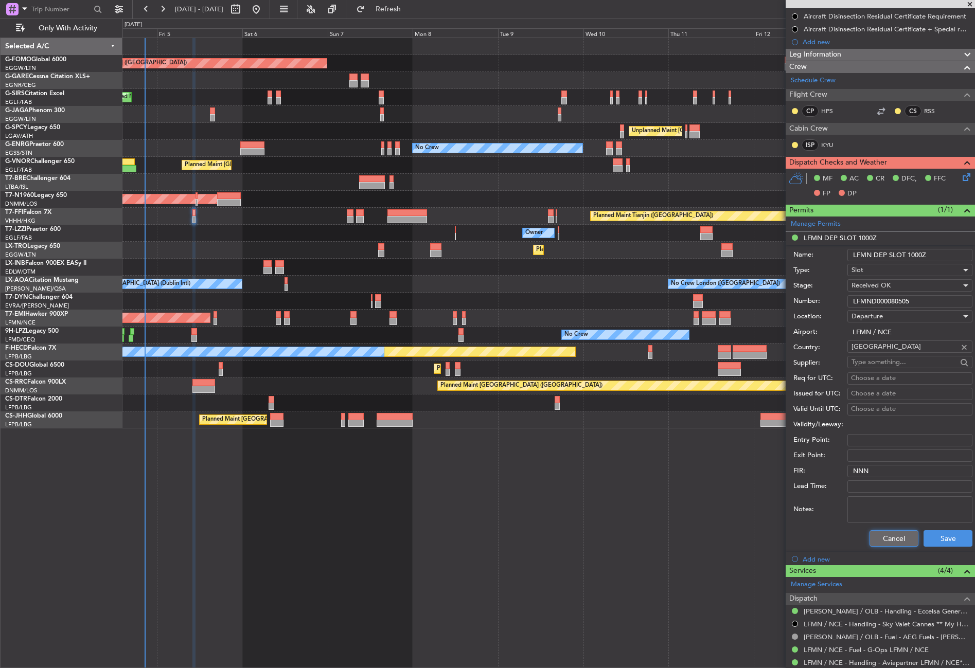
click at [883, 540] on button "Cancel" at bounding box center [893, 538] width 49 height 16
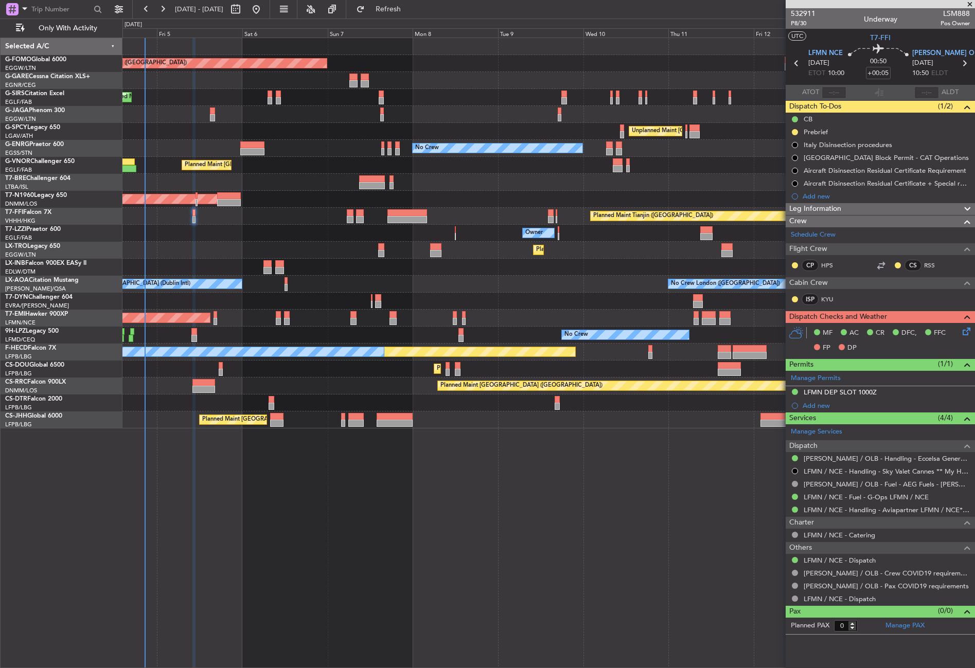
scroll to position [0, 0]
click at [826, 203] on span "Leg Information" at bounding box center [815, 209] width 52 height 12
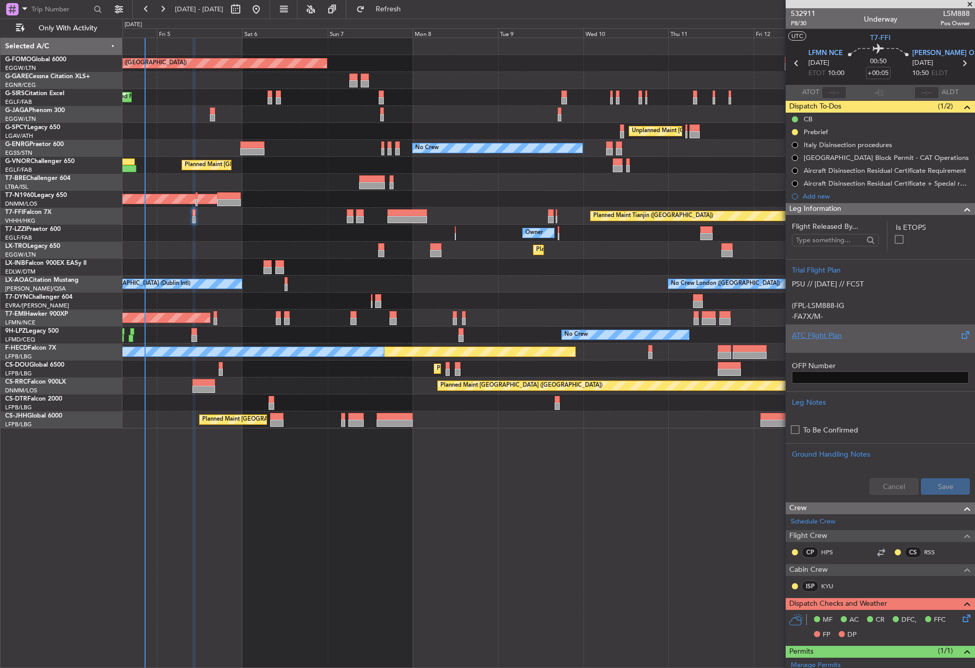
click at [815, 341] on div at bounding box center [879, 344] width 177 height 6
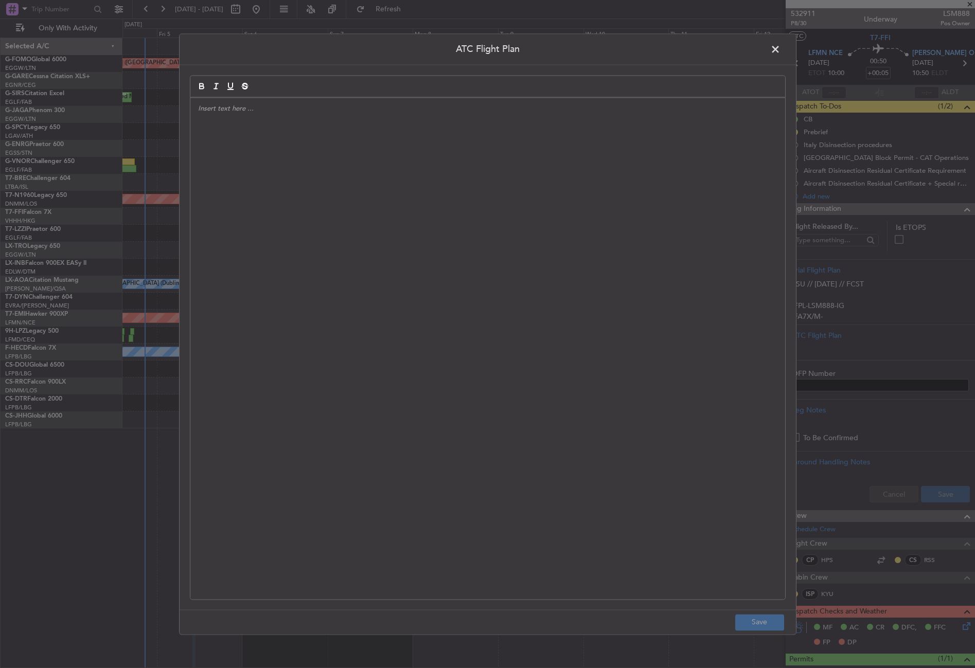
drag, startPoint x: 815, startPoint y: 341, endPoint x: 494, endPoint y: 292, distance: 324.7
click at [494, 292] on div at bounding box center [487, 348] width 594 height 501
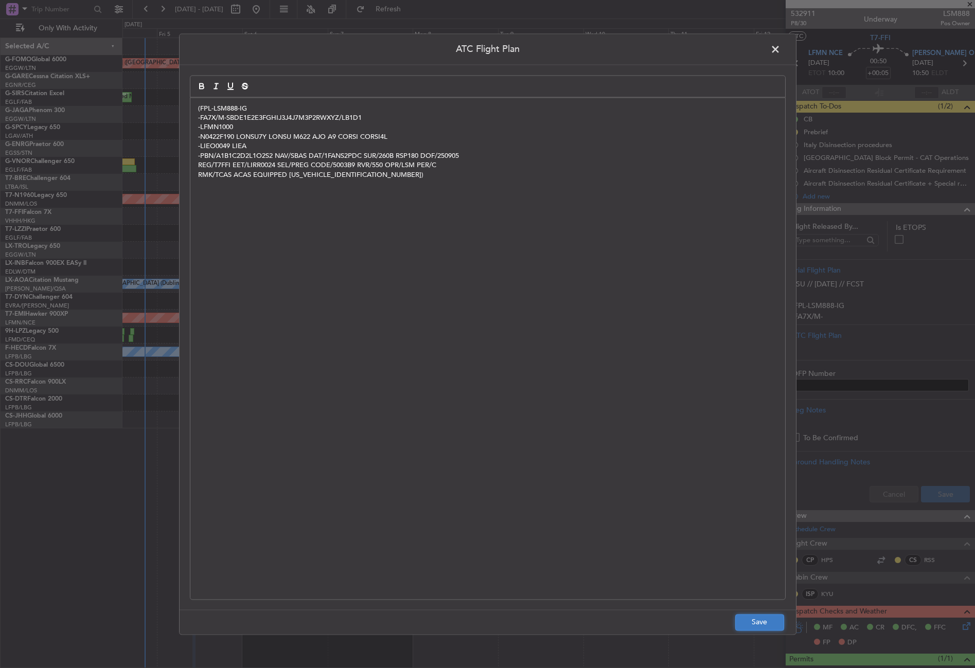
click at [756, 621] on button "Save" at bounding box center [759, 622] width 49 height 16
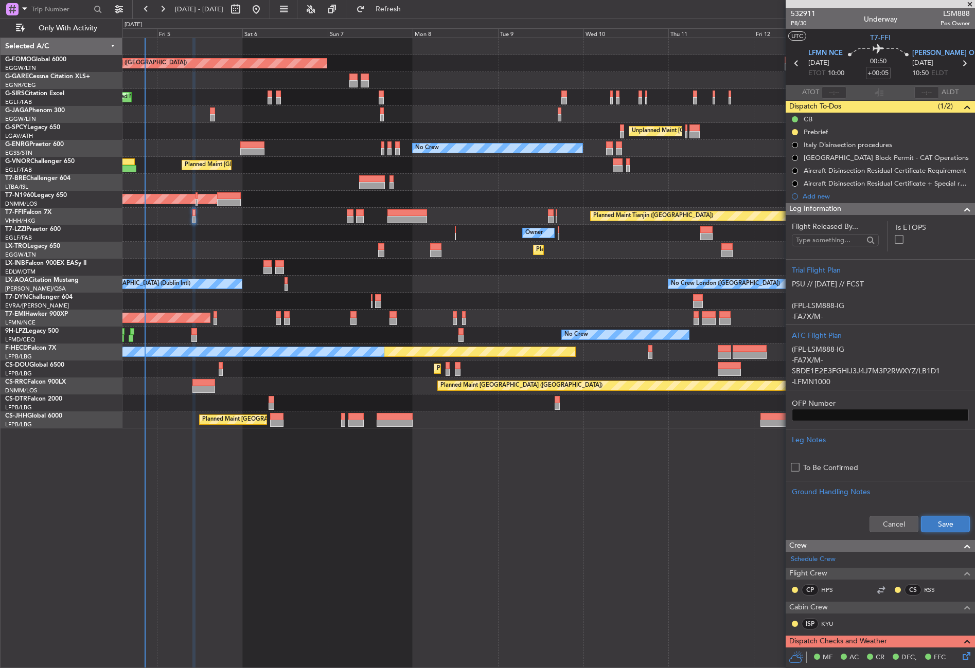
click at [947, 526] on button "Save" at bounding box center [945, 524] width 49 height 16
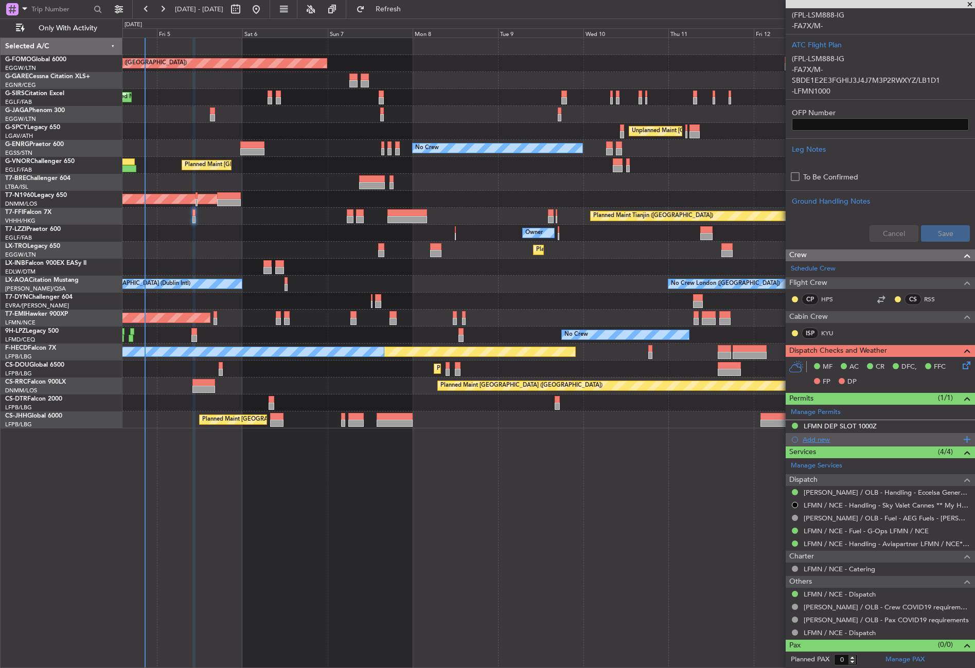
scroll to position [273, 0]
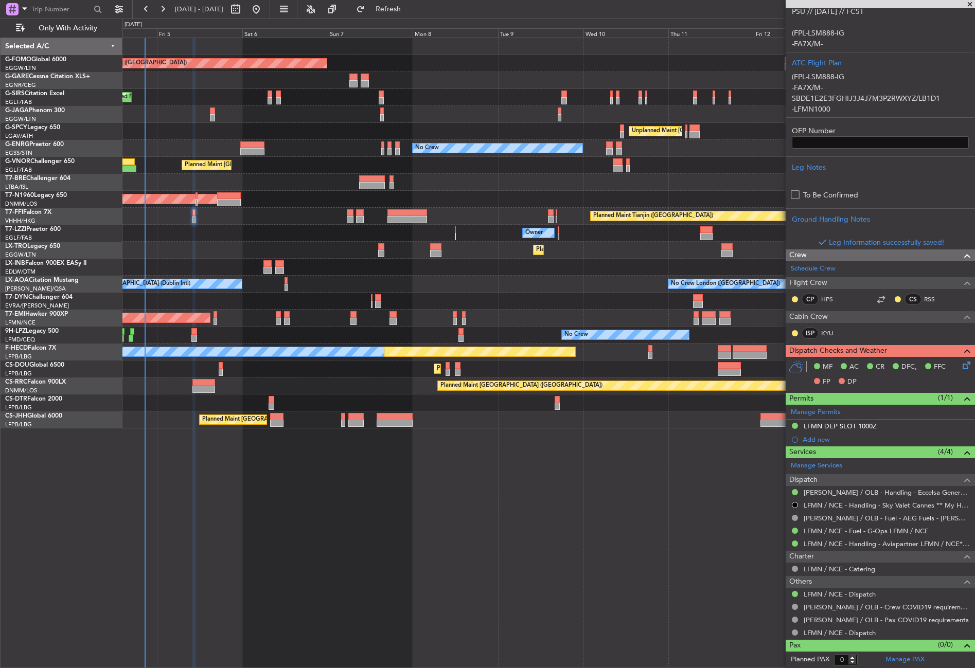
click at [961, 368] on icon at bounding box center [964, 363] width 8 height 8
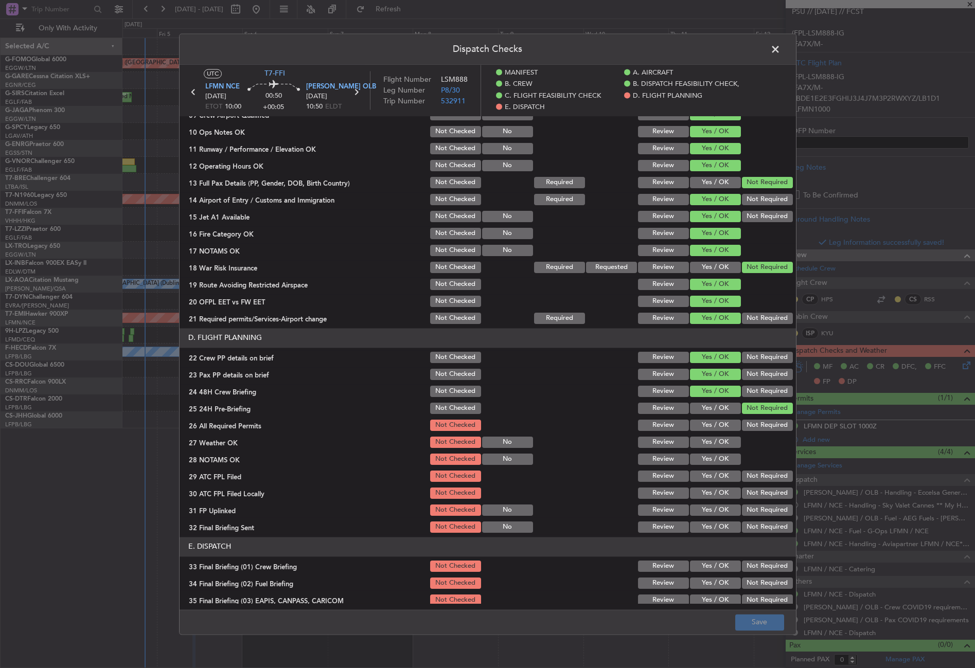
scroll to position [360, 0]
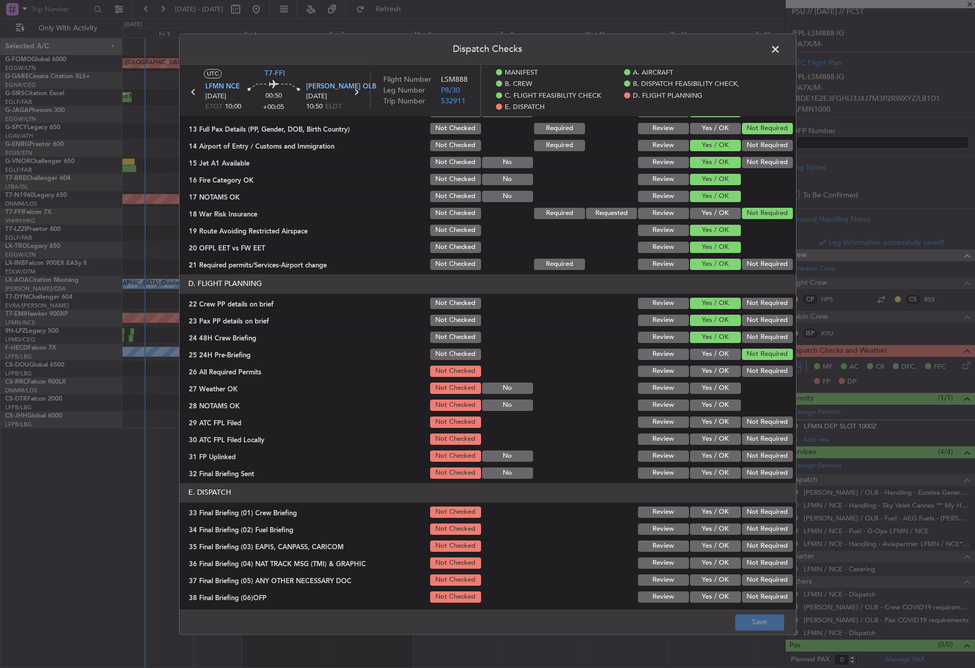
click at [697, 364] on div "Yes / OK" at bounding box center [714, 371] width 52 height 14
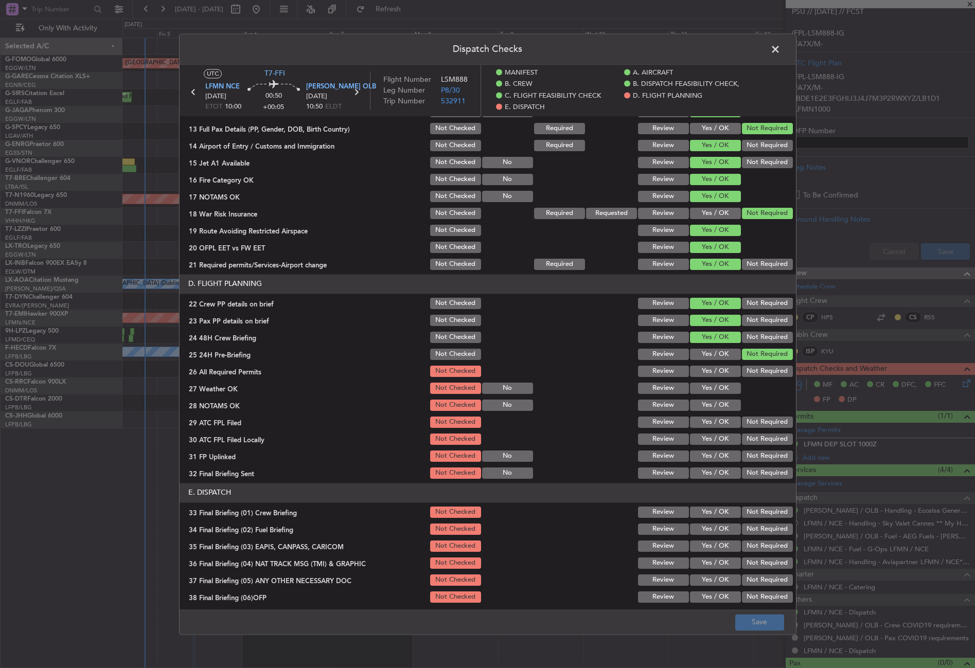
click at [699, 374] on button "Yes / OK" at bounding box center [715, 371] width 51 height 11
click at [699, 386] on button "Yes / OK" at bounding box center [715, 388] width 51 height 11
click at [700, 406] on button "Yes / OK" at bounding box center [715, 405] width 51 height 11
click at [697, 425] on button "Yes / OK" at bounding box center [715, 422] width 51 height 11
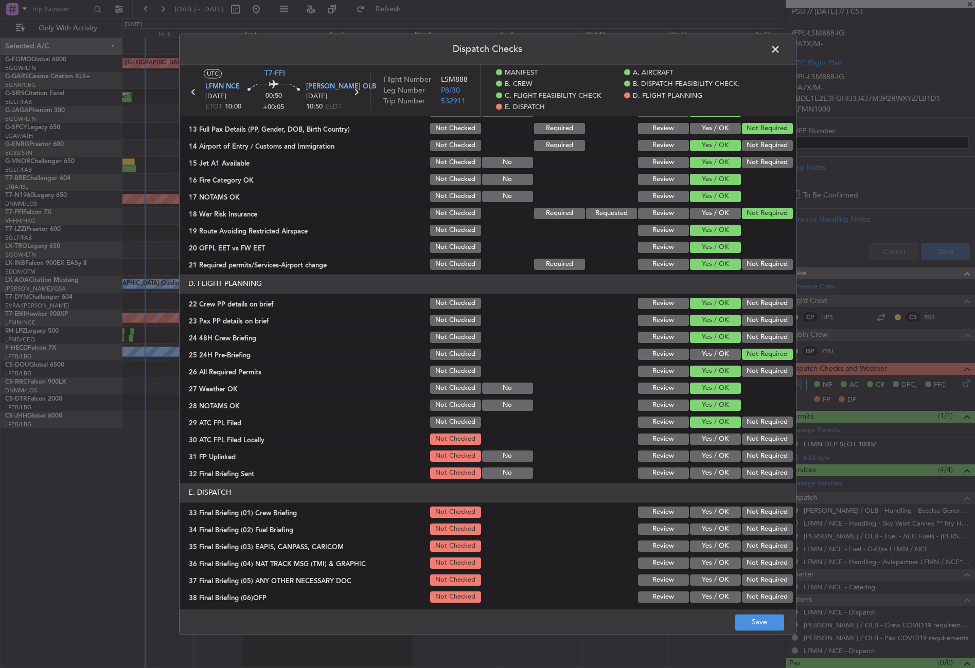
click at [742, 438] on button "Not Required" at bounding box center [767, 439] width 51 height 11
click at [714, 457] on button "Yes / OK" at bounding box center [715, 456] width 51 height 11
click at [746, 476] on button "Not Required" at bounding box center [767, 472] width 51 height 11
drag, startPoint x: 710, startPoint y: 510, endPoint x: 712, endPoint y: 526, distance: 16.1
click at [710, 511] on button "Yes / OK" at bounding box center [715, 512] width 51 height 11
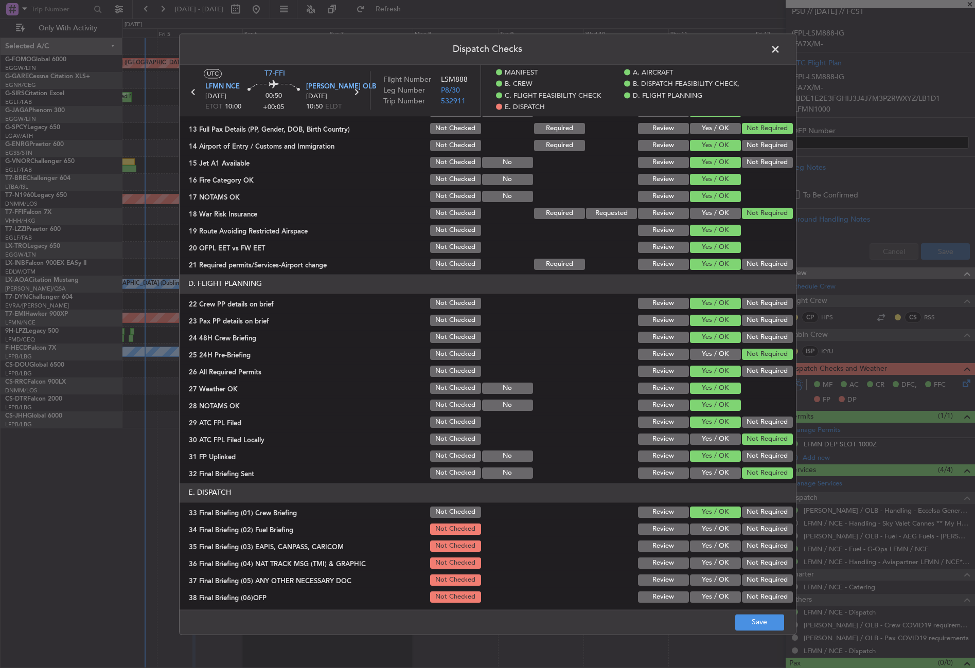
click at [712, 533] on button "Yes / OK" at bounding box center [715, 529] width 51 height 11
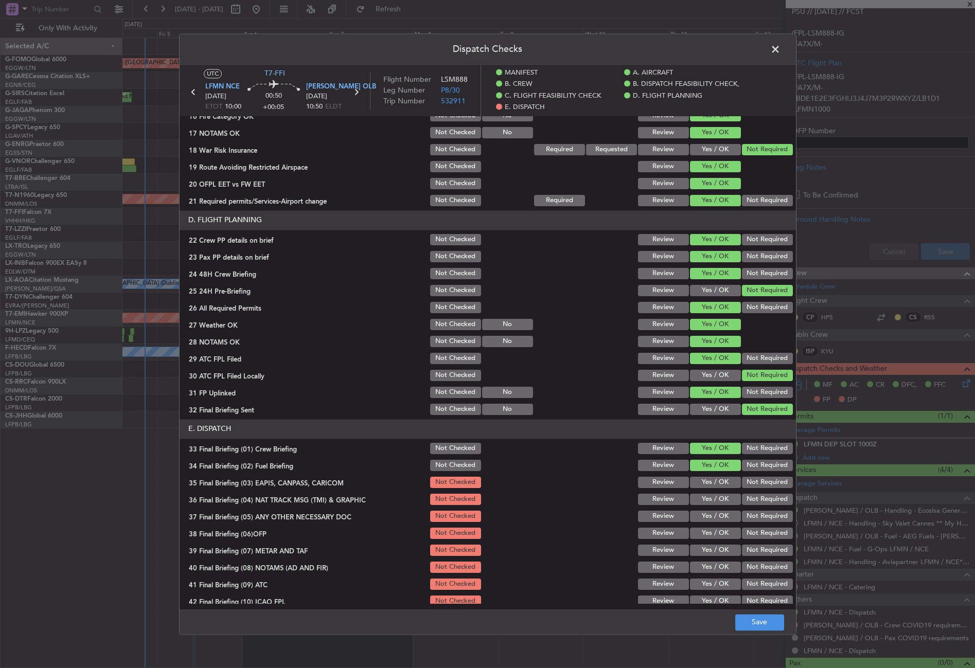
scroll to position [465, 0]
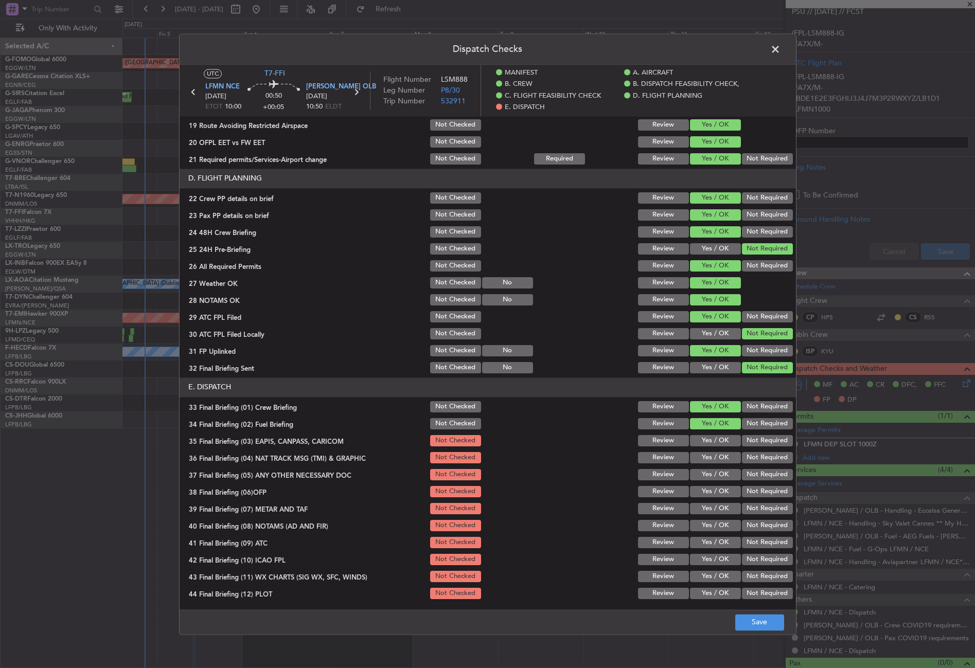
click at [745, 443] on button "Not Required" at bounding box center [767, 440] width 51 height 11
click at [747, 456] on button "Not Required" at bounding box center [767, 457] width 51 height 11
click at [726, 474] on button "Yes / OK" at bounding box center [715, 474] width 51 height 11
click at [724, 495] on button "Yes / OK" at bounding box center [715, 491] width 51 height 11
click at [717, 506] on button "Yes / OK" at bounding box center [715, 508] width 51 height 11
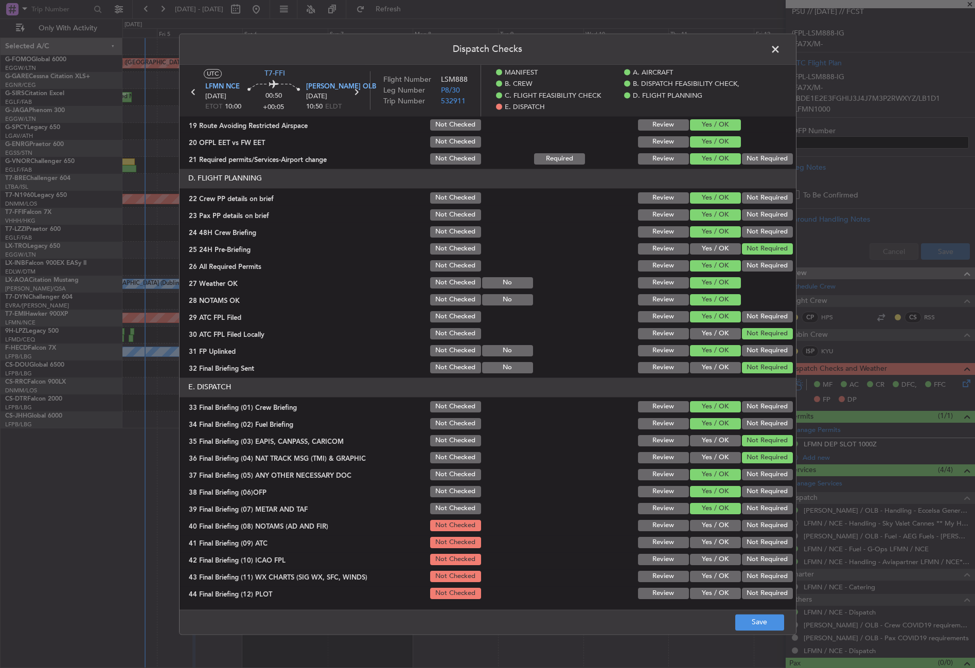
click at [712, 524] on button "Yes / OK" at bounding box center [715, 525] width 51 height 11
click at [710, 546] on button "Yes / OK" at bounding box center [715, 542] width 51 height 11
click at [744, 557] on button "Not Required" at bounding box center [767, 559] width 51 height 11
click at [718, 576] on button "Yes / OK" at bounding box center [715, 576] width 51 height 11
click at [753, 594] on button "Not Required" at bounding box center [767, 593] width 51 height 11
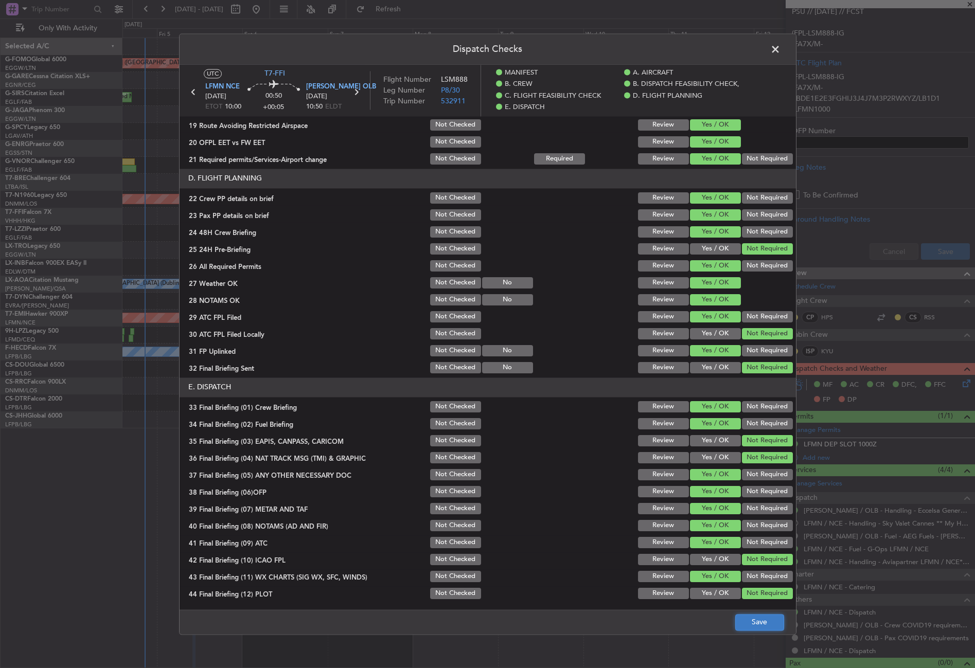
click at [752, 621] on button "Save" at bounding box center [759, 622] width 49 height 16
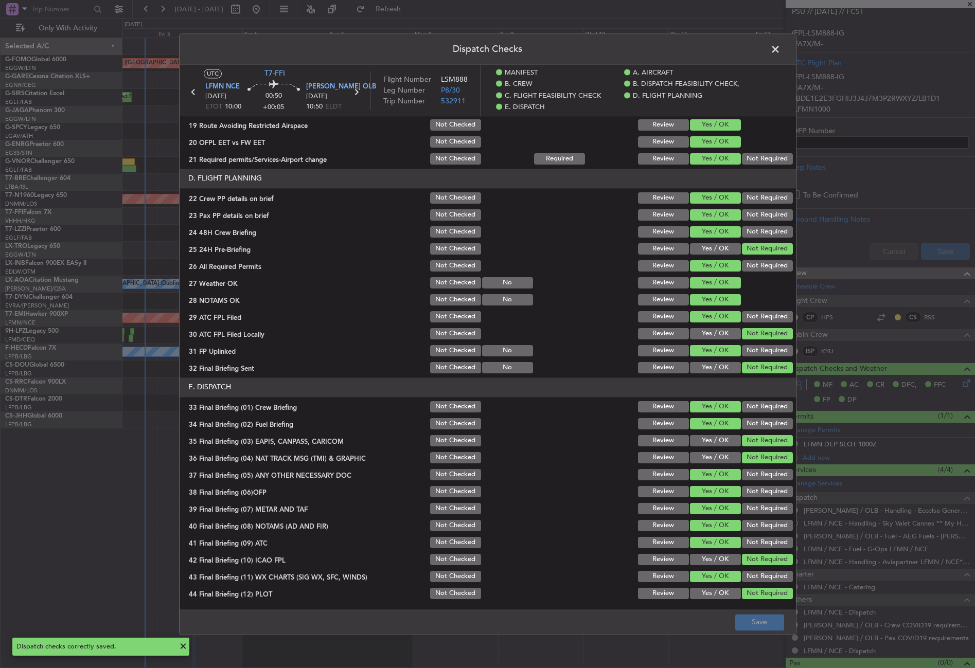
click at [780, 45] on span at bounding box center [780, 52] width 0 height 21
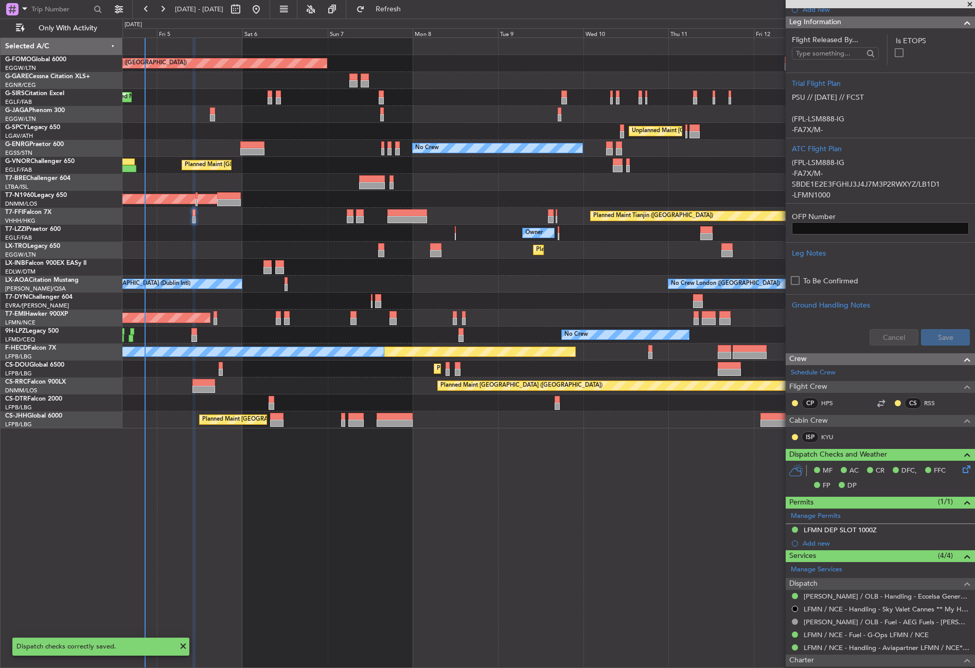
scroll to position [118, 0]
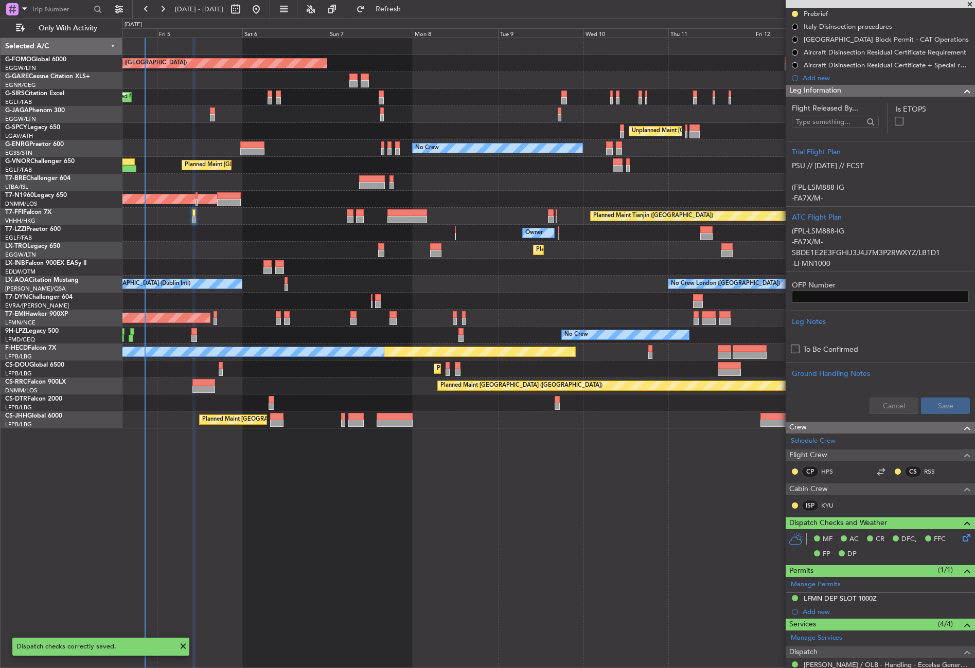
click at [827, 86] on span "Leg Information" at bounding box center [815, 91] width 52 height 12
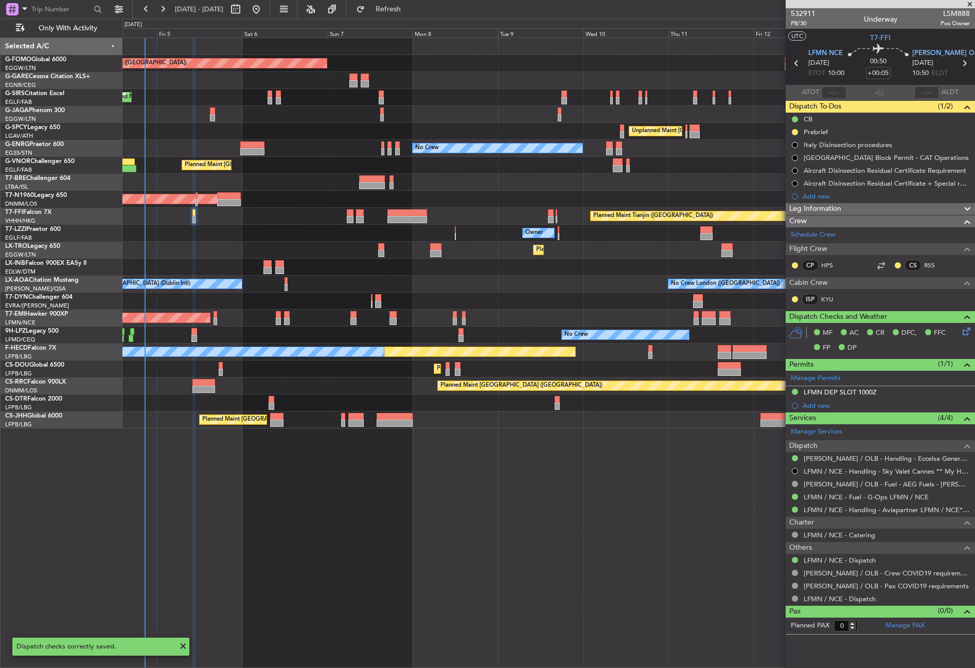
scroll to position [0, 0]
click at [406, 515] on div "Planned Maint London (Luton) Planned Maint London (Farnborough) Unplanned Maint…" at bounding box center [548, 353] width 852 height 630
click at [793, 132] on button at bounding box center [794, 132] width 6 height 6
click at [784, 189] on span "Cancelled" at bounding box center [796, 193] width 29 height 10
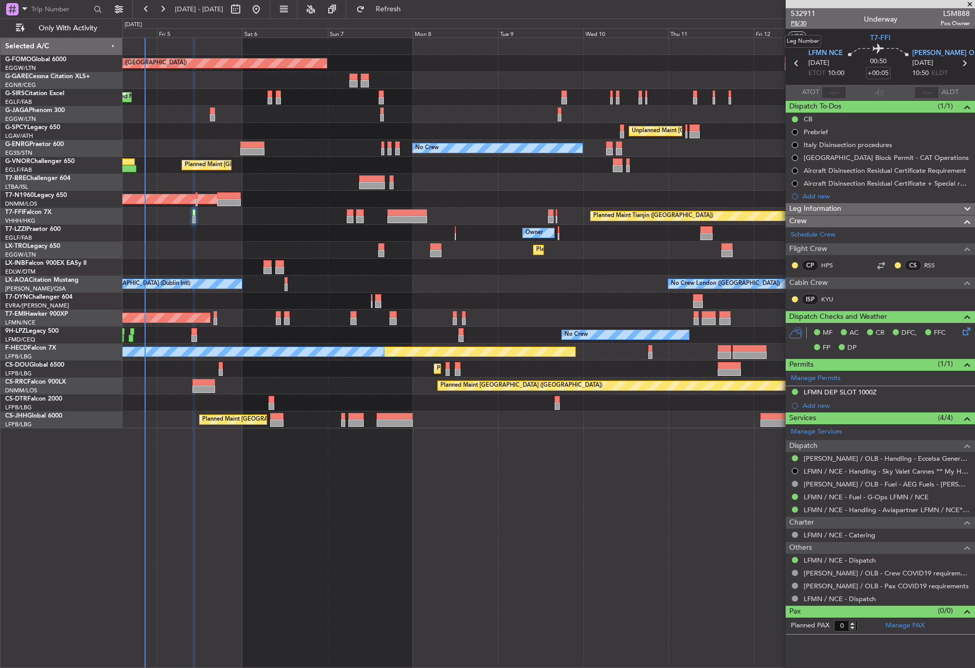
click at [794, 22] on span "P8/30" at bounding box center [802, 23] width 25 height 9
click at [304, 497] on div "Planned Maint London (Luton) Planned Maint London (Farnborough) Unplanned Maint…" at bounding box center [548, 353] width 852 height 630
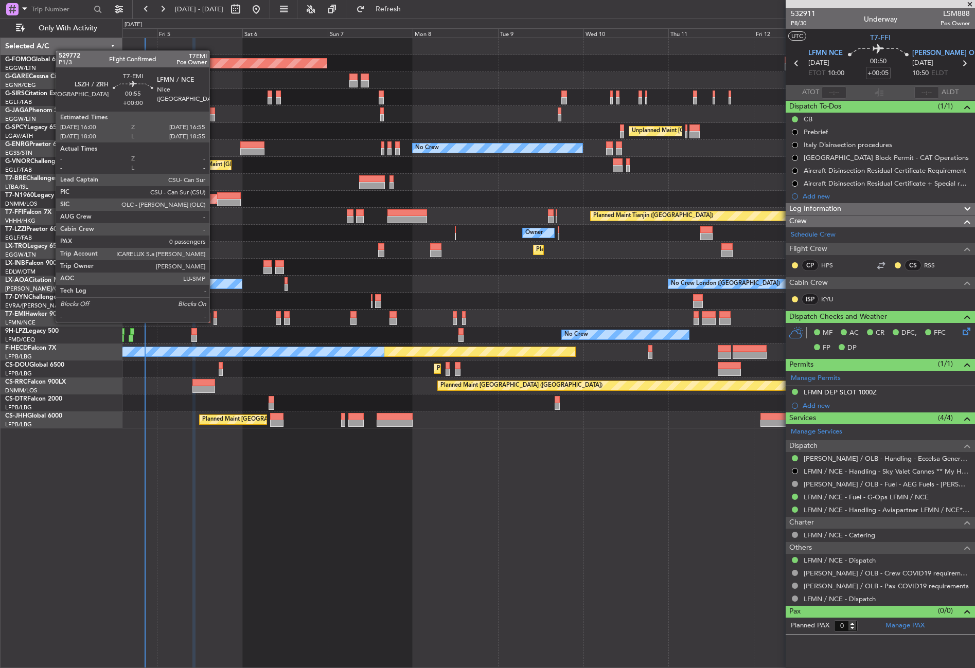
click at [214, 321] on div at bounding box center [215, 321] width 4 height 7
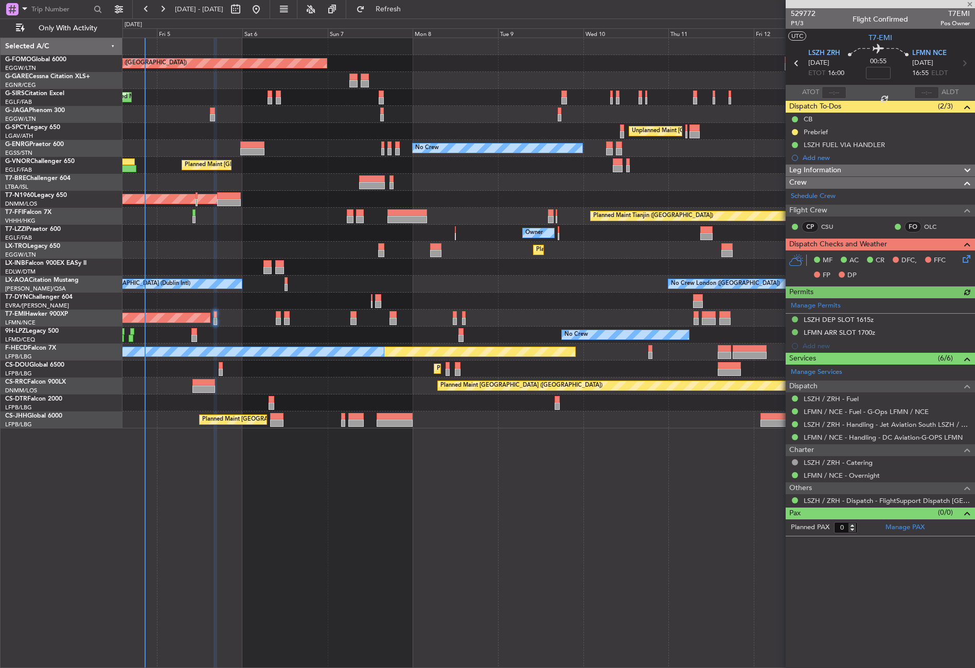
click at [455, 554] on div "Planned Maint London (Luton) Planned Maint London (Farnborough) Unplanned Maint…" at bounding box center [548, 353] width 852 height 630
click at [795, 131] on button at bounding box center [794, 132] width 6 height 6
click at [785, 192] on span "Cancelled" at bounding box center [796, 193] width 29 height 10
click at [421, 557] on div "Planned Maint London (Luton) Planned Maint London (Farnborough) Unplanned Maint…" at bounding box center [548, 353] width 852 height 630
click at [795, 22] on span "P1/3" at bounding box center [802, 23] width 25 height 9
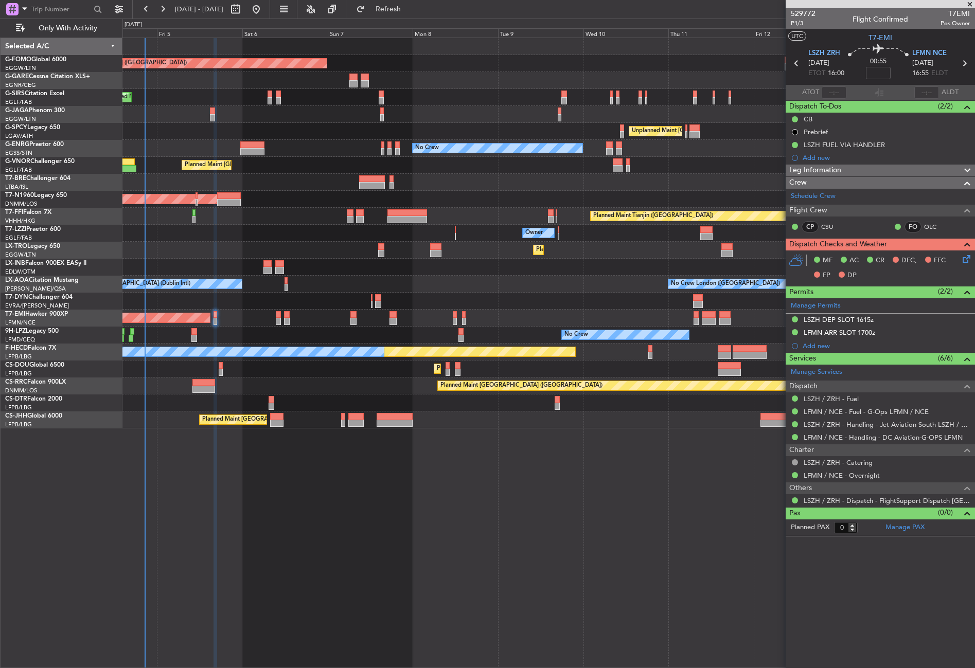
click at [281, 579] on div "Planned Maint London (Luton) Planned Maint London (Farnborough) Unplanned Maint…" at bounding box center [548, 353] width 852 height 630
click at [826, 308] on link "Manage Permits" at bounding box center [815, 306] width 50 height 10
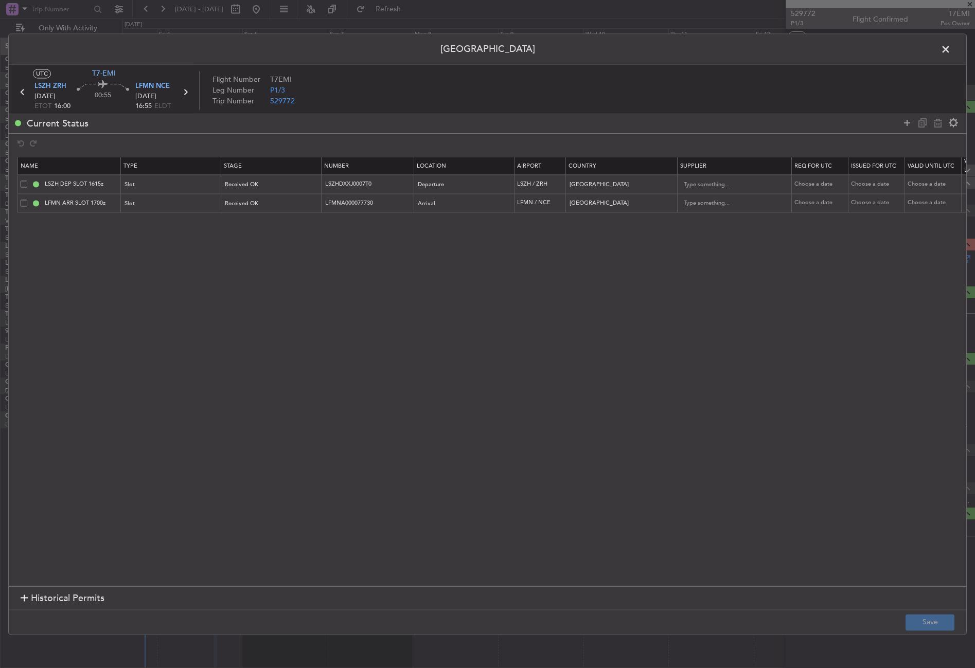
click at [950, 47] on span at bounding box center [950, 52] width 0 height 21
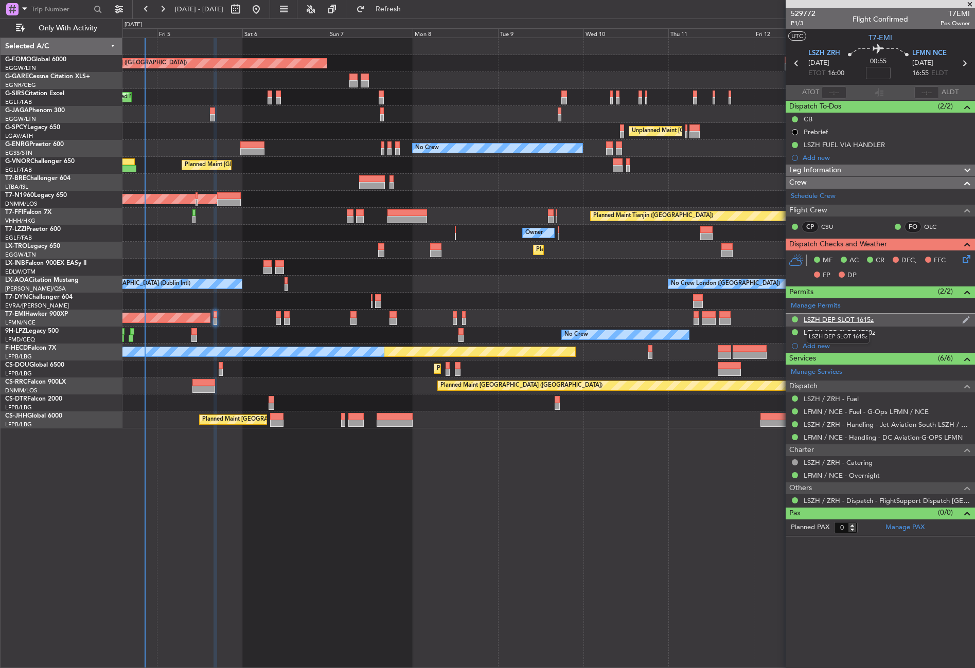
click at [828, 320] on div "LSZH DEP SLOT 1615z" at bounding box center [838, 319] width 70 height 9
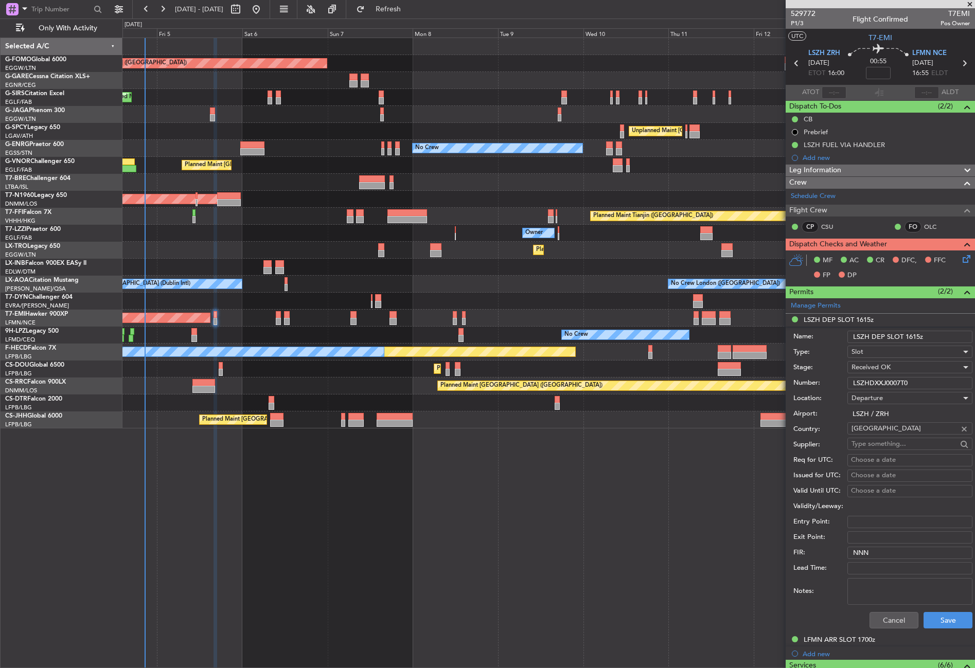
click at [866, 382] on input "LSZHDXXJ0007T0" at bounding box center [909, 383] width 125 height 12
click at [881, 622] on button "Cancel" at bounding box center [893, 620] width 49 height 16
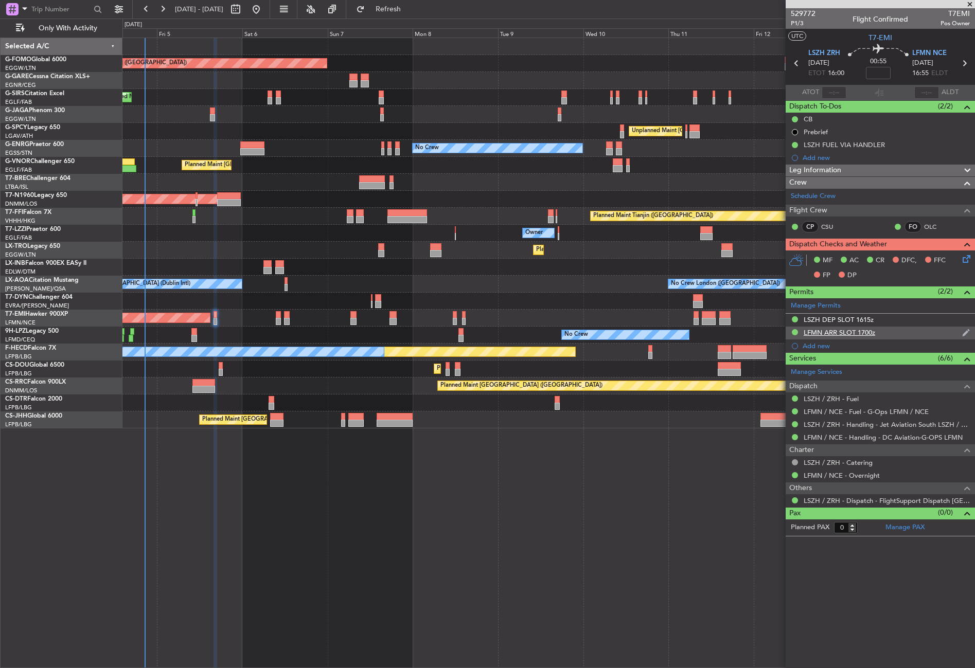
click at [822, 330] on div "LFMN ARR SLOT 1700z" at bounding box center [838, 332] width 71 height 9
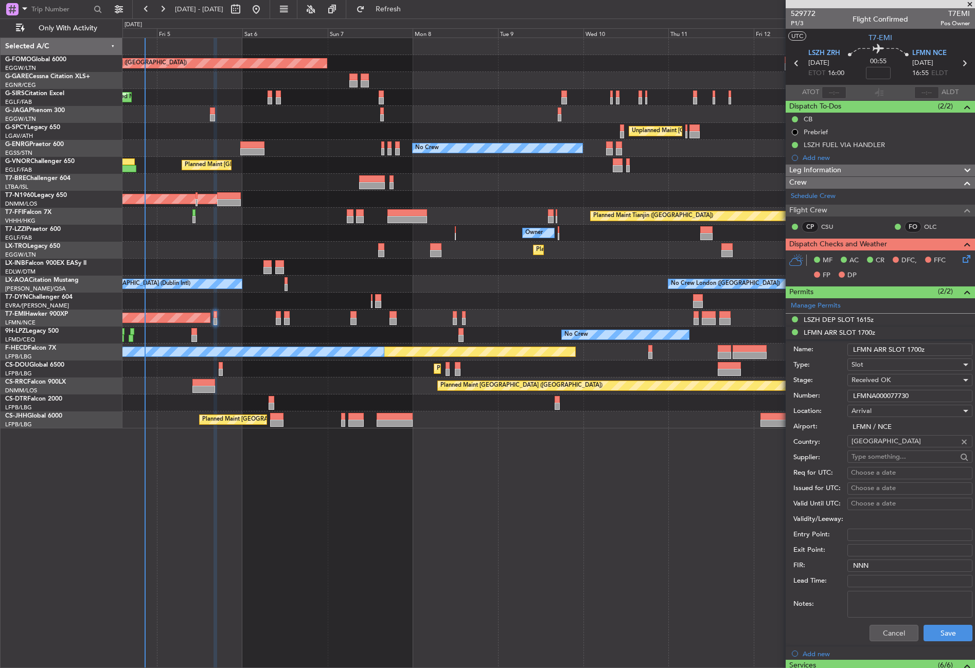
click at [875, 391] on input "LFMNA000077730" at bounding box center [909, 396] width 125 height 12
click at [872, 632] on button "Cancel" at bounding box center [893, 633] width 49 height 16
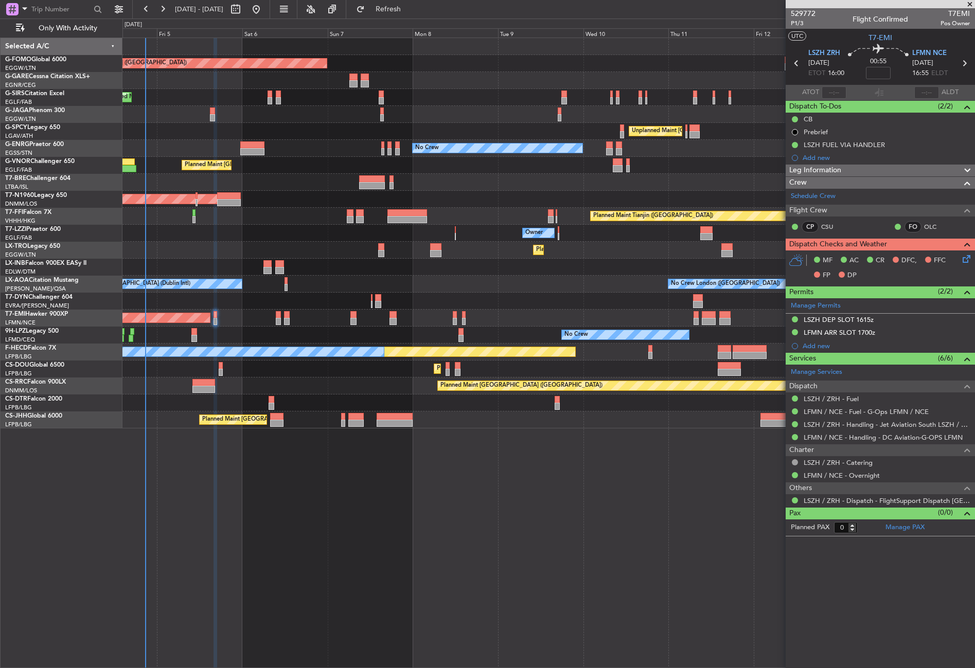
click at [817, 170] on span "Leg Information" at bounding box center [815, 171] width 52 height 12
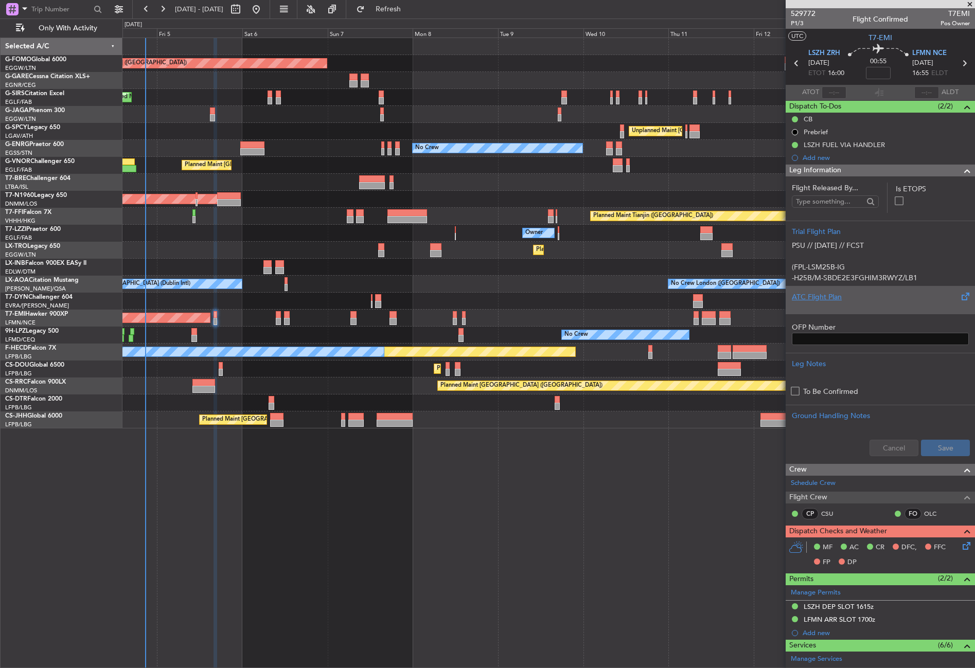
click at [823, 293] on div "ATC Flight Plan" at bounding box center [879, 297] width 177 height 11
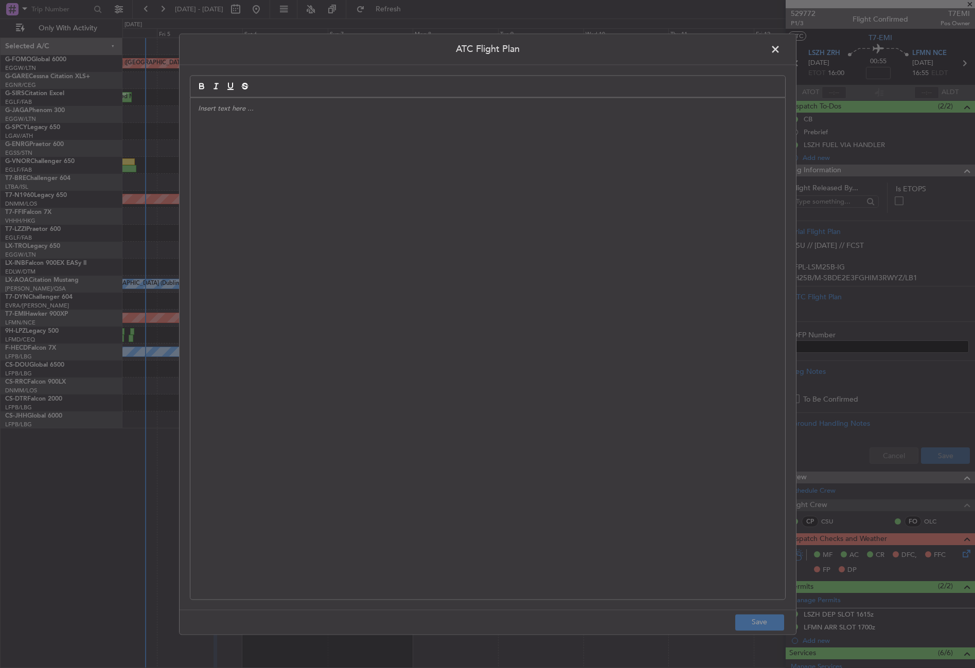
click at [358, 235] on div at bounding box center [487, 348] width 594 height 501
paste div
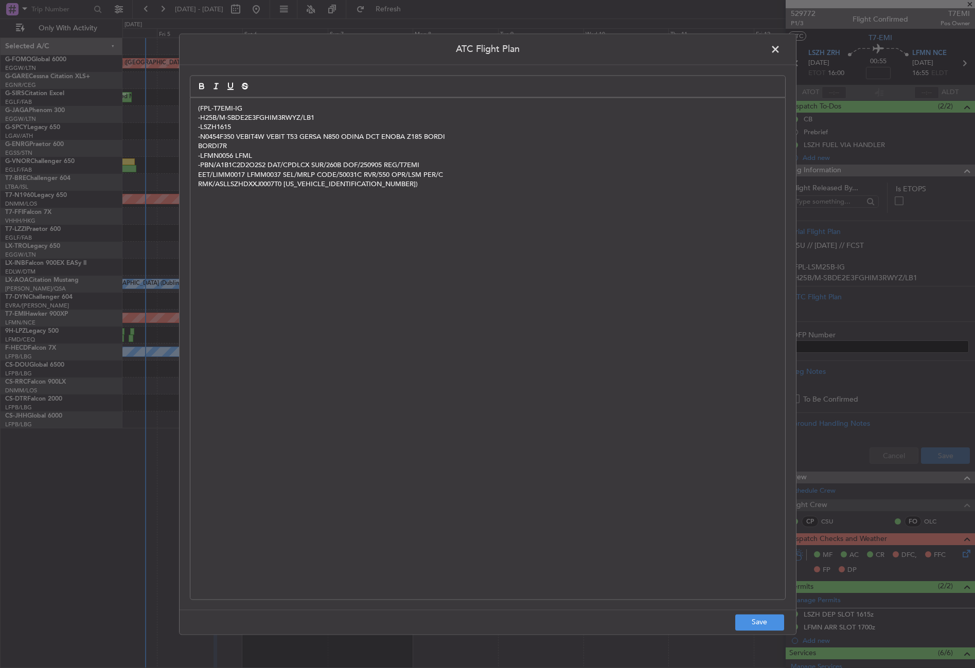
click at [757, 612] on footer "Save" at bounding box center [487, 621] width 616 height 25
click at [760, 623] on button "Save" at bounding box center [759, 622] width 49 height 16
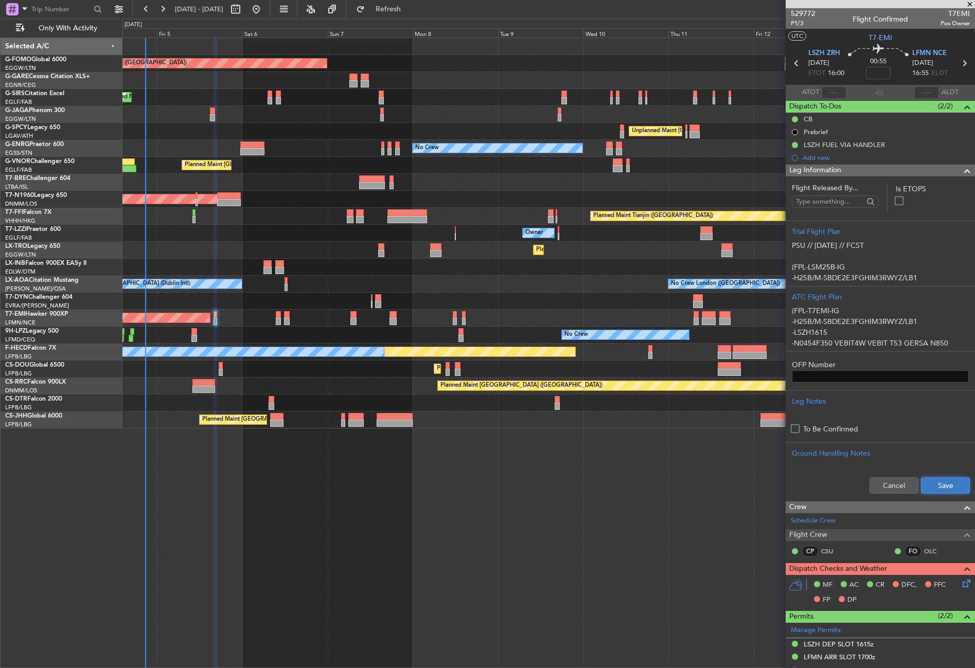
click at [922, 488] on button "Save" at bounding box center [945, 485] width 49 height 16
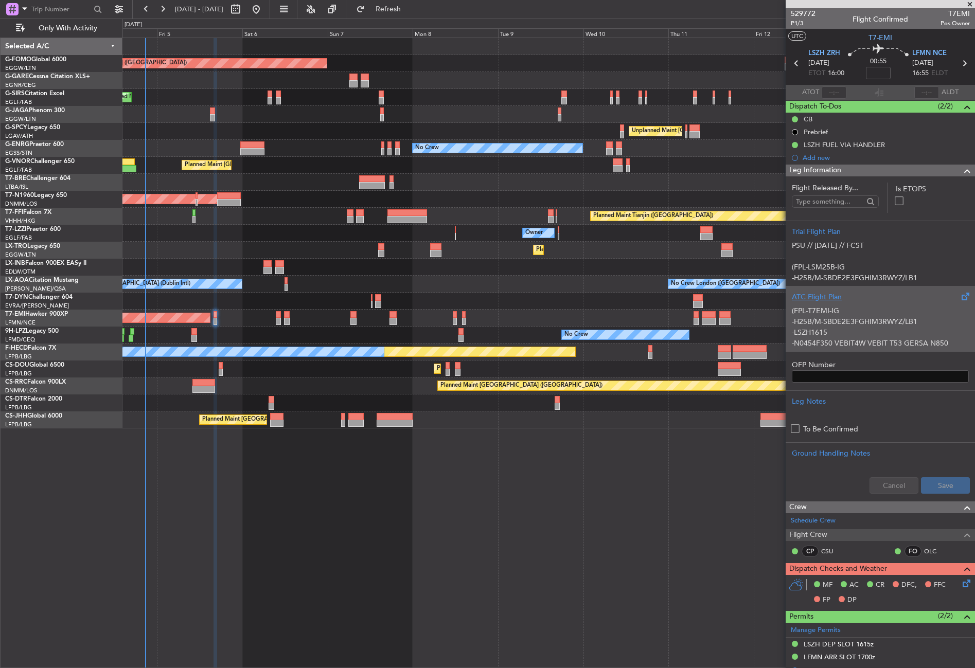
click at [849, 313] on p "(FPL-T7EMI-IG" at bounding box center [879, 310] width 177 height 11
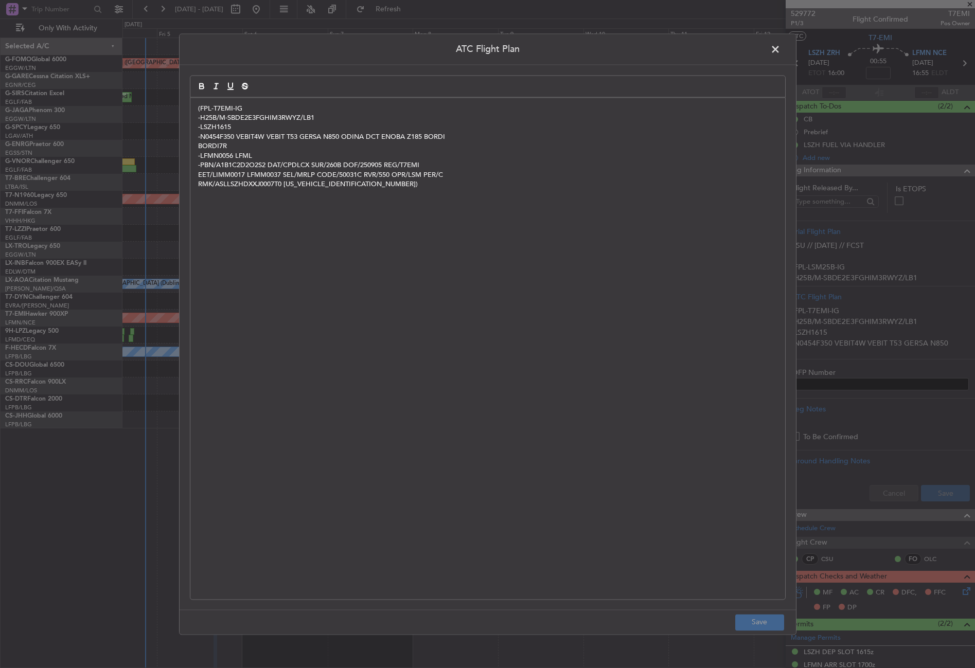
click at [780, 52] on span at bounding box center [780, 52] width 0 height 21
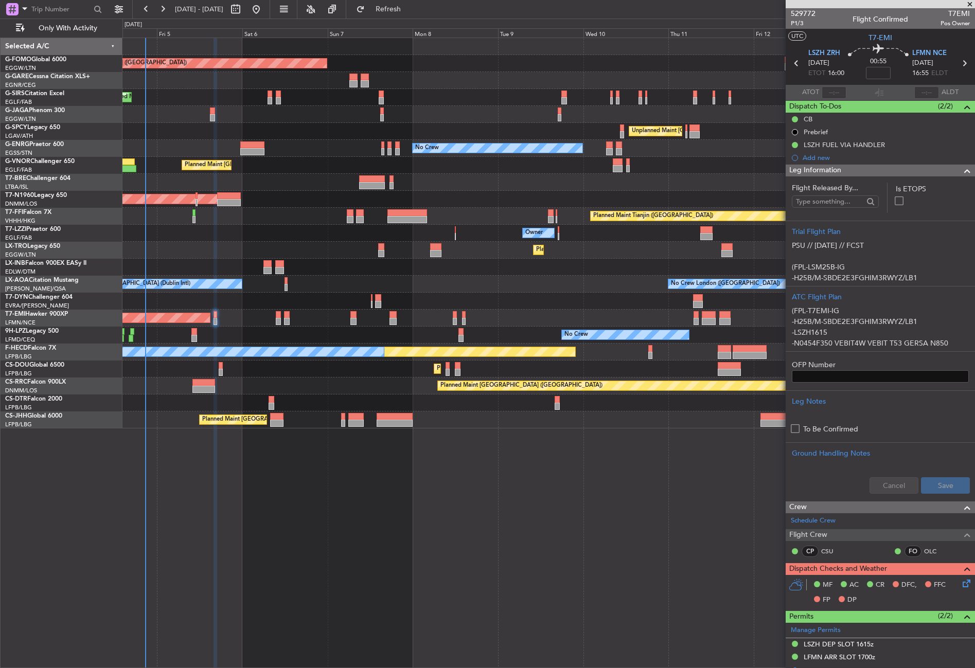
click at [818, 171] on span "Leg Information" at bounding box center [815, 171] width 52 height 12
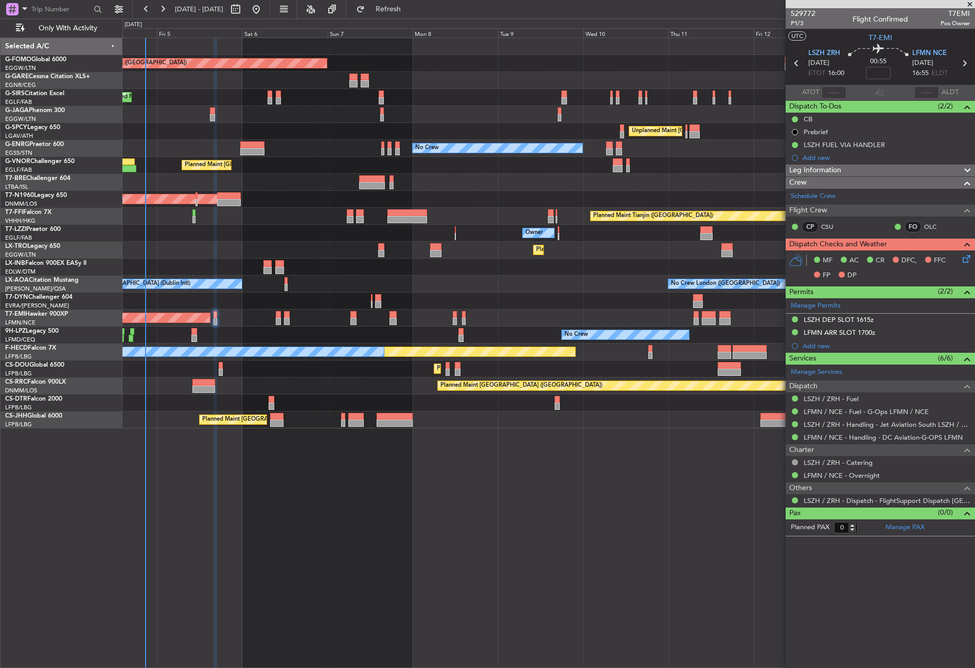
click at [673, 504] on div "Planned Maint London (Luton) Planned Maint London (Farnborough) Unplanned Maint…" at bounding box center [548, 353] width 852 height 630
click at [968, 261] on icon at bounding box center [964, 257] width 8 height 8
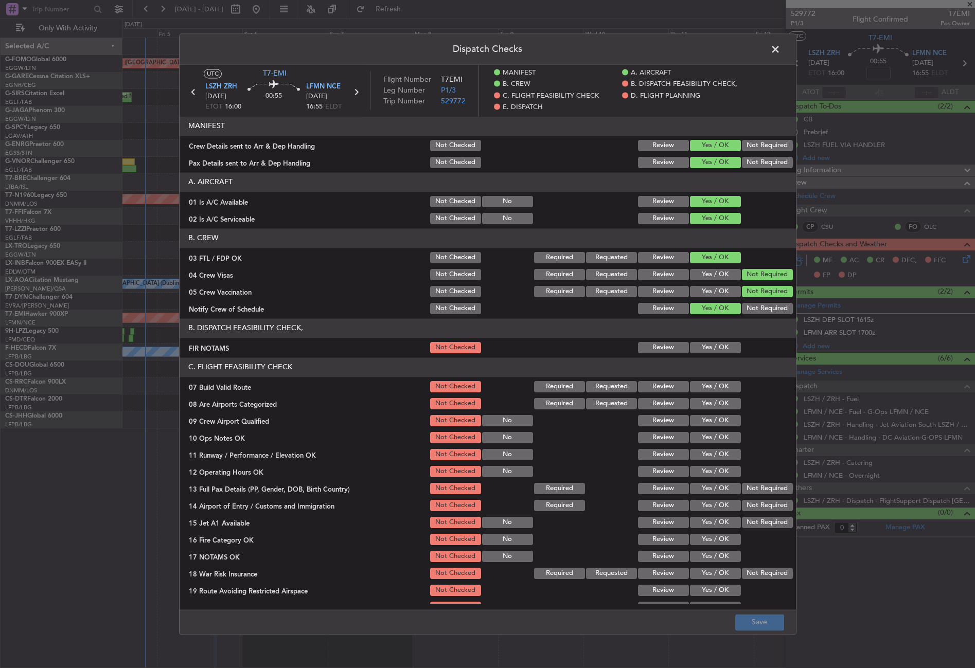
click at [699, 342] on button "Yes / OK" at bounding box center [715, 347] width 51 height 11
click at [698, 388] on button "Yes / OK" at bounding box center [715, 386] width 51 height 11
click at [696, 436] on button "Yes / OK" at bounding box center [715, 437] width 51 height 11
click at [699, 403] on button "Yes / OK" at bounding box center [715, 403] width 51 height 11
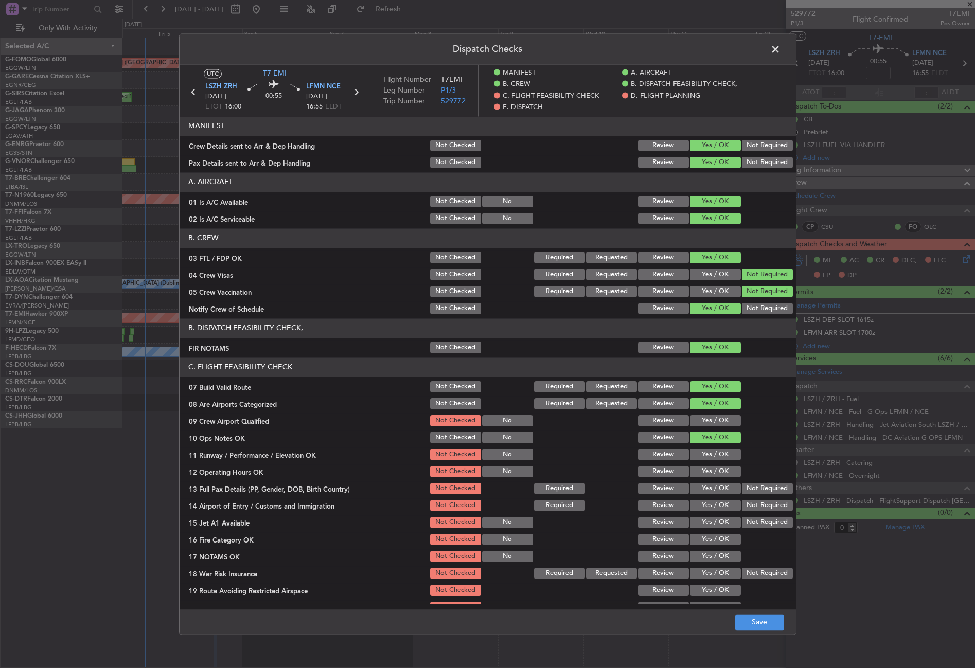
click at [699, 420] on button "Yes / OK" at bounding box center [715, 420] width 51 height 11
click at [695, 454] on button "Yes / OK" at bounding box center [715, 454] width 51 height 11
click at [696, 473] on button "Yes / OK" at bounding box center [715, 471] width 51 height 11
click at [699, 483] on button "Yes / OK" at bounding box center [715, 488] width 51 height 11
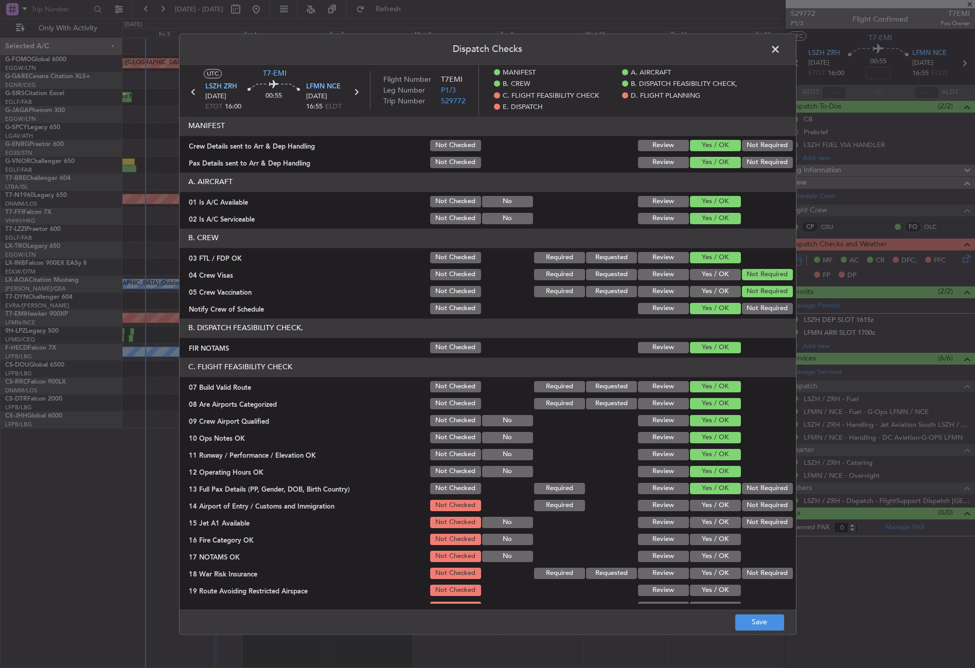
click at [751, 494] on div "Not Required" at bounding box center [766, 488] width 52 height 14
drag, startPoint x: 745, startPoint y: 491, endPoint x: 715, endPoint y: 505, distance: 32.9
click at [743, 490] on button "Not Required" at bounding box center [767, 488] width 51 height 11
click at [712, 505] on button "Yes / OK" at bounding box center [715, 505] width 51 height 11
click at [711, 515] on div "Yes / OK" at bounding box center [714, 522] width 52 height 14
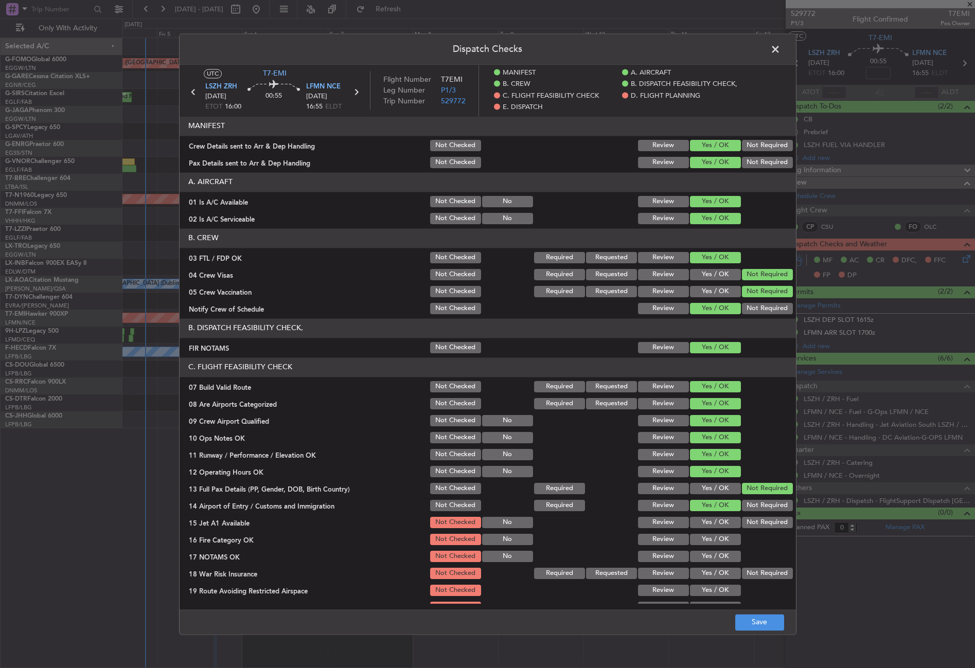
click at [710, 525] on button "Yes / OK" at bounding box center [715, 522] width 51 height 11
click at [708, 536] on button "Yes / OK" at bounding box center [715, 539] width 51 height 11
click at [707, 551] on button "Yes / OK" at bounding box center [715, 556] width 51 height 11
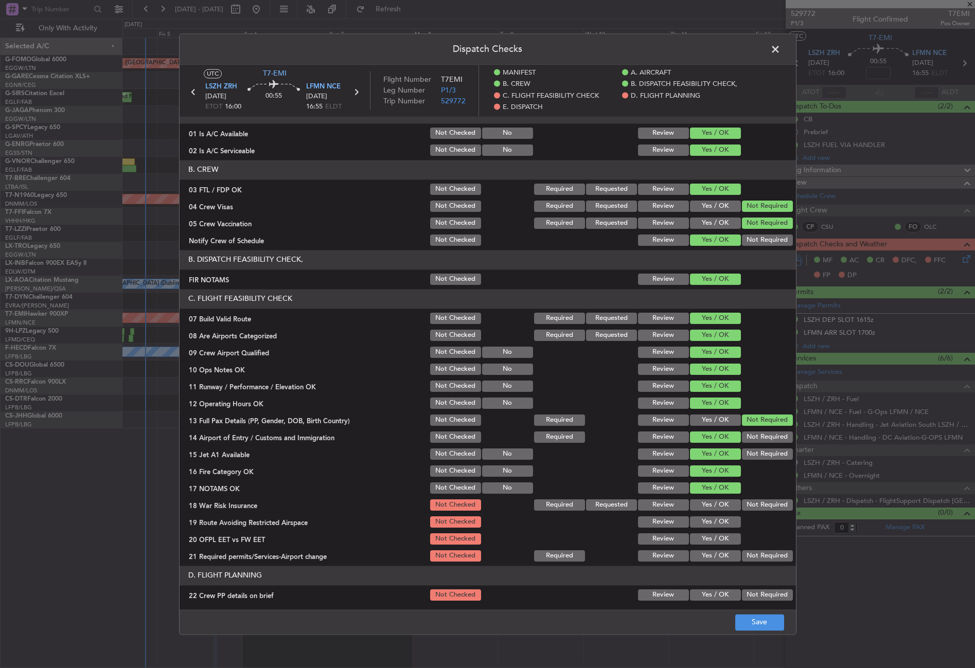
scroll to position [103, 0]
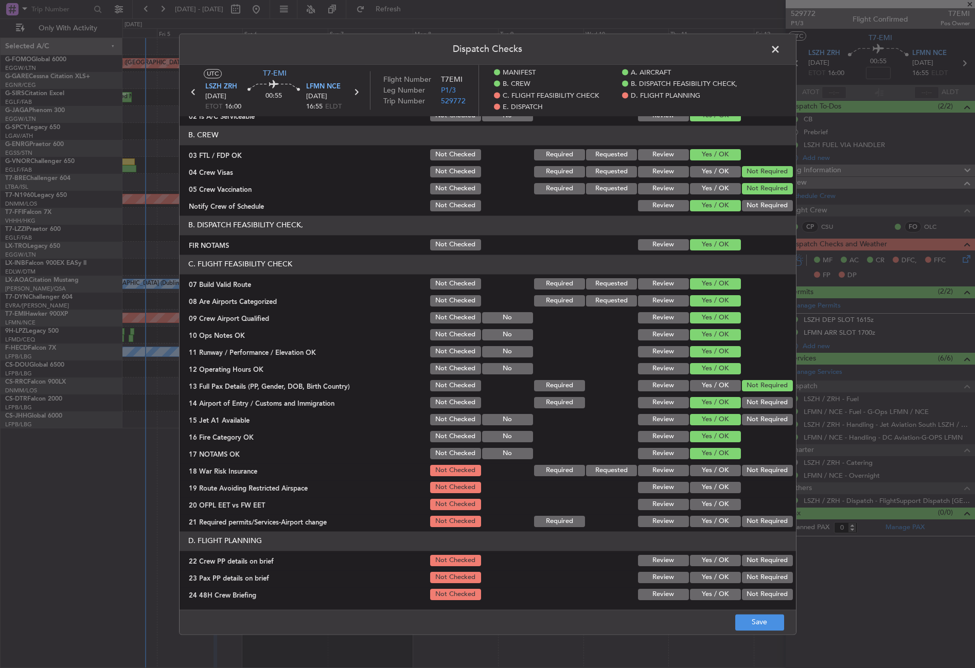
click at [750, 471] on button "Not Required" at bounding box center [767, 470] width 51 height 11
click at [700, 483] on button "Yes / OK" at bounding box center [715, 487] width 51 height 11
click at [706, 501] on button "Yes / OK" at bounding box center [715, 504] width 51 height 11
click at [710, 519] on button "Yes / OK" at bounding box center [715, 521] width 51 height 11
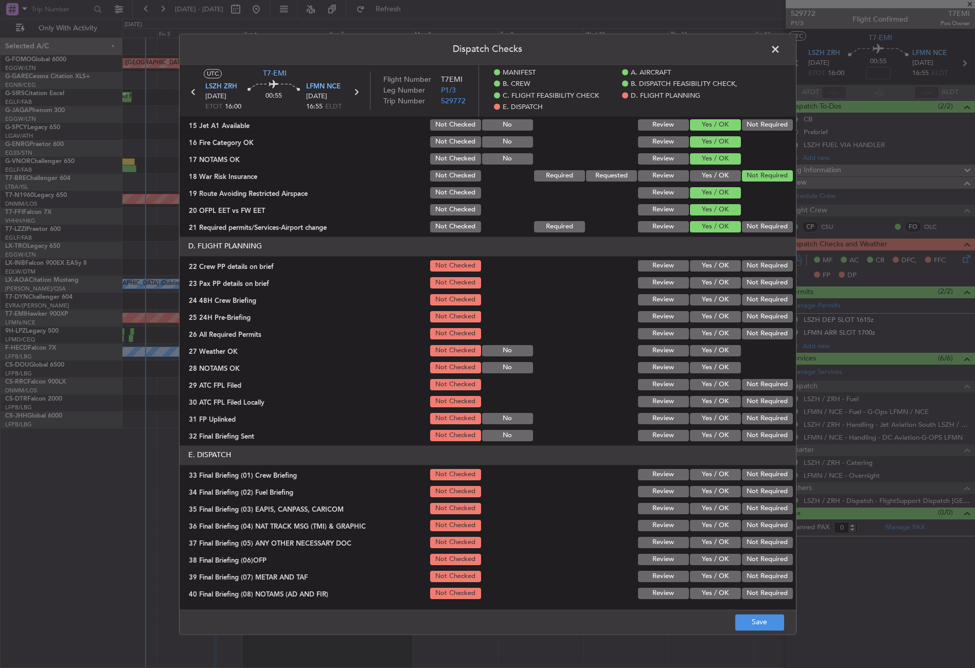
scroll to position [411, 0]
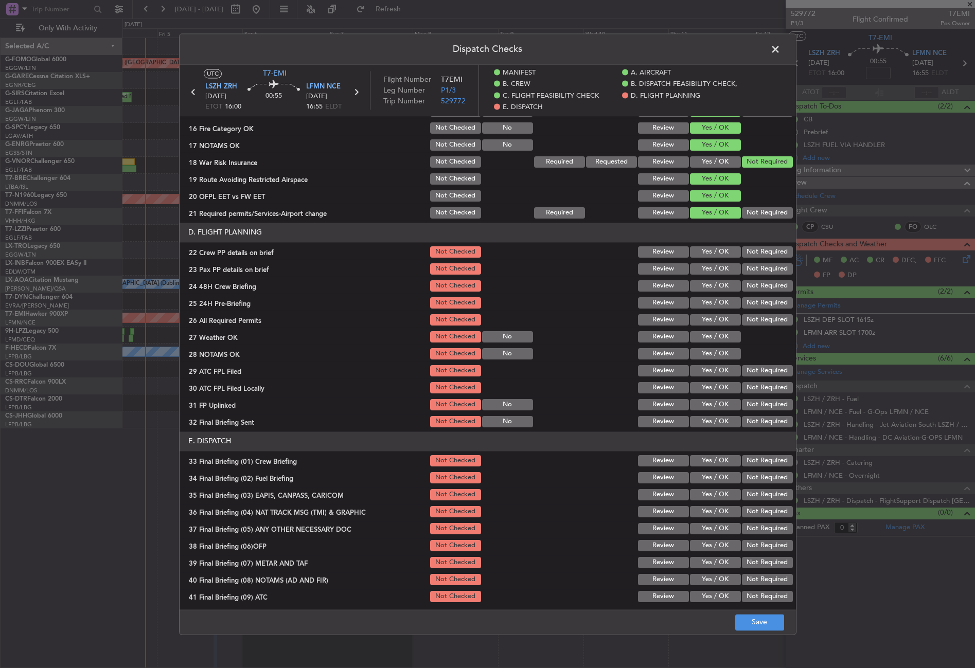
click at [695, 254] on button "Yes / OK" at bounding box center [715, 251] width 51 height 11
click at [698, 265] on button "Yes / OK" at bounding box center [715, 268] width 51 height 11
click at [700, 283] on button "Yes / OK" at bounding box center [715, 285] width 51 height 11
click at [754, 310] on section "D. FLIGHT PLANNING 22 Crew PP details on brief Not Checked Review Yes / OK Not …" at bounding box center [487, 326] width 616 height 206
click at [751, 303] on button "Not Required" at bounding box center [767, 302] width 51 height 11
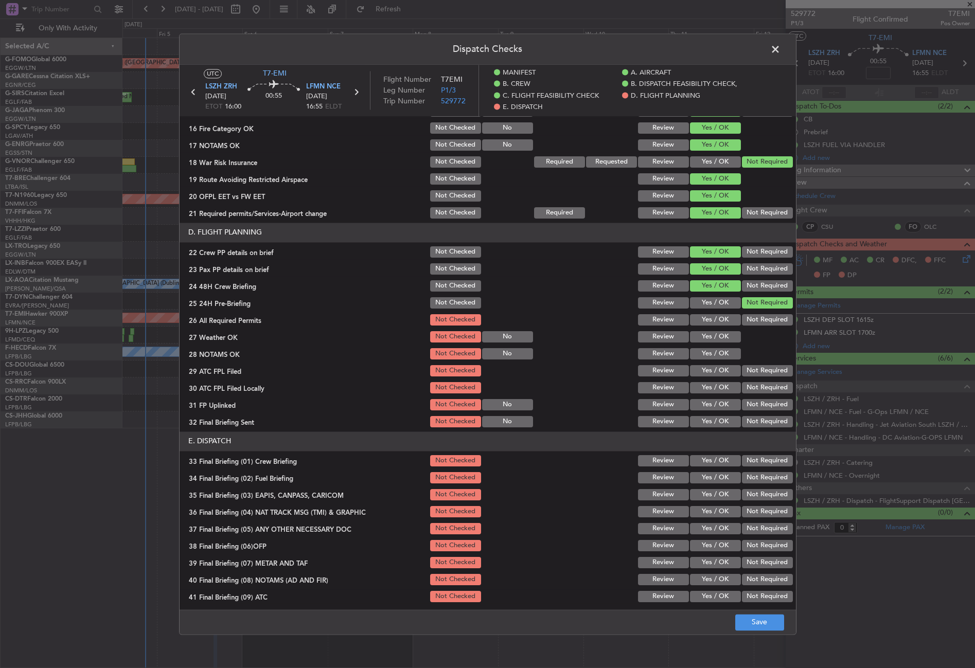
click at [693, 322] on button "Yes / OK" at bounding box center [715, 319] width 51 height 11
click at [696, 335] on button "Yes / OK" at bounding box center [715, 336] width 51 height 11
click at [696, 346] on section "D. FLIGHT PLANNING 22 Crew PP details on brief Not Checked Review Yes / OK Not …" at bounding box center [487, 326] width 616 height 206
click at [697, 356] on button "Yes / OK" at bounding box center [715, 353] width 51 height 11
click at [699, 367] on button "Yes / OK" at bounding box center [715, 370] width 51 height 11
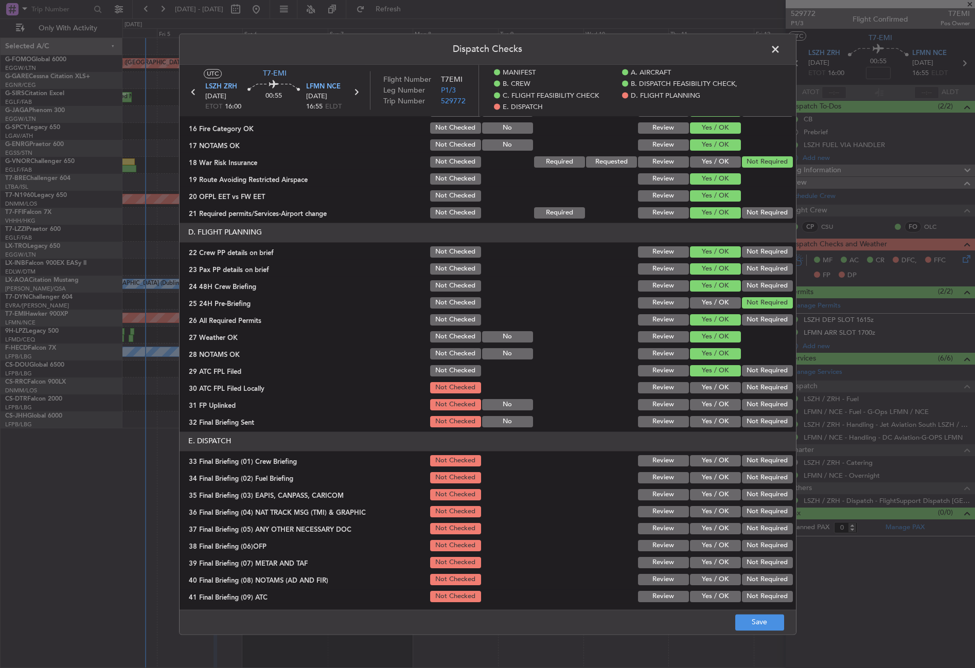
click at [746, 385] on button "Not Required" at bounding box center [767, 387] width 51 height 11
click at [717, 395] on section "D. FLIGHT PLANNING 22 Crew PP details on brief Not Checked Review Yes / OK Not …" at bounding box center [487, 326] width 616 height 206
click at [722, 402] on button "Yes / OK" at bounding box center [715, 404] width 51 height 11
click at [745, 419] on button "Not Required" at bounding box center [767, 421] width 51 height 11
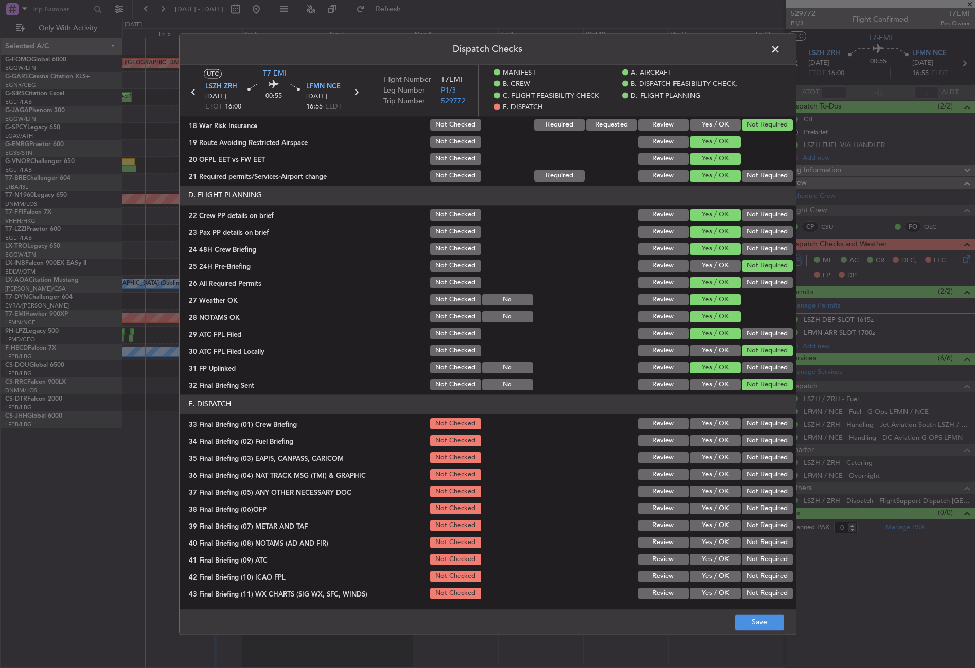
scroll to position [465, 0]
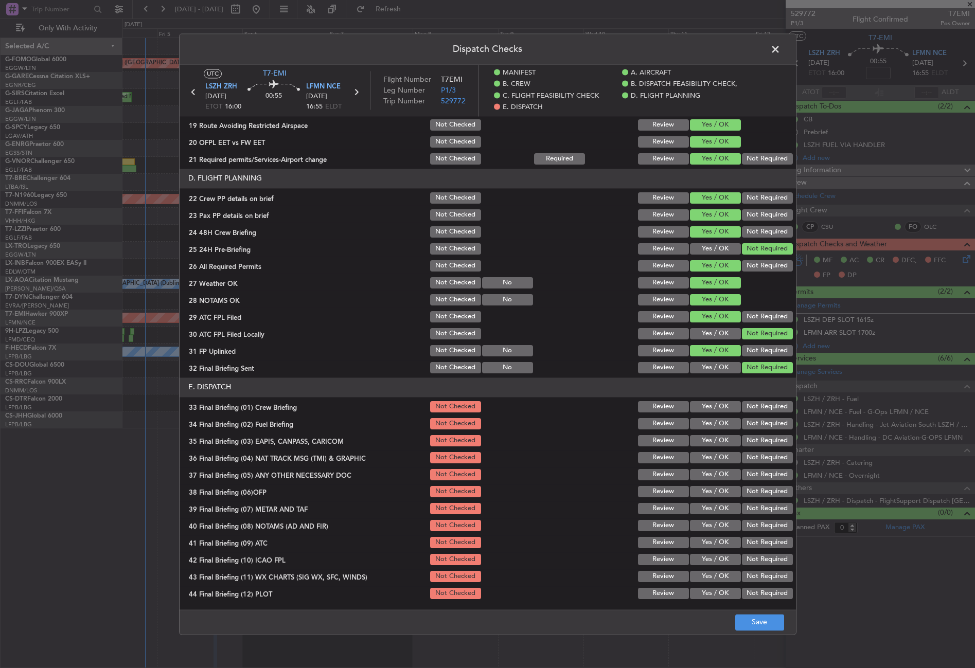
click at [713, 409] on button "Yes / OK" at bounding box center [715, 406] width 51 height 11
click at [710, 421] on button "Yes / OK" at bounding box center [715, 423] width 51 height 11
click at [742, 436] on button "Not Required" at bounding box center [767, 440] width 51 height 11
click at [740, 451] on div "Not Required" at bounding box center [766, 458] width 52 height 14
click at [742, 453] on button "Not Required" at bounding box center [767, 457] width 51 height 11
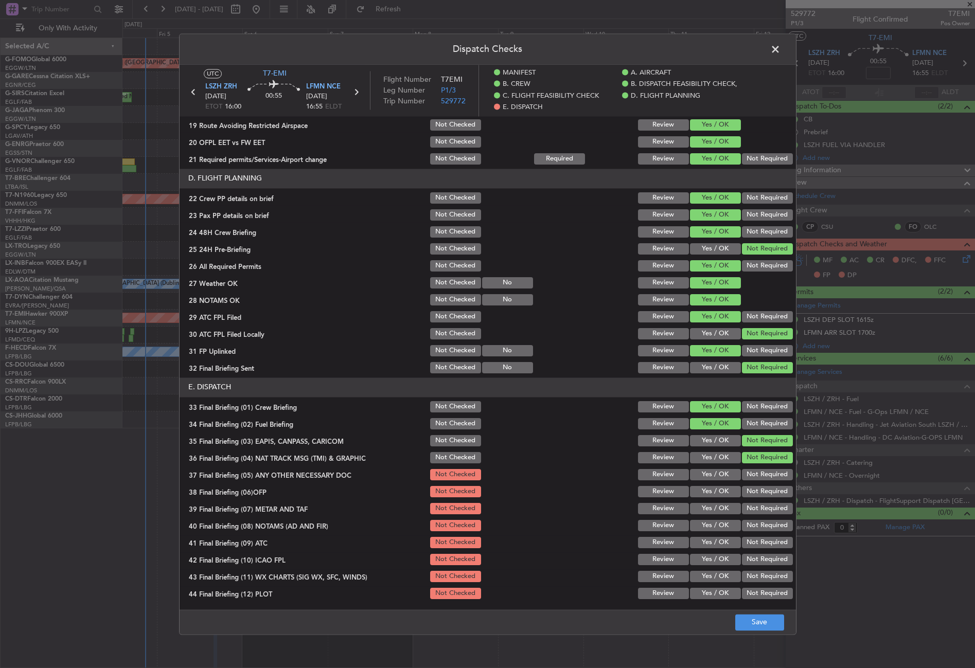
click at [728, 471] on button "Yes / OK" at bounding box center [715, 474] width 51 height 11
click at [727, 487] on button "Yes / OK" at bounding box center [715, 491] width 51 height 11
click at [719, 509] on button "Yes / OK" at bounding box center [715, 508] width 51 height 11
click at [717, 523] on button "Yes / OK" at bounding box center [715, 525] width 51 height 11
click at [716, 539] on button "Yes / OK" at bounding box center [715, 542] width 51 height 11
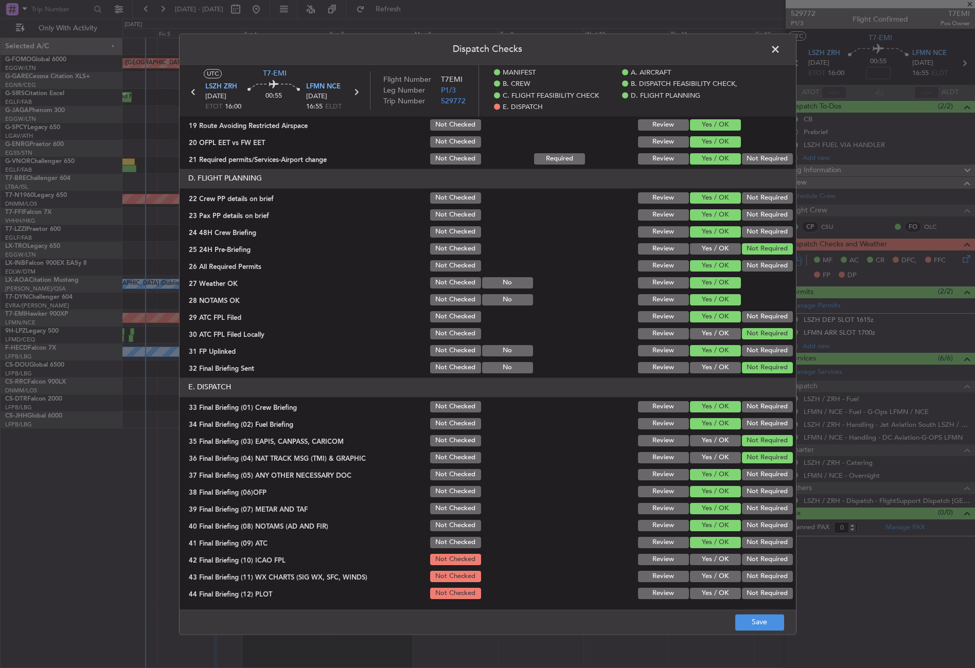
click at [747, 557] on button "Not Required" at bounding box center [767, 559] width 51 height 11
click at [722, 578] on button "Yes / OK" at bounding box center [715, 576] width 51 height 11
click at [746, 591] on button "Not Required" at bounding box center [767, 593] width 51 height 11
click at [753, 618] on button "Save" at bounding box center [759, 622] width 49 height 16
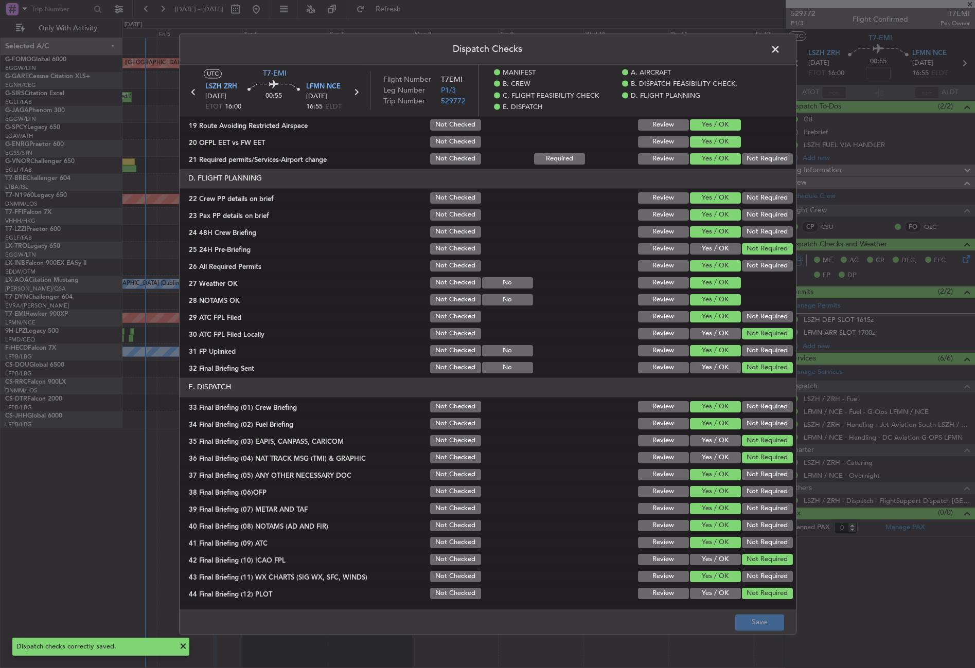
click at [780, 51] on span at bounding box center [780, 52] width 0 height 21
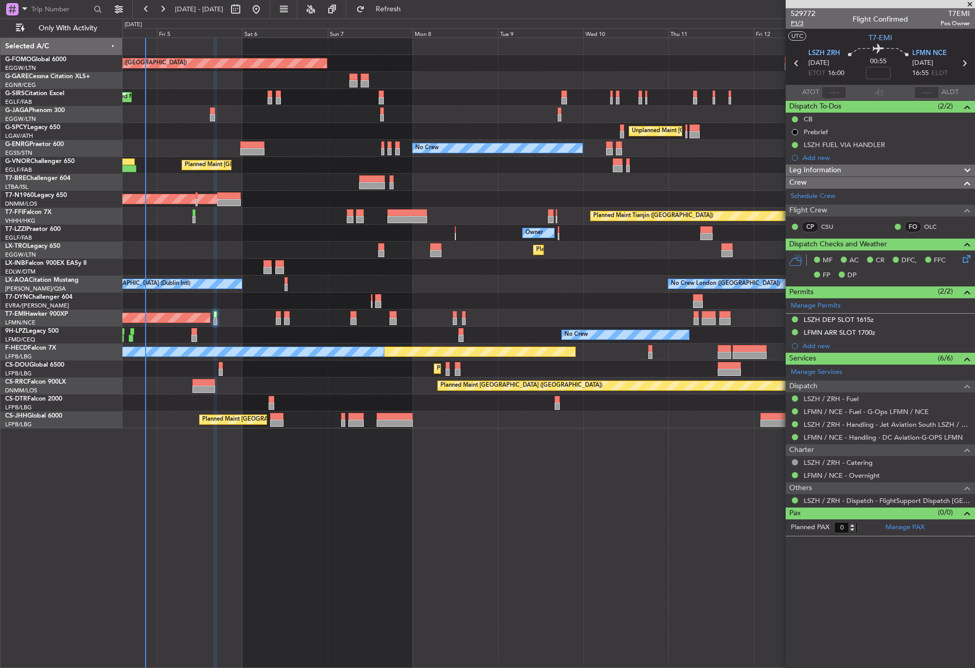
click at [797, 22] on span "P1/3" at bounding box center [802, 23] width 25 height 9
click at [503, 543] on div "Planned Maint London (Luton) Planned Maint London (Farnborough) Unplanned Maint…" at bounding box center [548, 353] width 852 height 630
click at [321, 165] on div "Planned Maint [GEOGRAPHIC_DATA] ([GEOGRAPHIC_DATA])" at bounding box center [548, 165] width 852 height 17
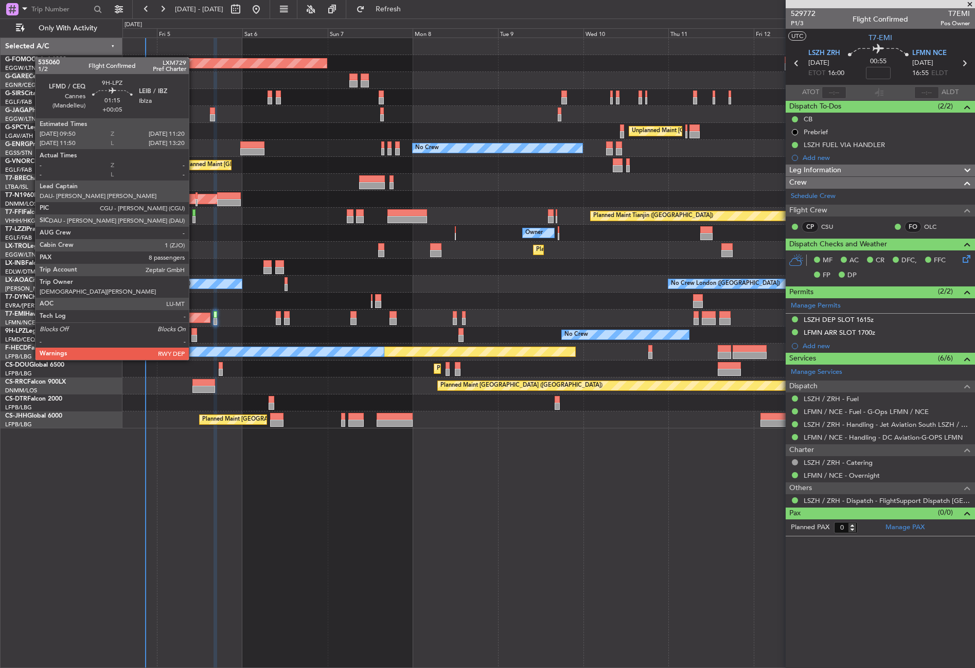
click at [193, 340] on div at bounding box center [194, 338] width 6 height 7
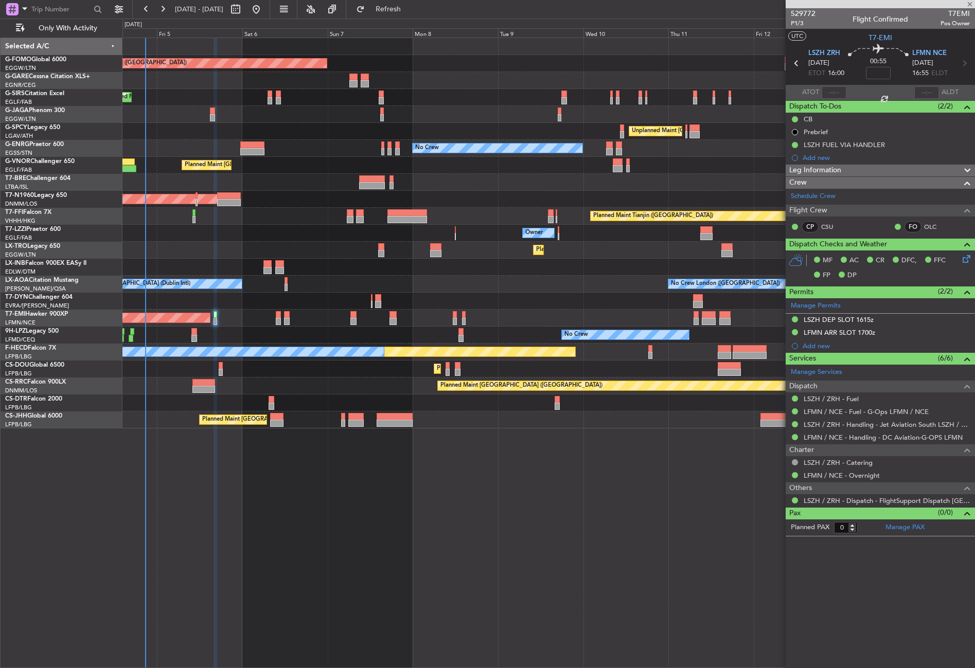
type input "+00:05"
type input "8"
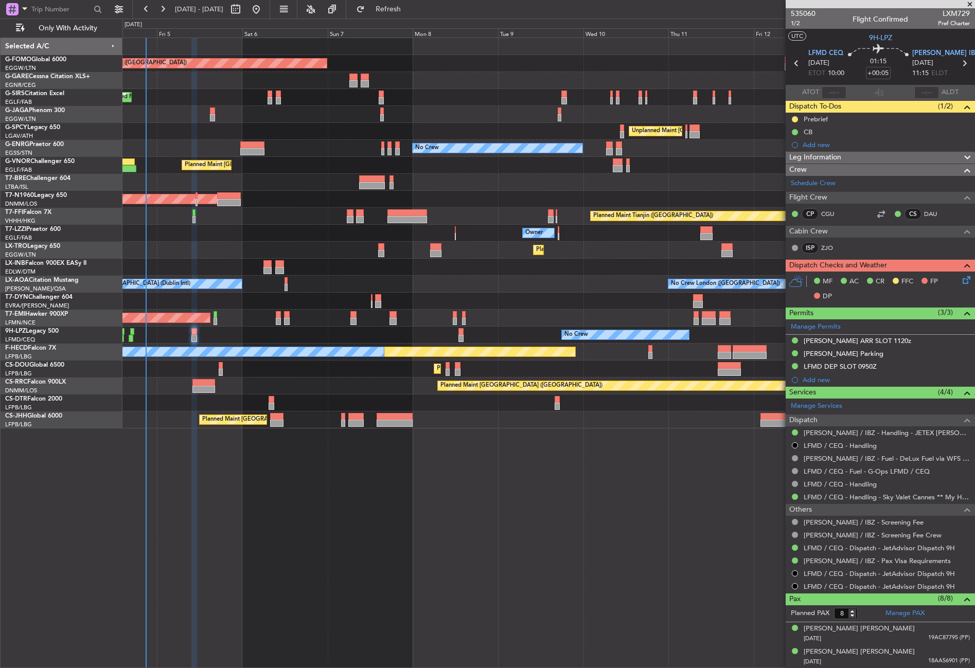
click at [295, 576] on div "Planned Maint London (Luton) Planned Maint London (Farnborough) Unplanned Maint…" at bounding box center [548, 353] width 852 height 630
click at [295, 520] on div "Planned Maint London (Luton) Planned Maint London (Farnborough) Unplanned Maint…" at bounding box center [548, 353] width 852 height 630
click at [325, 516] on div "Planned Maint London (Luton) Planned Maint London (Farnborough) Unplanned Maint…" at bounding box center [548, 353] width 852 height 630
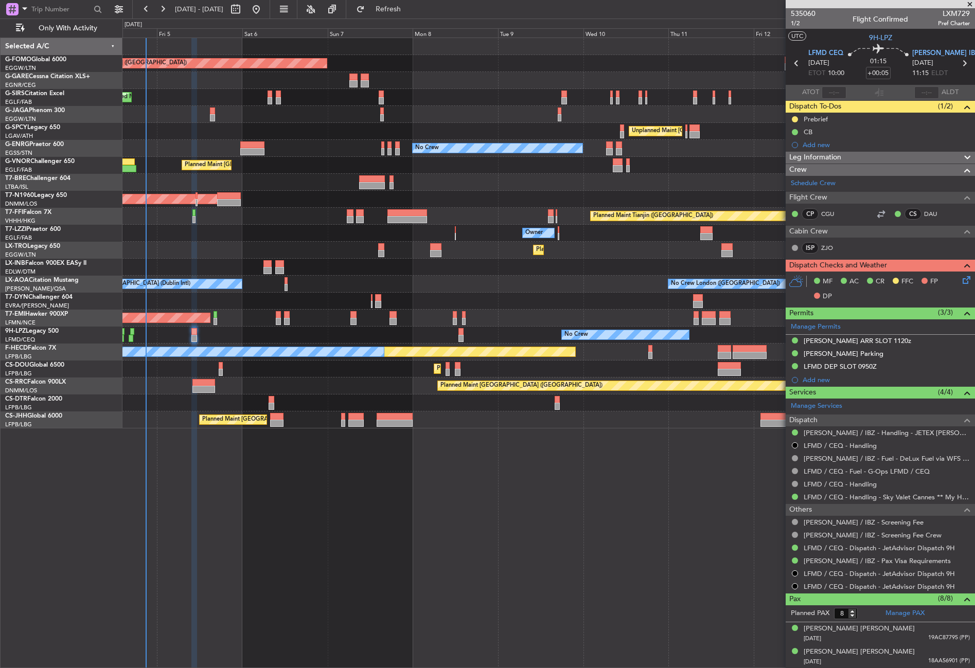
click at [325, 516] on div "Planned Maint London (Luton) Planned Maint London (Farnborough) Unplanned Maint…" at bounding box center [548, 353] width 852 height 630
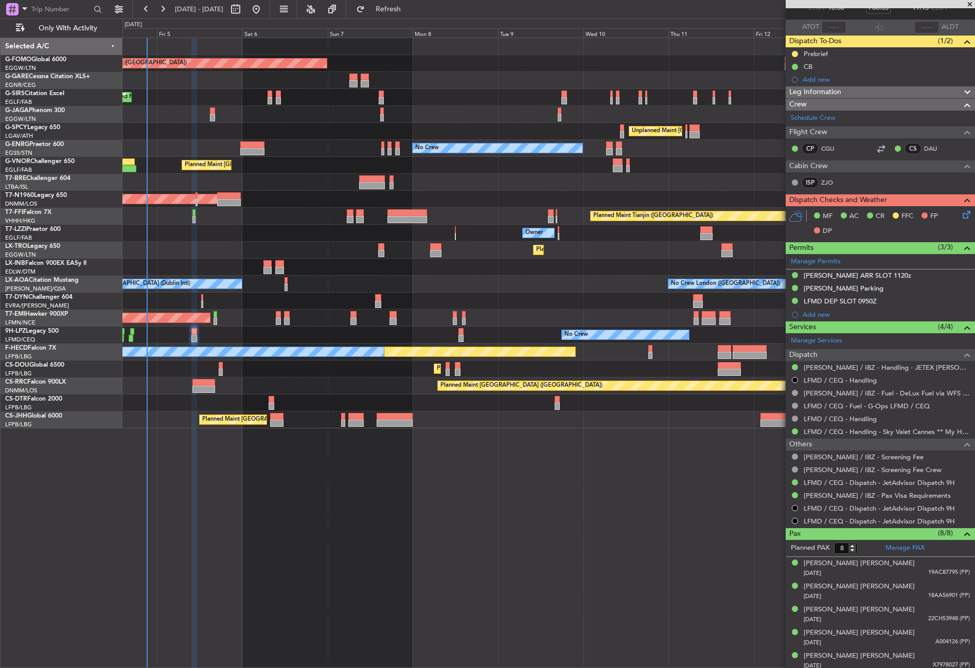
scroll to position [0, 0]
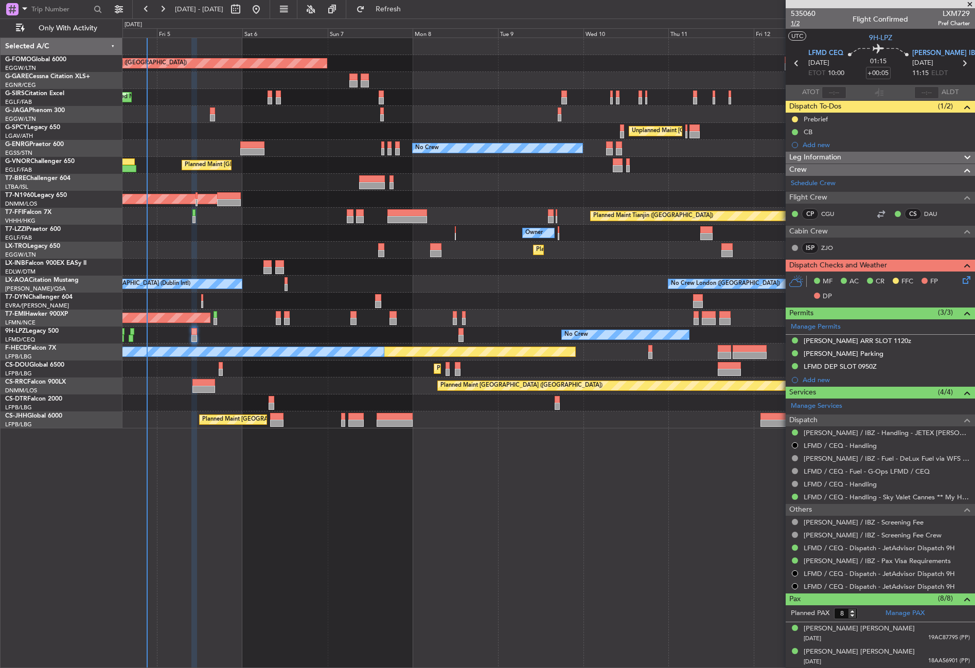
click at [795, 21] on span "1/2" at bounding box center [802, 23] width 25 height 9
click at [839, 367] on div "LFMD DEP SLOT 0950Z" at bounding box center [839, 366] width 73 height 9
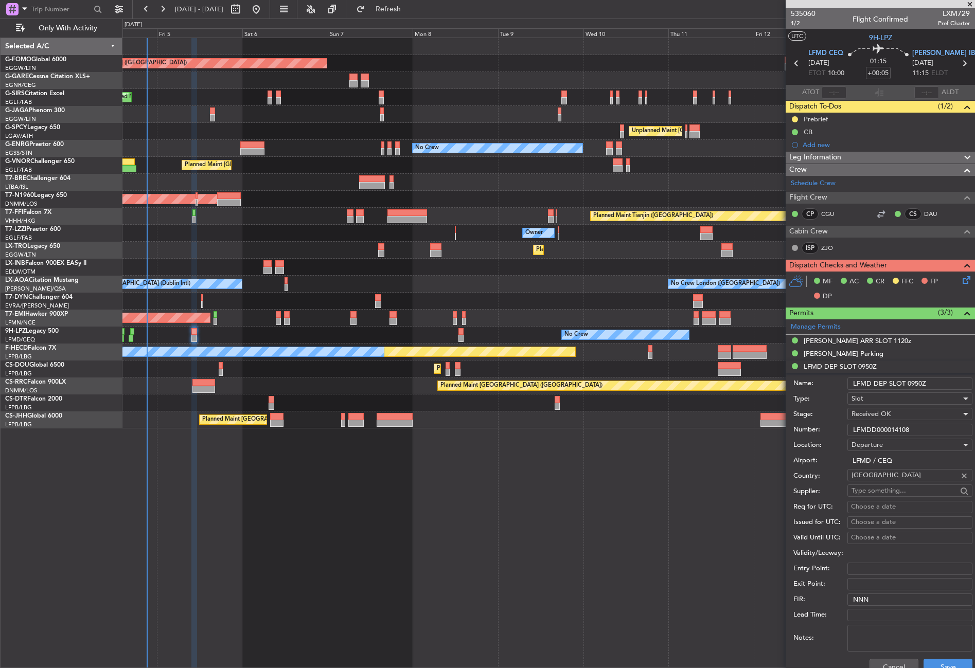
click at [867, 425] on input "LFMDD000014108" at bounding box center [909, 430] width 125 height 12
click at [872, 659] on button "Cancel" at bounding box center [893, 667] width 49 height 16
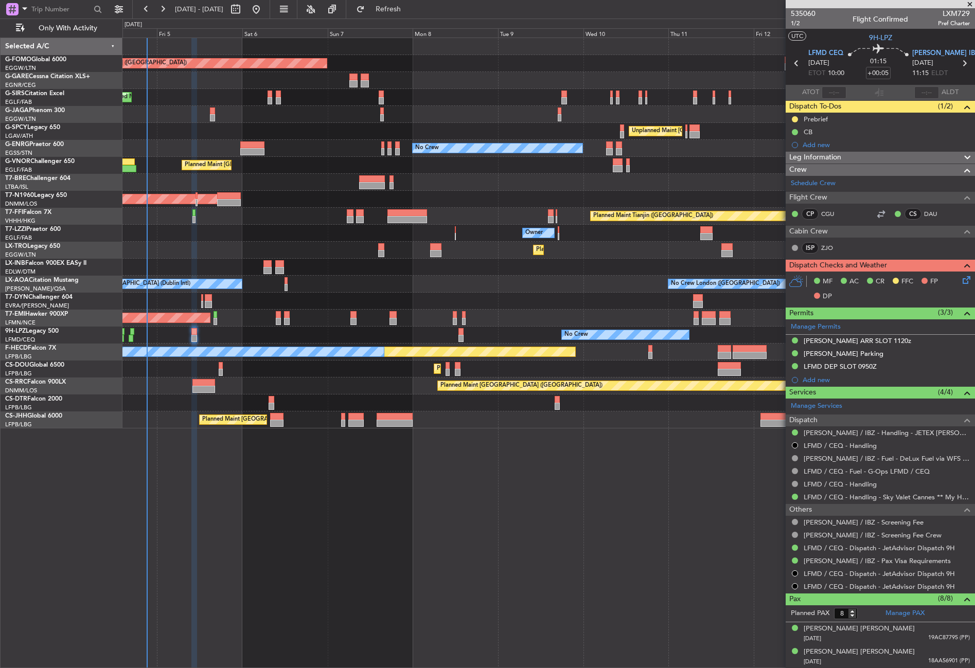
click at [814, 154] on span "Leg Information" at bounding box center [815, 158] width 52 height 12
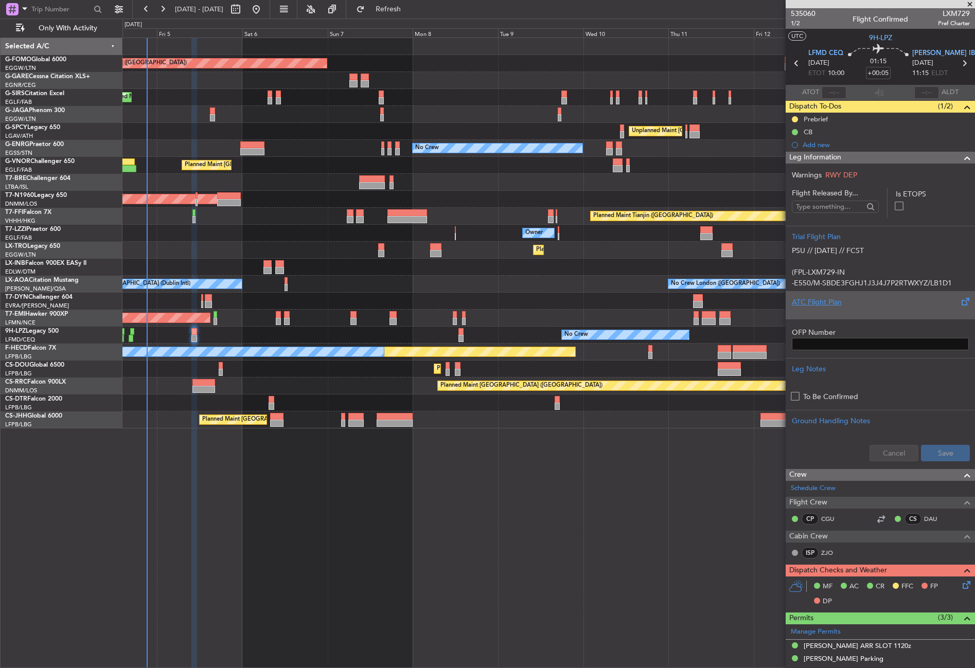
click at [813, 298] on div "ATC Flight Plan" at bounding box center [879, 302] width 177 height 11
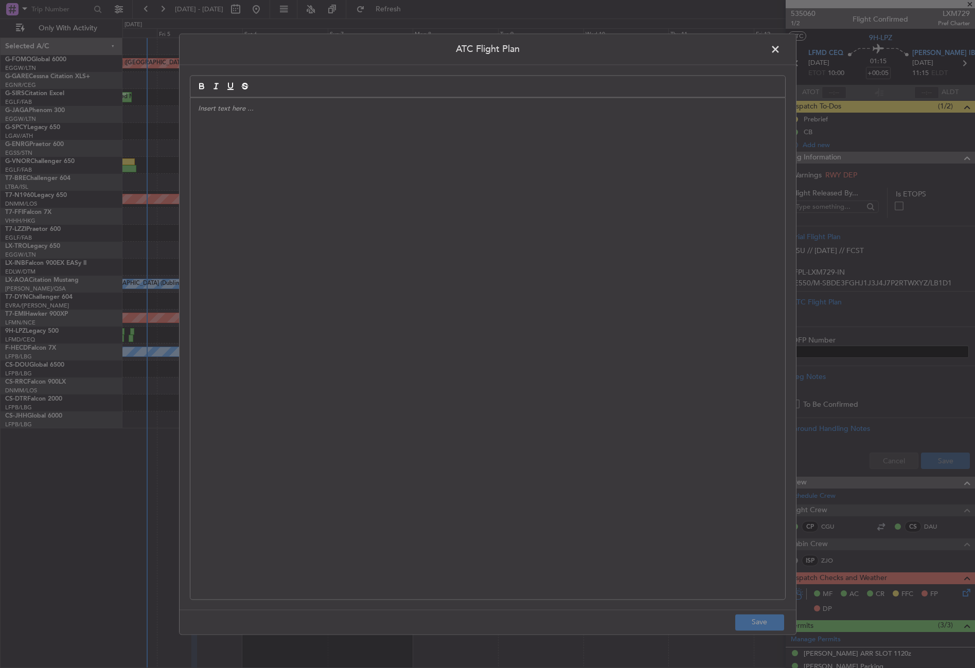
click at [521, 266] on div at bounding box center [487, 348] width 594 height 501
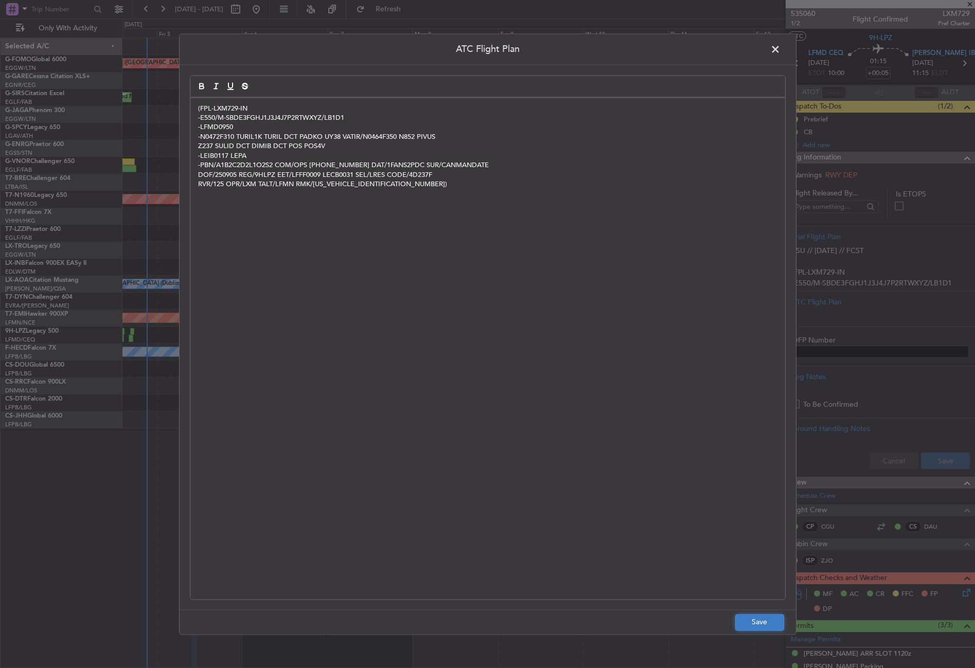
click at [748, 616] on button "Save" at bounding box center [759, 622] width 49 height 16
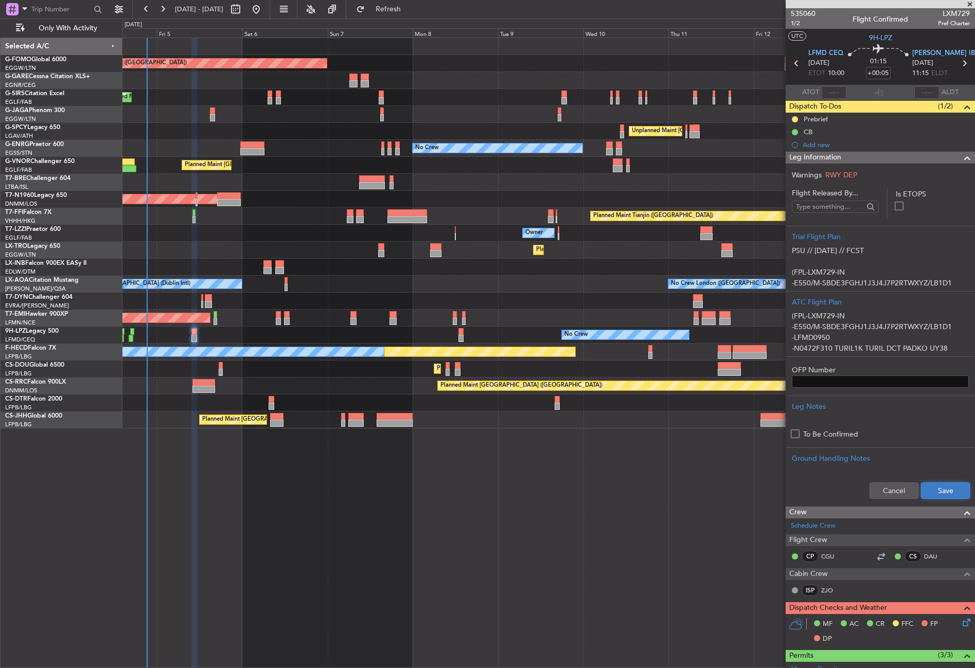
click at [940, 489] on button "Save" at bounding box center [945, 490] width 49 height 16
click at [960, 621] on icon at bounding box center [964, 621] width 8 height 8
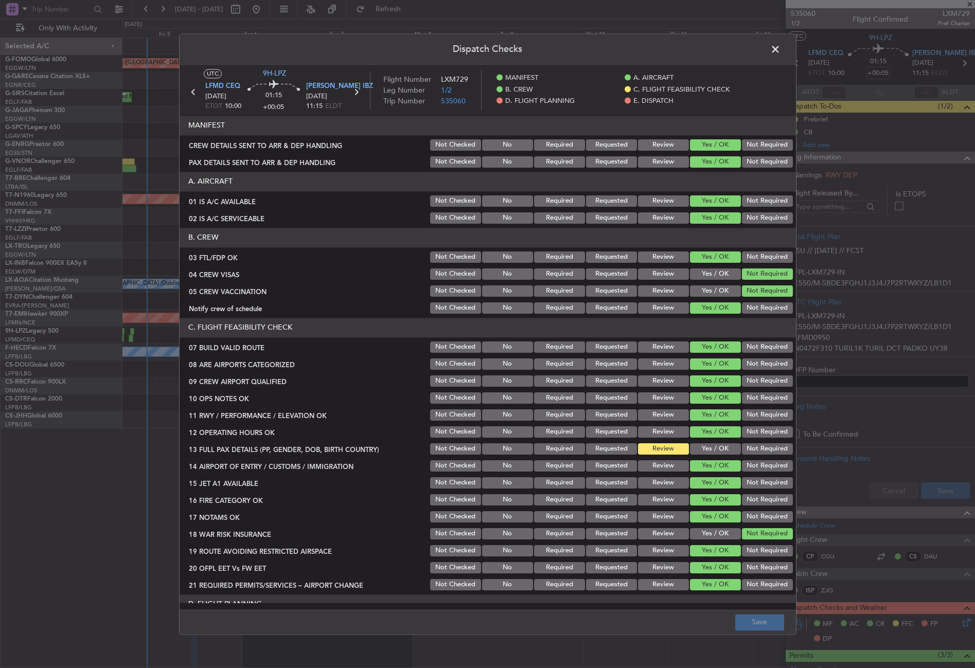
click at [705, 446] on button "Yes / OK" at bounding box center [715, 448] width 51 height 11
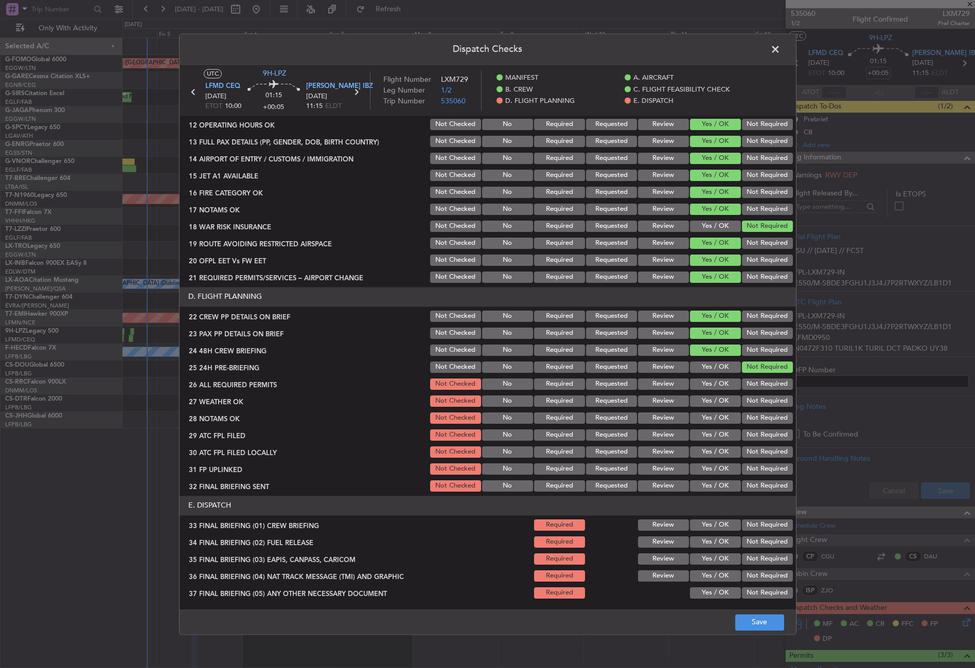
scroll to position [309, 0]
click at [705, 383] on button "Yes / OK" at bounding box center [715, 382] width 51 height 11
click at [638, 402] on button "Review" at bounding box center [663, 399] width 51 height 11
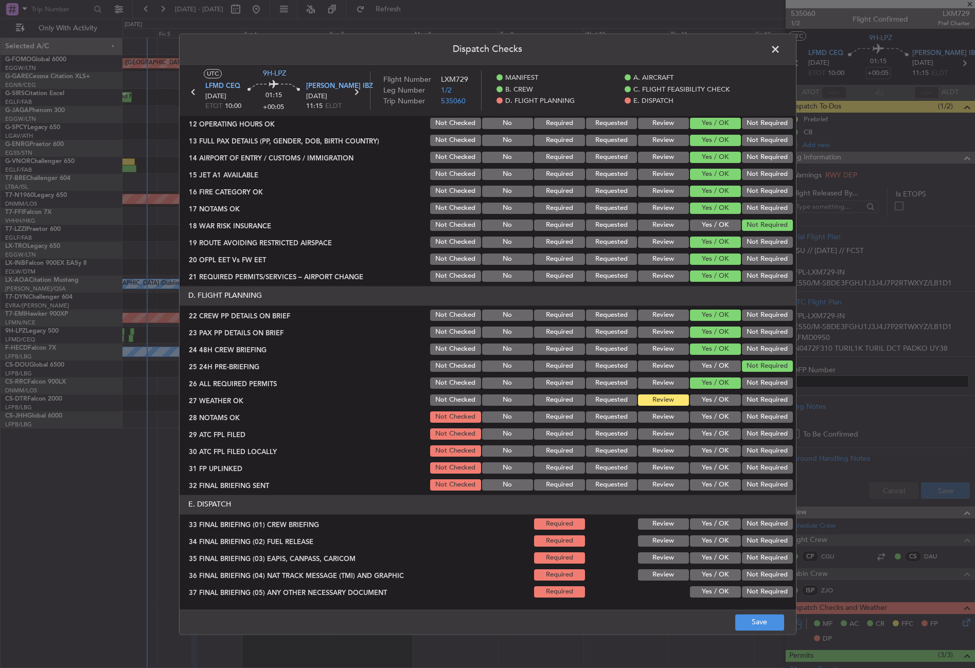
click at [646, 409] on section "D. FLIGHT PLANNING 22 CREW PP DETAILS ON BRIEF Not Checked No Required Requeste…" at bounding box center [487, 389] width 616 height 206
click at [651, 413] on button "Review" at bounding box center [663, 416] width 51 height 11
click at [694, 429] on button "Yes / OK" at bounding box center [715, 433] width 51 height 11
click at [695, 443] on section "D. FLIGHT PLANNING 22 CREW PP DETAILS ON BRIEF Not Checked No Required Requeste…" at bounding box center [487, 389] width 616 height 206
click at [695, 448] on button "Yes / OK" at bounding box center [715, 450] width 51 height 11
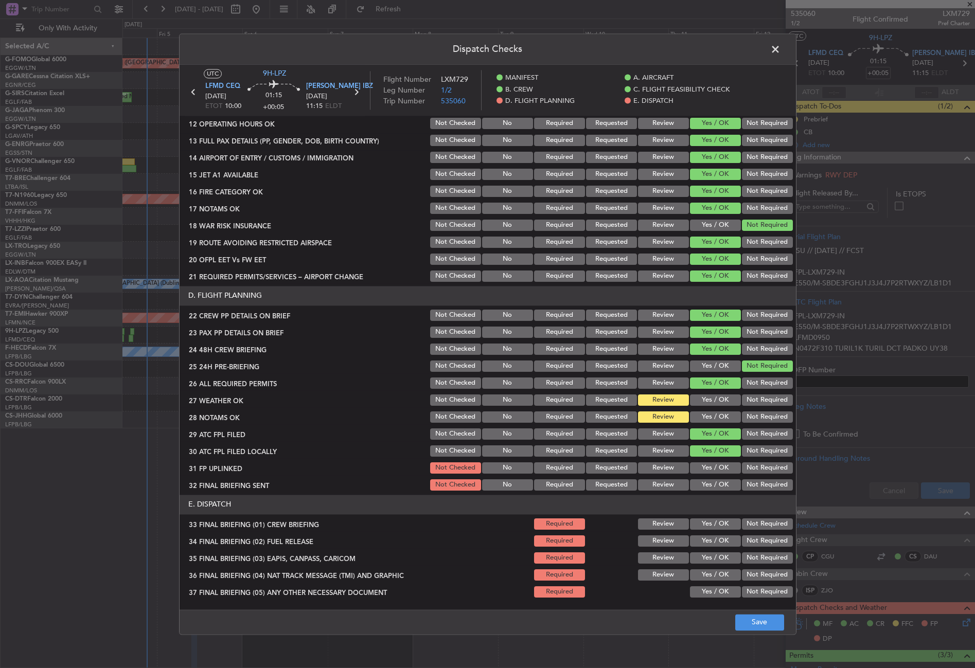
click at [750, 451] on button "Not Required" at bounding box center [767, 450] width 51 height 11
click at [711, 464] on button "Yes / OK" at bounding box center [715, 467] width 51 height 11
click at [747, 482] on button "Not Required" at bounding box center [767, 484] width 51 height 11
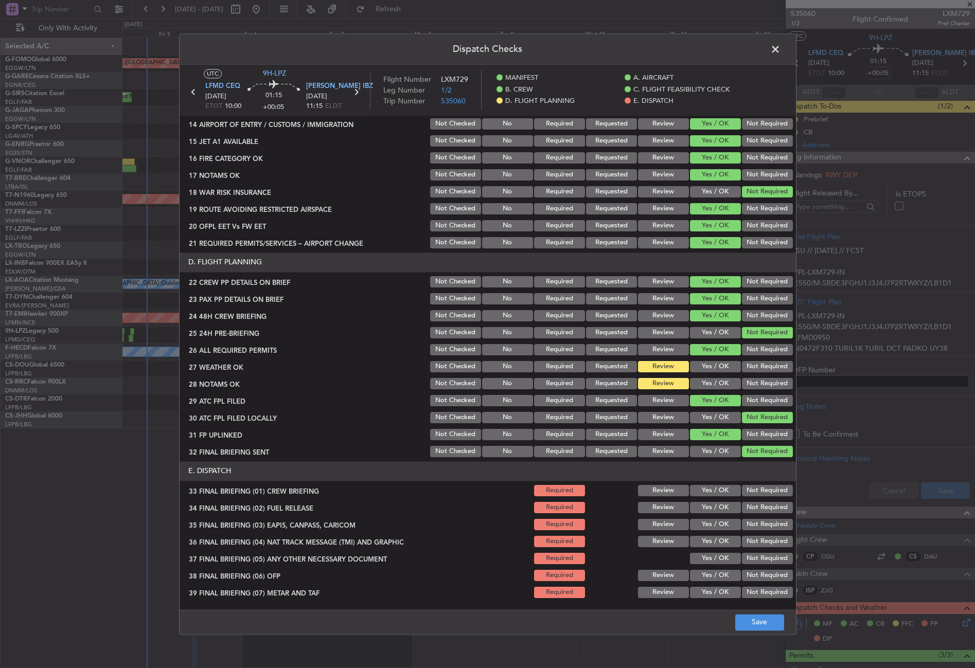
scroll to position [360, 0]
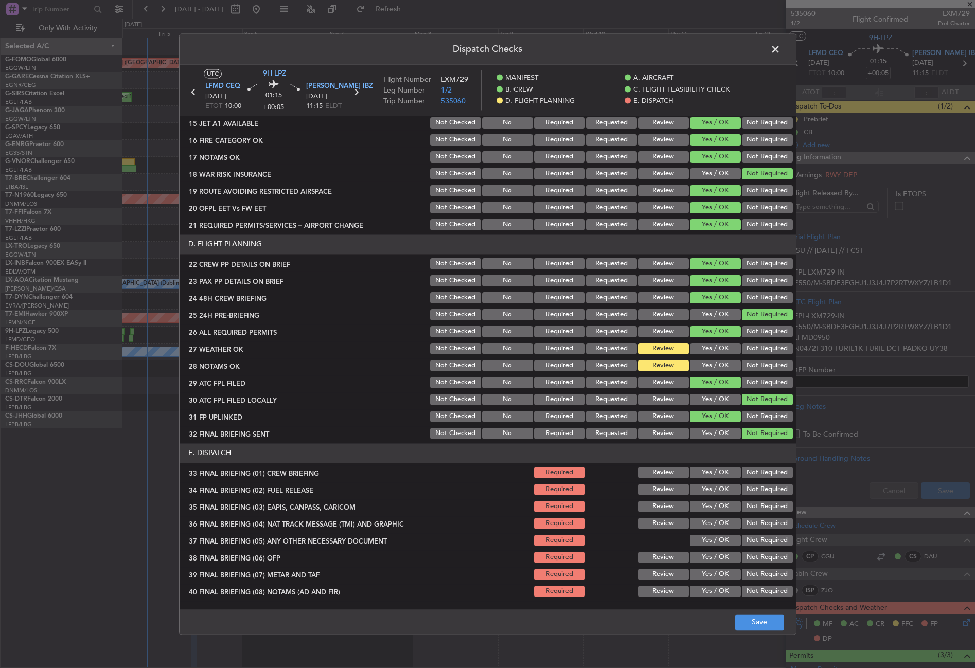
click at [694, 471] on button "Yes / OK" at bounding box center [715, 472] width 51 height 11
click at [702, 486] on button "Yes / OK" at bounding box center [715, 489] width 51 height 11
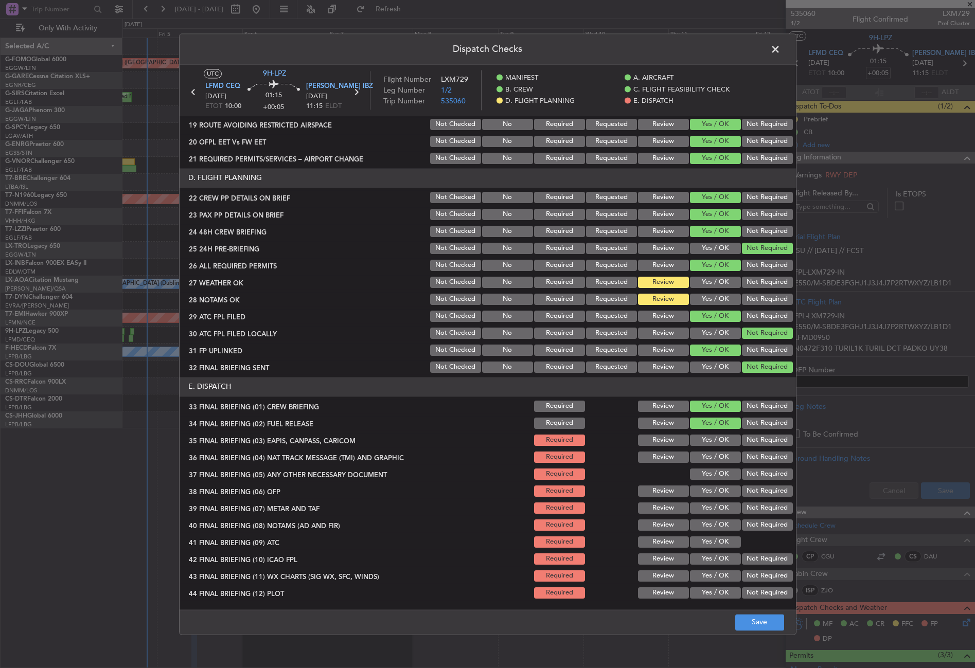
click at [748, 442] on button "Not Required" at bounding box center [767, 440] width 51 height 11
click at [748, 457] on button "Not Required" at bounding box center [767, 457] width 51 height 11
click at [702, 472] on button "Yes / OK" at bounding box center [715, 474] width 51 height 11
click at [702, 492] on button "Yes / OK" at bounding box center [715, 490] width 51 height 11
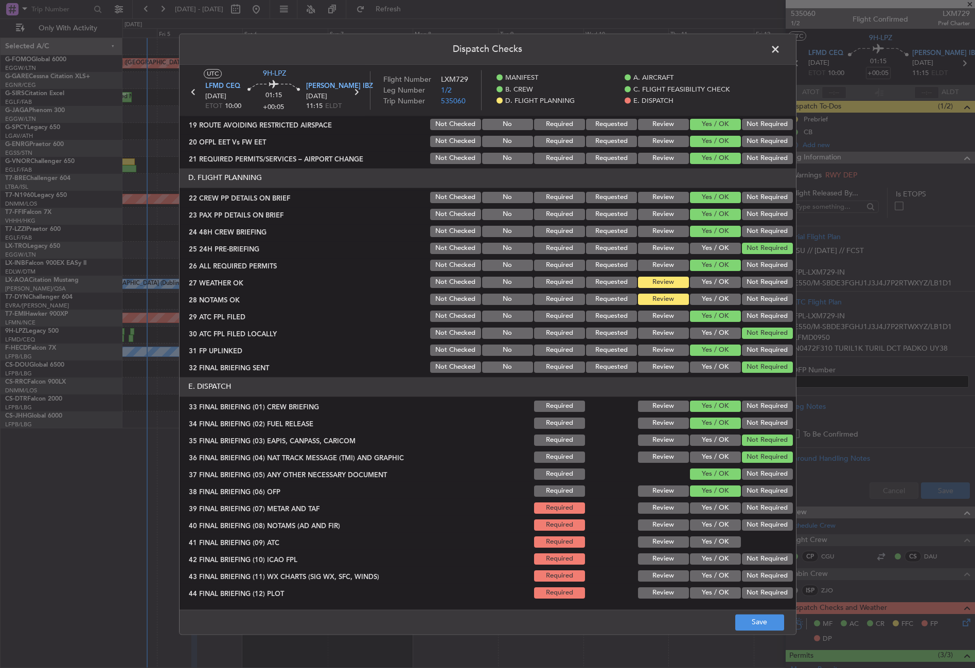
click at [698, 504] on button "Yes / OK" at bounding box center [715, 507] width 51 height 11
click at [692, 520] on button "Yes / OK" at bounding box center [715, 524] width 51 height 11
click at [701, 547] on button "Yes / OK" at bounding box center [715, 541] width 51 height 11
click at [742, 556] on button "Not Required" at bounding box center [767, 558] width 51 height 11
click at [726, 571] on button "Yes / OK" at bounding box center [715, 575] width 51 height 11
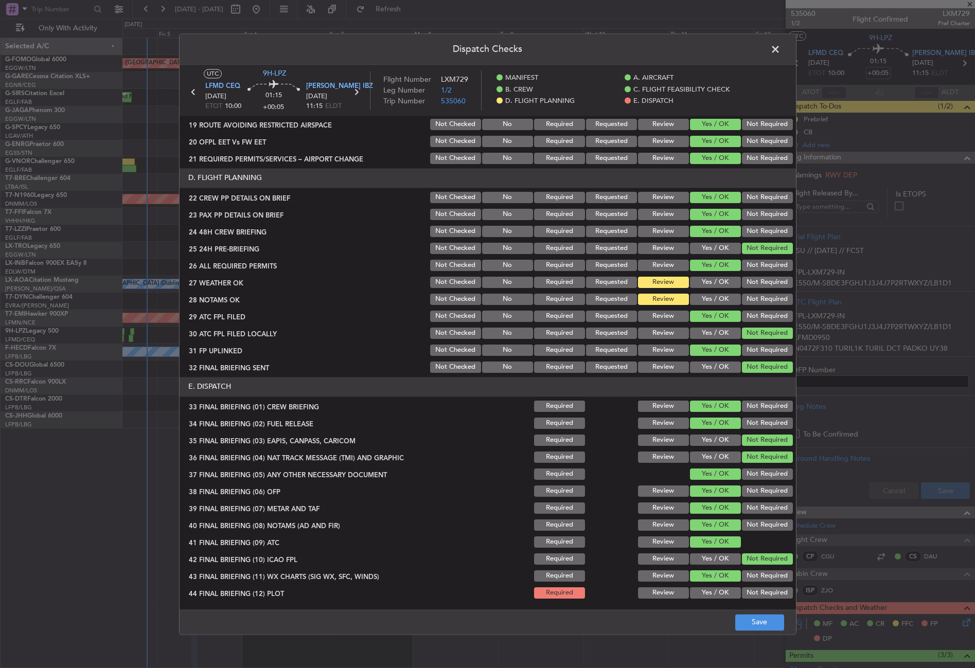
click at [751, 594] on button "Not Required" at bounding box center [767, 592] width 51 height 11
click at [749, 620] on button "Save" at bounding box center [759, 622] width 49 height 16
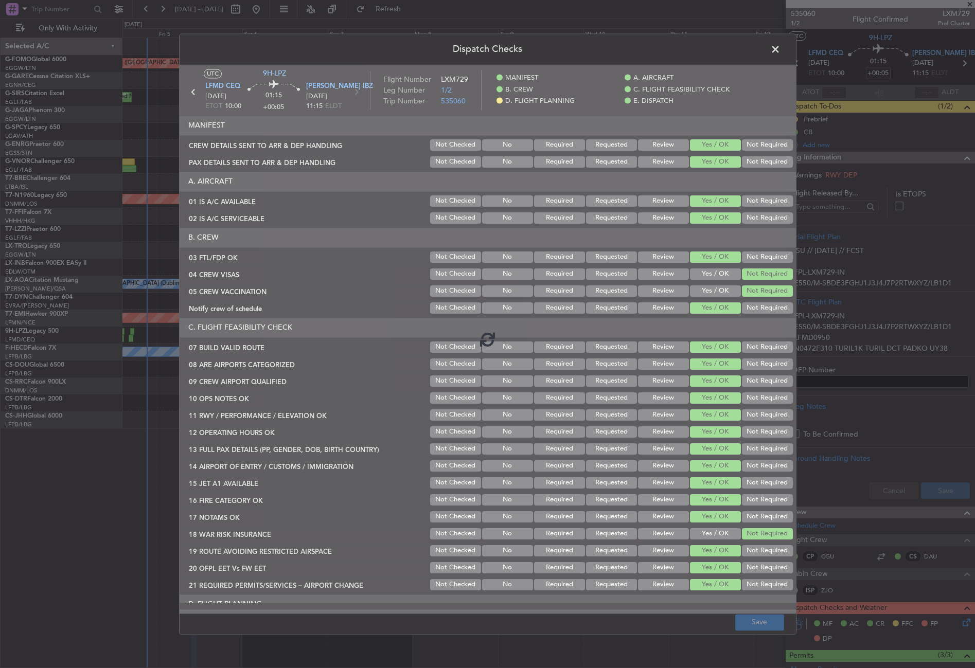
scroll to position [426, 0]
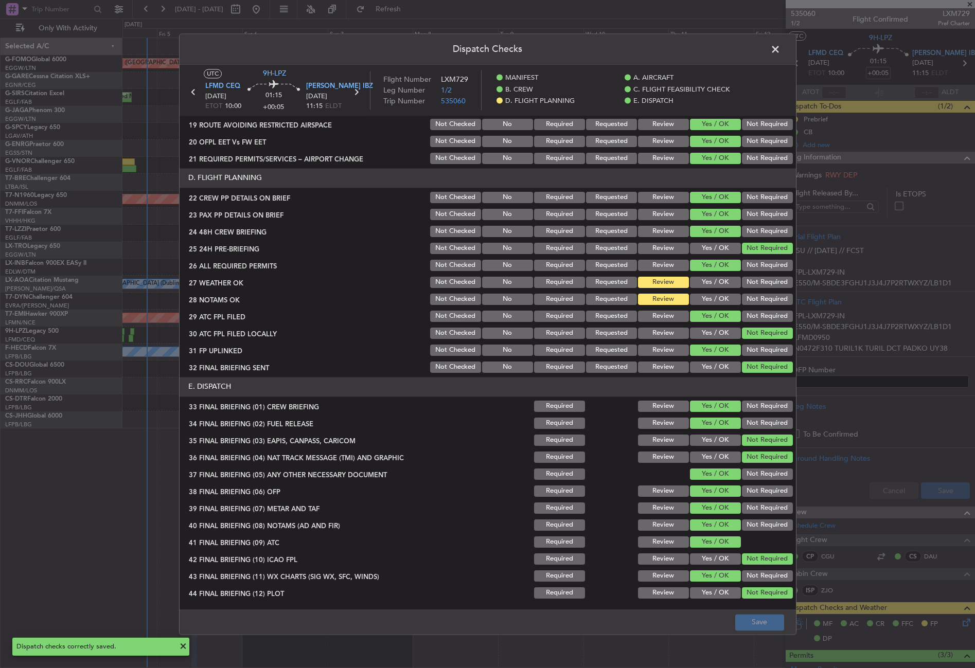
click at [780, 51] on span at bounding box center [780, 52] width 0 height 21
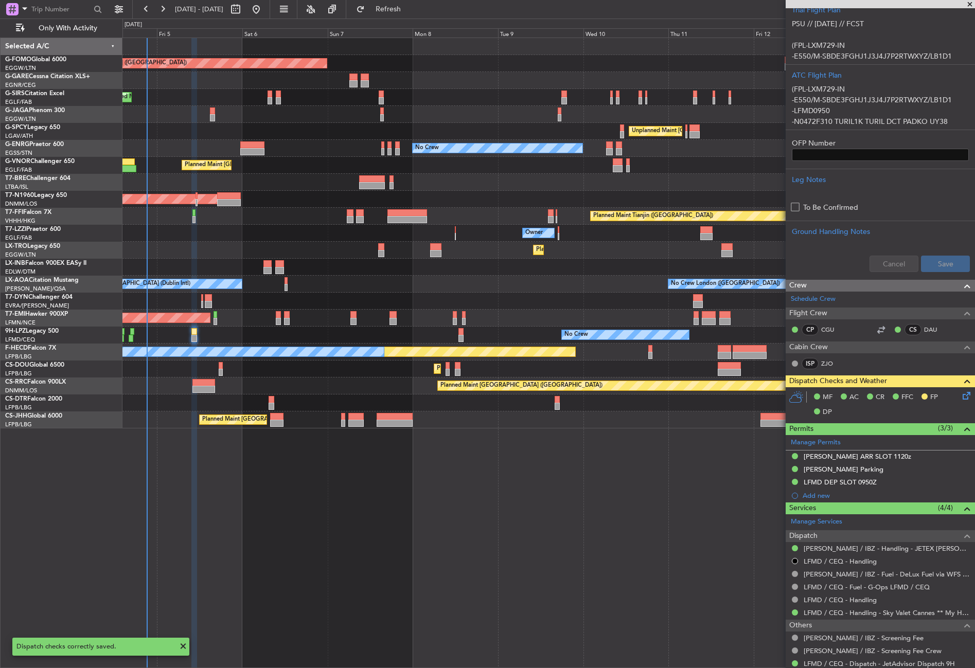
scroll to position [257, 0]
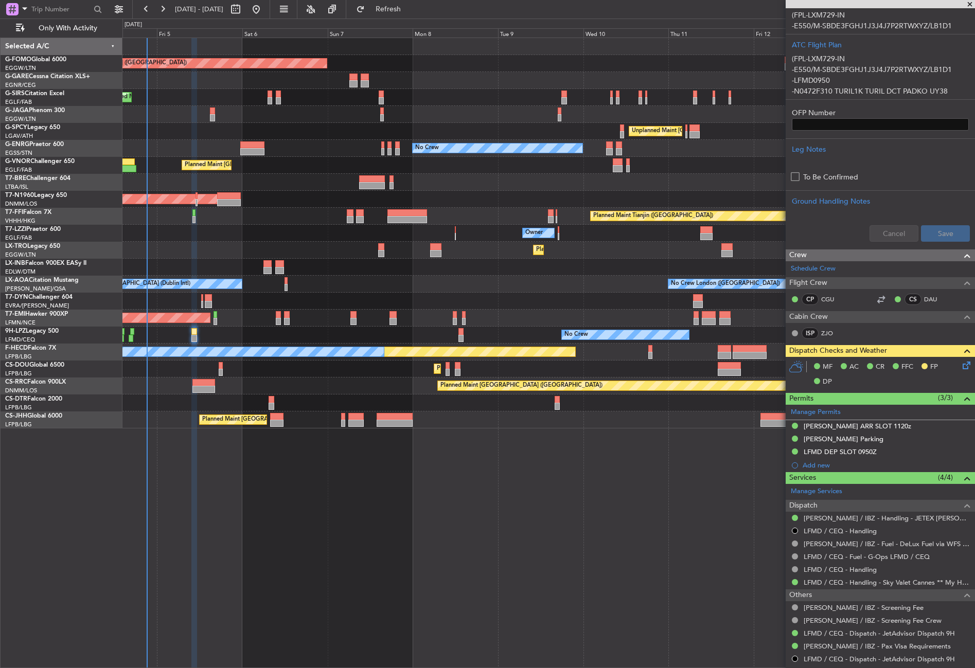
click at [717, 478] on div "Planned Maint [GEOGRAPHIC_DATA] ([GEOGRAPHIC_DATA]) Planned Maint [GEOGRAPHIC_D…" at bounding box center [548, 353] width 852 height 630
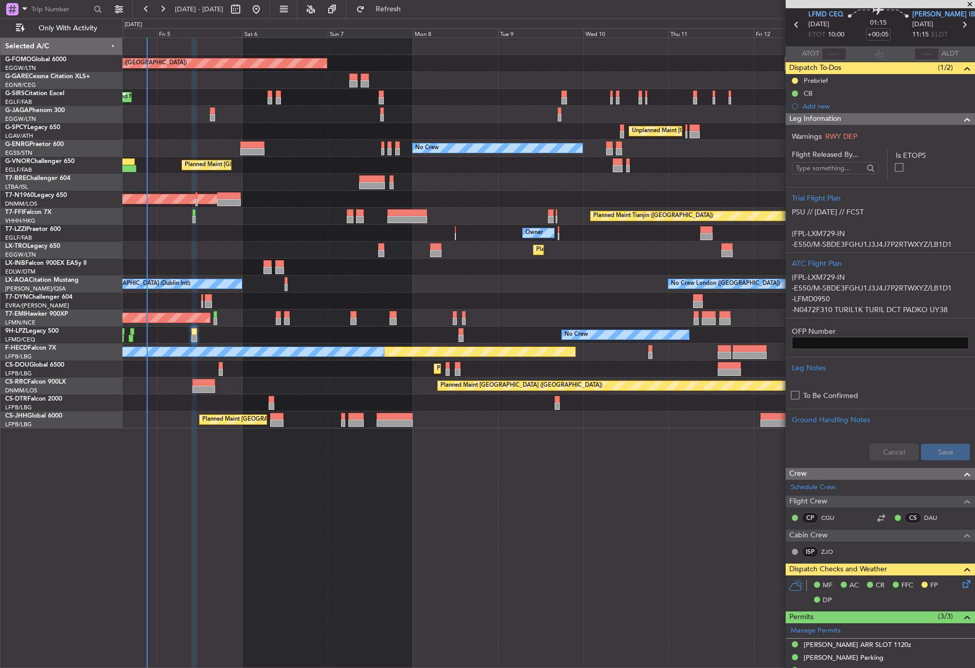
scroll to position [0, 0]
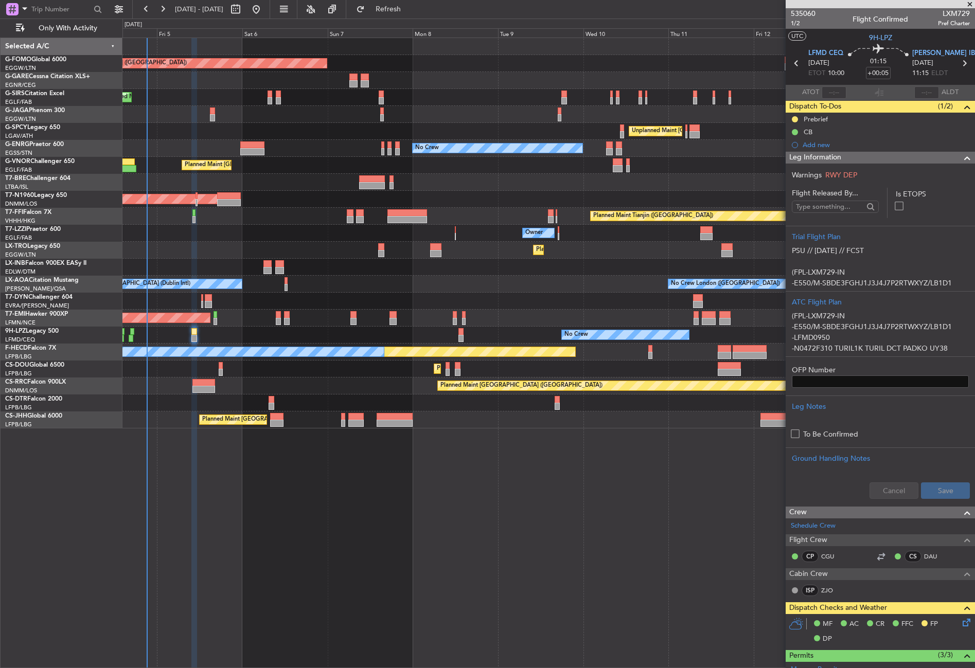
click at [835, 154] on span "Leg Information" at bounding box center [815, 158] width 52 height 12
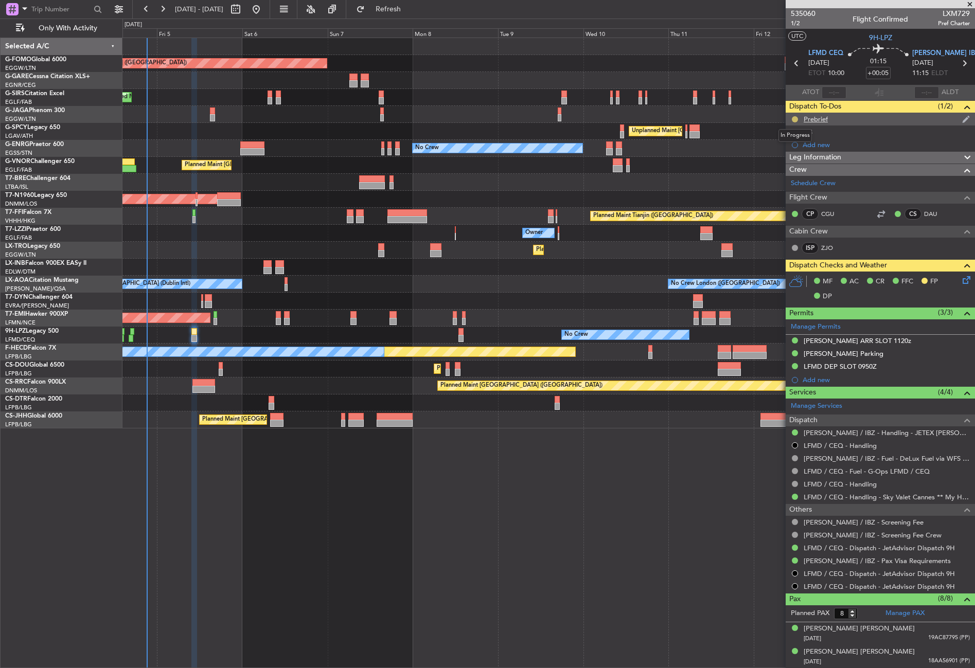
click at [797, 119] on button at bounding box center [794, 119] width 6 height 6
click at [794, 182] on span "Cancelled" at bounding box center [796, 180] width 29 height 10
click at [585, 598] on div "Planned Maint [GEOGRAPHIC_DATA] ([GEOGRAPHIC_DATA]) Planned Maint [GEOGRAPHIC_D…" at bounding box center [548, 353] width 852 height 630
click at [627, 540] on div "Planned Maint [GEOGRAPHIC_DATA] ([GEOGRAPHIC_DATA]) Planned Maint [GEOGRAPHIC_D…" at bounding box center [548, 353] width 852 height 630
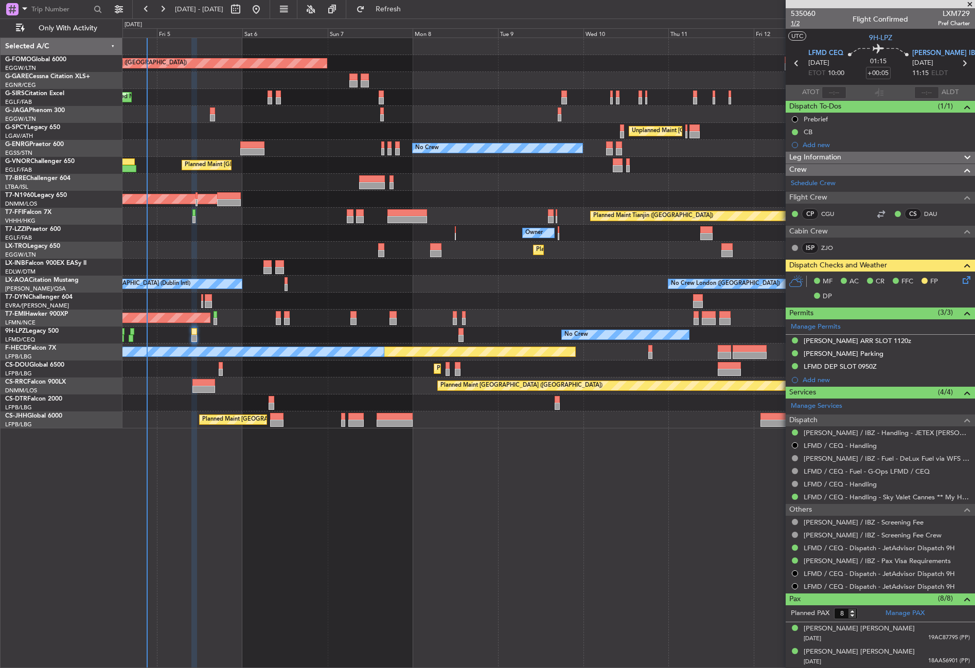
click at [795, 23] on span "1/2" at bounding box center [802, 23] width 25 height 9
click at [375, 571] on div "Planned Maint [GEOGRAPHIC_DATA] ([GEOGRAPHIC_DATA]) Planned Maint [GEOGRAPHIC_D…" at bounding box center [548, 353] width 852 height 630
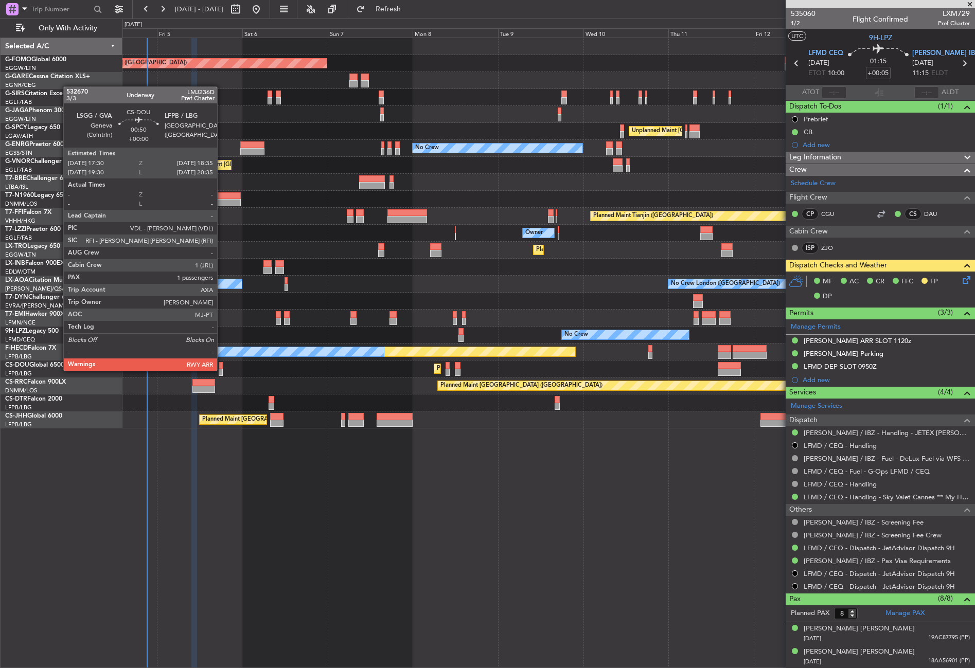
click at [222, 370] on div at bounding box center [221, 372] width 4 height 7
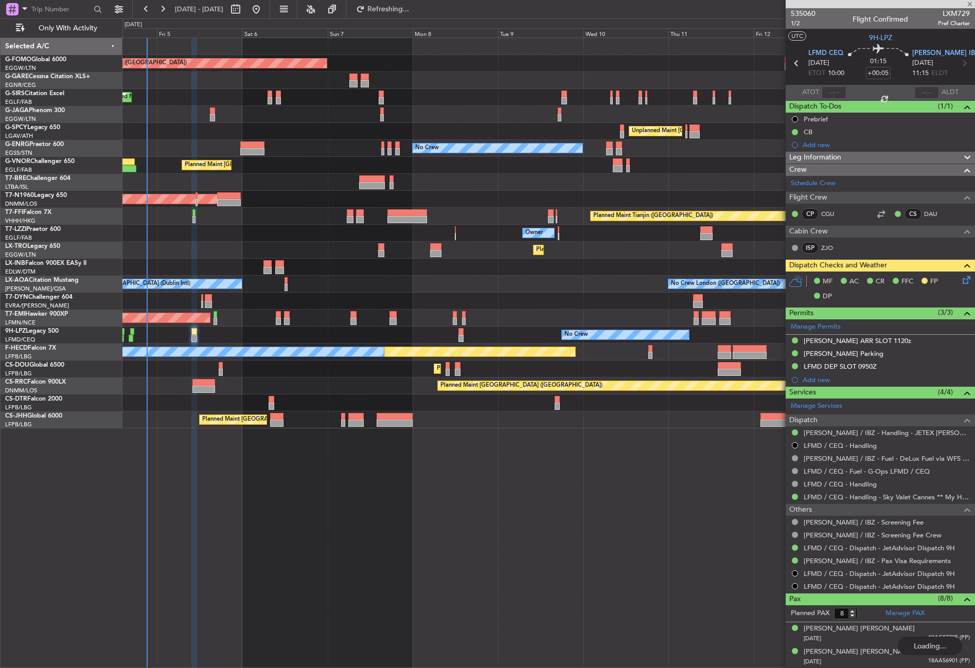
type input "1"
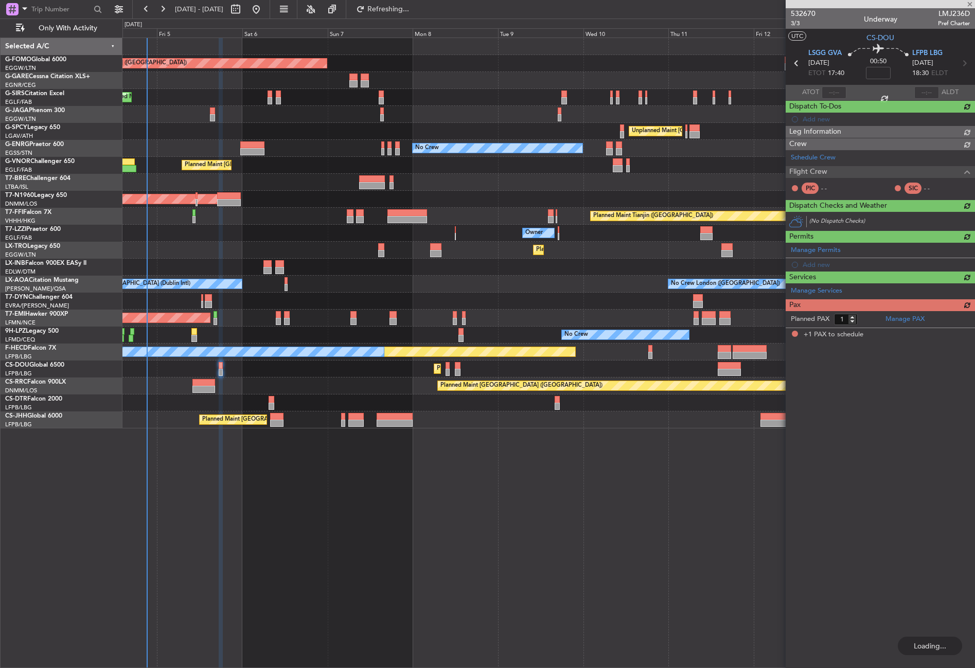
type input "+00:05"
type input "8"
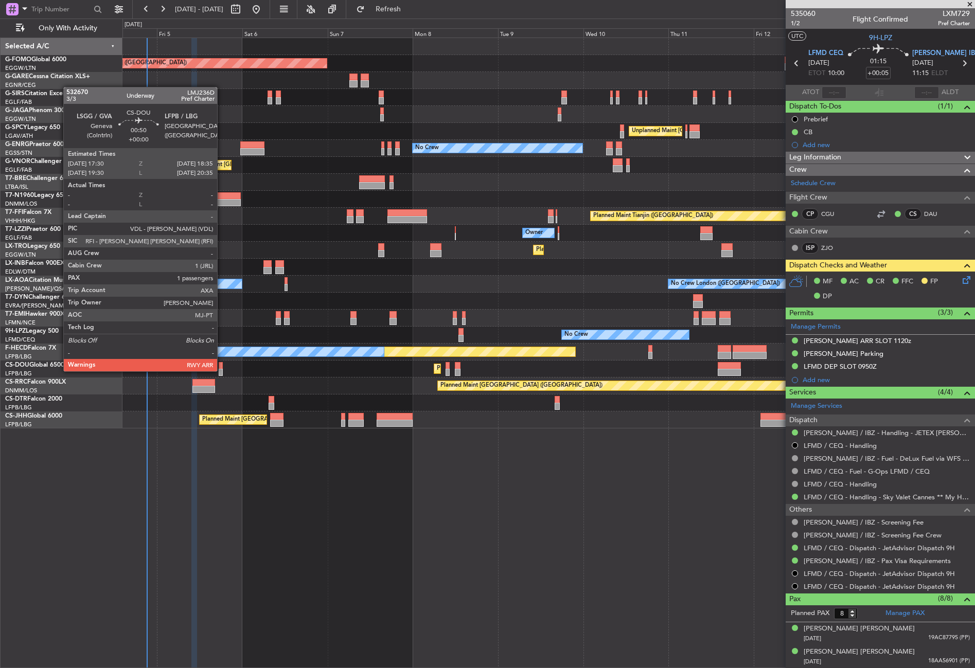
click at [222, 370] on div at bounding box center [221, 372] width 4 height 7
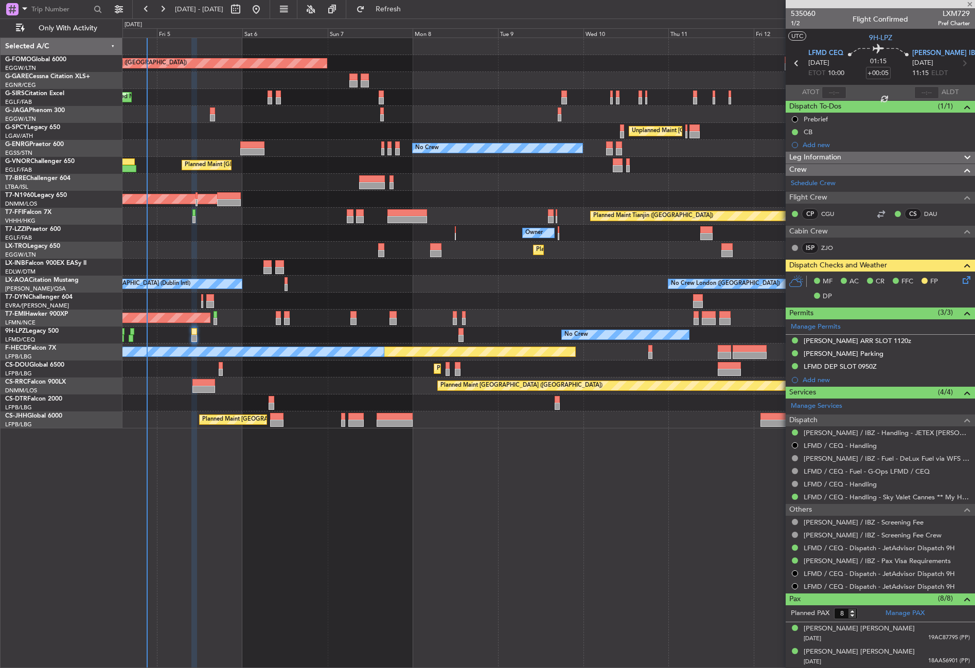
type input "1"
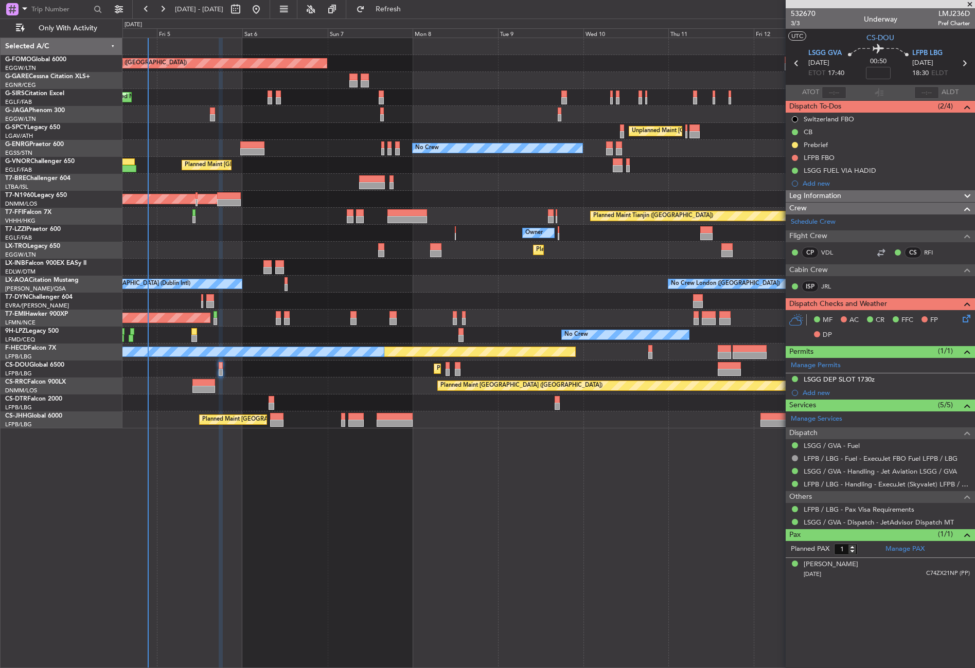
click at [295, 528] on div "Planned Maint [GEOGRAPHIC_DATA] ([GEOGRAPHIC_DATA]) Planned Maint [GEOGRAPHIC_D…" at bounding box center [548, 353] width 852 height 630
click at [292, 479] on div "Planned Maint [GEOGRAPHIC_DATA] ([GEOGRAPHIC_DATA]) Planned Maint [GEOGRAPHIC_D…" at bounding box center [548, 353] width 852 height 630
click at [797, 154] on div at bounding box center [794, 158] width 8 height 8
click at [794, 155] on button at bounding box center [794, 158] width 6 height 6
click at [775, 199] on li "Completed" at bounding box center [795, 202] width 55 height 15
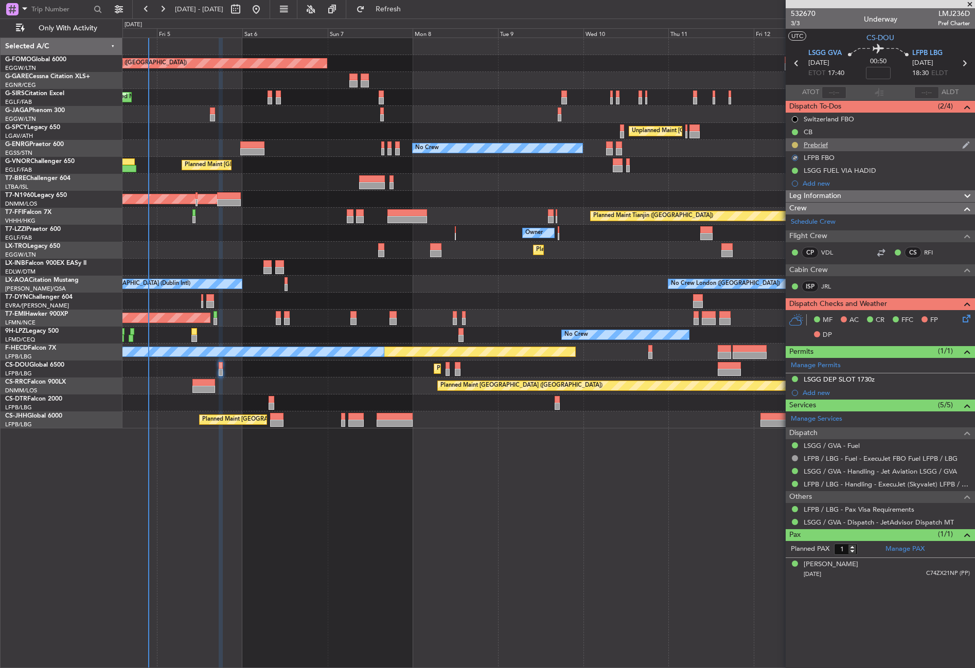
click at [795, 145] on button at bounding box center [794, 145] width 6 height 6
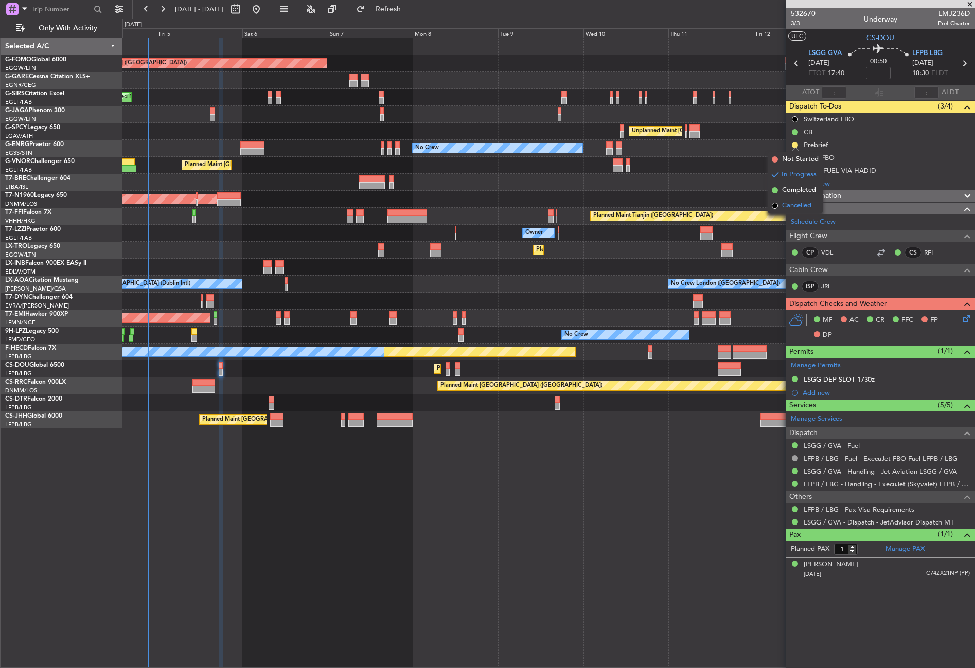
click at [780, 204] on li "Cancelled" at bounding box center [794, 205] width 55 height 15
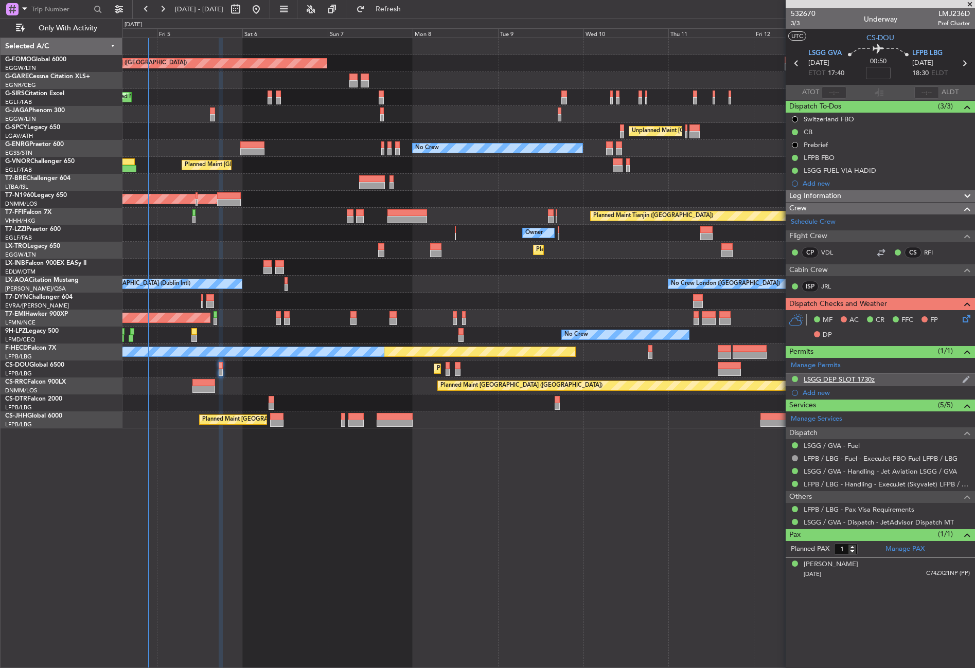
click at [896, 382] on div "LSGG DEP SLOT 1730z" at bounding box center [879, 379] width 189 height 13
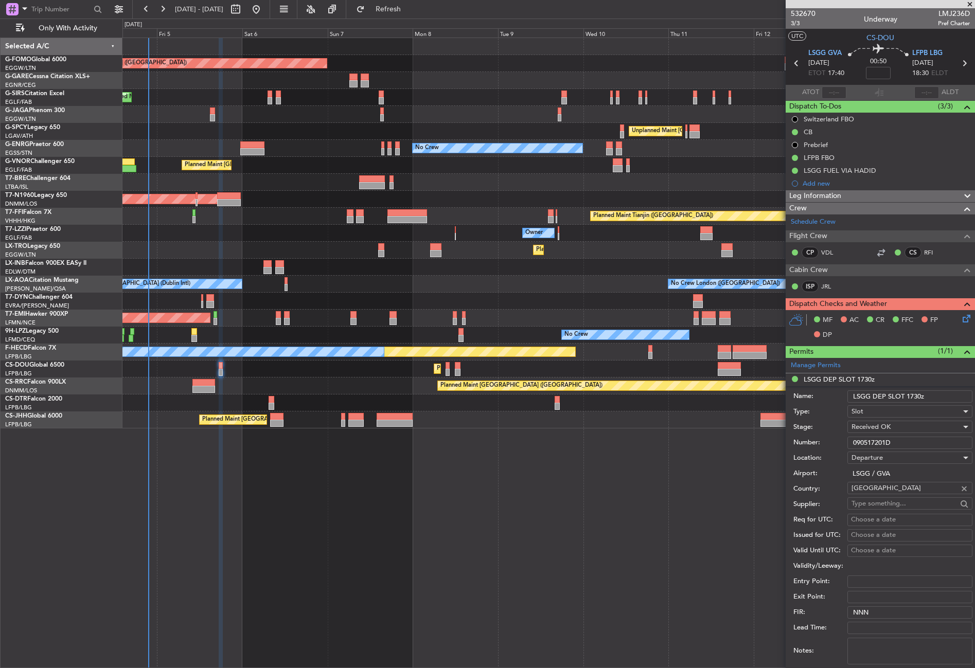
click at [889, 439] on input "090517201D" at bounding box center [909, 443] width 125 height 12
click at [872, 417] on div "Slot" at bounding box center [906, 411] width 110 height 15
click at [869, 458] on span "PPR" at bounding box center [906, 462] width 108 height 15
drag, startPoint x: 905, startPoint y: 393, endPoint x: 872, endPoint y: 395, distance: 32.5
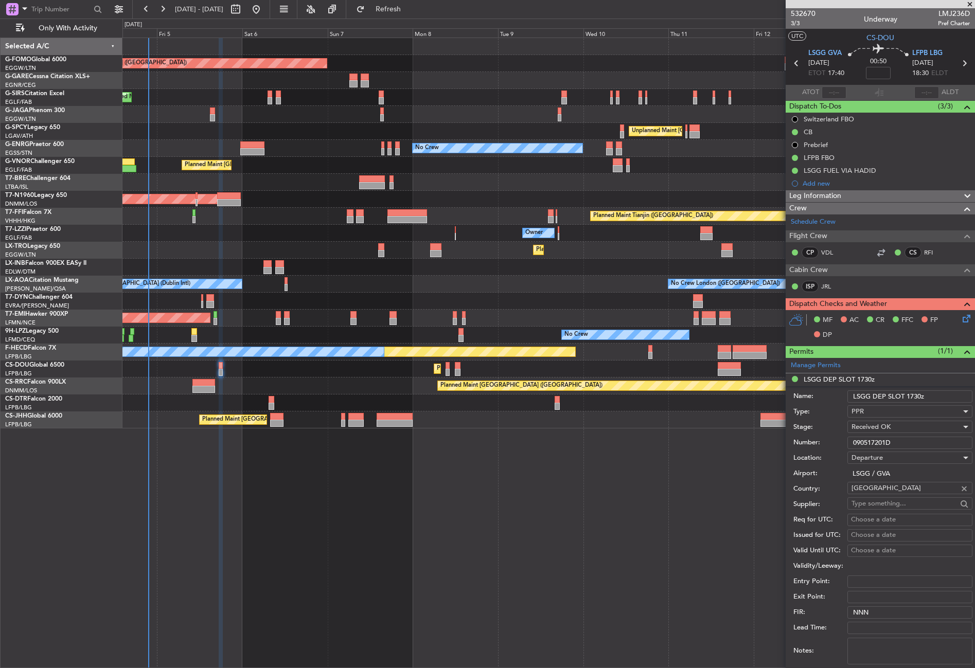
click at [872, 395] on input "LSGG DEP SLOT 1730z" at bounding box center [909, 396] width 125 height 12
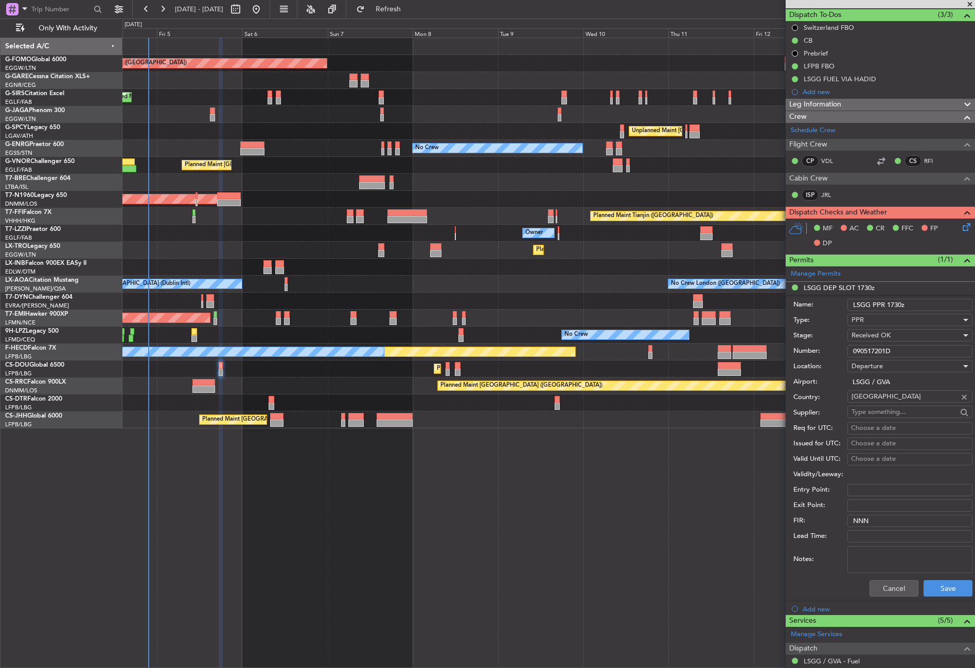
scroll to position [154, 0]
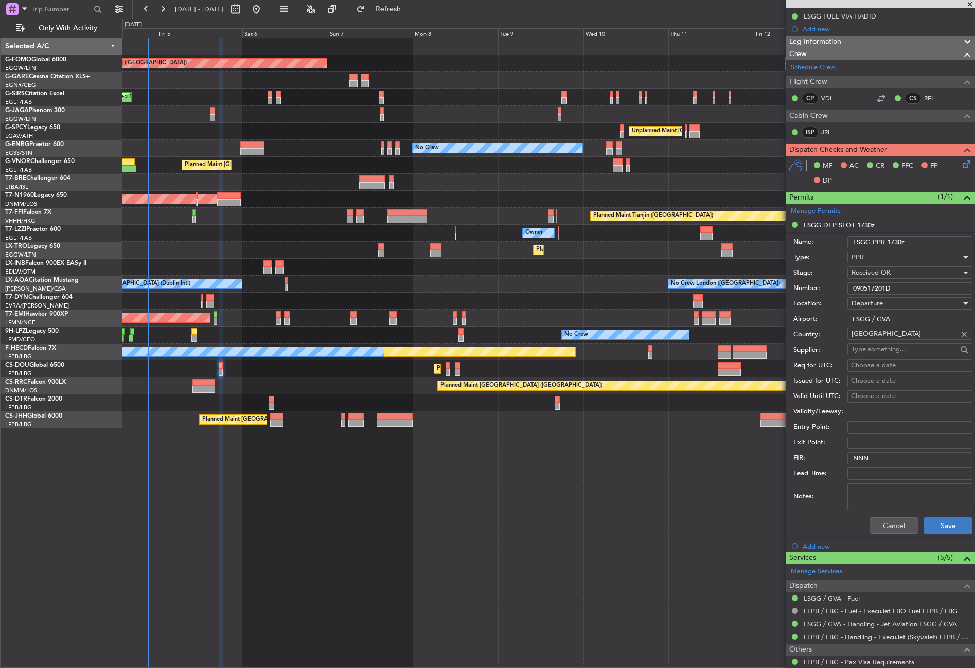
type input "LSGG PPR 1730z"
click at [941, 518] on button "Save" at bounding box center [947, 525] width 49 height 16
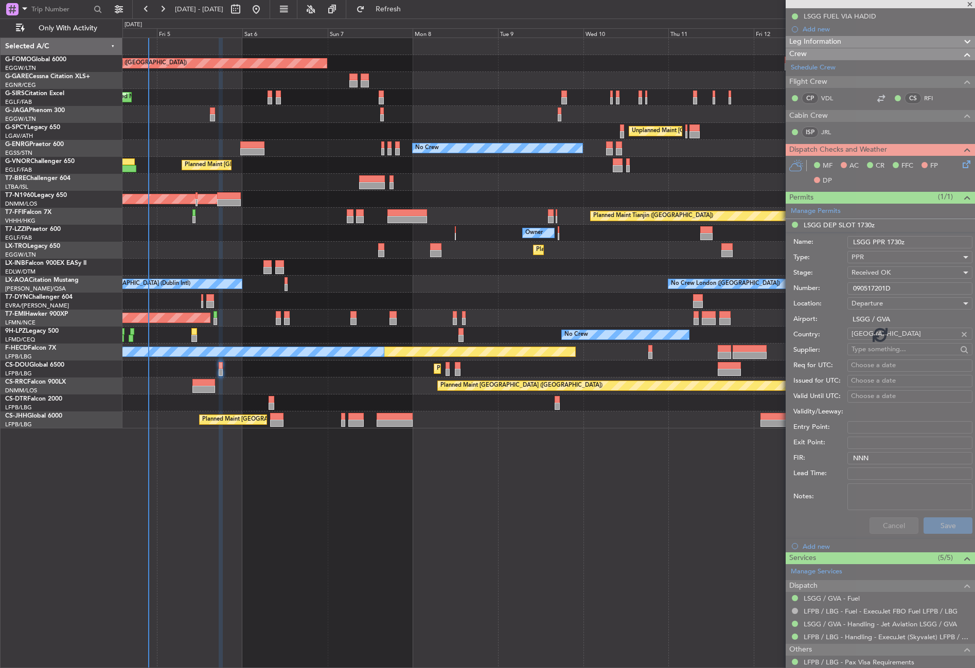
scroll to position [0, 0]
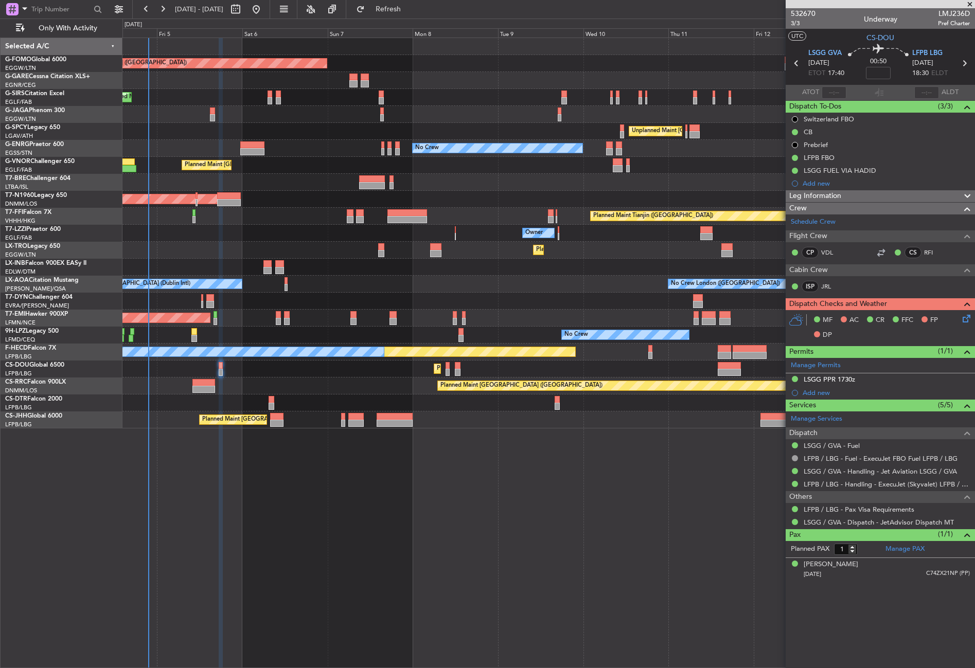
click at [810, 197] on span "Leg Information" at bounding box center [815, 196] width 52 height 12
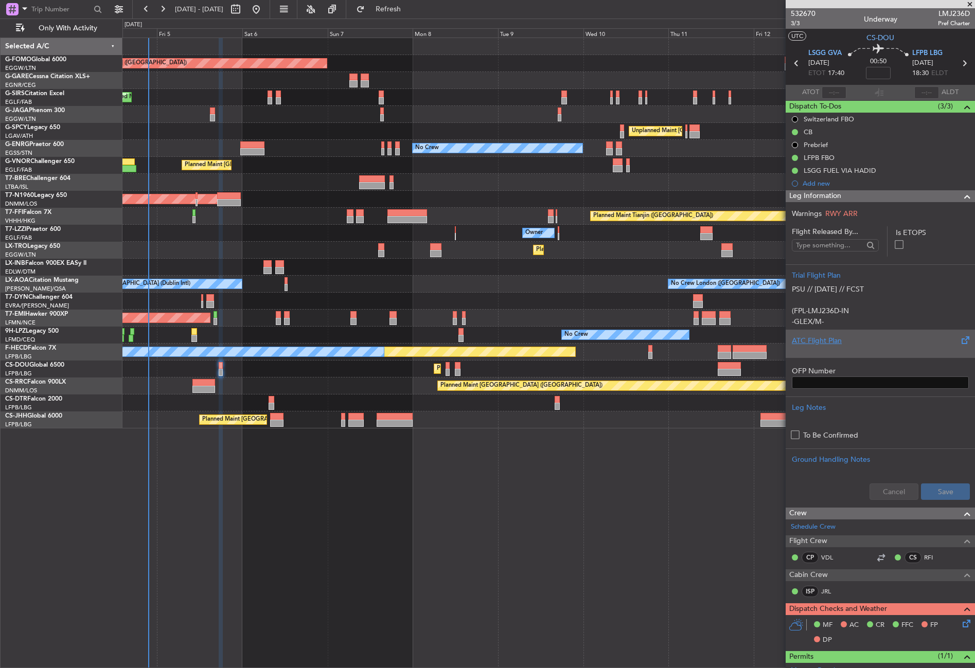
click at [821, 337] on div "ATC Flight Plan" at bounding box center [879, 340] width 177 height 11
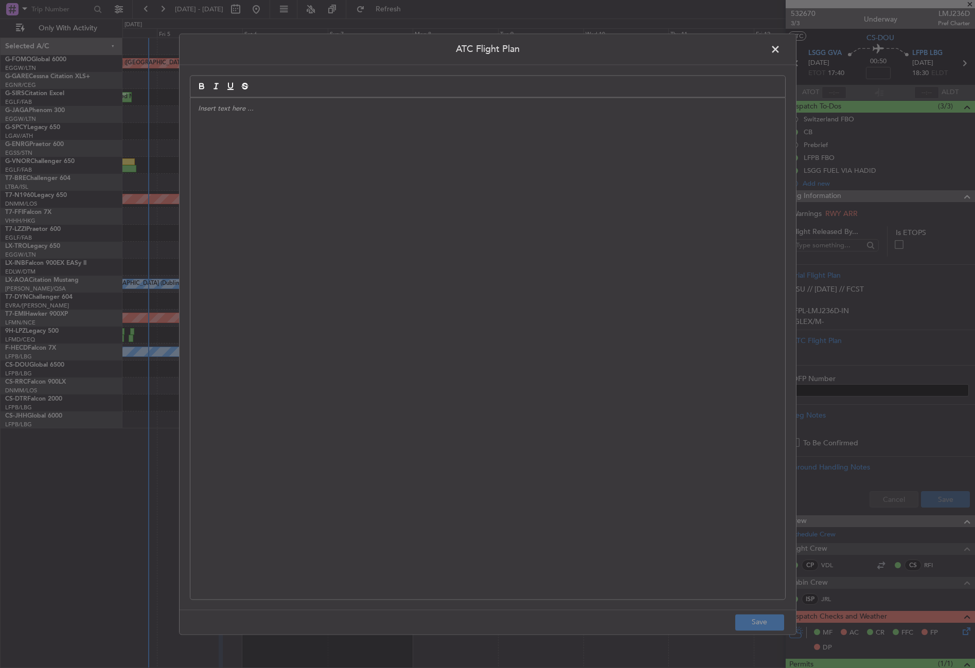
click at [474, 254] on div at bounding box center [487, 348] width 594 height 501
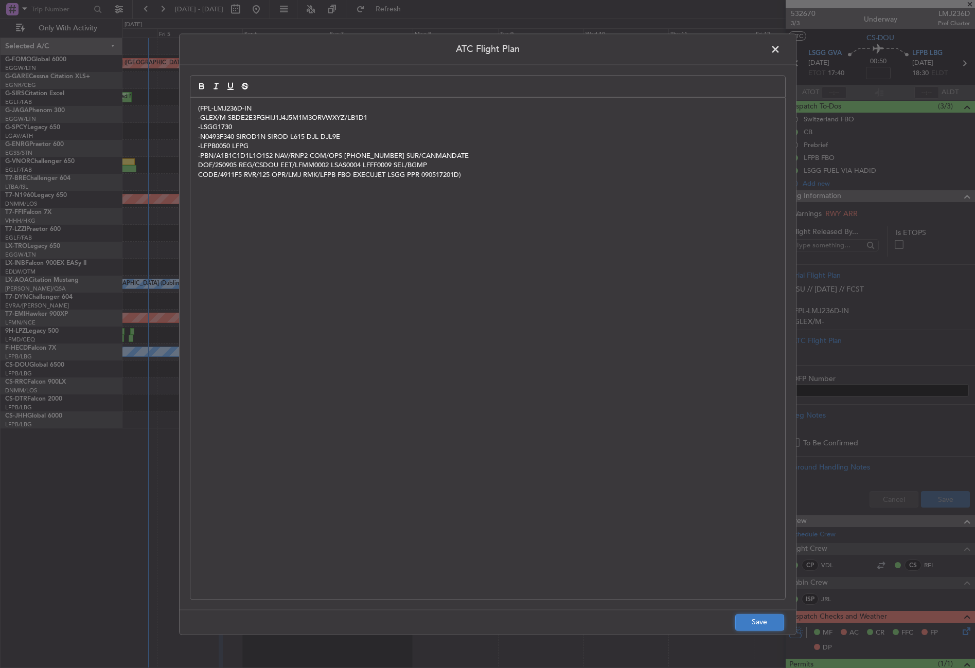
click at [746, 625] on button "Save" at bounding box center [759, 622] width 49 height 16
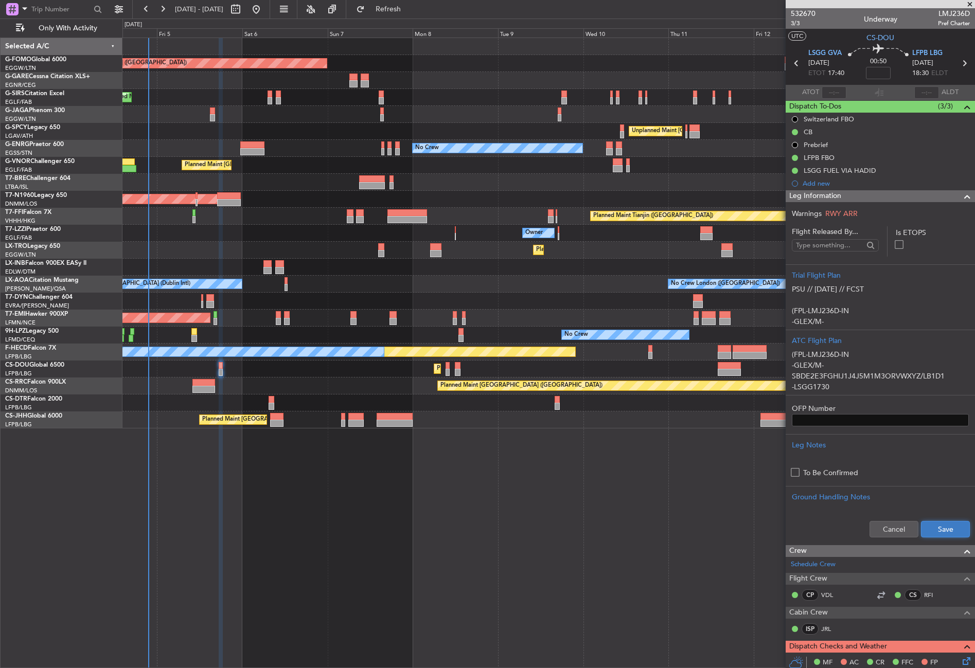
click at [935, 529] on button "Save" at bounding box center [945, 529] width 49 height 16
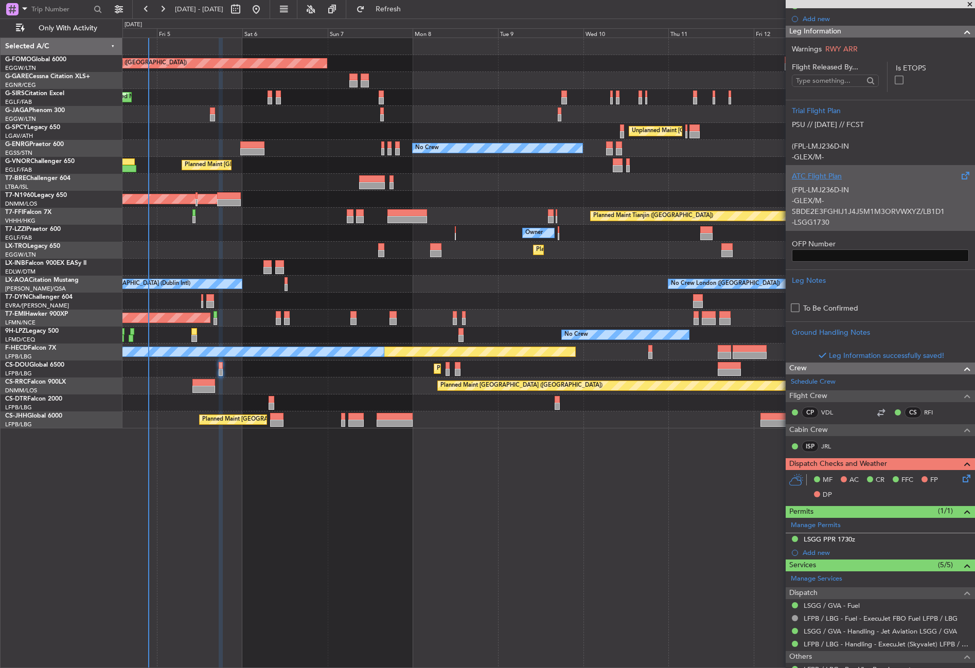
scroll to position [206, 0]
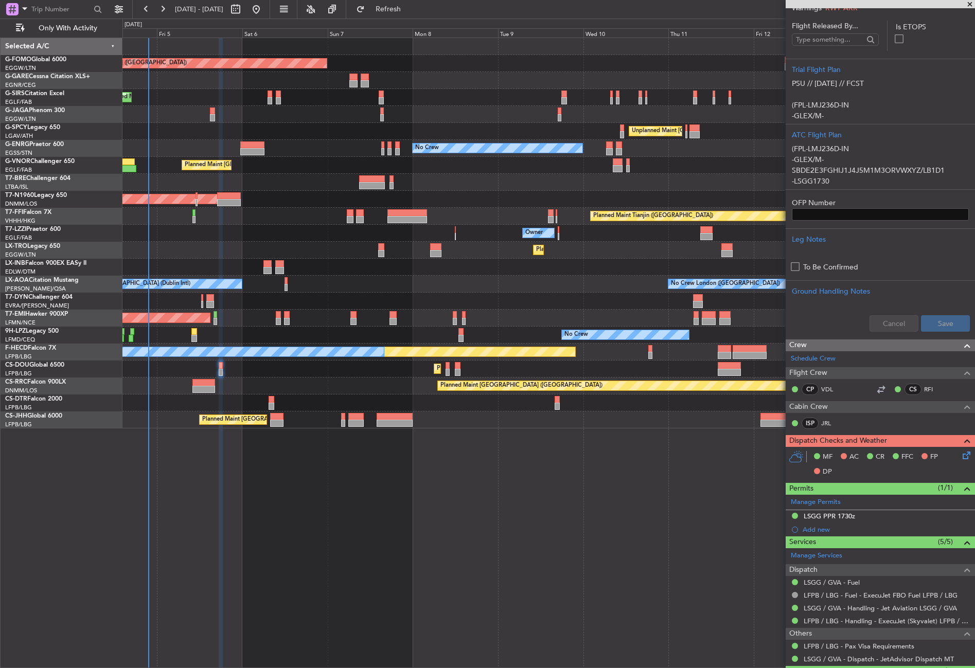
click at [960, 451] on icon at bounding box center [964, 453] width 8 height 8
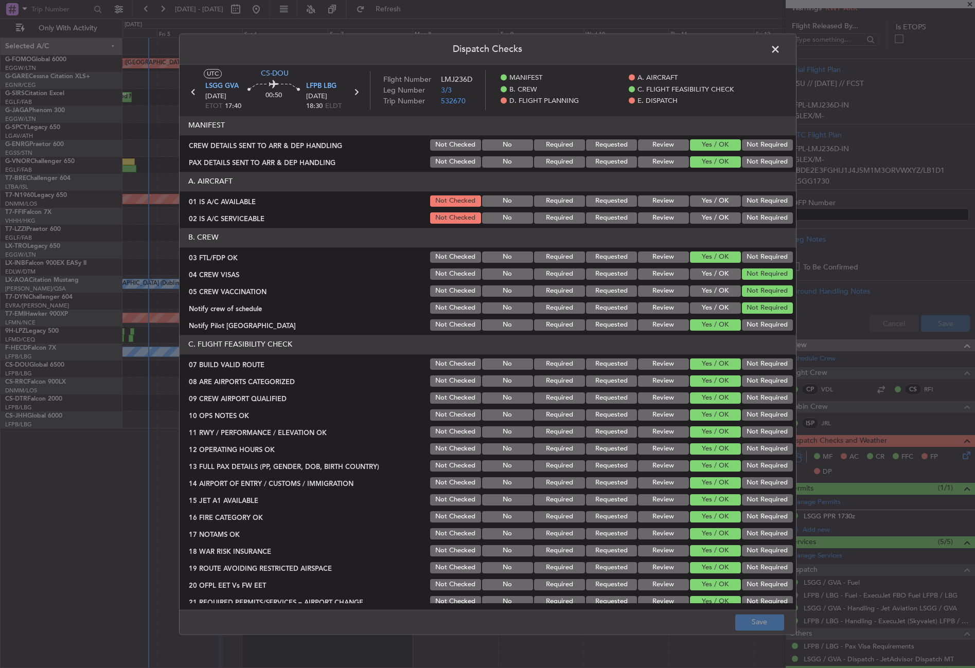
click at [717, 219] on button "Yes / OK" at bounding box center [715, 217] width 51 height 11
click at [700, 187] on header "A. AIRCRAFT" at bounding box center [487, 182] width 616 height 20
click at [701, 194] on div "Yes / OK" at bounding box center [714, 201] width 52 height 14
click at [706, 204] on button "Yes / OK" at bounding box center [715, 200] width 51 height 11
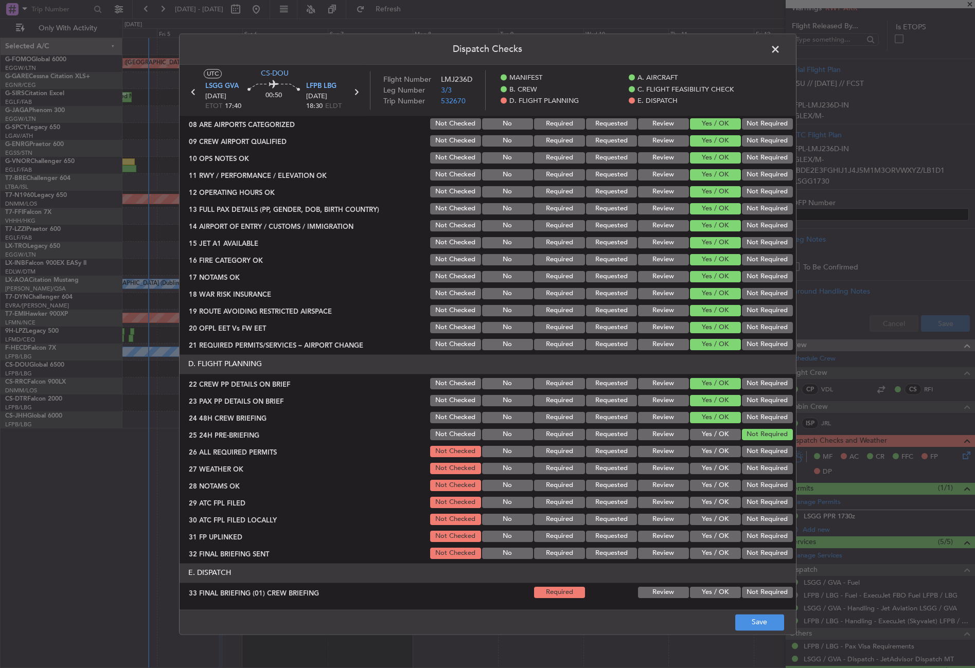
scroll to position [309, 0]
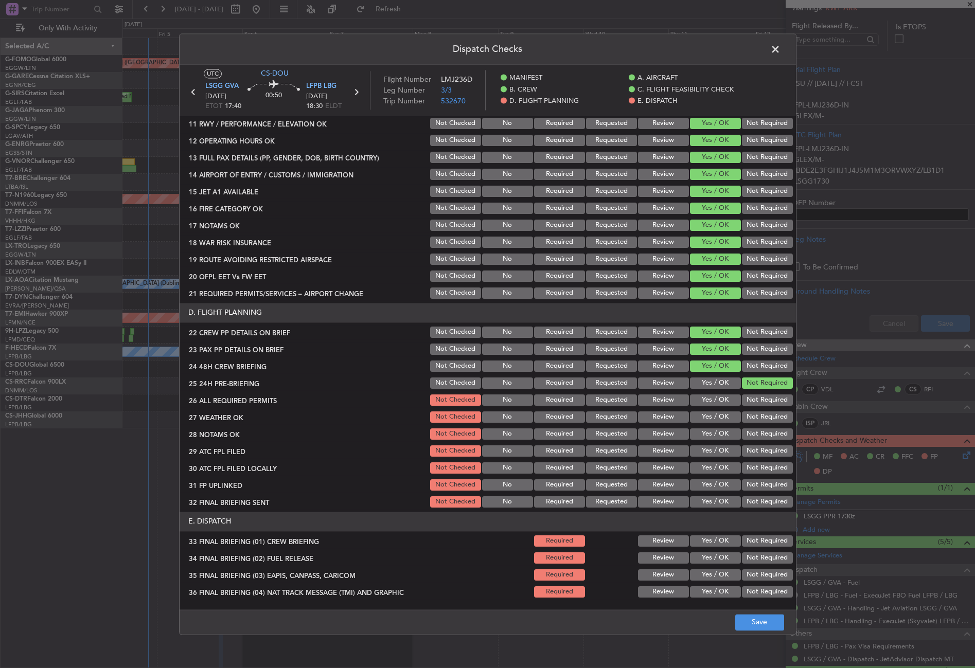
click at [705, 397] on button "Yes / OK" at bounding box center [715, 399] width 51 height 11
click at [663, 419] on button "Review" at bounding box center [663, 416] width 51 height 11
click at [659, 433] on button "Review" at bounding box center [663, 433] width 51 height 11
click at [692, 445] on button "Yes / OK" at bounding box center [715, 450] width 51 height 11
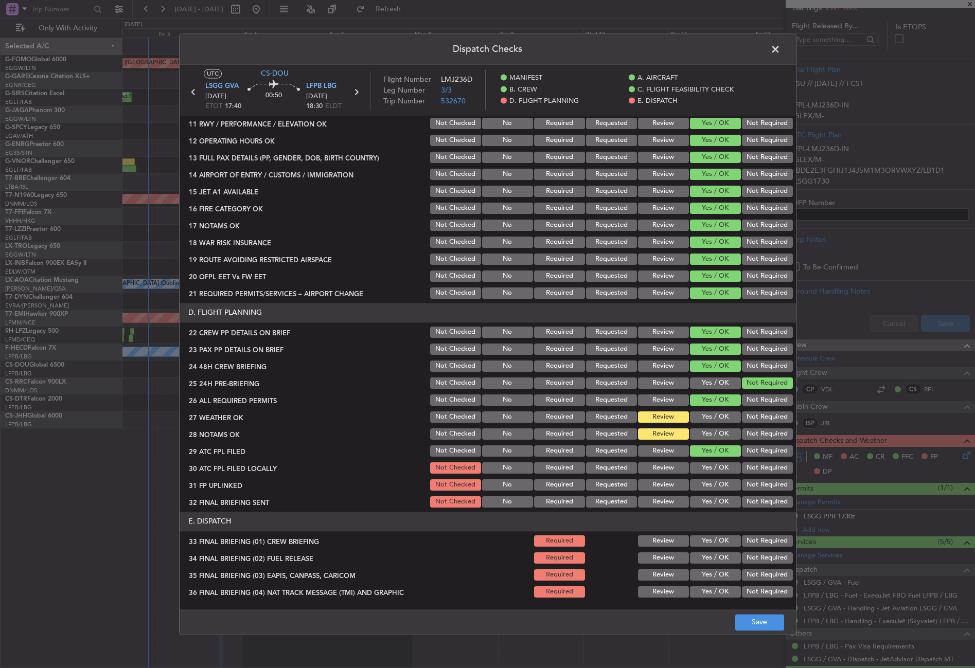
click at [694, 464] on button "Yes / OK" at bounding box center [715, 467] width 51 height 11
click at [740, 461] on div "Not Required" at bounding box center [766, 468] width 52 height 14
click at [742, 467] on button "Not Required" at bounding box center [767, 467] width 51 height 11
click at [711, 487] on button "Yes / OK" at bounding box center [715, 484] width 51 height 11
click at [747, 502] on button "Not Required" at bounding box center [767, 501] width 51 height 11
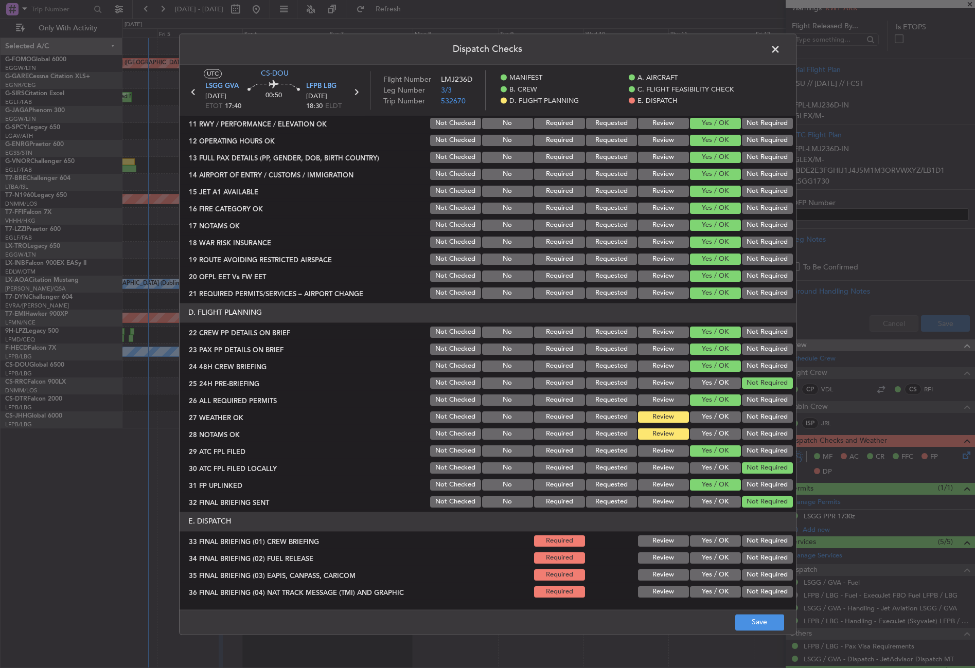
scroll to position [443, 0]
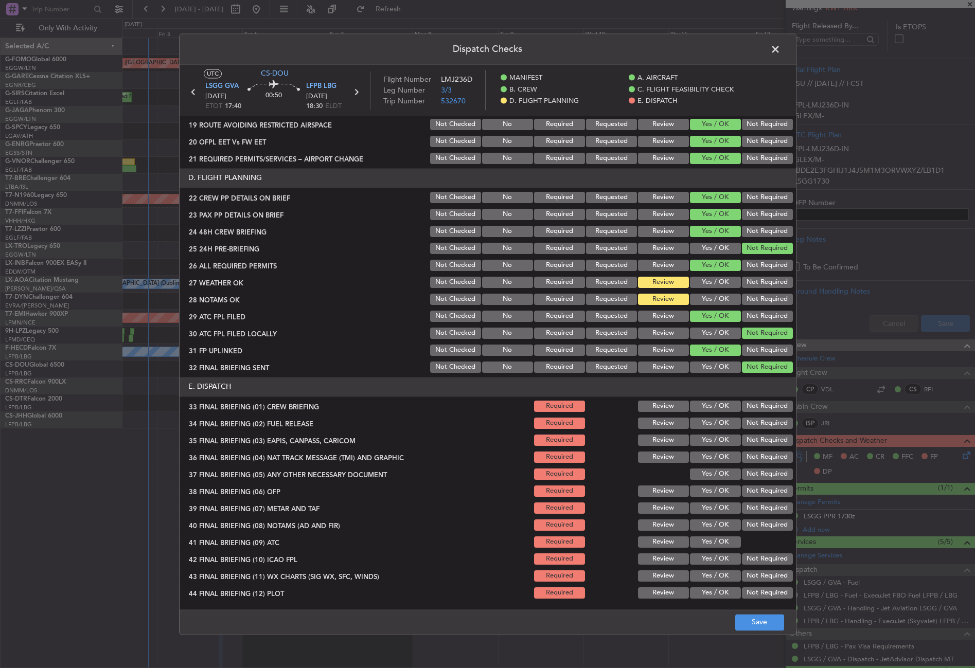
click at [707, 407] on button "Yes / OK" at bounding box center [715, 406] width 51 height 11
click at [708, 422] on button "Yes / OK" at bounding box center [715, 423] width 51 height 11
click at [742, 441] on button "Not Required" at bounding box center [767, 440] width 51 height 11
click at [742, 456] on button "Not Required" at bounding box center [767, 457] width 51 height 11
click at [716, 472] on button "Yes / OK" at bounding box center [715, 474] width 51 height 11
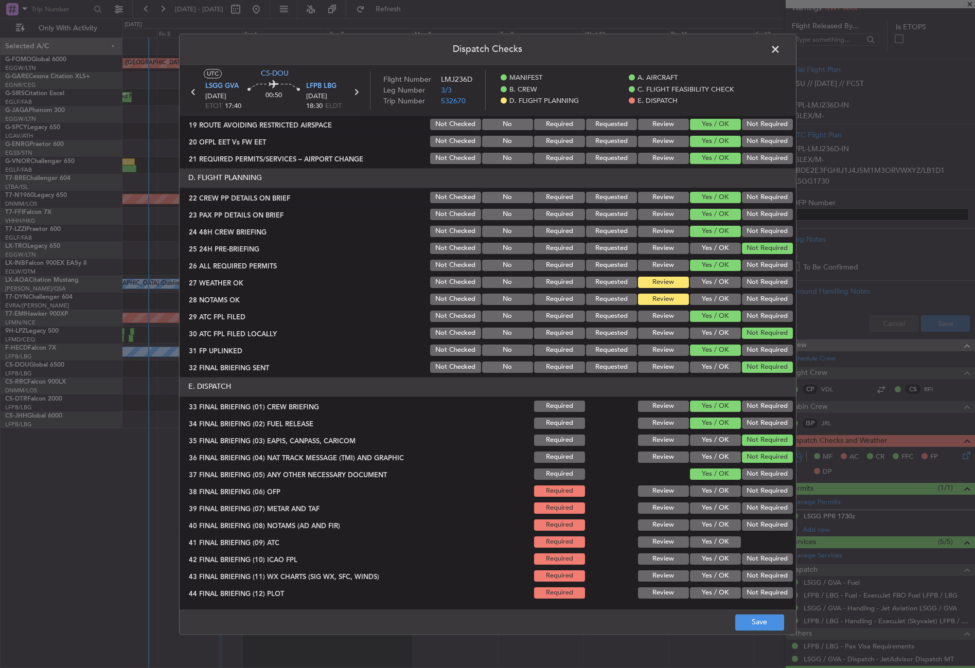
click at [716, 492] on button "Yes / OK" at bounding box center [715, 490] width 51 height 11
click at [717, 508] on button "Yes / OK" at bounding box center [715, 507] width 51 height 11
click at [714, 518] on div "Yes / OK" at bounding box center [714, 525] width 52 height 14
click at [713, 524] on button "Yes / OK" at bounding box center [715, 524] width 51 height 11
click at [707, 542] on button "Yes / OK" at bounding box center [715, 541] width 51 height 11
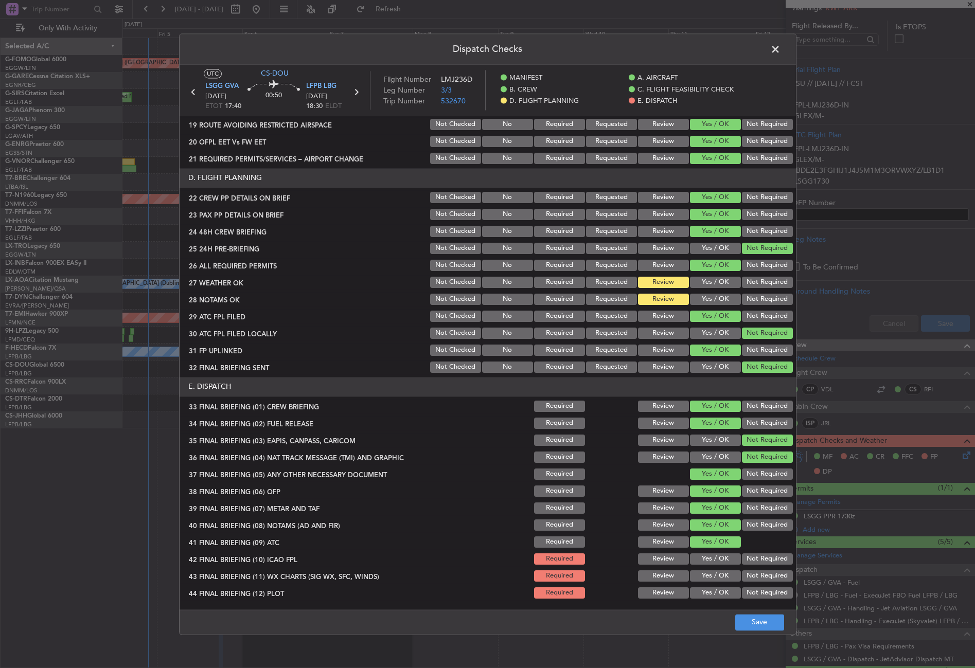
click at [744, 557] on button "Not Required" at bounding box center [767, 558] width 51 height 11
click at [716, 576] on button "Yes / OK" at bounding box center [715, 575] width 51 height 11
click at [742, 593] on button "Not Required" at bounding box center [767, 592] width 51 height 11
click at [745, 620] on button "Save" at bounding box center [759, 622] width 49 height 16
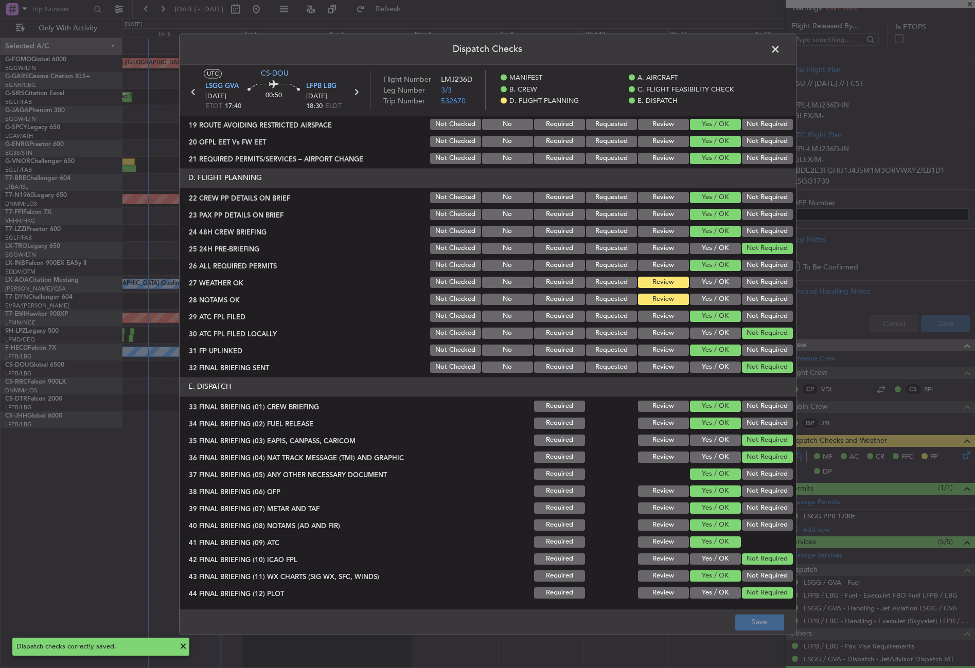
click at [780, 50] on span at bounding box center [780, 52] width 0 height 21
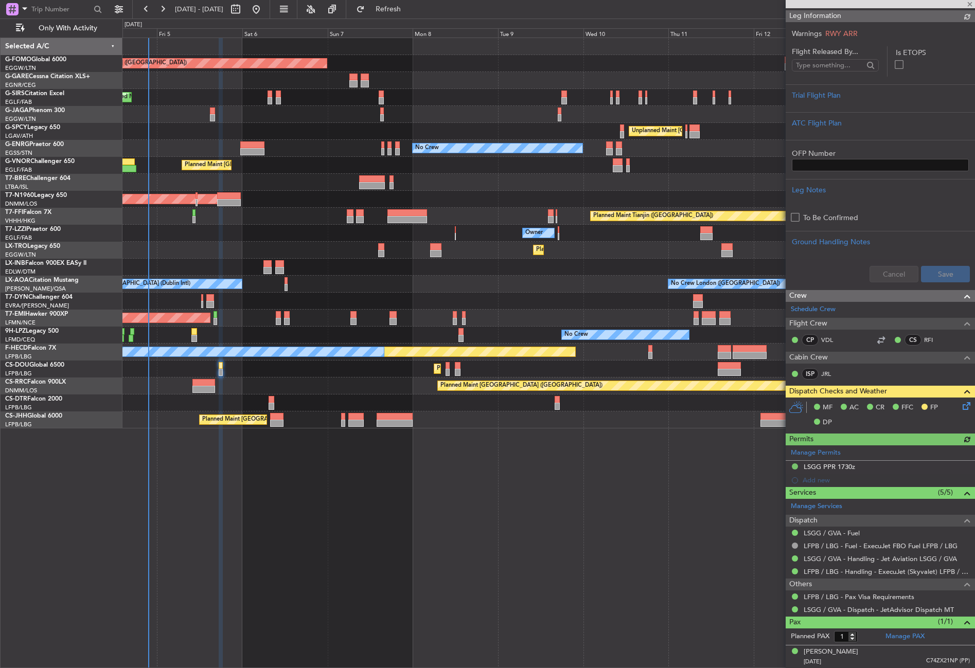
scroll to position [255, 0]
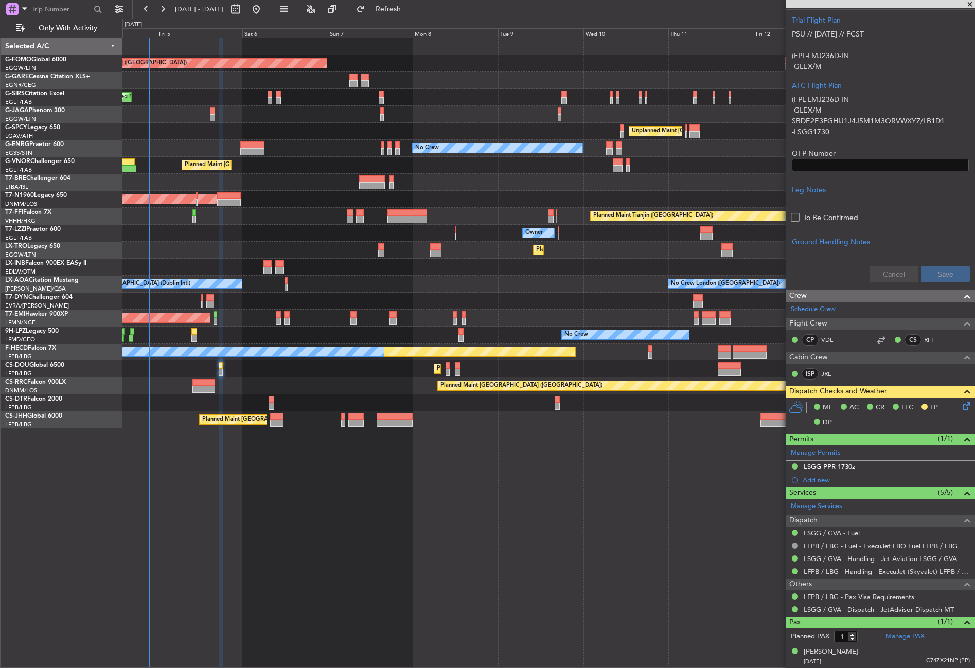
click at [597, 579] on div "Planned Maint London (Luton) Planned Maint London (Farnborough) Unplanned Maint…" at bounding box center [548, 353] width 852 height 630
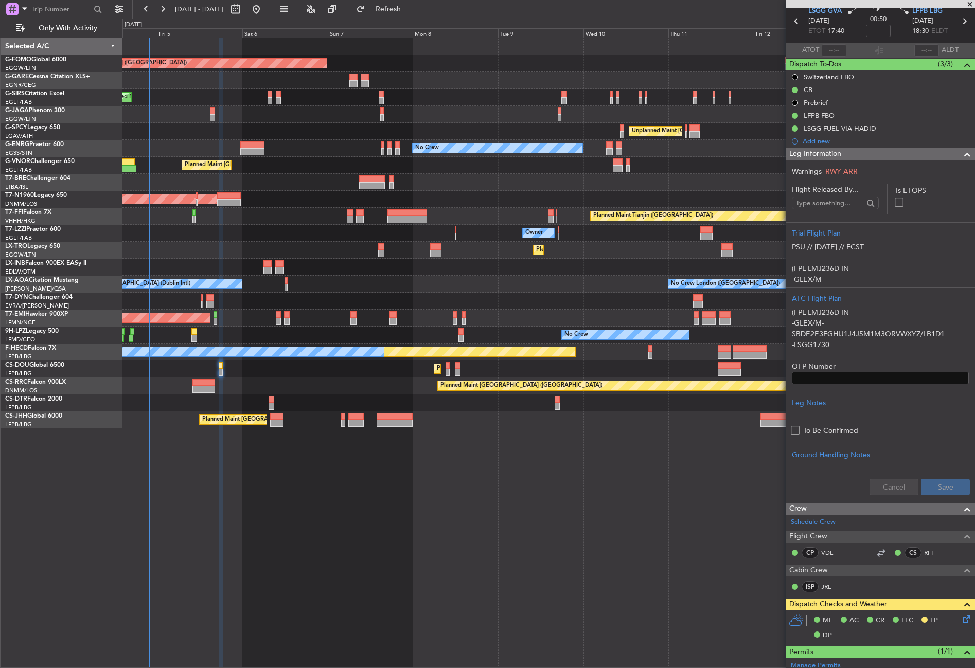
scroll to position [0, 0]
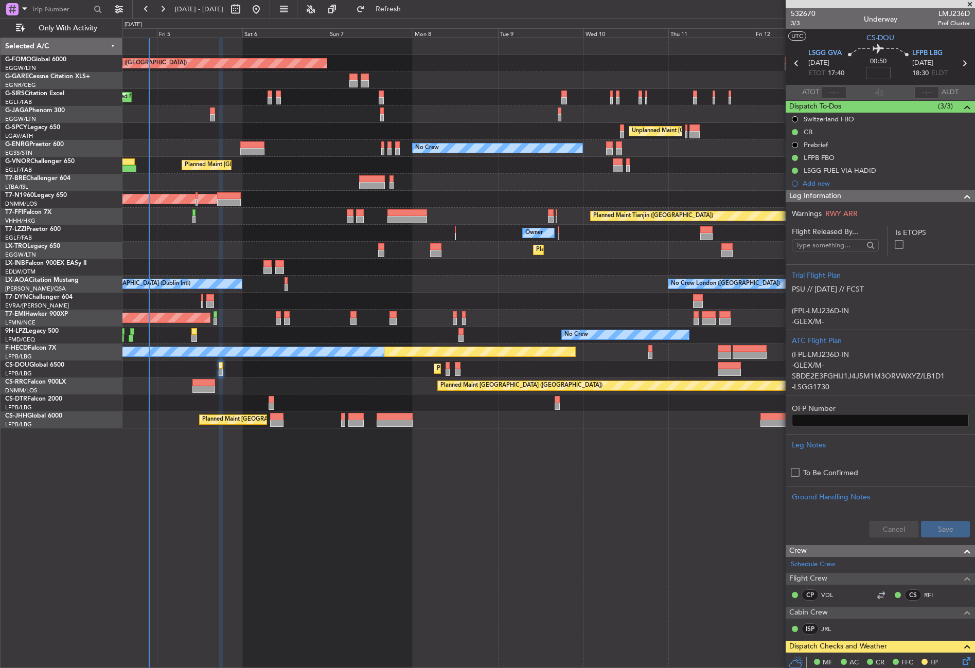
click at [834, 200] on span "Leg Information" at bounding box center [815, 196] width 52 height 12
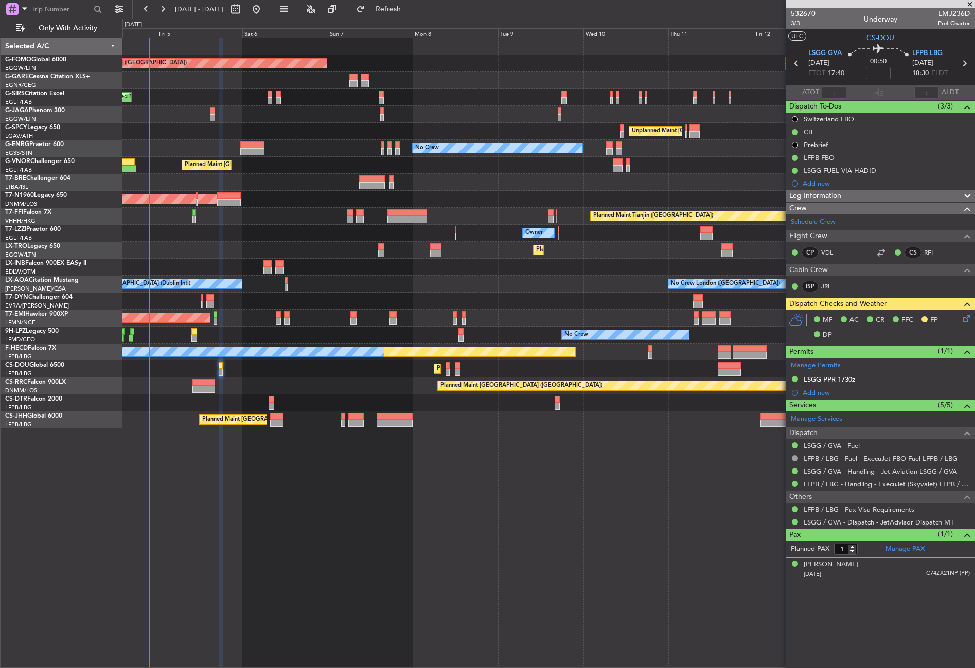
click at [797, 20] on span "3/3" at bounding box center [802, 23] width 25 height 9
click at [400, 9] on span "Refresh" at bounding box center [388, 9] width 43 height 7
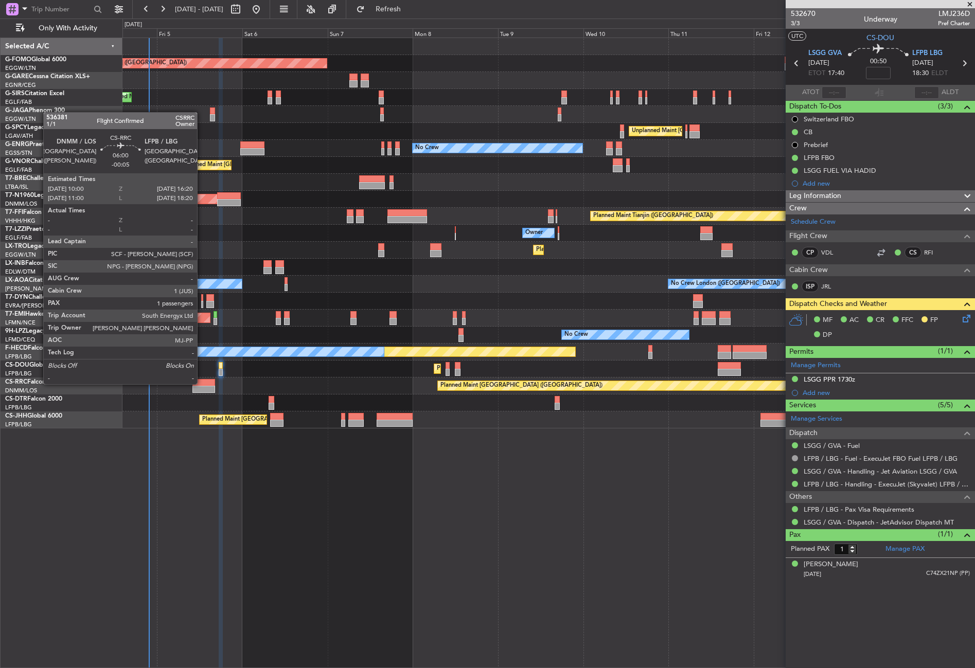
click at [202, 383] on div at bounding box center [203, 382] width 23 height 7
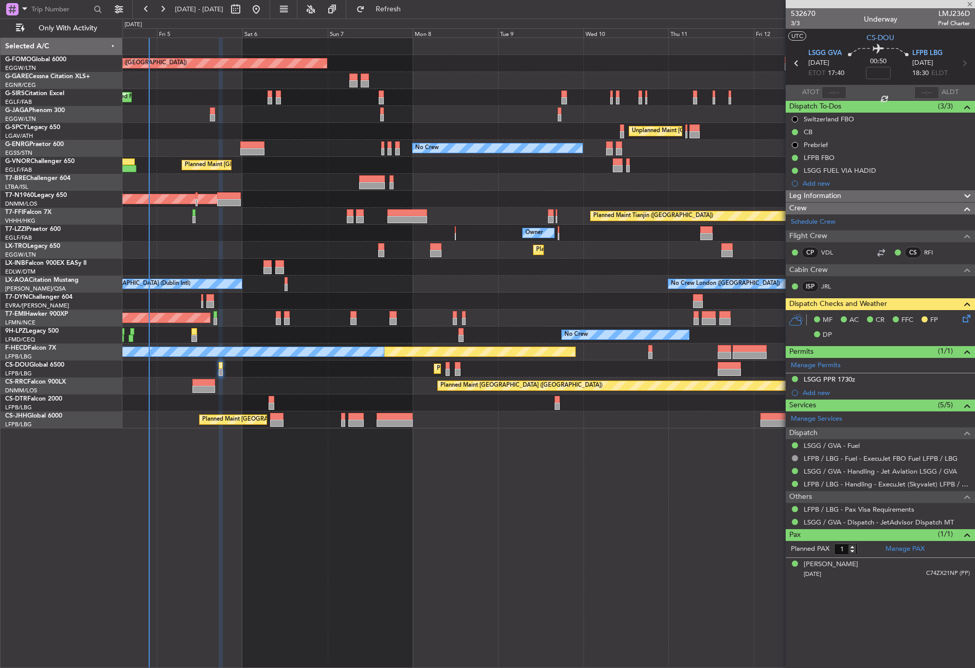
type input "-00:05"
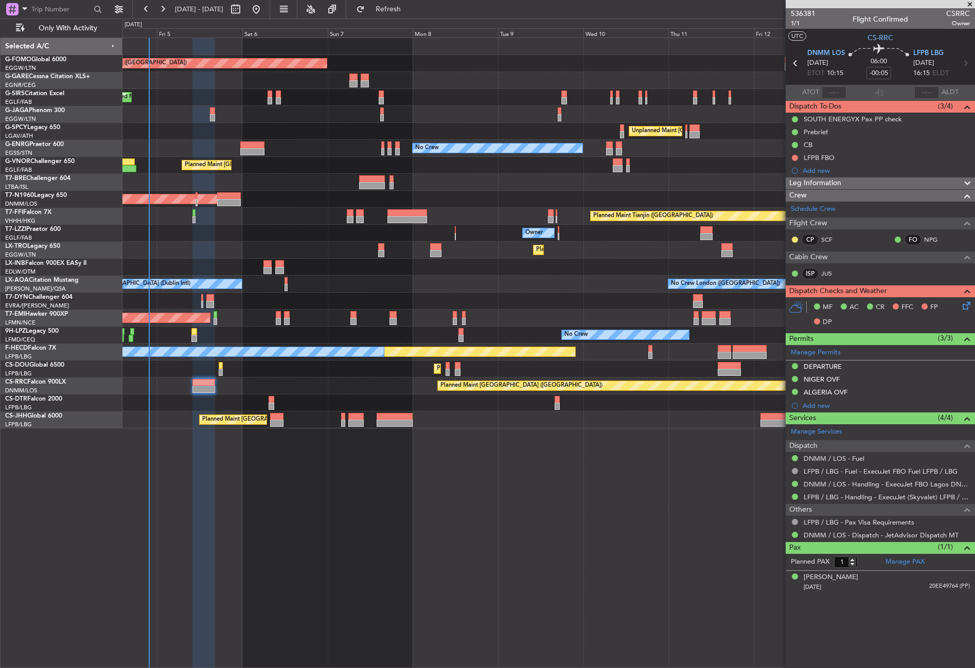
click at [372, 511] on div "Planned Maint London (Luton) Planned Maint London (Farnborough) Unplanned Maint…" at bounding box center [548, 353] width 852 height 630
click at [228, 441] on div "Planned Maint London (Luton) Planned Maint London (Farnborough) Unplanned Maint…" at bounding box center [548, 353] width 852 height 630
click at [795, 155] on button at bounding box center [794, 158] width 6 height 6
click at [795, 195] on li "In Progress" at bounding box center [795, 187] width 55 height 15
click at [793, 157] on button at bounding box center [794, 158] width 6 height 6
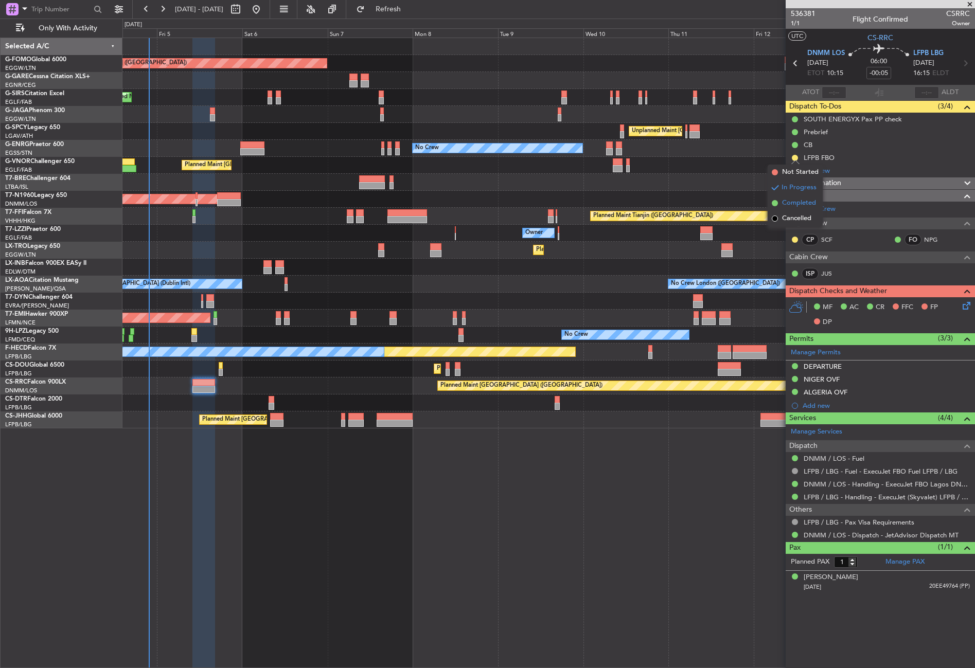
click at [803, 203] on span "Completed" at bounding box center [799, 203] width 34 height 10
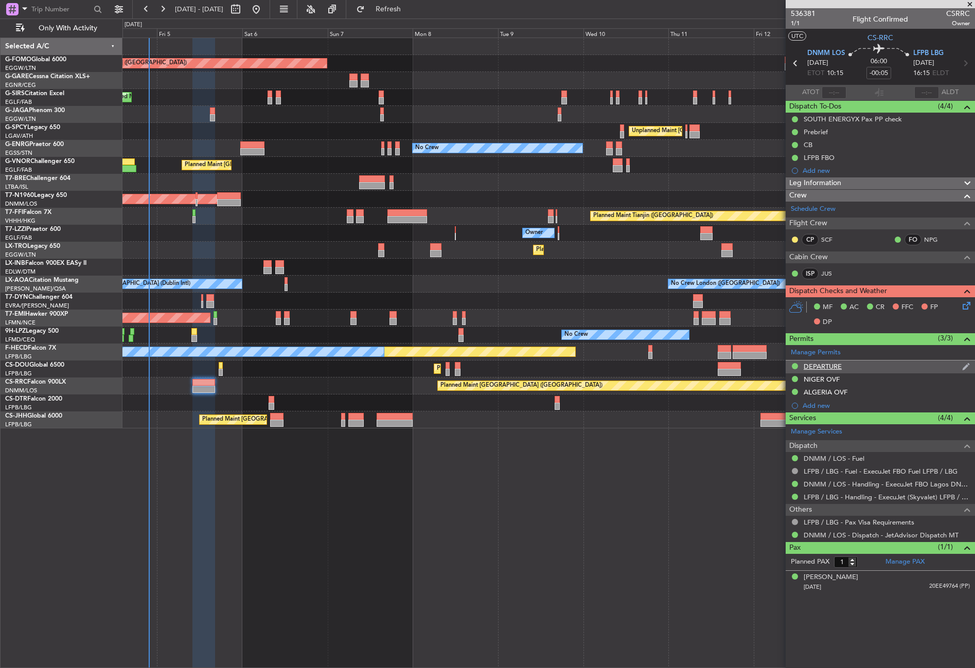
click at [838, 361] on div "DEPARTURE" at bounding box center [879, 367] width 189 height 13
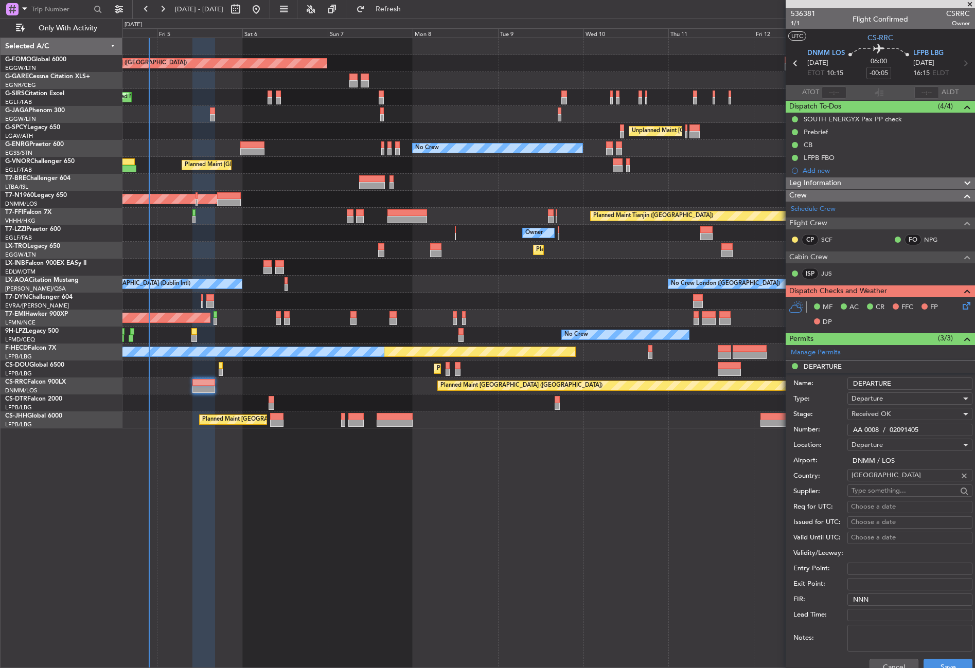
click at [867, 425] on input "AA 0008 / 02091405" at bounding box center [909, 430] width 125 height 12
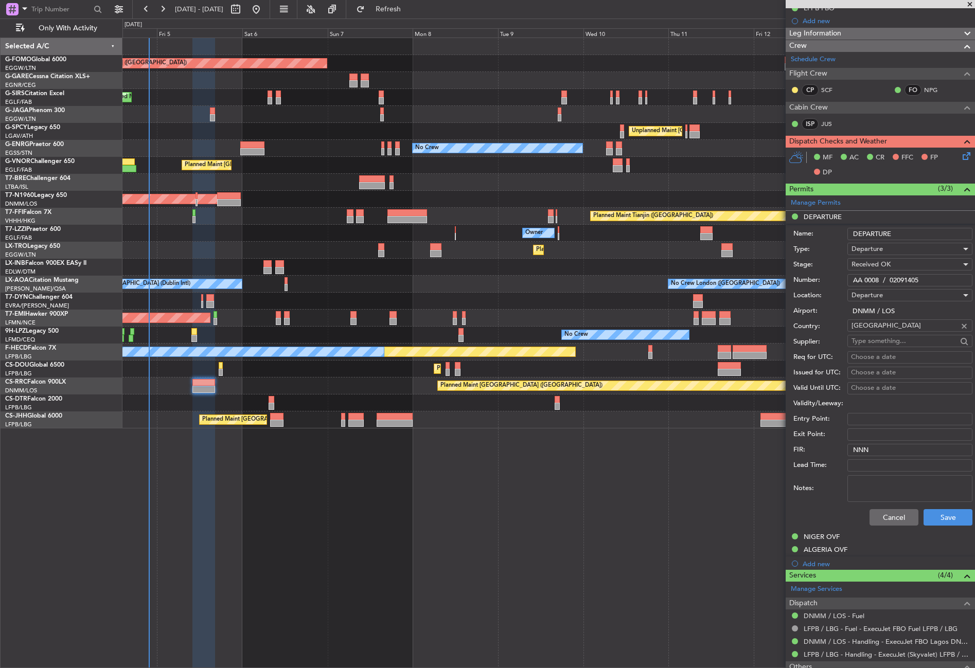
scroll to position [154, 0]
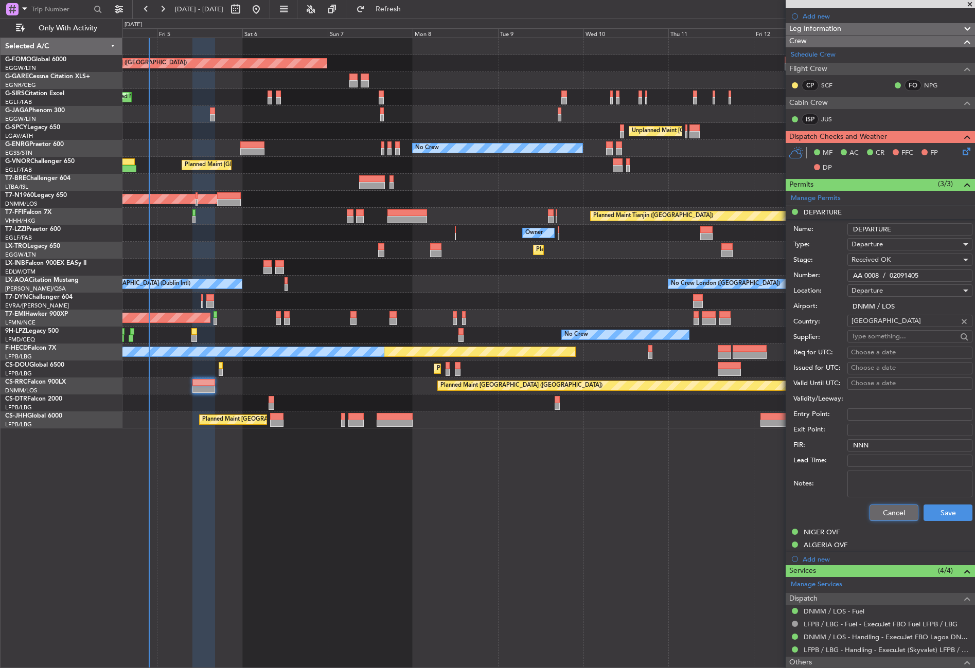
click at [891, 513] on button "Cancel" at bounding box center [893, 513] width 49 height 16
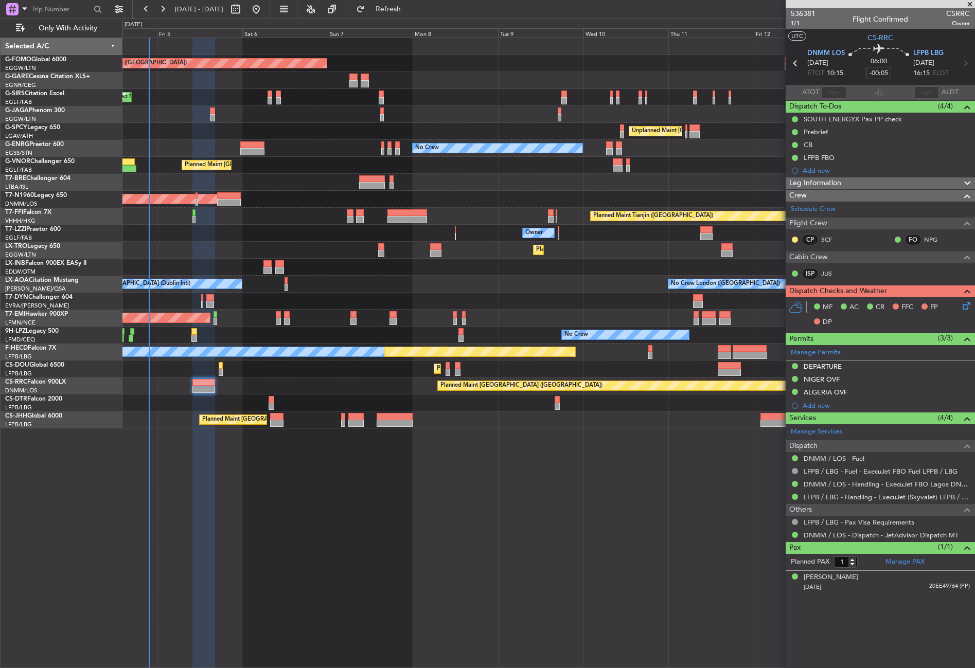
scroll to position [0, 0]
click at [844, 381] on div "NIGER OVF" at bounding box center [879, 379] width 189 height 13
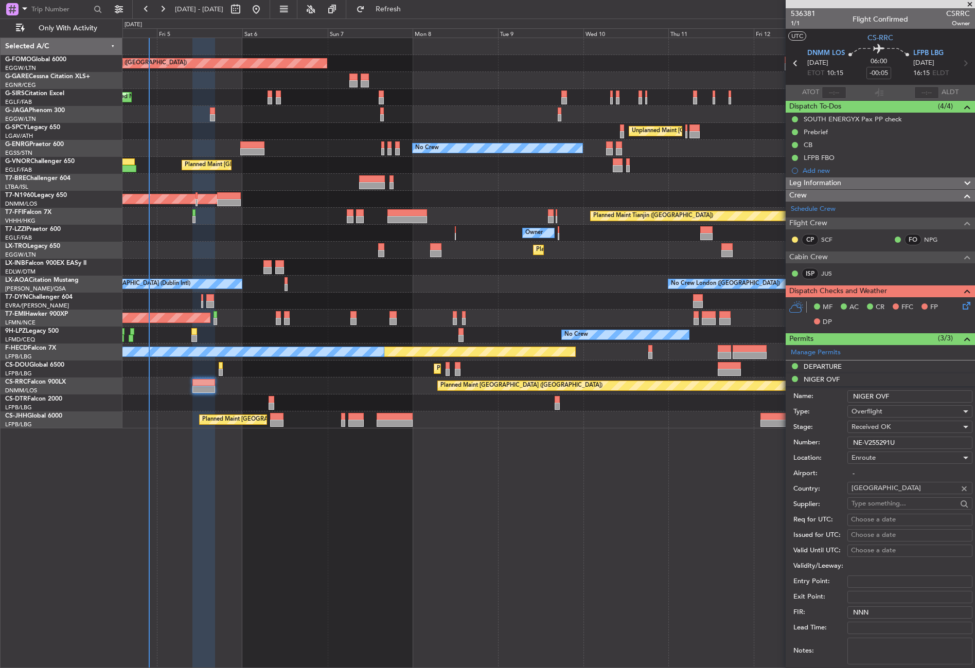
drag, startPoint x: 854, startPoint y: 395, endPoint x: 844, endPoint y: 397, distance: 9.8
click at [844, 397] on div "Name: NIGER OVF" at bounding box center [882, 396] width 179 height 15
drag, startPoint x: 874, startPoint y: 441, endPoint x: 846, endPoint y: 442, distance: 27.8
click at [846, 442] on div "Number: NE-V255291U" at bounding box center [882, 442] width 179 height 15
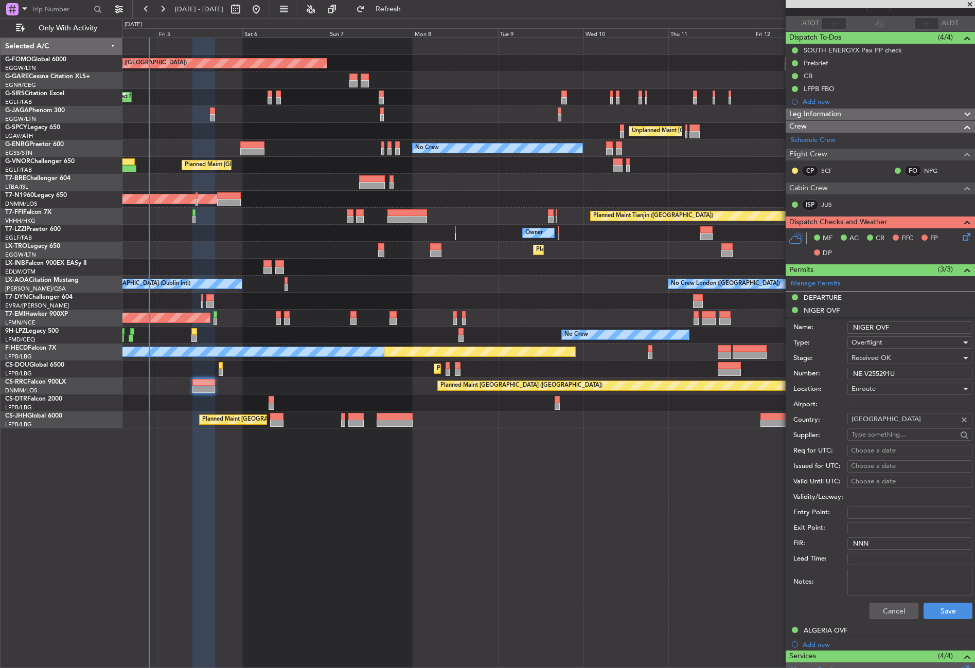
scroll to position [154, 0]
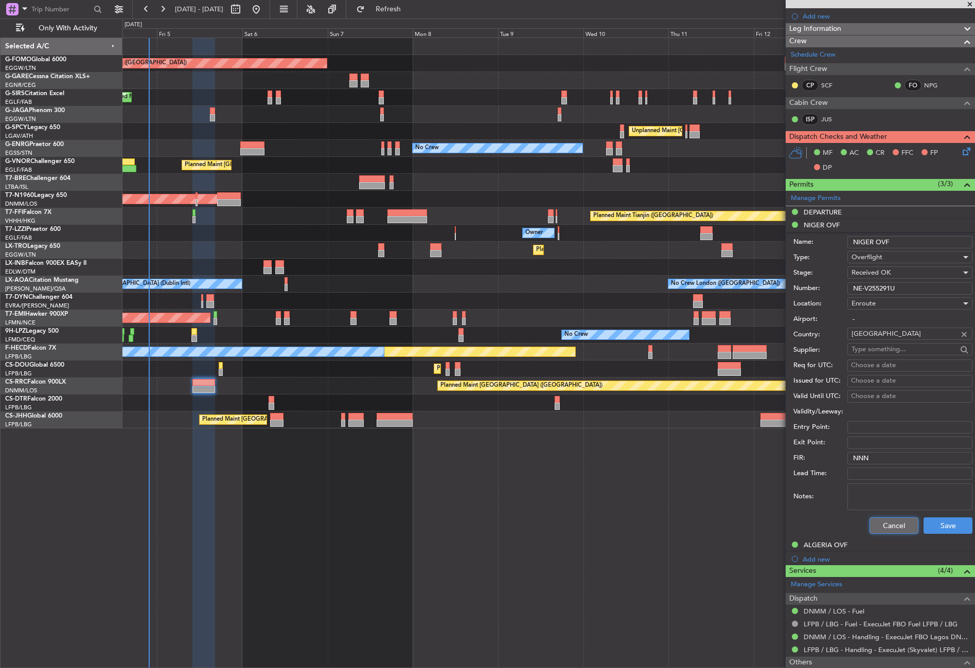
click at [875, 521] on button "Cancel" at bounding box center [893, 525] width 49 height 16
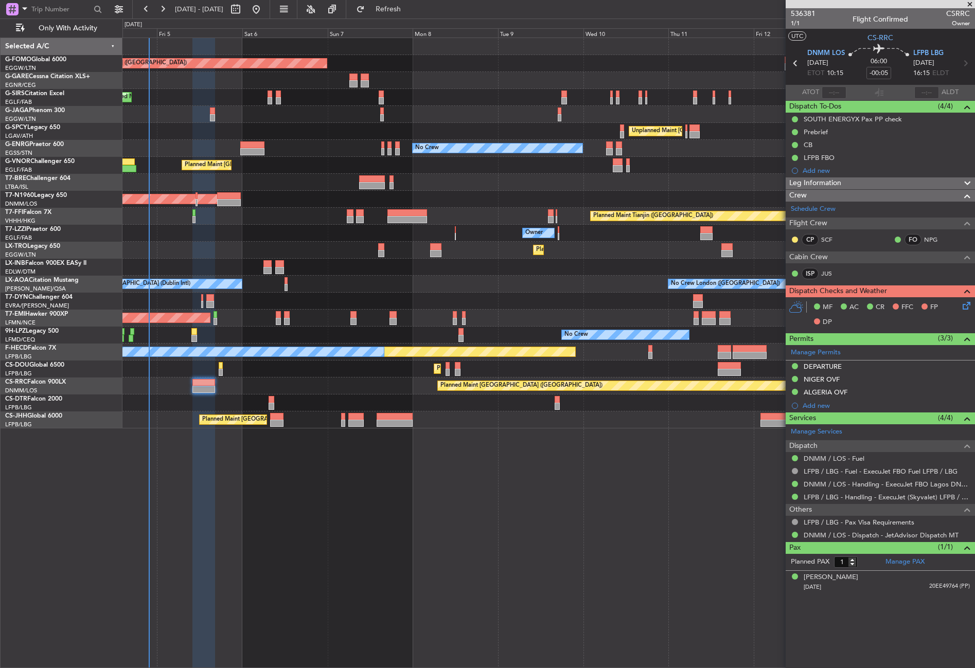
scroll to position [0, 0]
click at [844, 394] on div "ALGERIA OVF" at bounding box center [825, 392] width 44 height 9
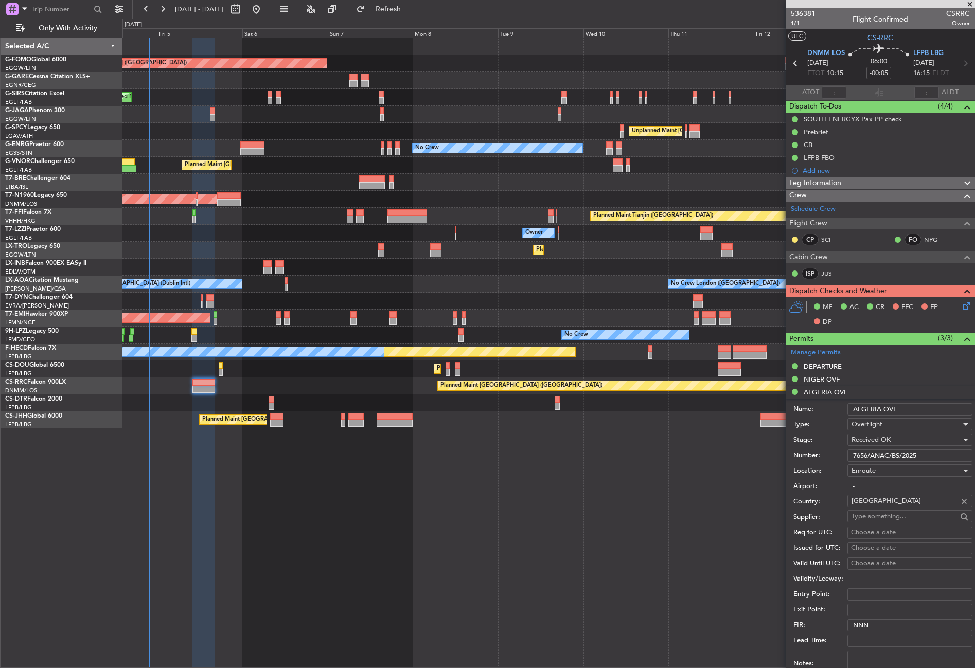
drag, startPoint x: 871, startPoint y: 409, endPoint x: 826, endPoint y: 414, distance: 45.0
click at [826, 414] on div "Name: ALGERIA OVF" at bounding box center [882, 409] width 179 height 15
drag, startPoint x: 927, startPoint y: 452, endPoint x: 833, endPoint y: 465, distance: 95.0
click at [833, 465] on form "Name: ALGERIA OVF Type: Overflight Stage: Received OK Number: 7656/ANAC/BS/2025…" at bounding box center [879, 552] width 189 height 307
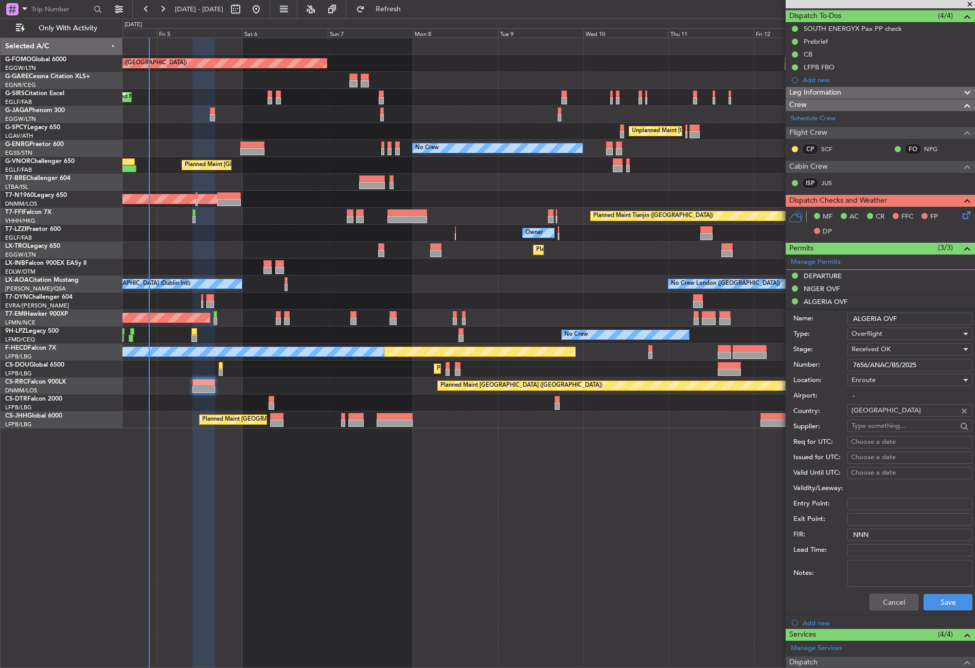
scroll to position [154, 0]
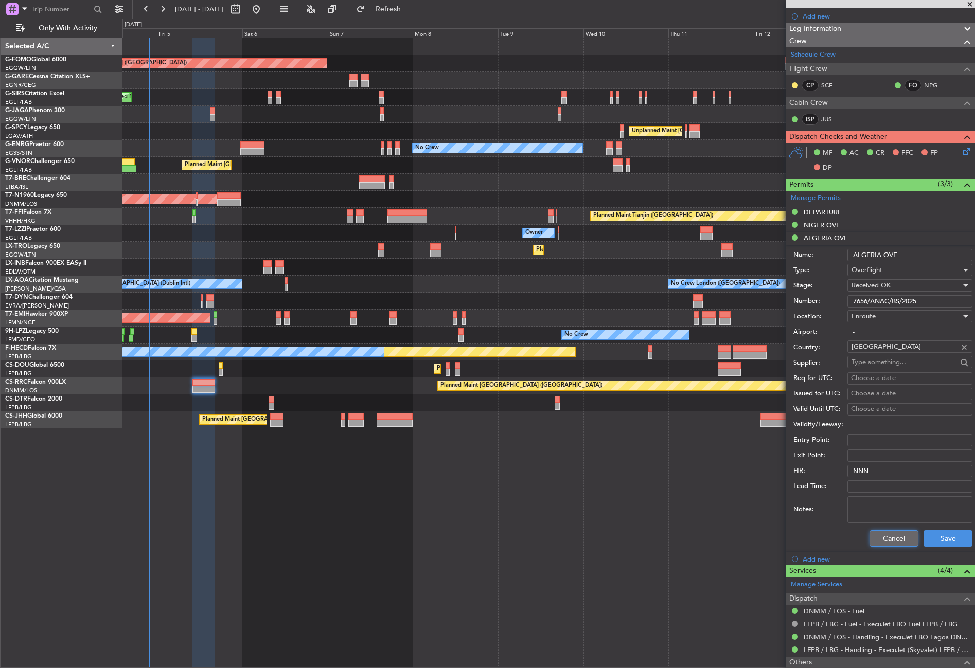
click at [871, 542] on button "Cancel" at bounding box center [893, 538] width 49 height 16
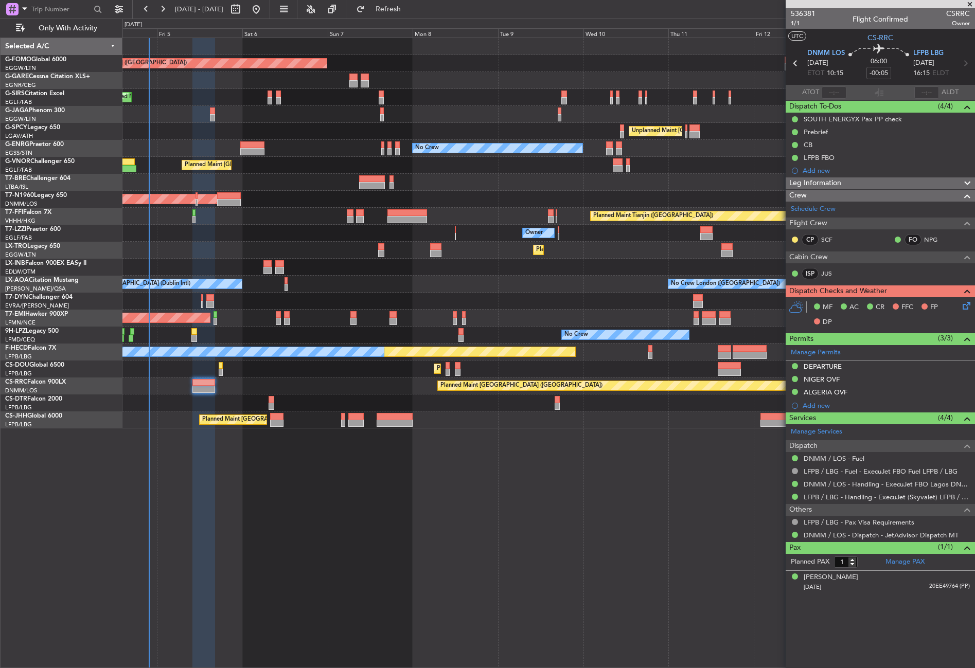
scroll to position [0, 0]
click at [849, 183] on div "Leg Information" at bounding box center [879, 183] width 189 height 12
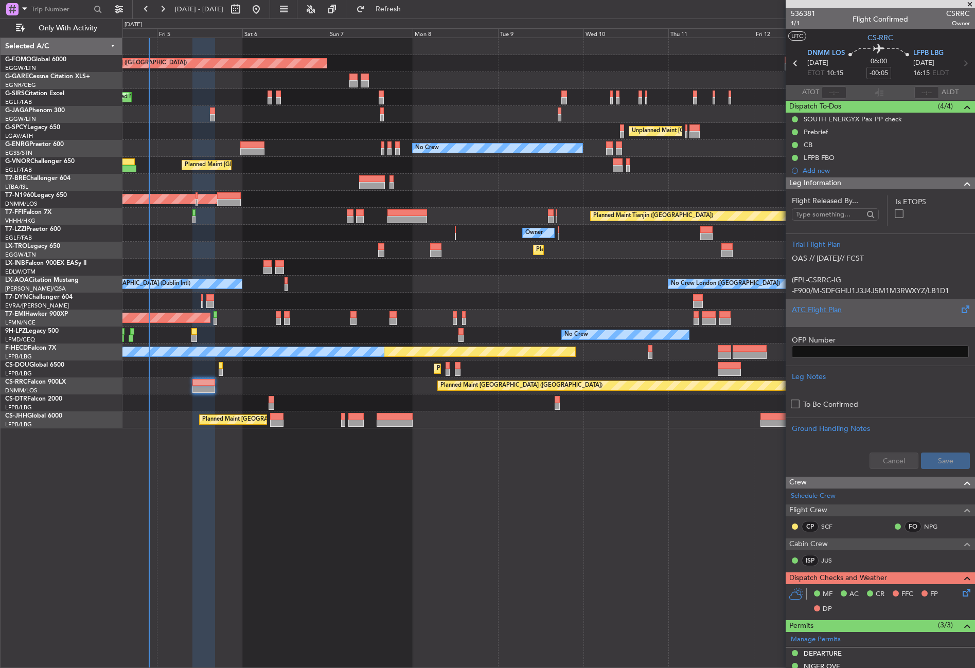
click at [846, 314] on div "ATC Flight Plan" at bounding box center [879, 309] width 177 height 11
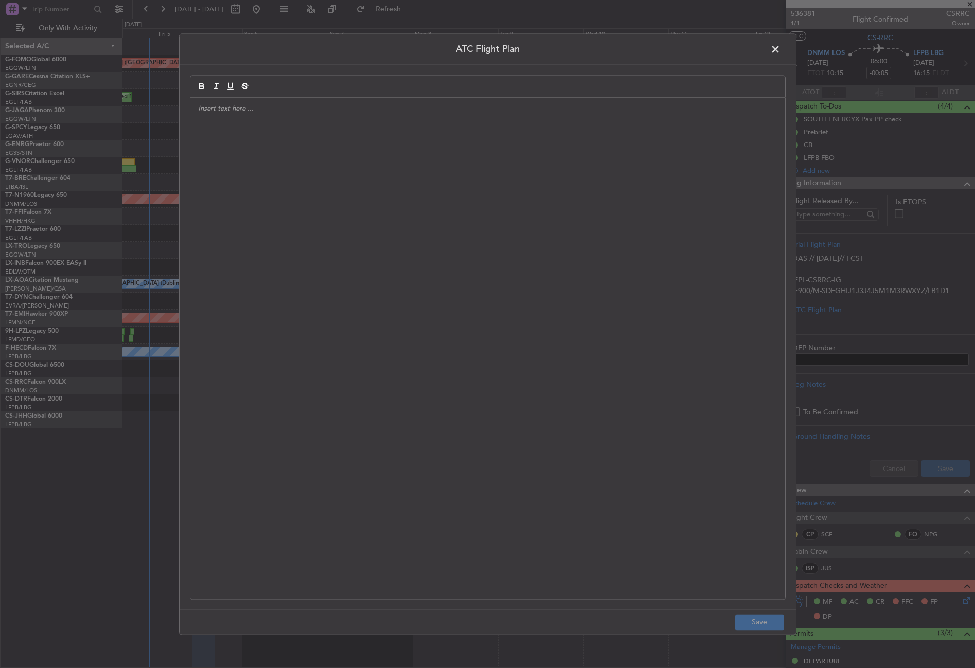
click at [517, 238] on div at bounding box center [487, 348] width 594 height 501
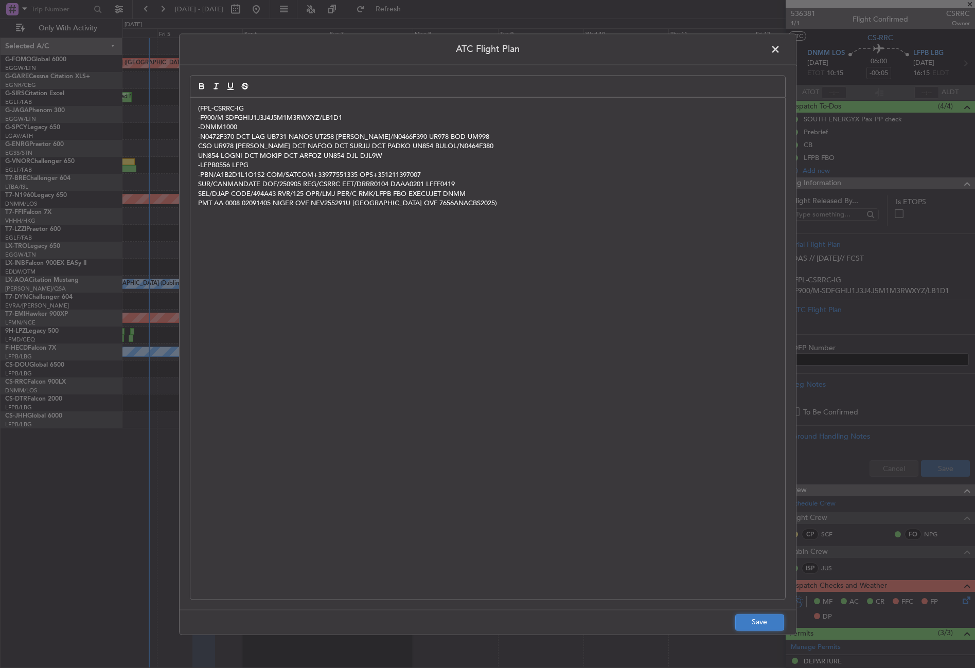
click at [760, 622] on button "Save" at bounding box center [759, 622] width 49 height 16
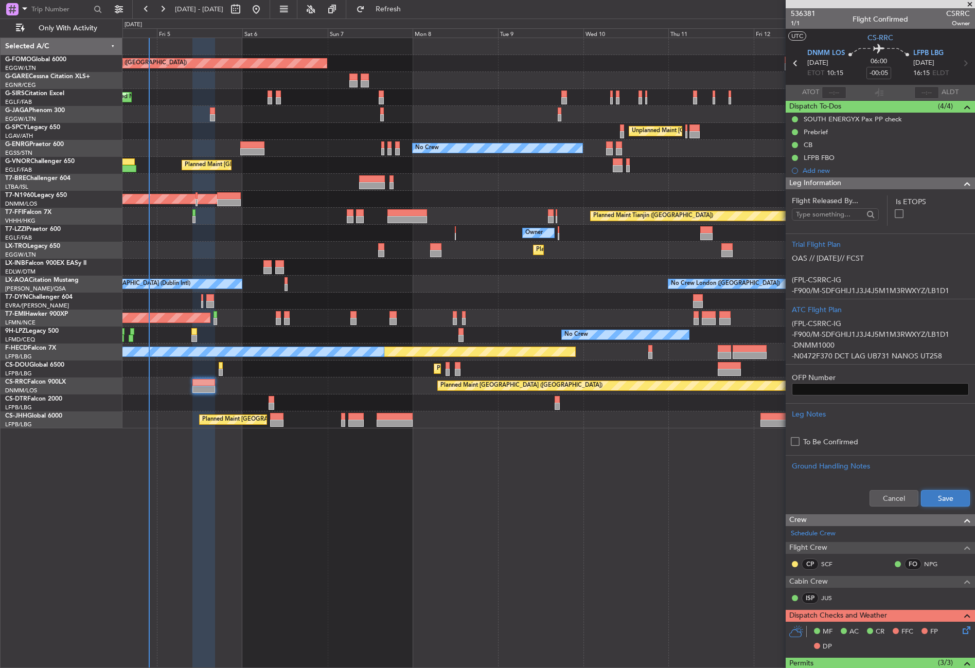
click at [927, 500] on button "Save" at bounding box center [945, 498] width 49 height 16
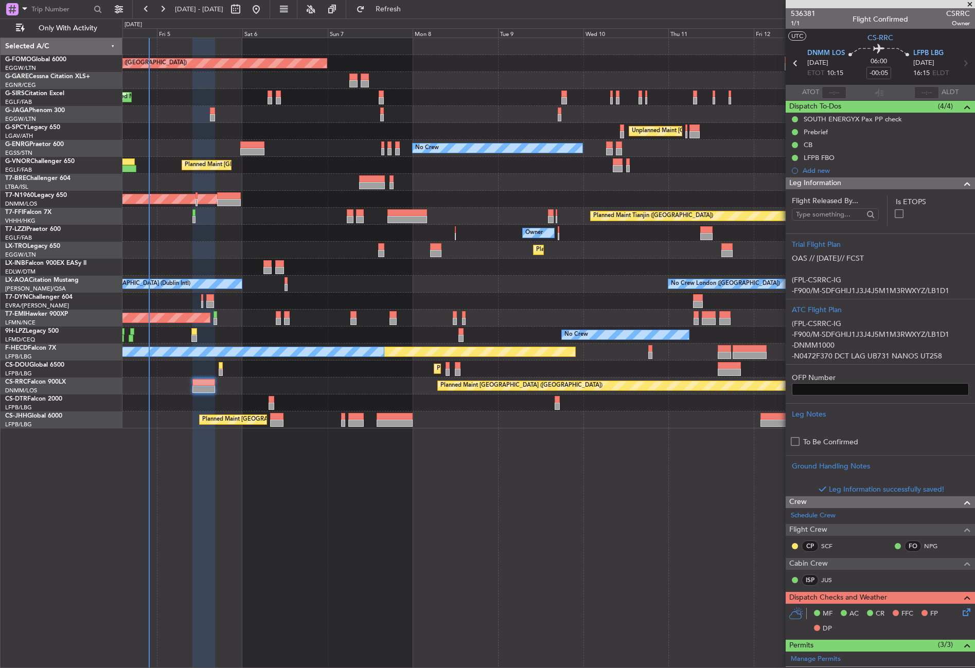
click at [861, 180] on div "Leg Information" at bounding box center [879, 183] width 189 height 12
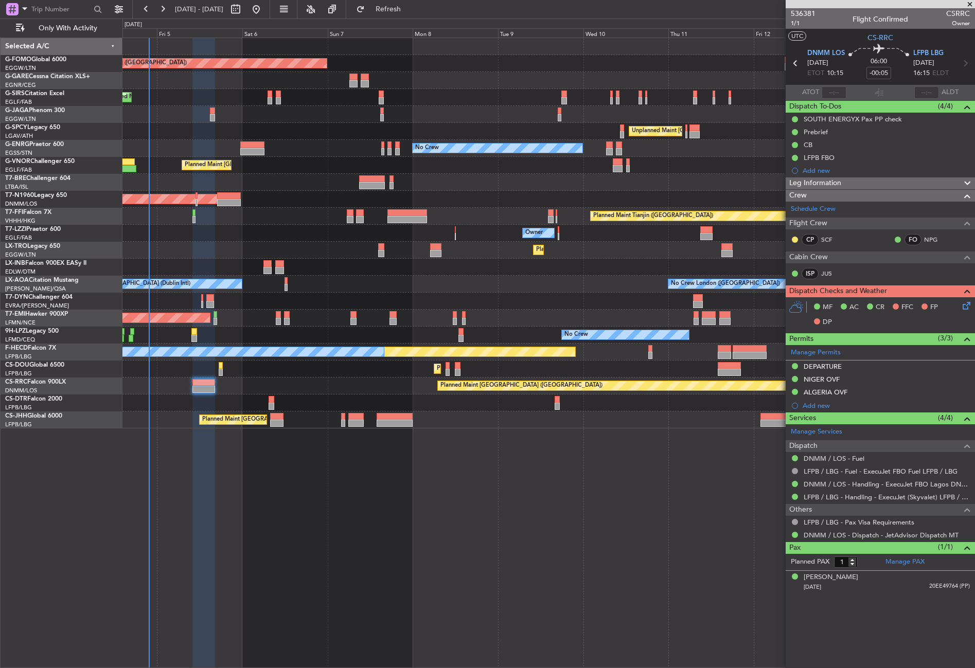
click at [966, 307] on icon at bounding box center [964, 304] width 8 height 8
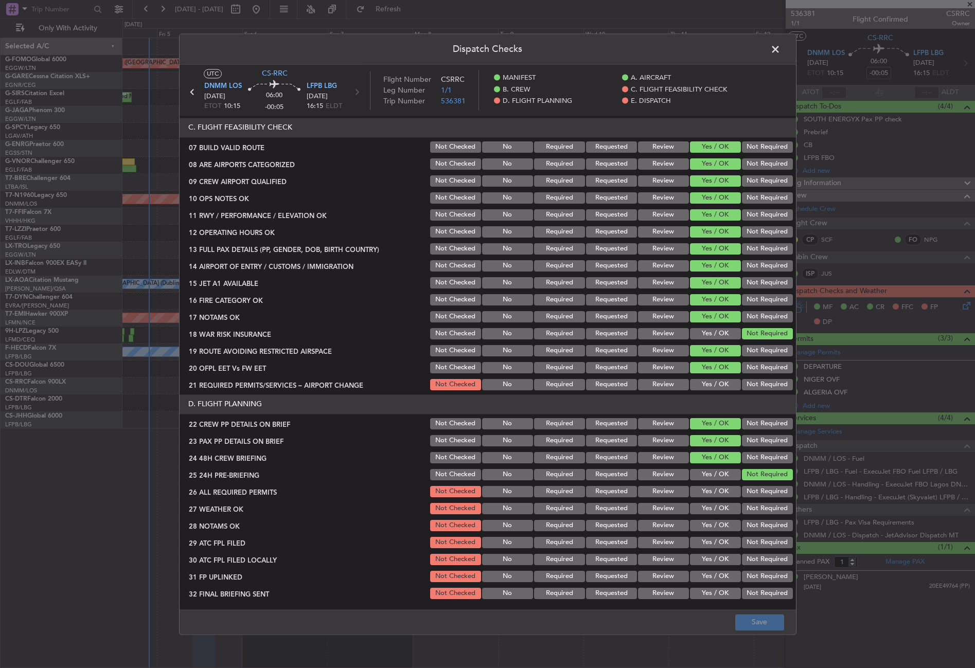
scroll to position [309, 0]
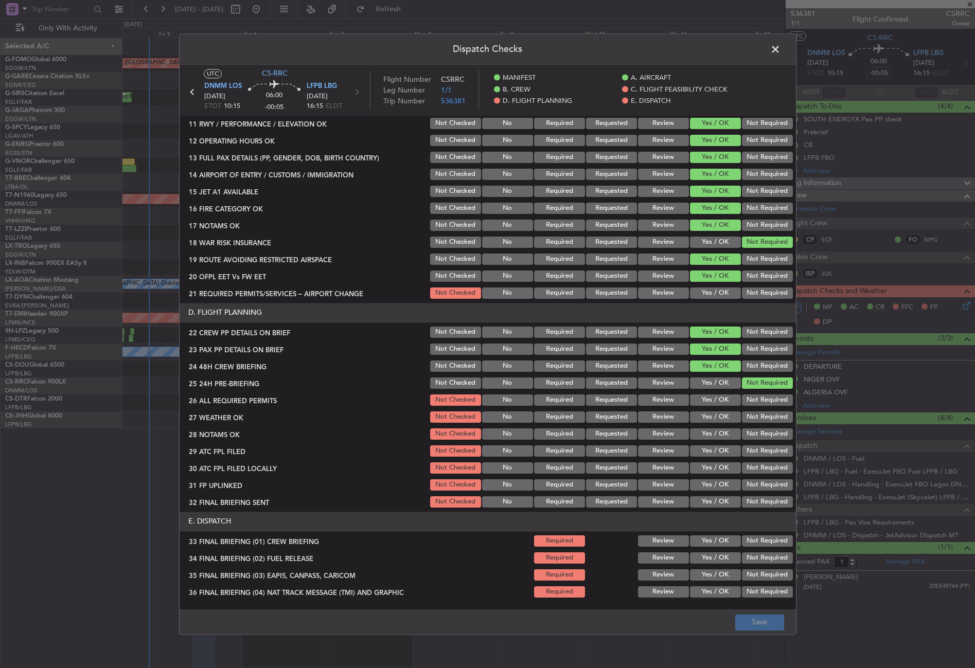
click at [699, 292] on button "Yes / OK" at bounding box center [715, 292] width 51 height 11
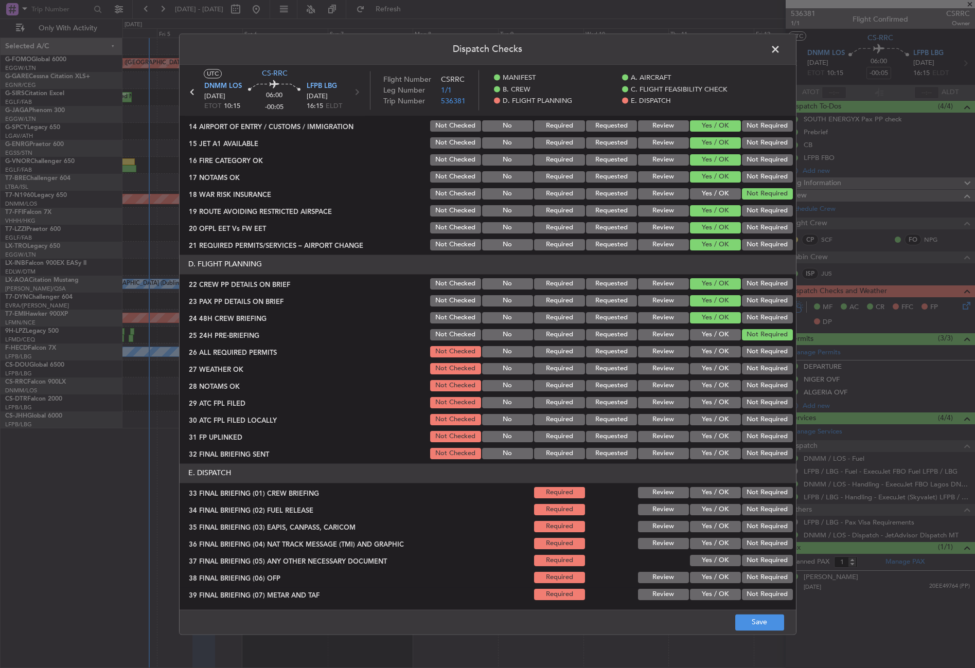
scroll to position [411, 0]
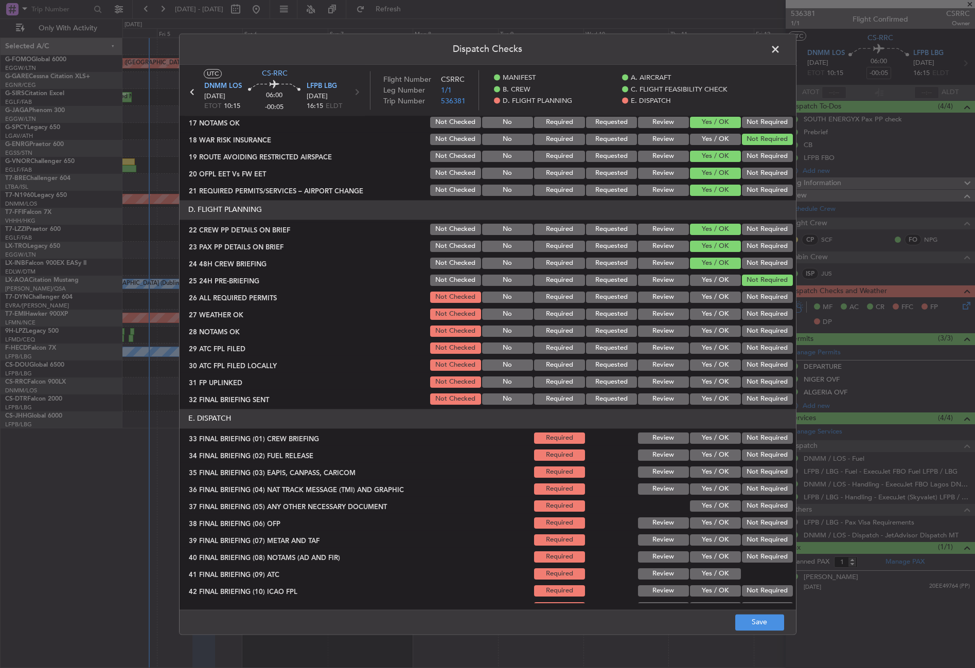
click at [695, 297] on button "Yes / OK" at bounding box center [715, 297] width 51 height 11
click at [697, 308] on div "Yes / OK" at bounding box center [714, 314] width 52 height 14
click at [697, 311] on button "Yes / OK" at bounding box center [715, 314] width 51 height 11
click at [648, 330] on button "Review" at bounding box center [663, 331] width 51 height 11
click at [649, 312] on button "Review" at bounding box center [663, 314] width 51 height 11
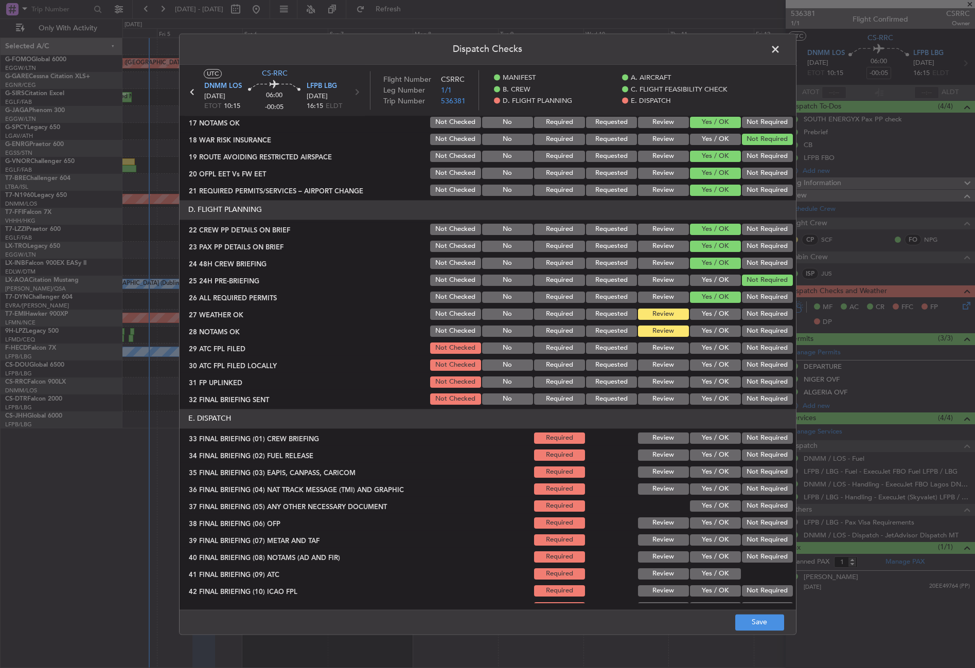
click at [697, 349] on button "Yes / OK" at bounding box center [715, 348] width 51 height 11
click at [744, 365] on button "Not Required" at bounding box center [767, 364] width 51 height 11
click at [724, 373] on section "D. FLIGHT PLANNING 22 CREW PP DETAILS ON BRIEF Not Checked No Required Requeste…" at bounding box center [487, 303] width 616 height 206
click at [720, 379] on button "Yes / OK" at bounding box center [715, 381] width 51 height 11
click at [742, 393] on button "Not Required" at bounding box center [767, 398] width 51 height 11
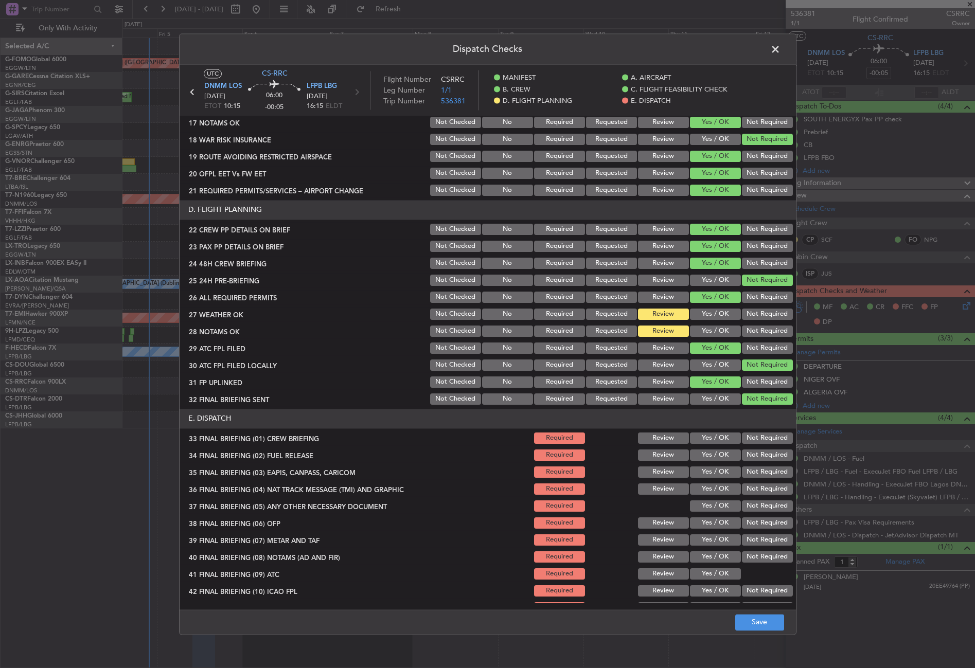
click at [707, 438] on button "Yes / OK" at bounding box center [715, 438] width 51 height 11
click at [705, 453] on button "Yes / OK" at bounding box center [715, 454] width 51 height 11
click at [744, 470] on button "Not Required" at bounding box center [767, 471] width 51 height 11
click at [742, 490] on button "Not Required" at bounding box center [767, 488] width 51 height 11
click at [707, 510] on button "Yes / OK" at bounding box center [715, 505] width 51 height 11
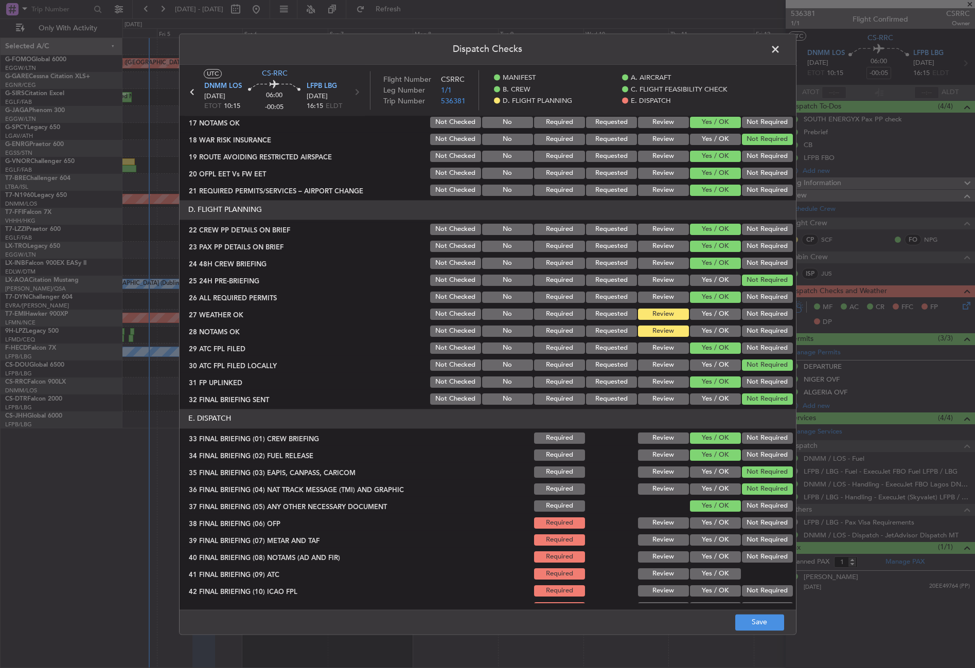
click at [702, 526] on button "Yes / OK" at bounding box center [715, 522] width 51 height 11
click at [699, 536] on button "Yes / OK" at bounding box center [715, 539] width 51 height 11
click at [700, 552] on button "Yes / OK" at bounding box center [715, 556] width 51 height 11
click at [701, 576] on button "Yes / OK" at bounding box center [715, 573] width 51 height 11
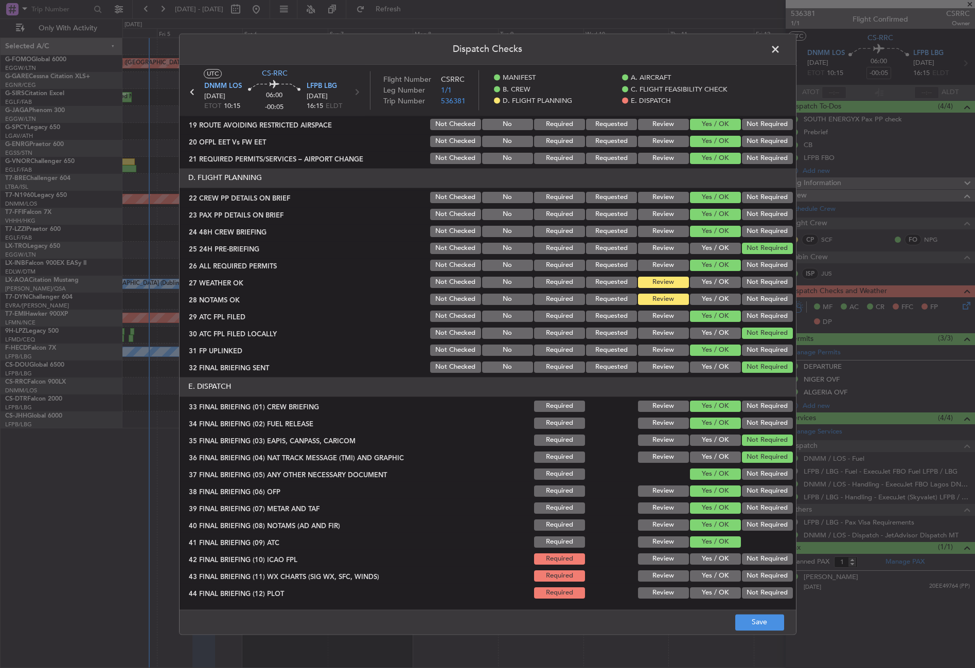
click at [744, 560] on button "Not Required" at bounding box center [767, 558] width 51 height 11
click at [719, 571] on button "Yes / OK" at bounding box center [715, 575] width 51 height 11
click at [748, 590] on button "Not Required" at bounding box center [767, 592] width 51 height 11
click at [751, 623] on button "Save" at bounding box center [759, 622] width 49 height 16
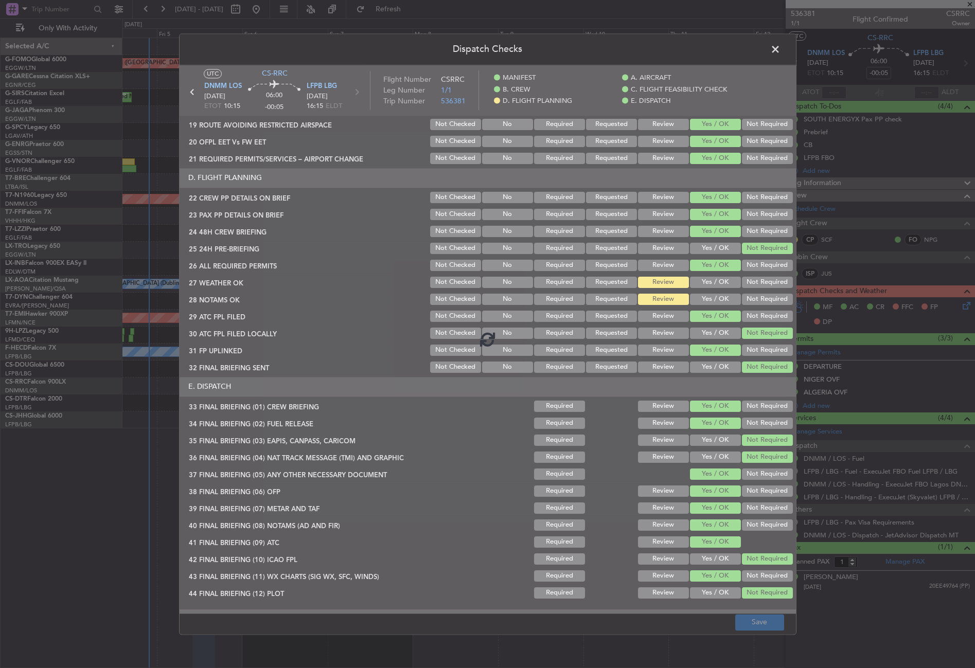
click at [780, 46] on span at bounding box center [780, 52] width 0 height 21
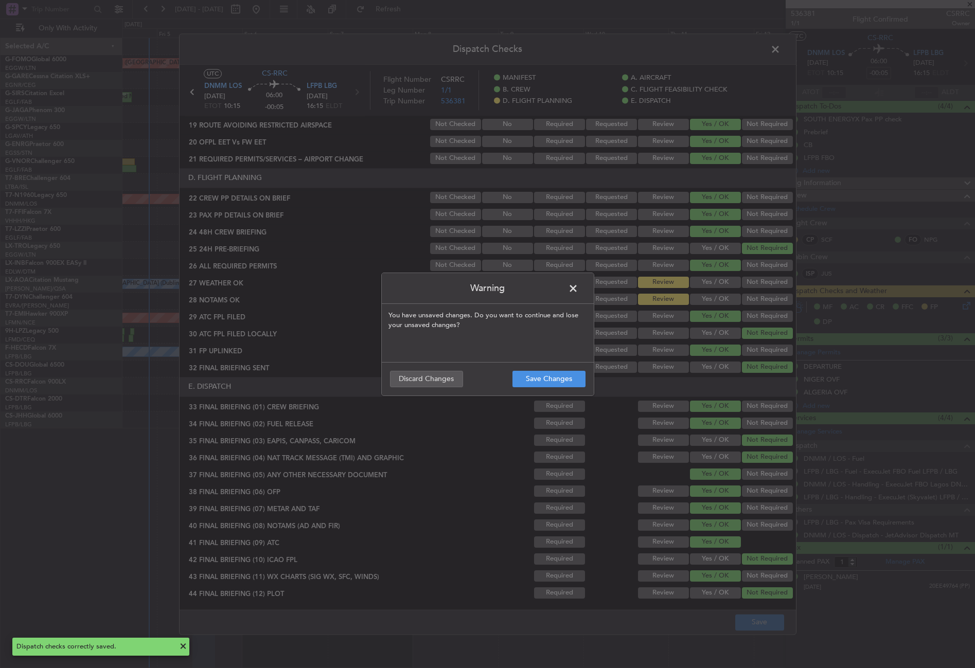
click at [564, 289] on header "Warning" at bounding box center [488, 288] width 212 height 31
click at [578, 288] on span at bounding box center [578, 291] width 0 height 21
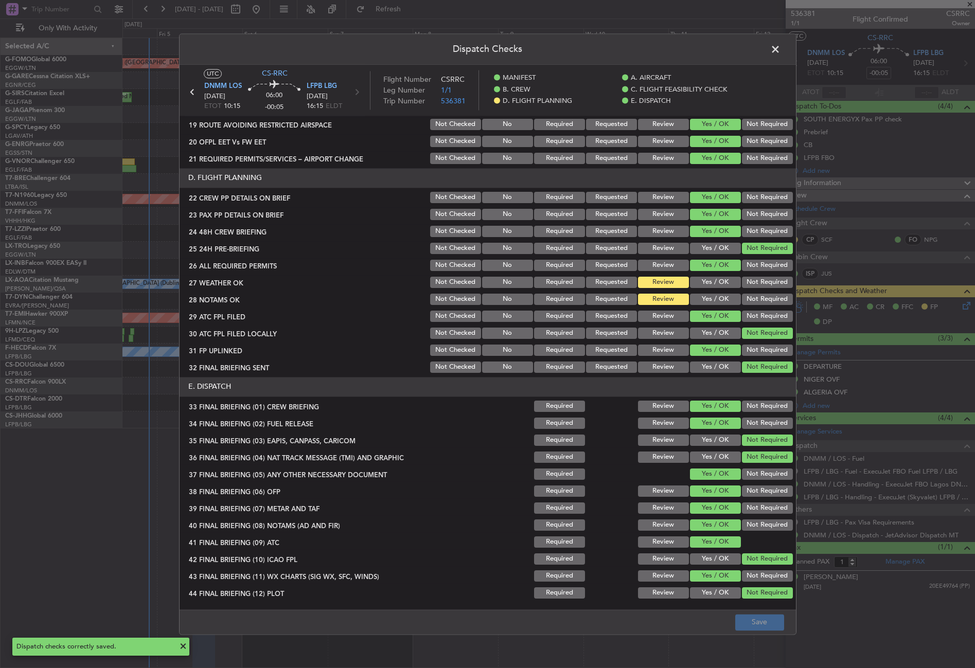
click at [780, 46] on span at bounding box center [780, 52] width 0 height 21
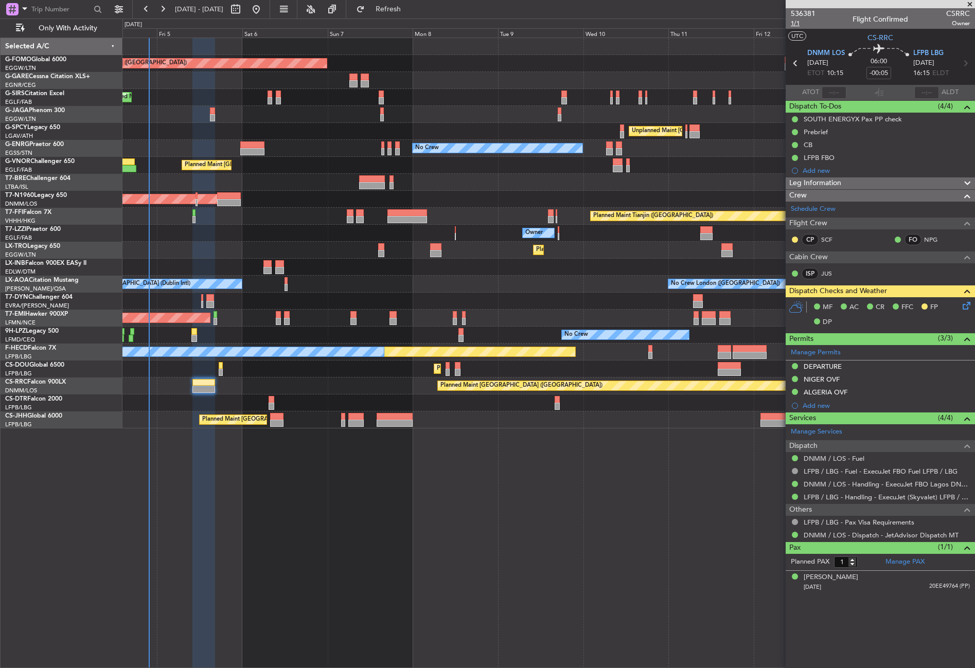
click at [796, 27] on span "1/1" at bounding box center [802, 23] width 25 height 9
click at [398, 6] on button "Refresh" at bounding box center [382, 9] width 62 height 16
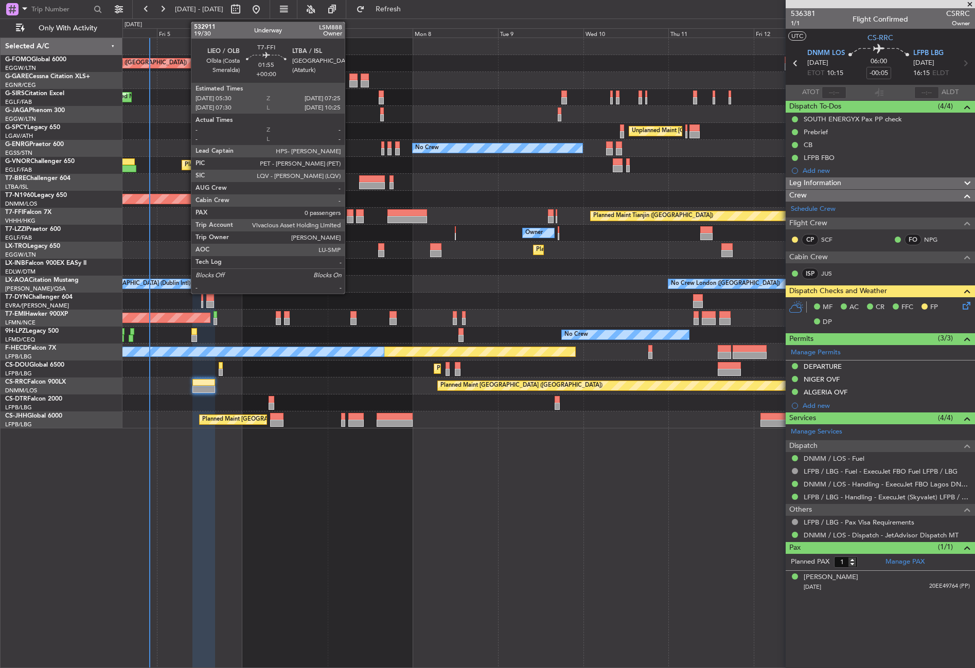
click at [349, 221] on div at bounding box center [350, 219] width 7 height 7
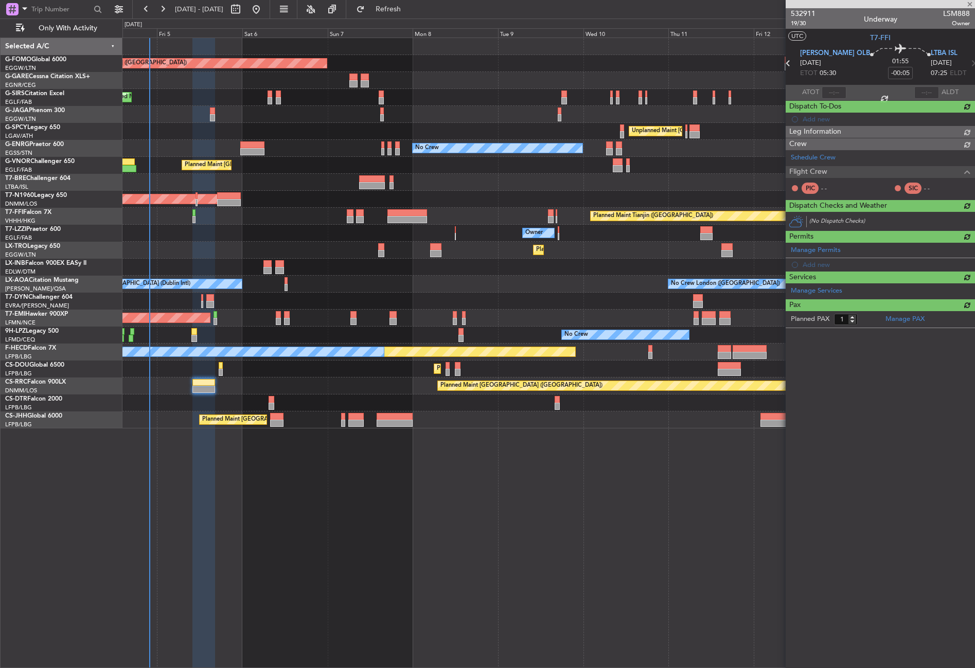
type input "0"
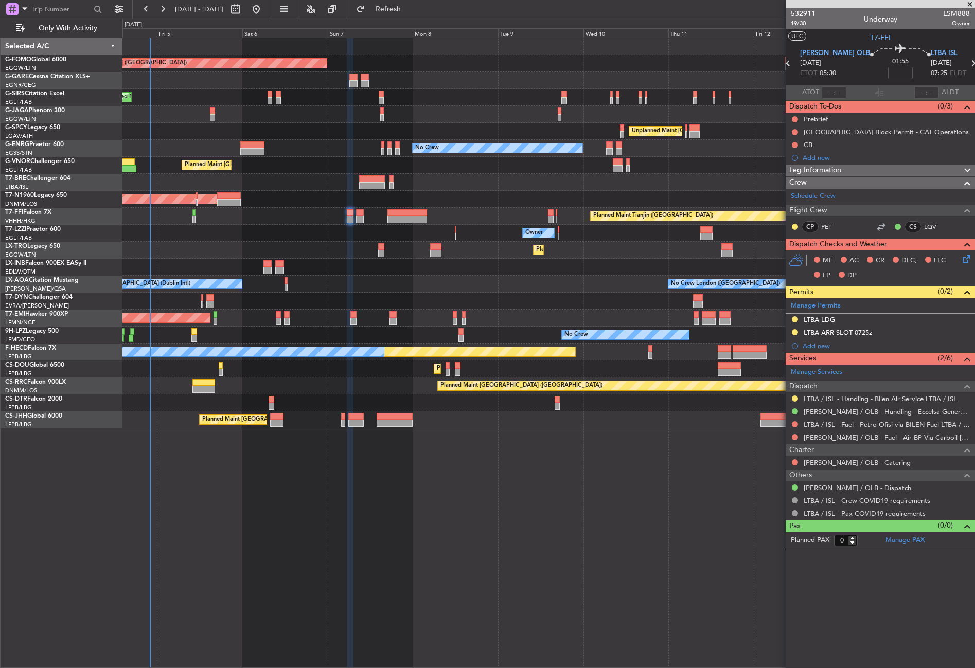
drag, startPoint x: 795, startPoint y: 397, endPoint x: 781, endPoint y: 415, distance: 23.1
click at [795, 397] on button at bounding box center [794, 398] width 6 height 6
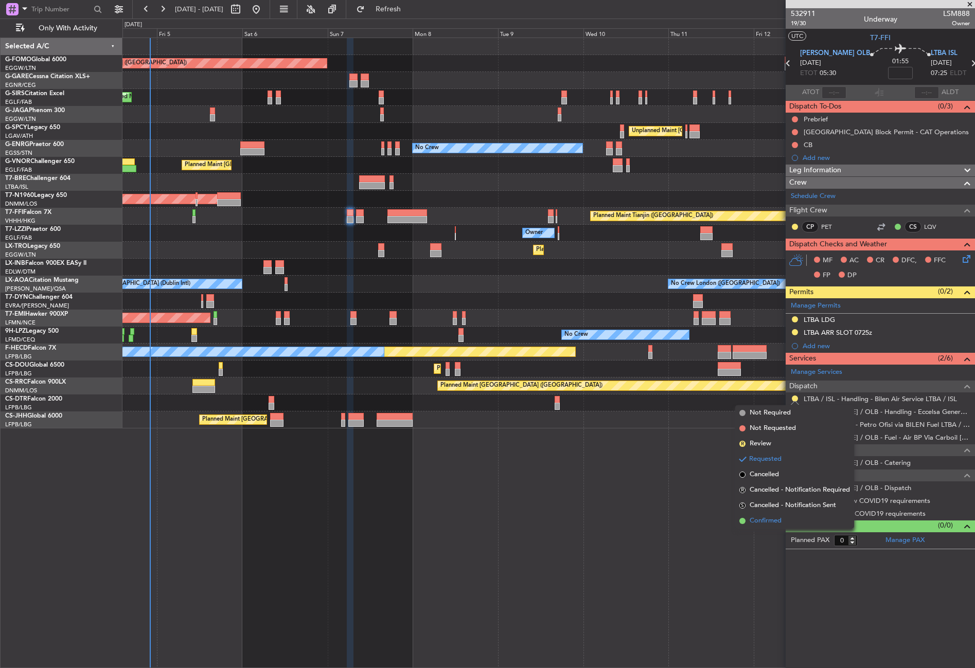
click at [762, 526] on span "Confirmed" at bounding box center [765, 521] width 32 height 10
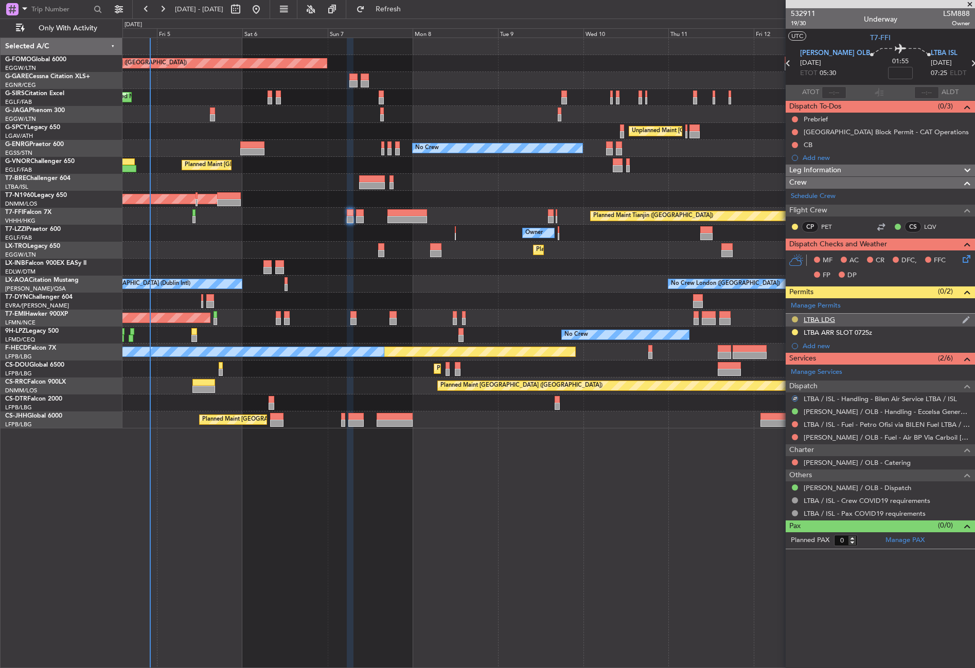
click at [796, 318] on button at bounding box center [794, 319] width 6 height 6
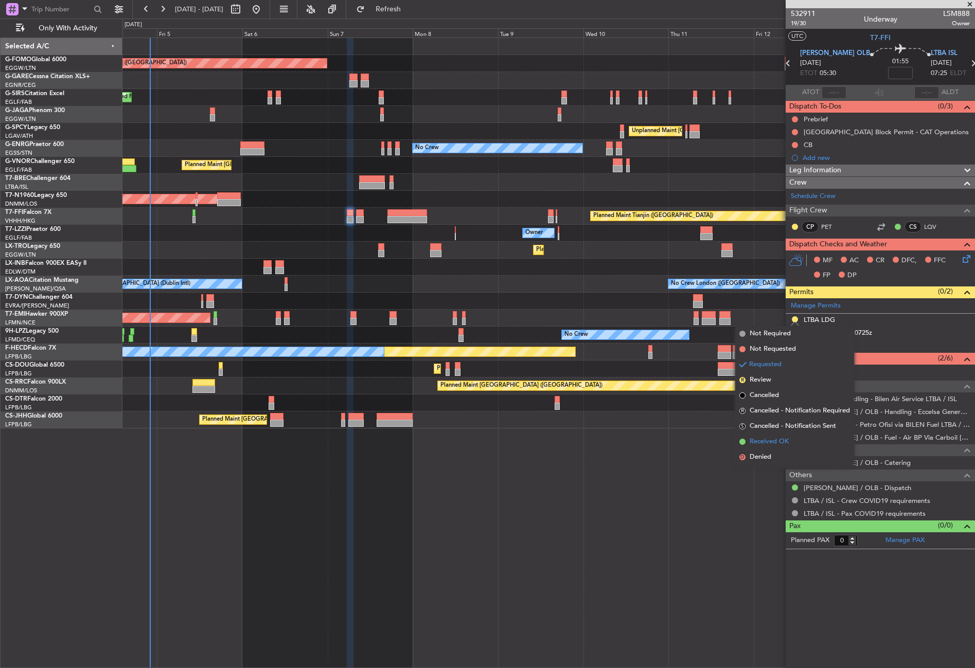
click at [767, 439] on span "Received OK" at bounding box center [768, 442] width 39 height 10
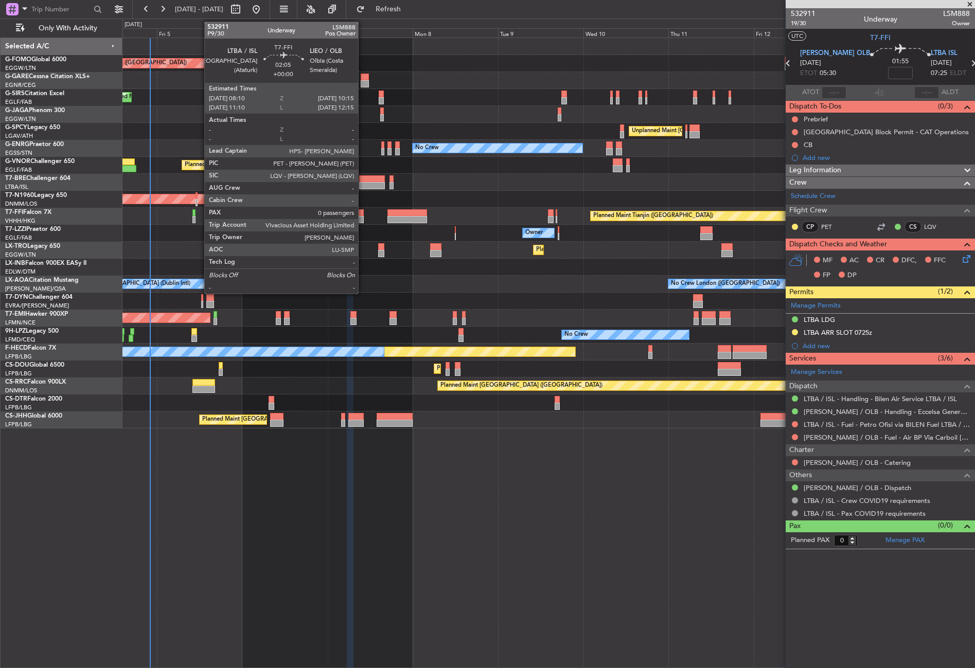
click at [363, 222] on div at bounding box center [360, 219] width 8 height 7
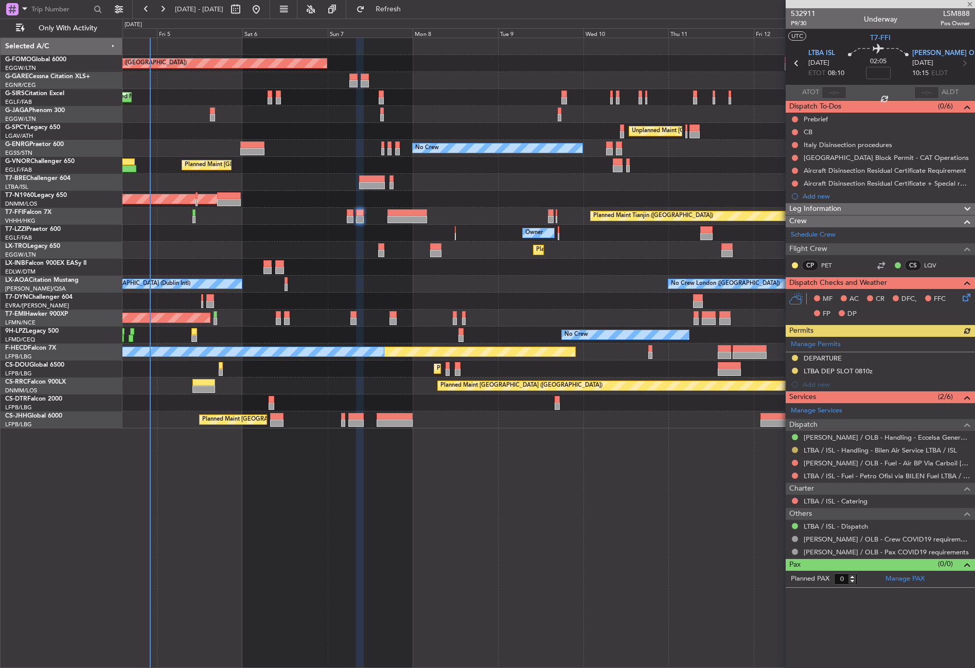
click at [796, 451] on button at bounding box center [794, 450] width 6 height 6
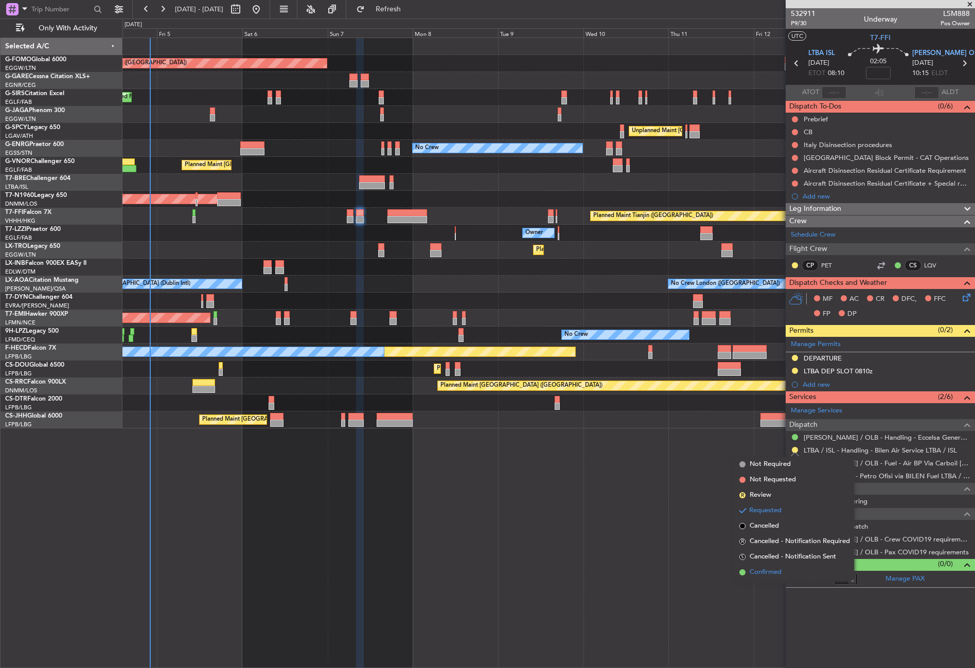
click at [757, 572] on span "Confirmed" at bounding box center [765, 572] width 32 height 10
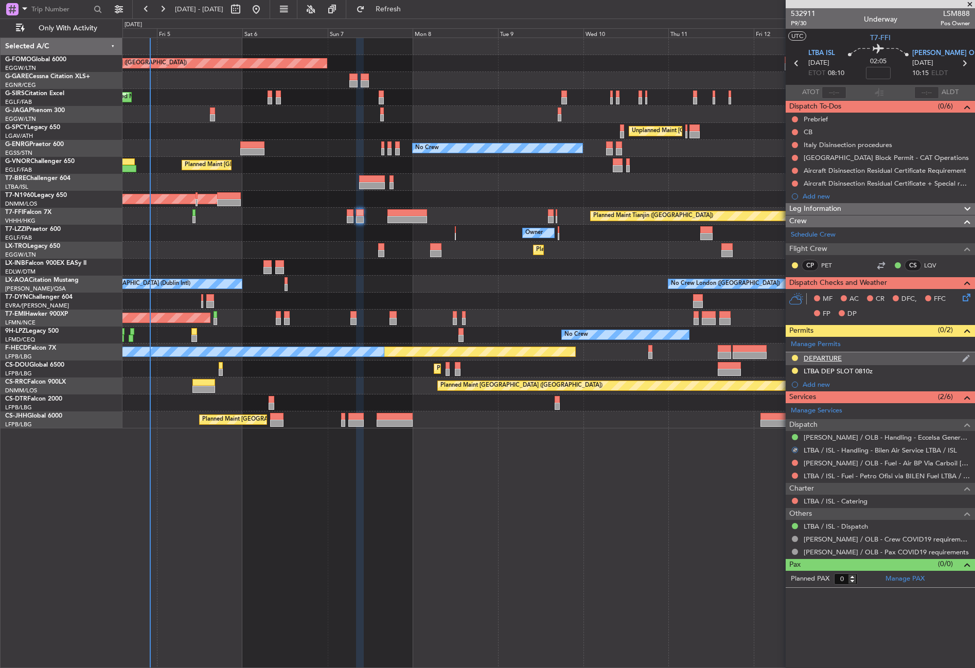
click at [795, 354] on div at bounding box center [794, 358] width 8 height 8
click at [794, 358] on button at bounding box center [794, 358] width 6 height 6
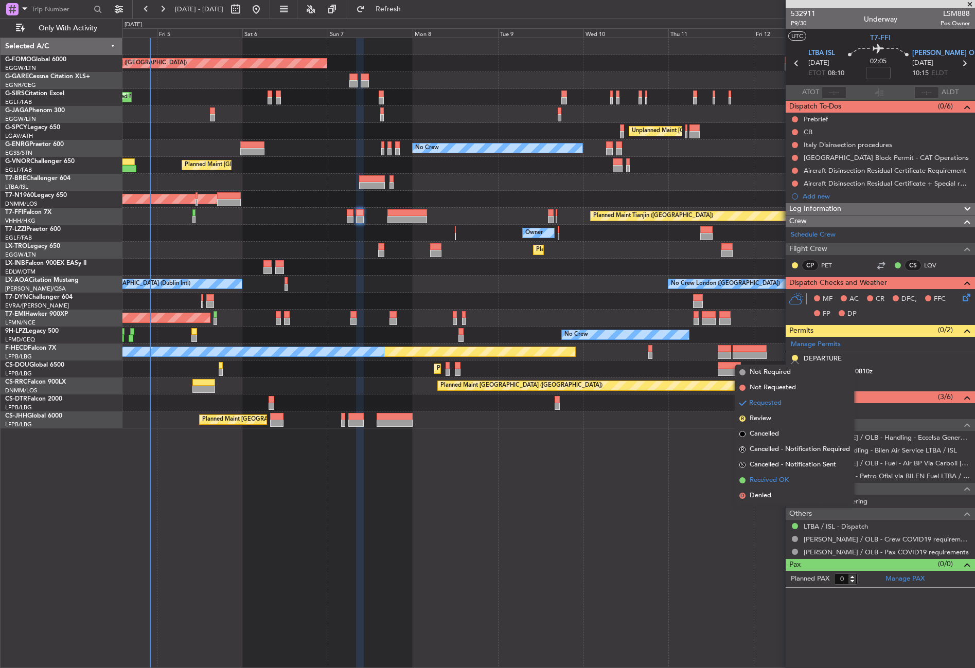
click at [773, 477] on span "Received OK" at bounding box center [768, 480] width 39 height 10
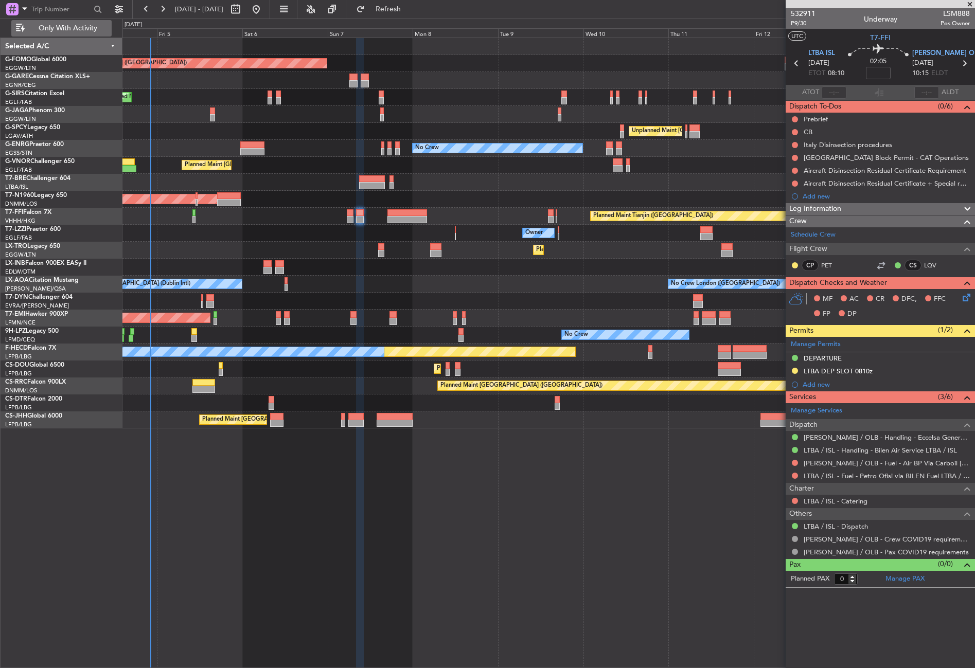
click at [76, 34] on button "Only With Activity" at bounding box center [61, 28] width 100 height 16
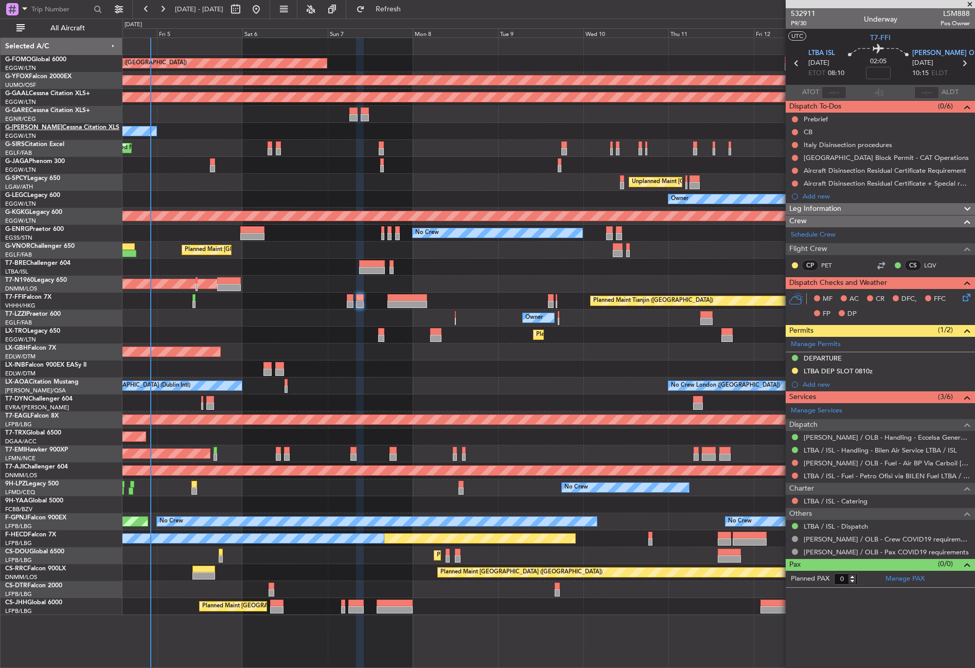
click at [62, 126] on link "G-LEAX Cessna Citation XLS" at bounding box center [62, 127] width 114 height 6
click at [77, 34] on button "All Aircraft" at bounding box center [61, 28] width 100 height 16
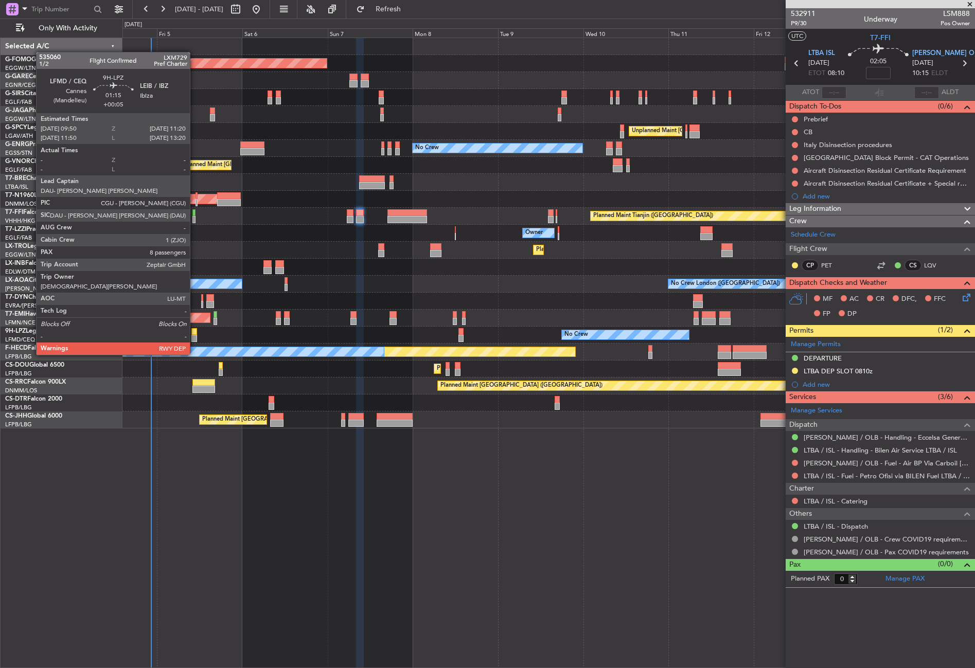
click at [194, 335] on div at bounding box center [194, 338] width 6 height 7
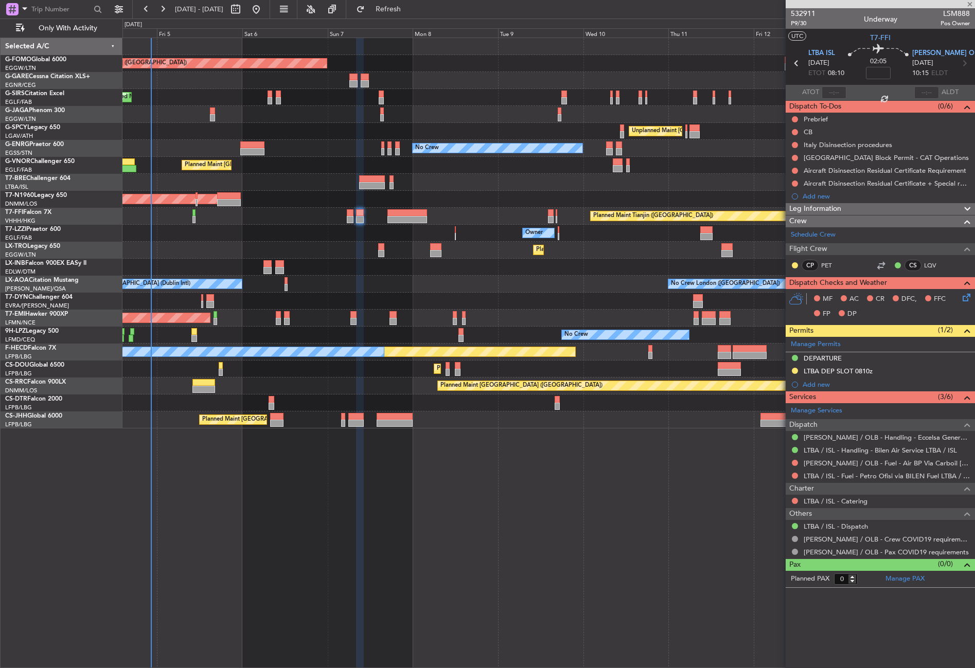
type input "+00:05"
type input "8"
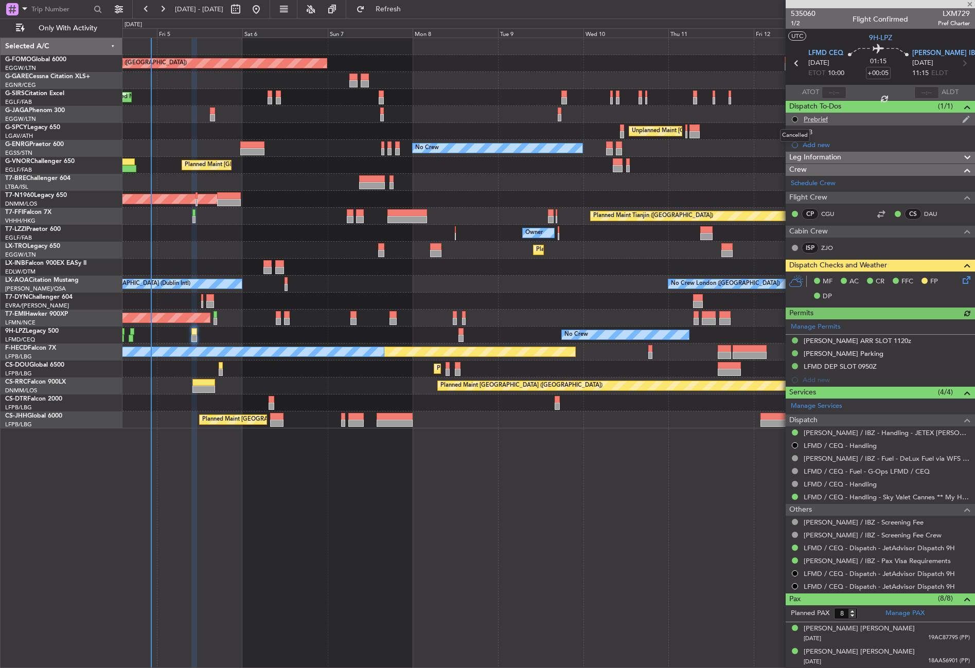
click at [792, 119] on button at bounding box center [794, 119] width 6 height 6
click at [789, 157] on li "Completed" at bounding box center [794, 164] width 55 height 15
click at [815, 117] on div "Prebrief" at bounding box center [815, 119] width 24 height 9
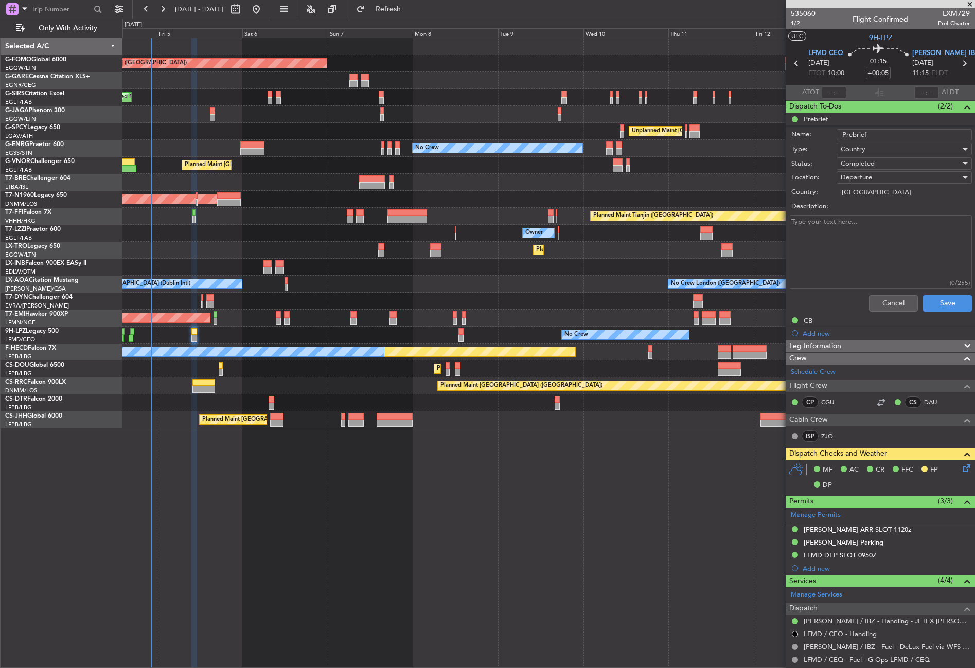
click at [845, 226] on textarea "Description:" at bounding box center [880, 252] width 182 height 74
type textarea "3800 lbs"
click at [924, 309] on button "Save" at bounding box center [947, 303] width 49 height 16
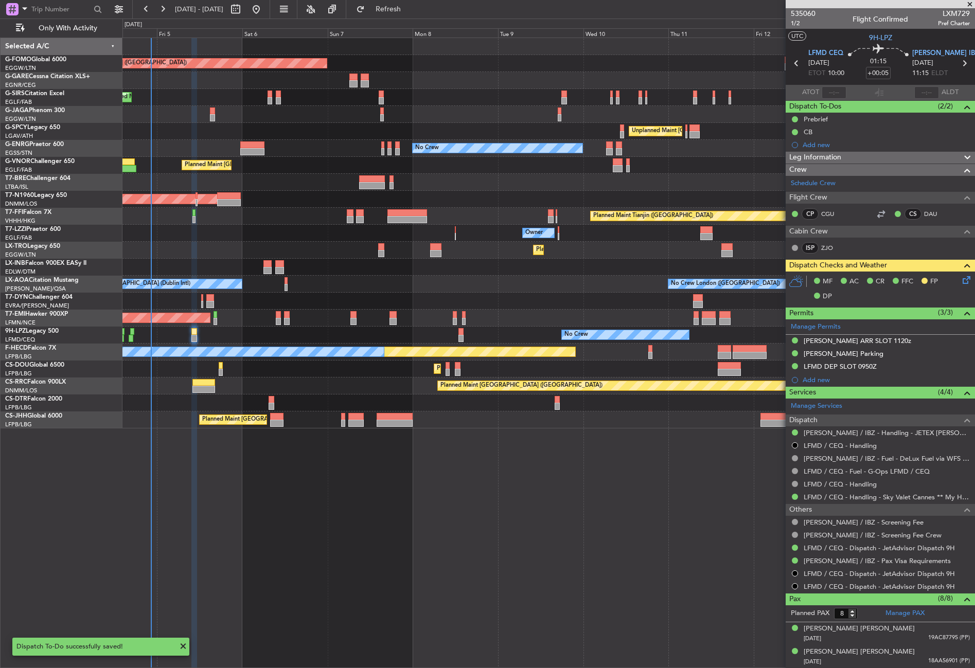
click at [618, 514] on div "Planned Maint London (Luton) Planned Maint London (Farnborough) Unplanned Maint…" at bounding box center [548, 353] width 852 height 630
click at [608, 519] on div "Planned Maint London (Luton) Planned Maint London (Farnborough) Unplanned Maint…" at bounding box center [548, 353] width 852 height 630
click at [331, 219] on div "Planned Maint Tianjin ([GEOGRAPHIC_DATA])" at bounding box center [548, 216] width 852 height 17
click at [327, 496] on div "Planned Maint London (Luton) Planned Maint London (Farnborough) Unplanned Maint…" at bounding box center [548, 353] width 852 height 630
click at [321, 96] on div "Planned Maint [GEOGRAPHIC_DATA] ([GEOGRAPHIC_DATA])" at bounding box center [548, 97] width 852 height 17
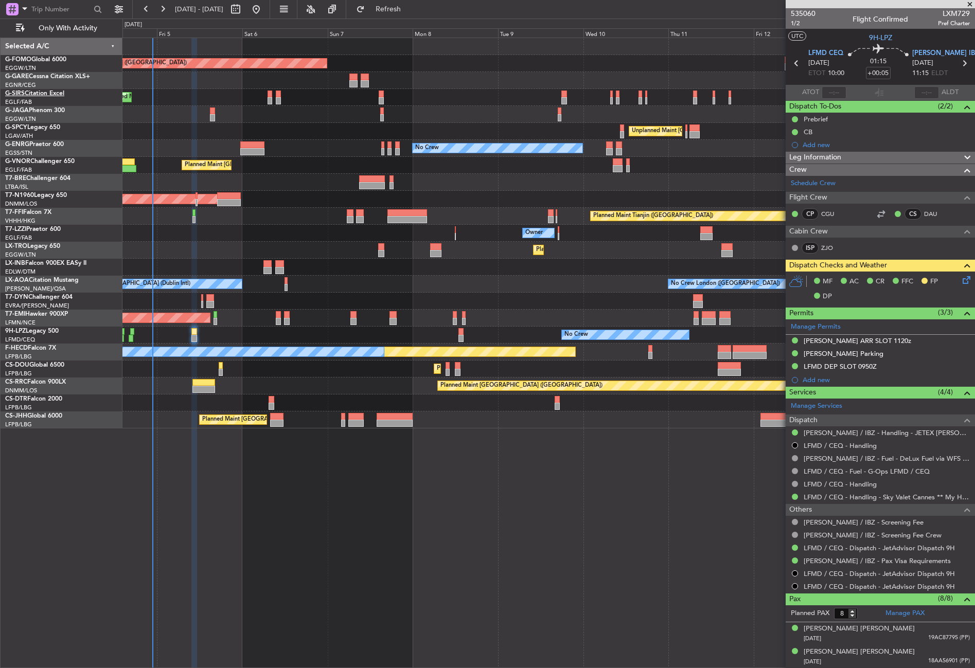
click at [55, 93] on link "G-SIRS Citation Excel" at bounding box center [34, 94] width 59 height 6
click at [69, 28] on span "Only With Activity" at bounding box center [68, 28] width 82 height 7
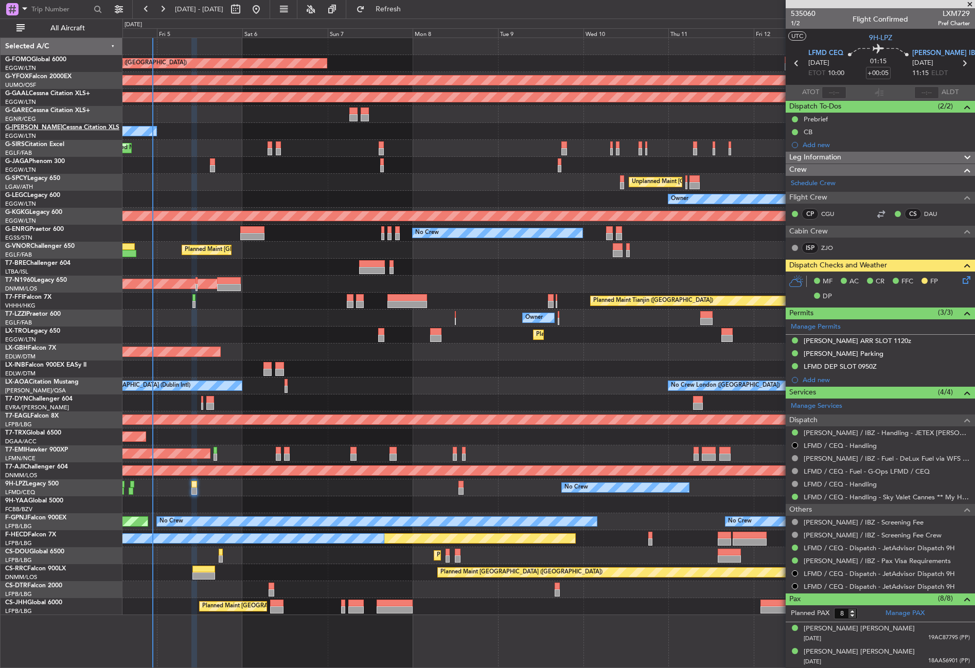
click at [48, 129] on link "G-LEAX Cessna Citation XLS" at bounding box center [62, 127] width 114 height 6
click at [68, 91] on link "G-GAAL Cessna Citation XLS+" at bounding box center [47, 94] width 85 height 6
click at [190, 122] on div at bounding box center [548, 114] width 852 height 17
click at [294, 275] on div at bounding box center [548, 267] width 852 height 17
click at [39, 179] on link "G-SPCY Legacy 650" at bounding box center [32, 178] width 55 height 6
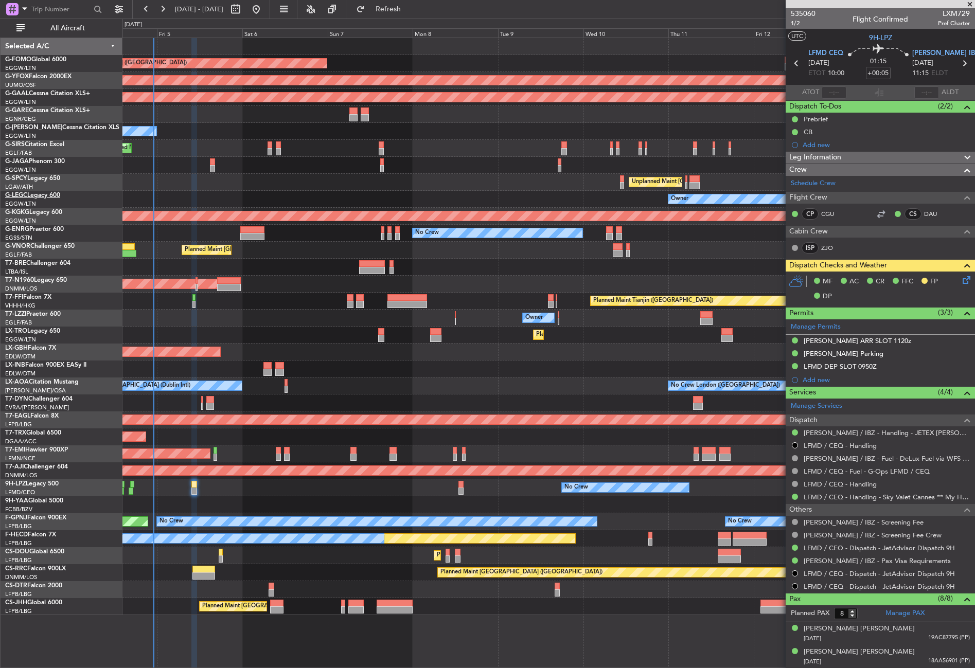
click at [56, 195] on link "G-LEGC Legacy 600" at bounding box center [32, 195] width 55 height 6
click at [198, 149] on div "Planned Maint [GEOGRAPHIC_DATA] ([GEOGRAPHIC_DATA])" at bounding box center [548, 148] width 852 height 17
click at [61, 230] on link "G-ENRG Praetor 600" at bounding box center [34, 229] width 59 height 6
click at [33, 160] on link "G-JAGA Phenom 300" at bounding box center [35, 161] width 60 height 6
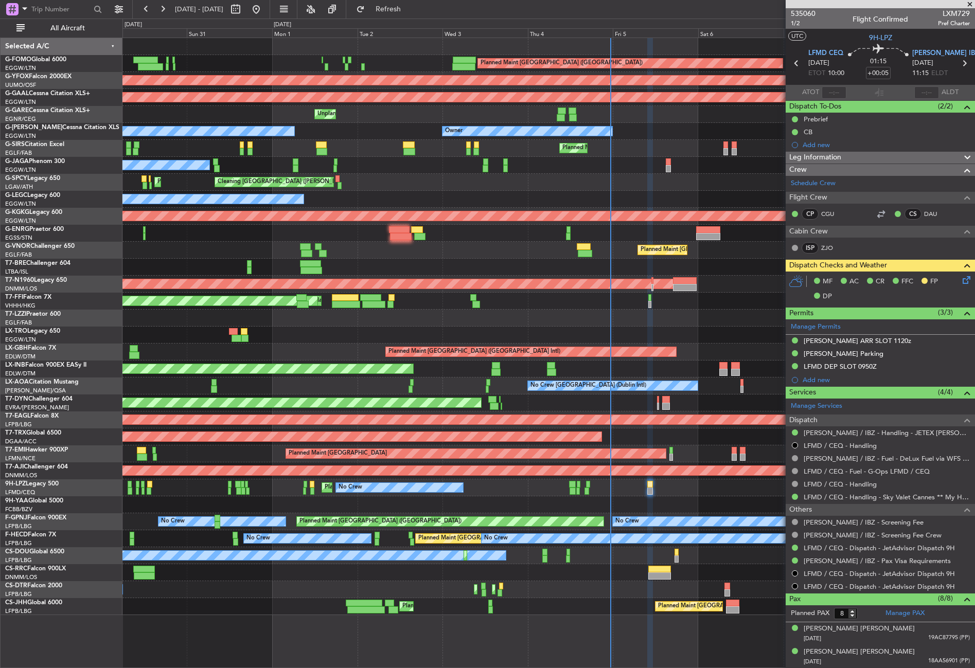
click at [666, 208] on div "Planned Maint [GEOGRAPHIC_DATA] ([GEOGRAPHIC_DATA]) AOG Maint Ostafyevo Planned…" at bounding box center [548, 326] width 852 height 577
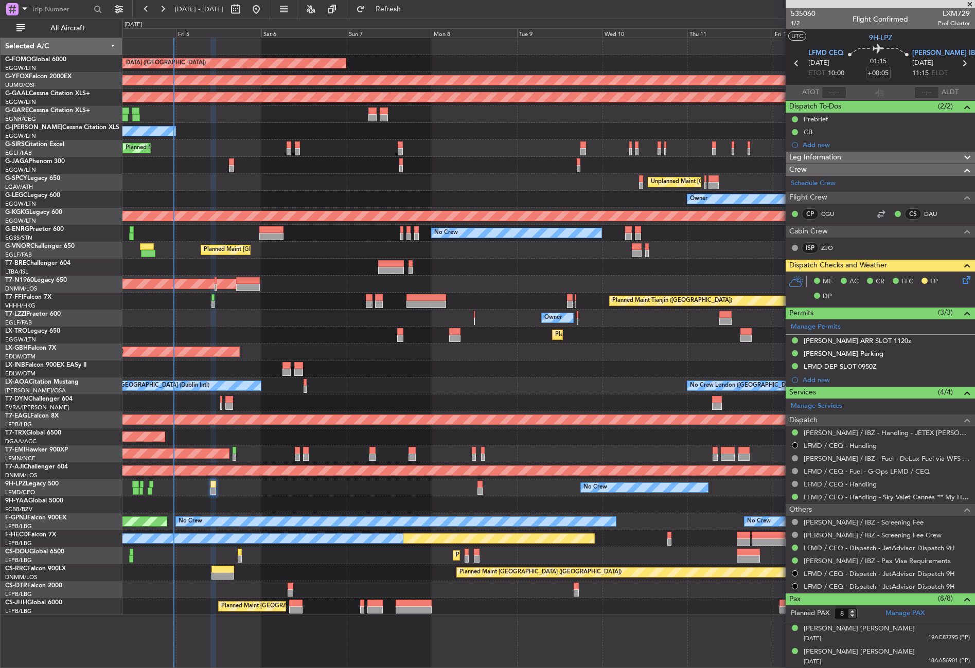
click at [285, 269] on div "Planned Maint [GEOGRAPHIC_DATA] ([GEOGRAPHIC_DATA]) AOG Maint Ostafyevo Planned…" at bounding box center [548, 326] width 852 height 577
